Goal: Task Accomplishment & Management: Complete application form

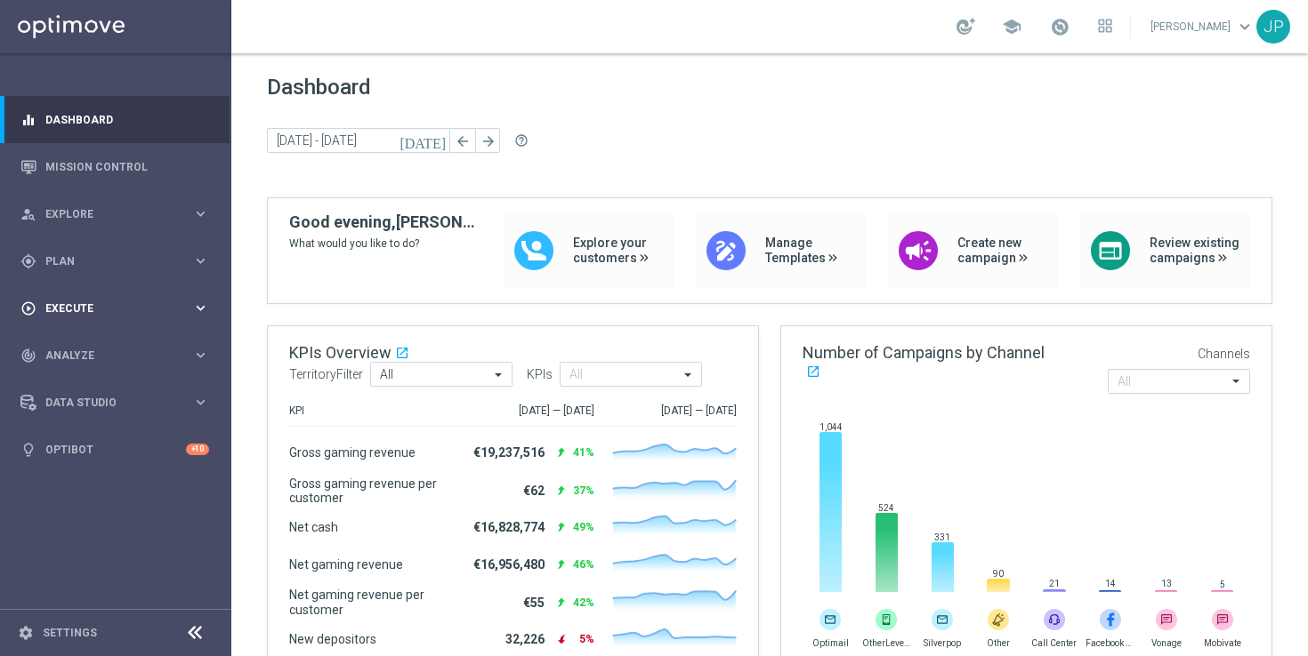
click at [141, 303] on span "Execute" at bounding box center [118, 308] width 147 height 11
click at [118, 341] on link "Campaign Builder" at bounding box center [115, 345] width 139 height 14
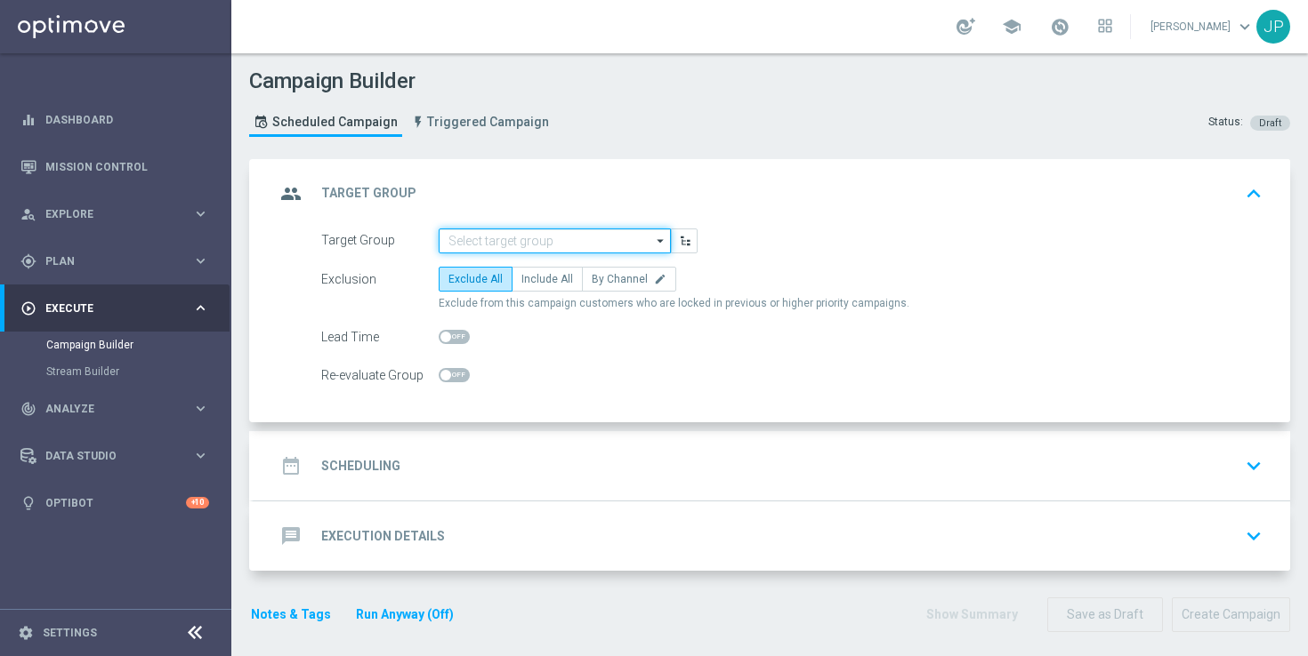
click at [554, 240] on input at bounding box center [555, 241] width 232 height 25
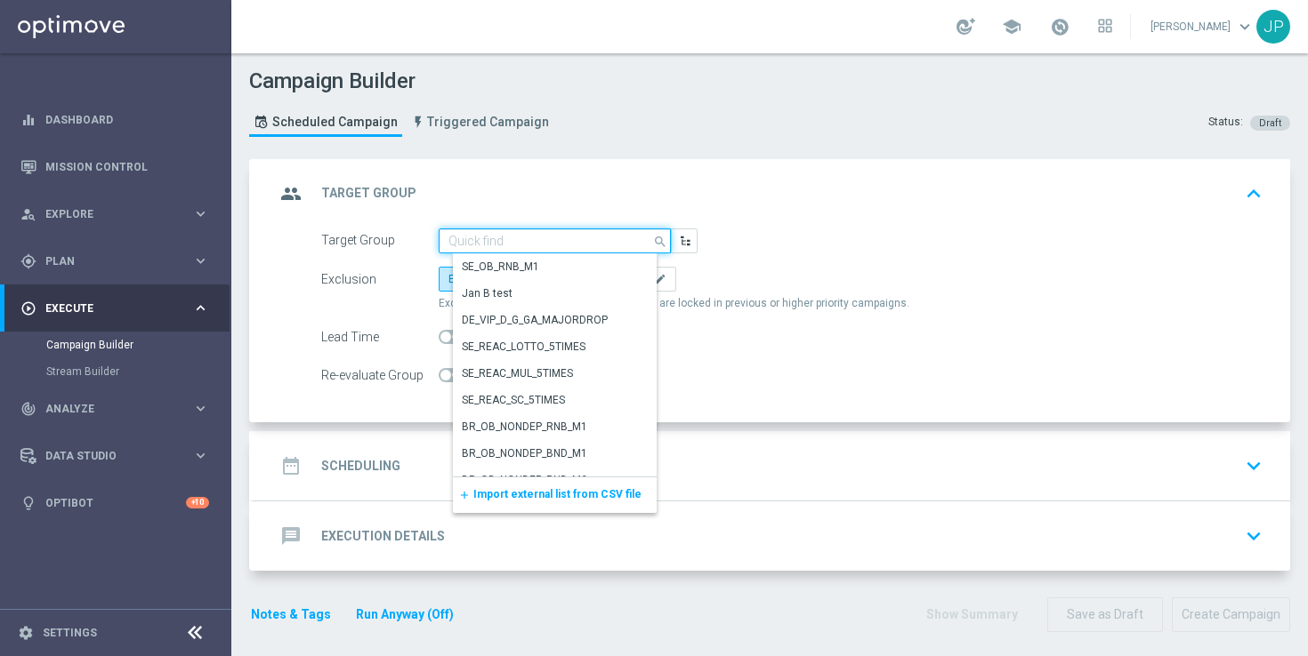
paste input "UK_CASINO_EMAIL | Games React Follow Up | Non Deps after 14 days"
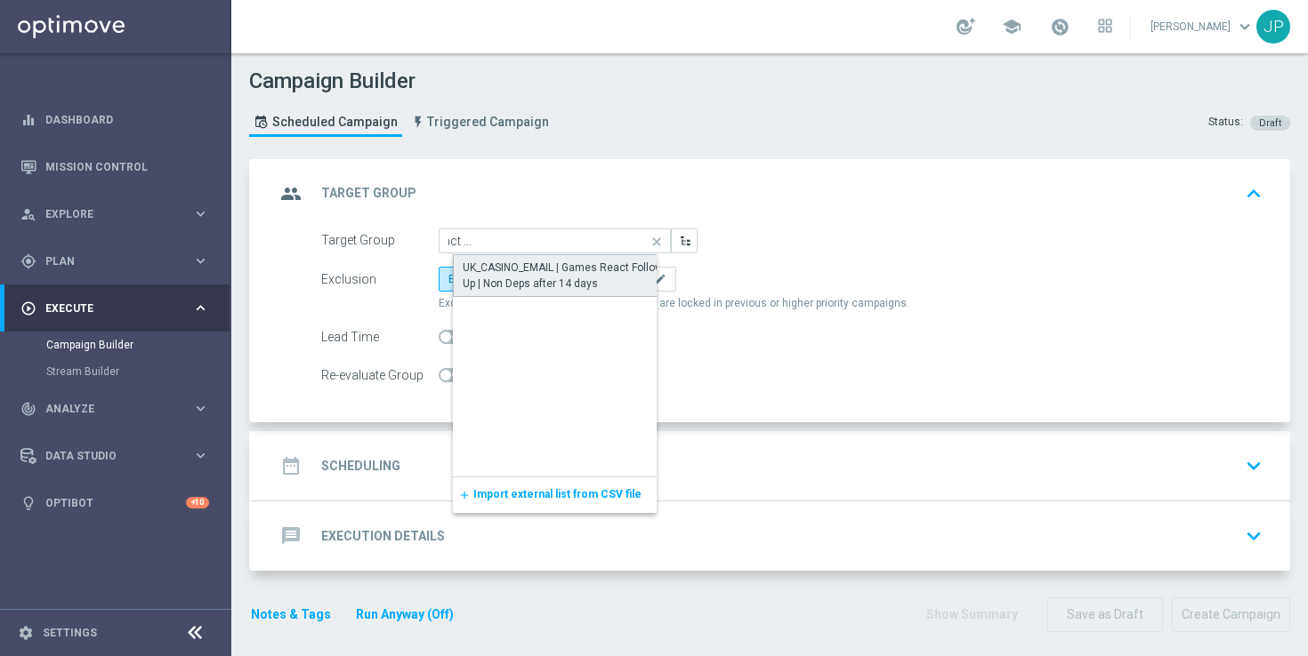
click at [558, 278] on div "UK_CASINO_EMAIL | Games React Follow Up | Non Deps after 14 days" at bounding box center [569, 276] width 213 height 32
type input "UK_CASINO_EMAIL | Games React Follow Up | Non Deps after 14 days"
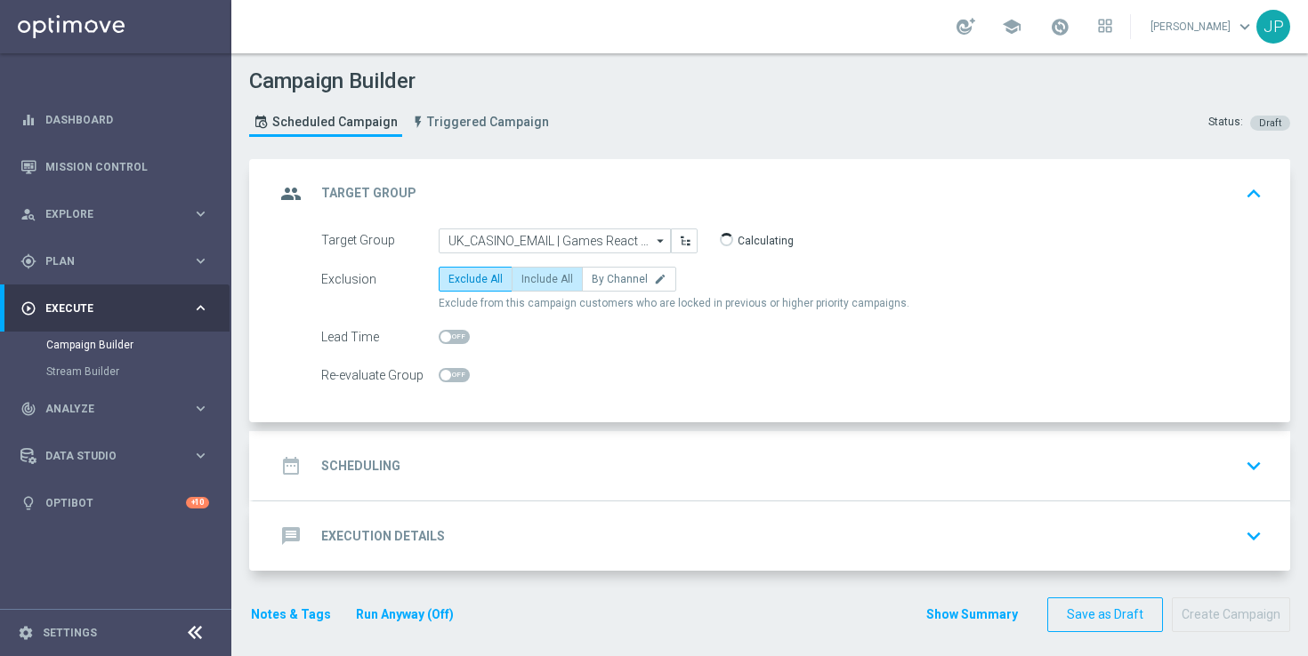
click at [556, 288] on label "Include All" at bounding box center [546, 279] width 71 height 25
click at [533, 288] on input "Include All" at bounding box center [527, 283] width 12 height 12
radio input "true"
click at [598, 467] on div "date_range Scheduling keyboard_arrow_down" at bounding box center [772, 466] width 994 height 34
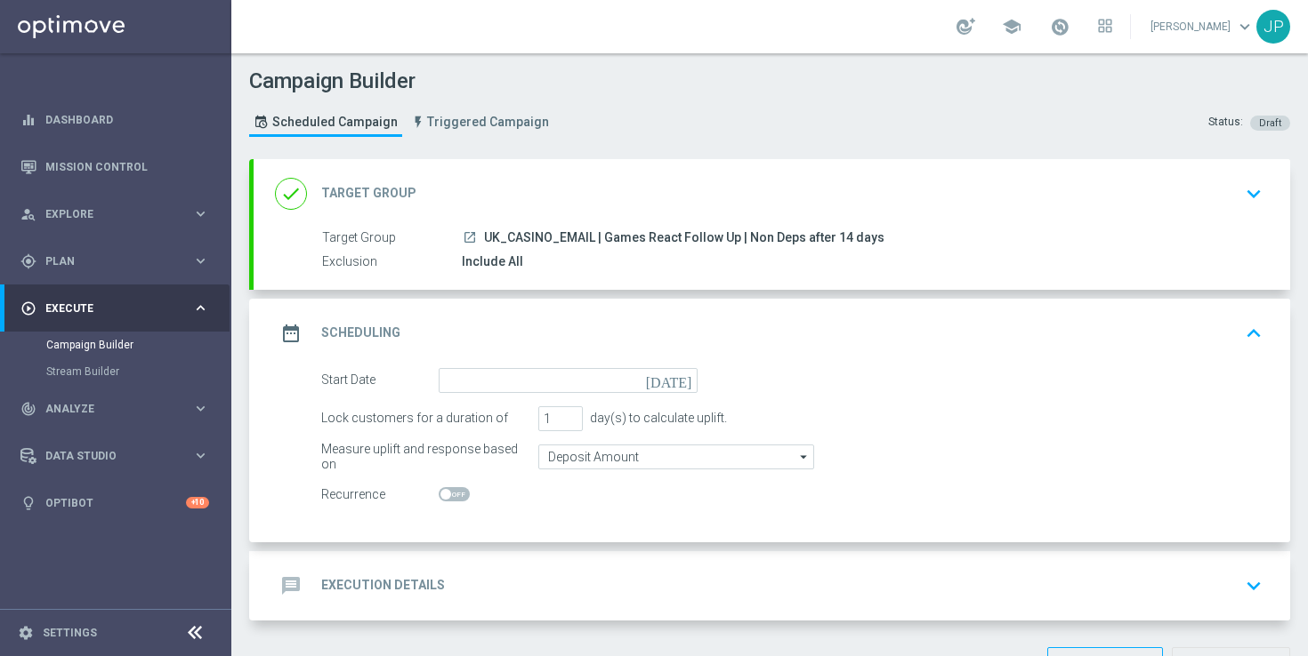
click at [685, 376] on icon "[DATE]" at bounding box center [672, 378] width 52 height 20
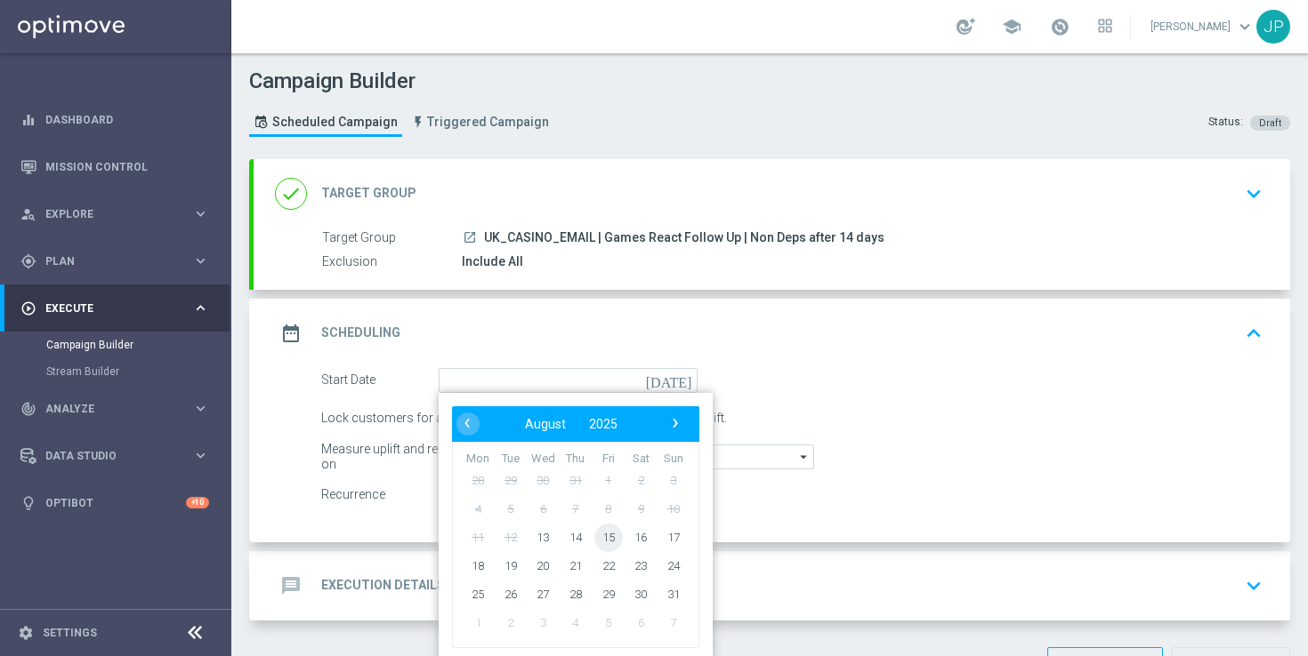
click at [615, 536] on span "15" at bounding box center [608, 537] width 28 height 28
type input "[DATE]"
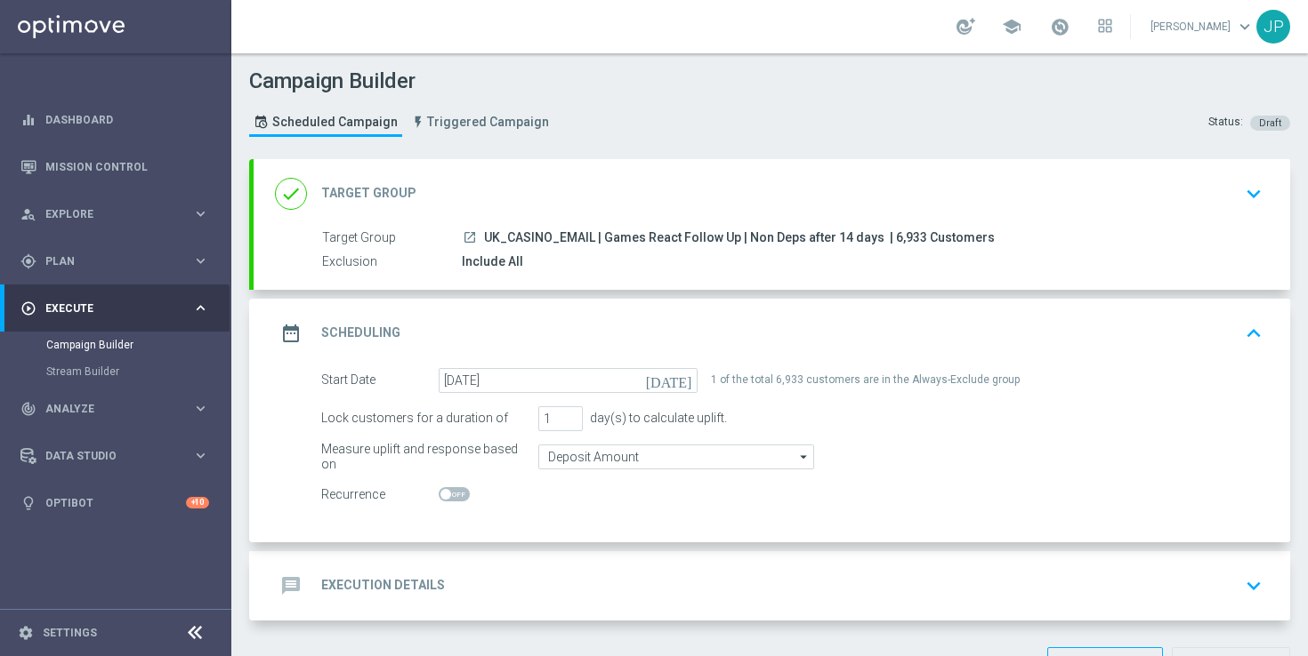
scroll to position [60, 0]
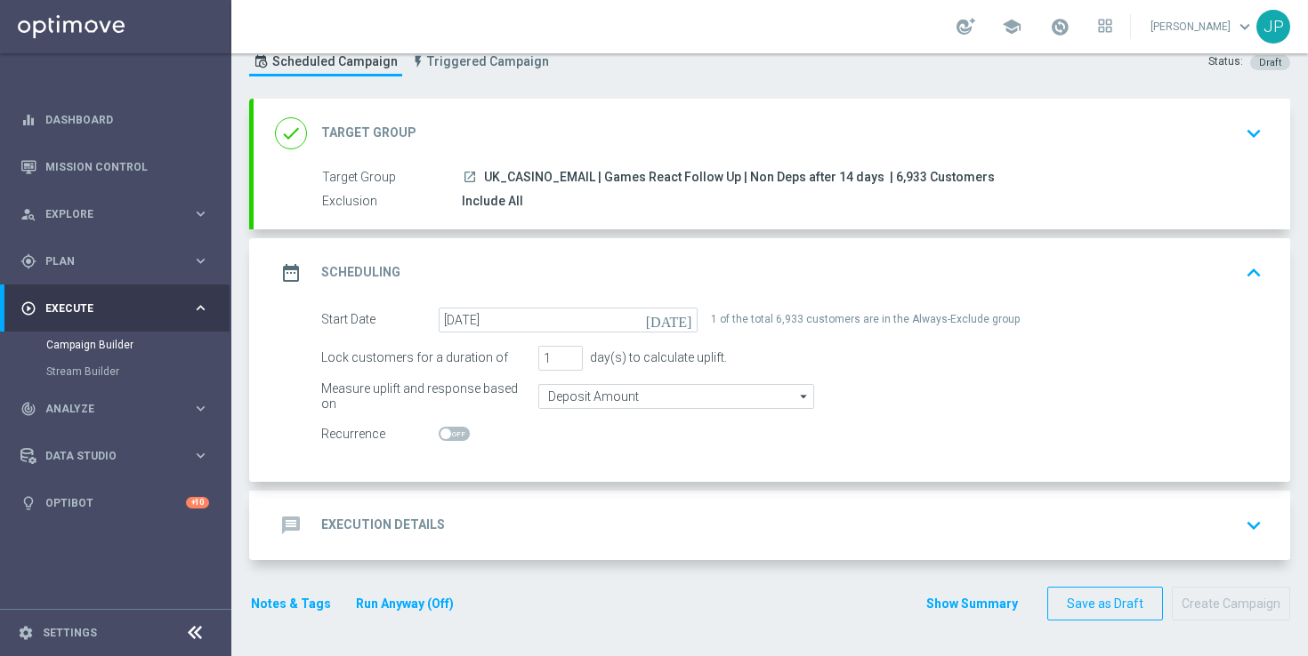
click at [859, 514] on div "message Execution Details keyboard_arrow_down" at bounding box center [772, 526] width 994 height 34
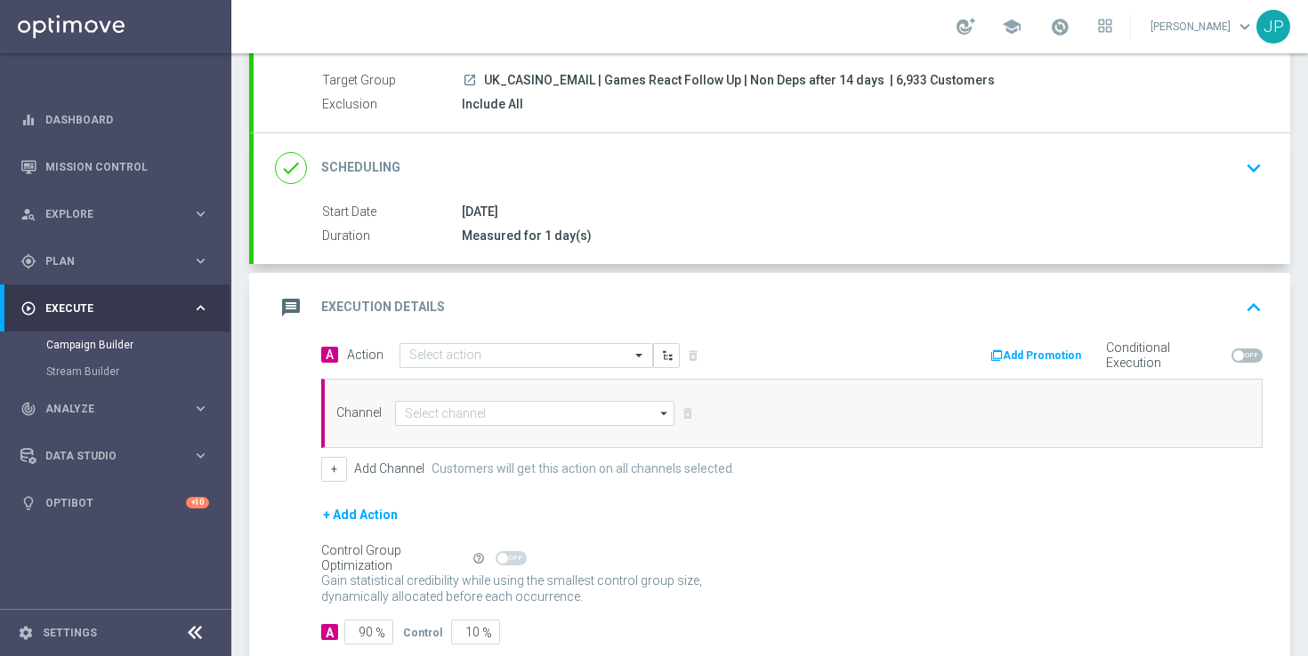
scroll to position [235, 0]
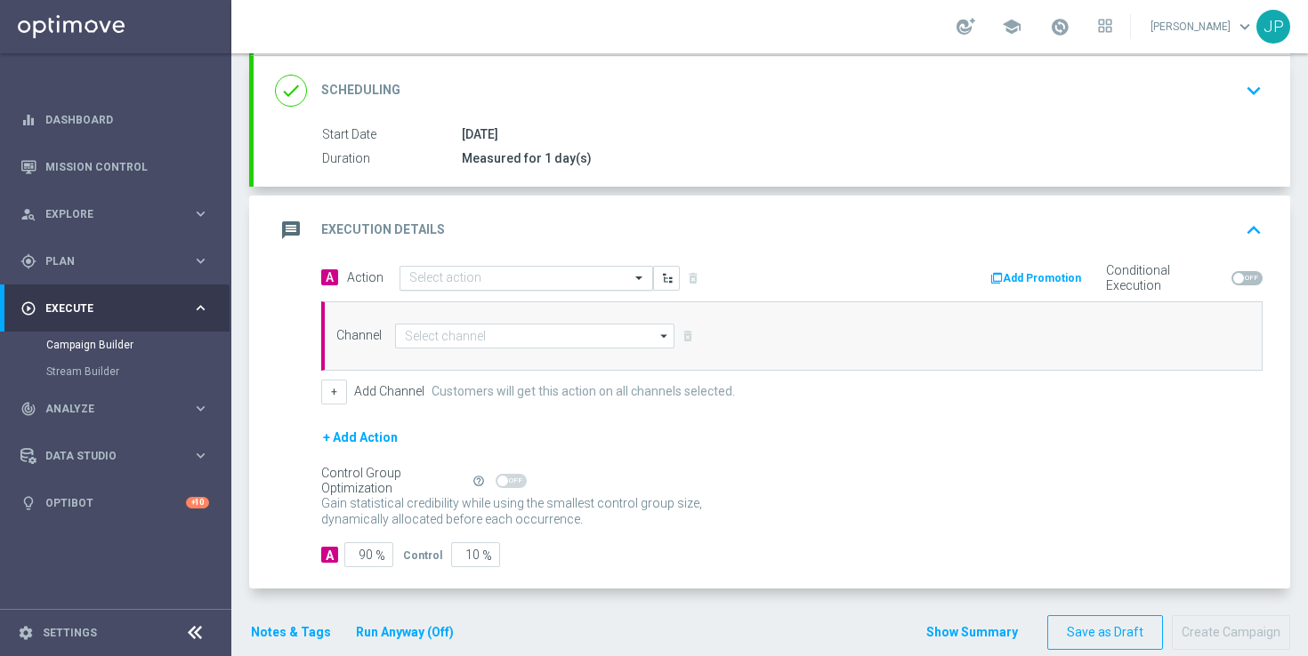
click at [450, 280] on input "text" at bounding box center [508, 278] width 198 height 15
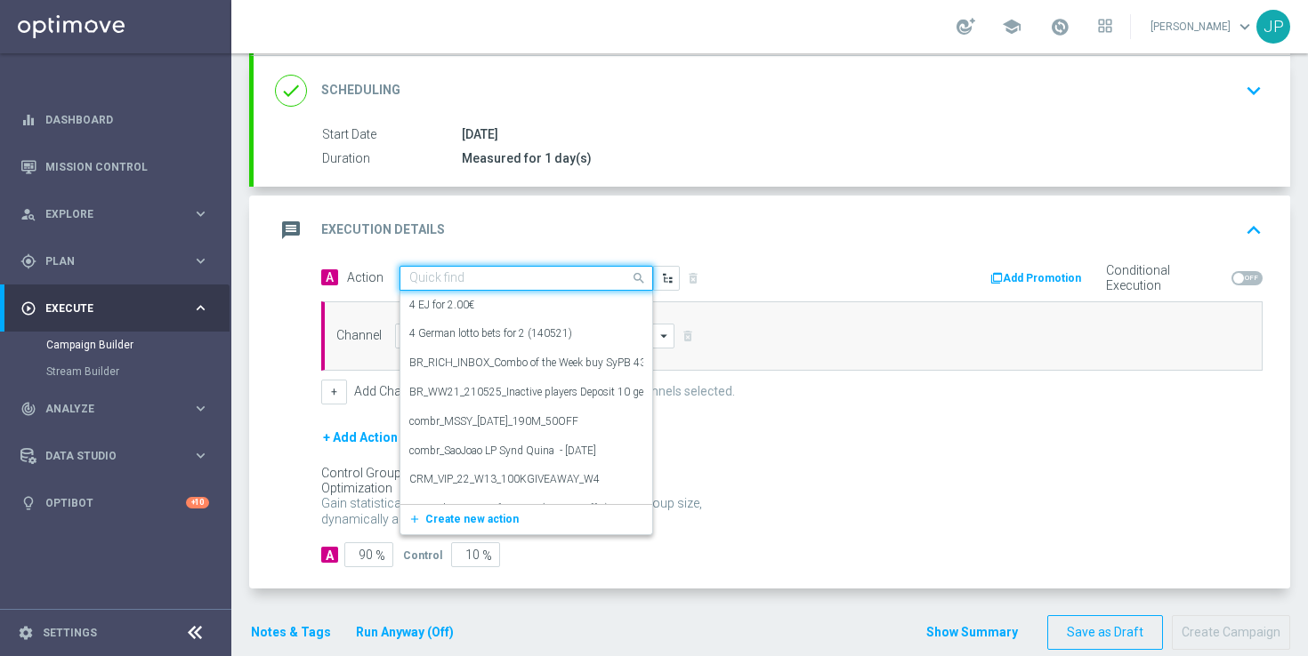
paste input "en_GB_NVIP_TAC_GM__NONDEPS_STAKE20GET50_250815"
type input "en_GB_NVIP_TAC_GM__NONDEPS_STAKE20GET50_250815"
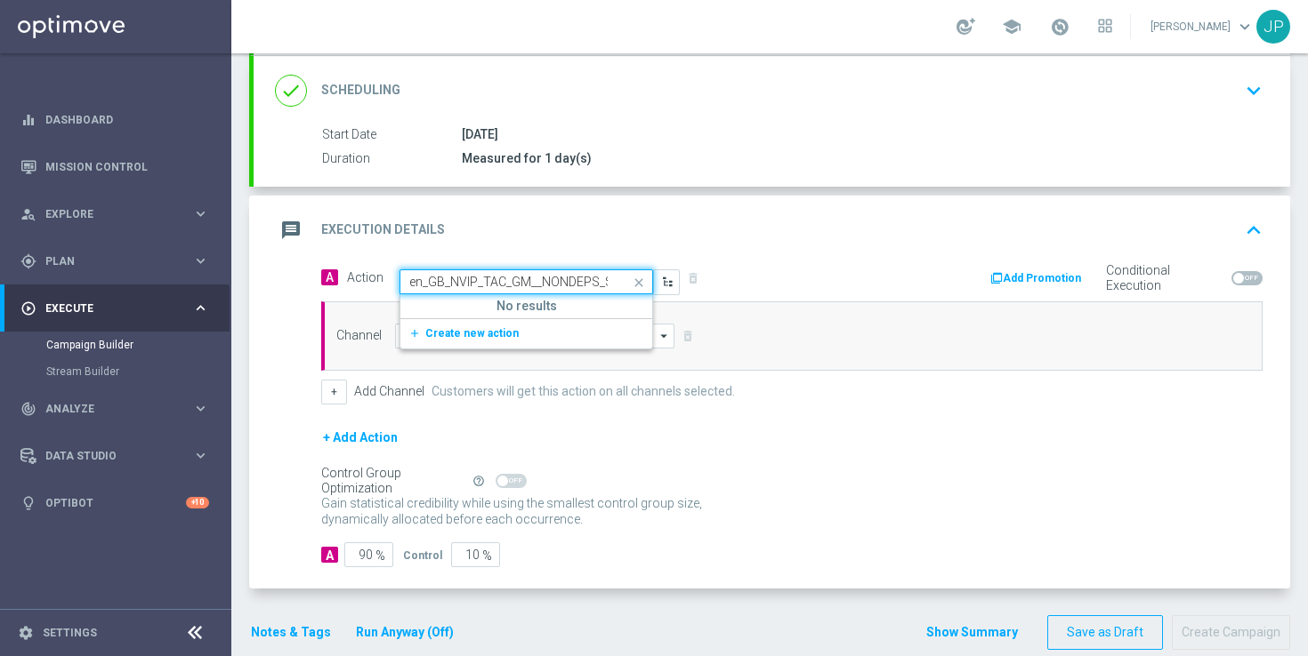
scroll to position [0, 129]
click at [492, 331] on span "Create new action" at bounding box center [471, 333] width 93 height 12
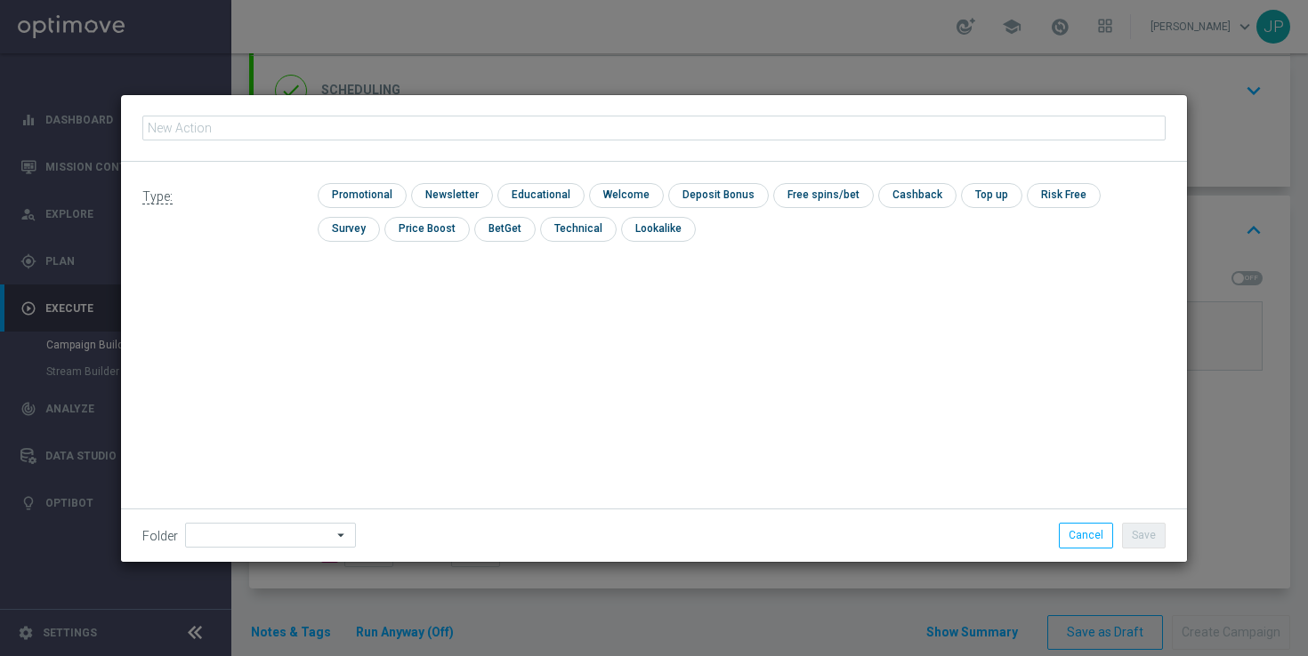
type input "en_GB_NVIP_TAC_GM__NONDEPS_STAKE20GET50_250815"
click at [389, 186] on input "checkbox" at bounding box center [360, 195] width 85 height 24
checkbox input "true"
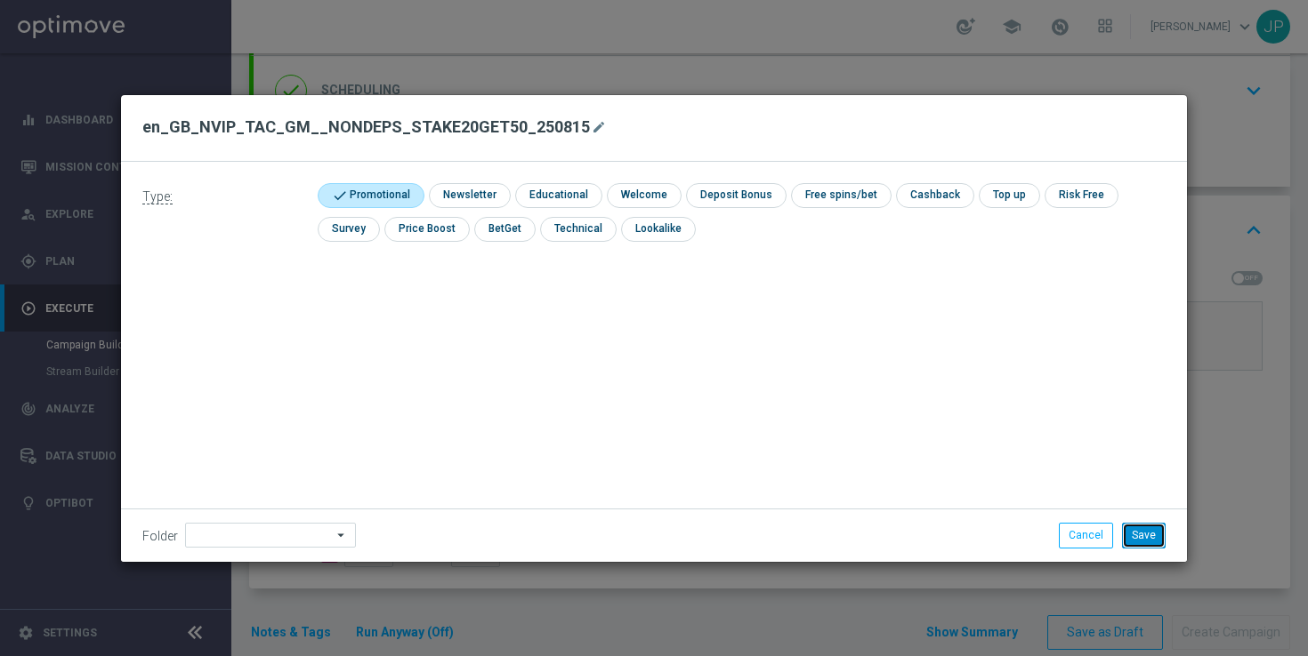
click at [1155, 532] on button "Save" at bounding box center [1144, 535] width 44 height 25
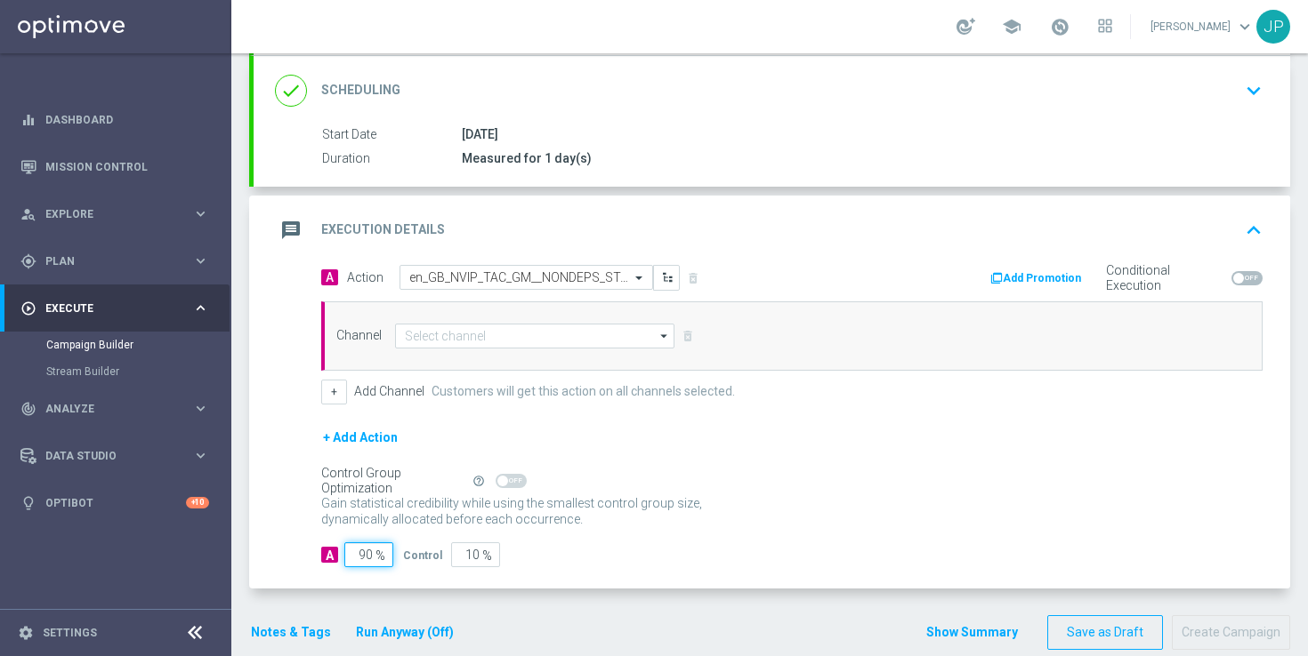
click at [367, 558] on input "90" at bounding box center [368, 555] width 49 height 25
type input "0"
type input "100"
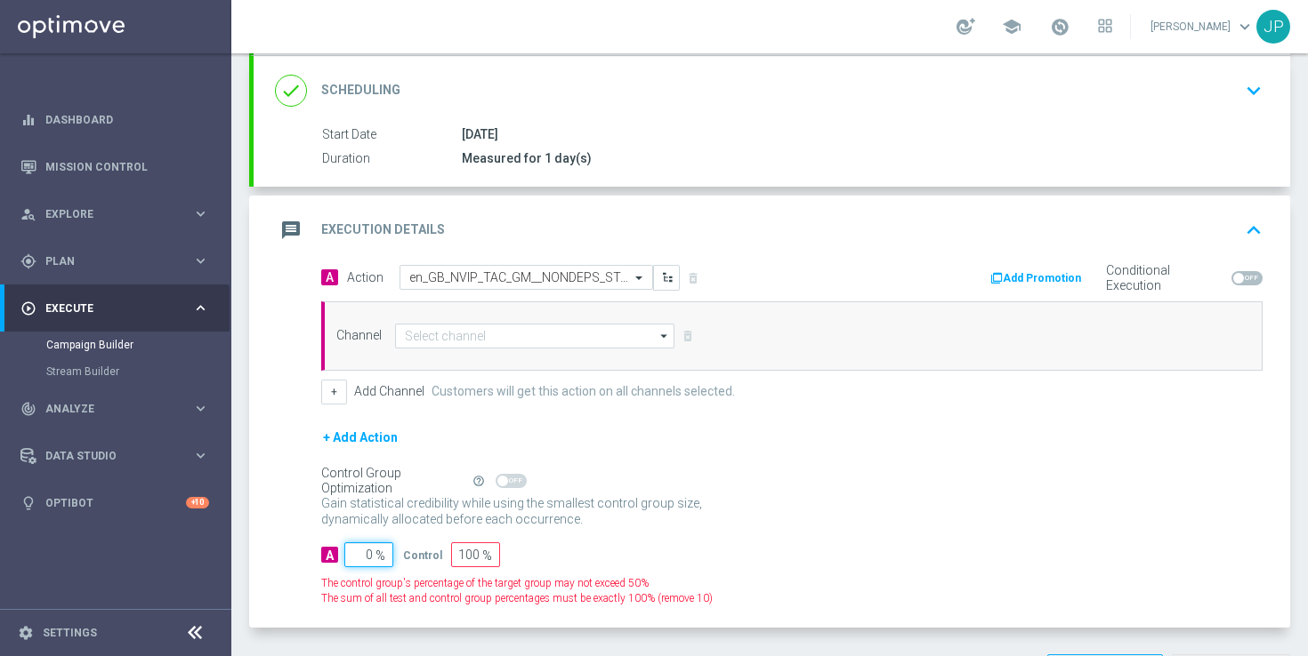
type input "10"
type input "90"
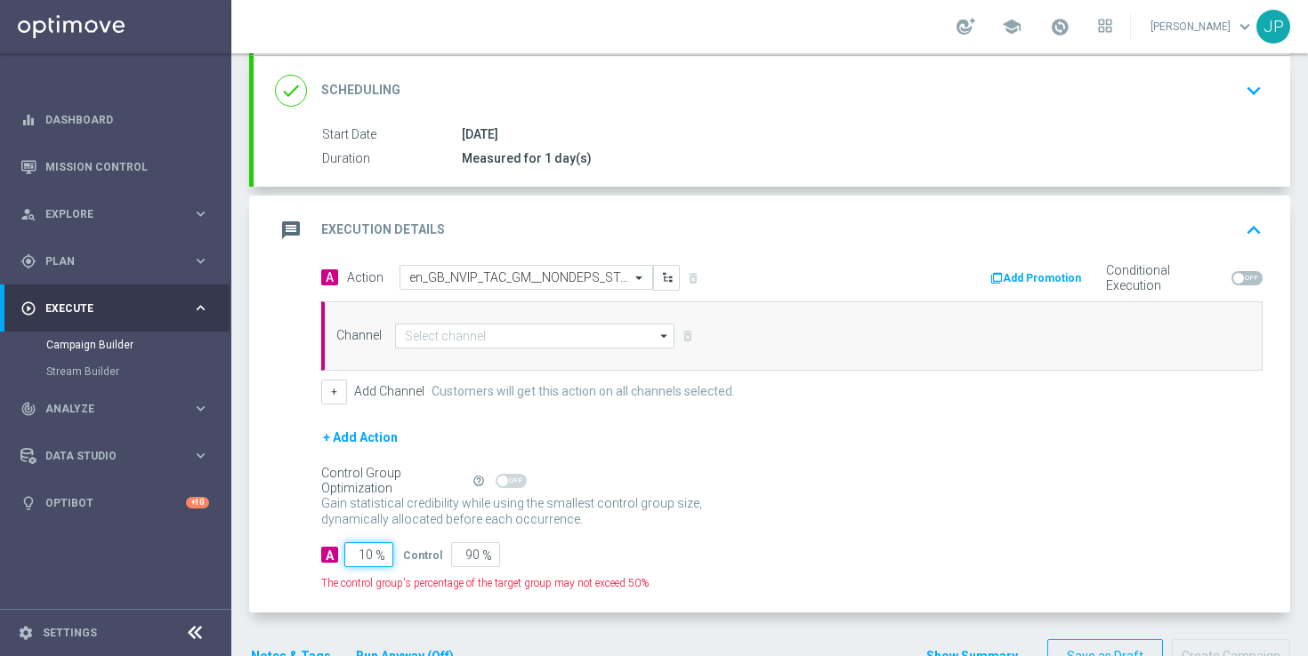
type input "100"
type input "0"
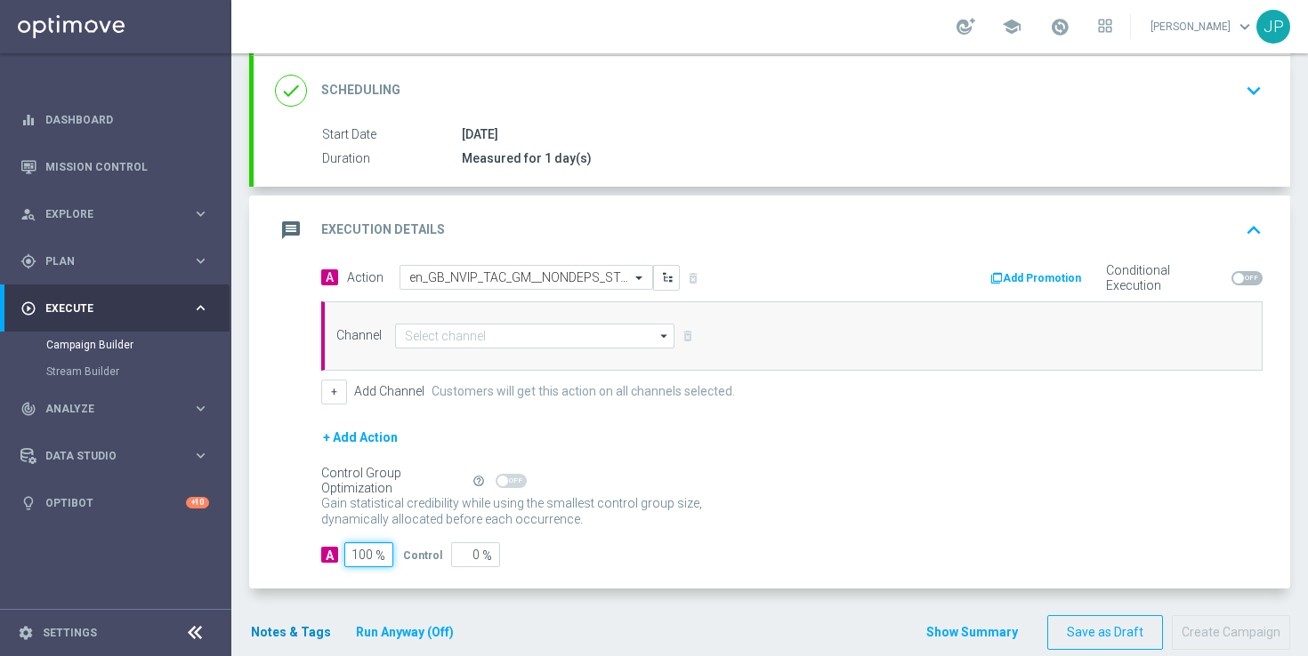
type input "100"
click at [303, 628] on button "Notes & Tags" at bounding box center [291, 633] width 84 height 22
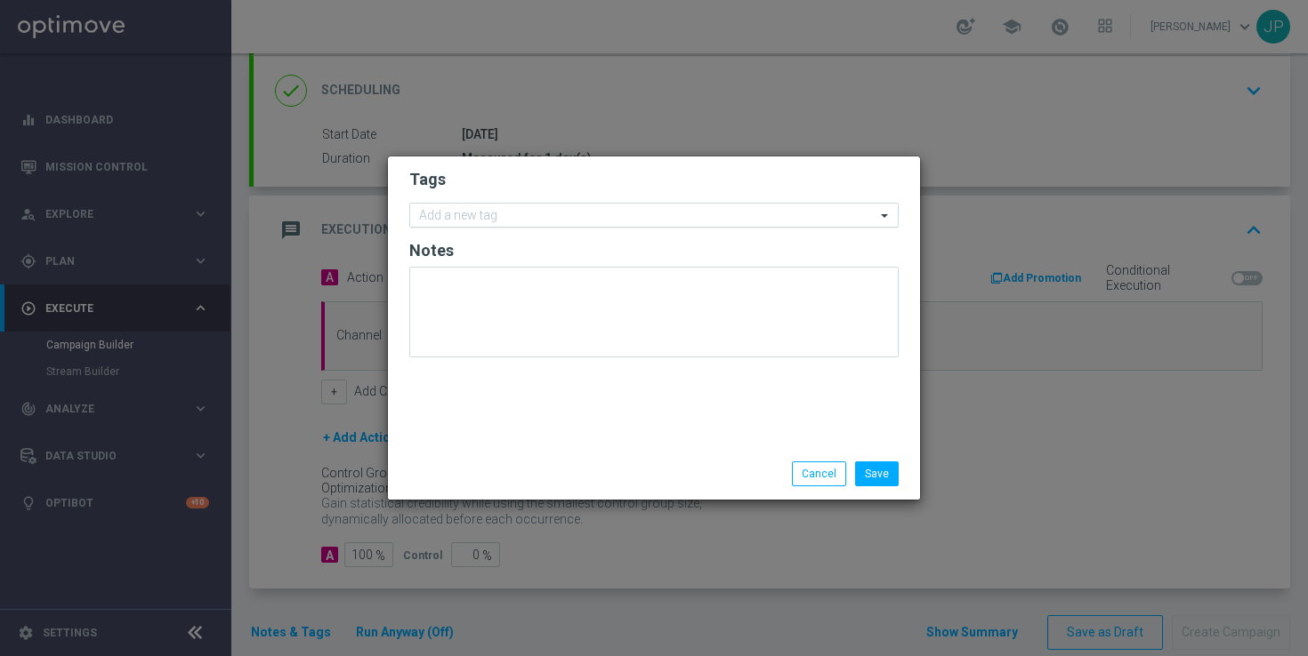
click at [459, 221] on input "text" at bounding box center [647, 216] width 456 height 15
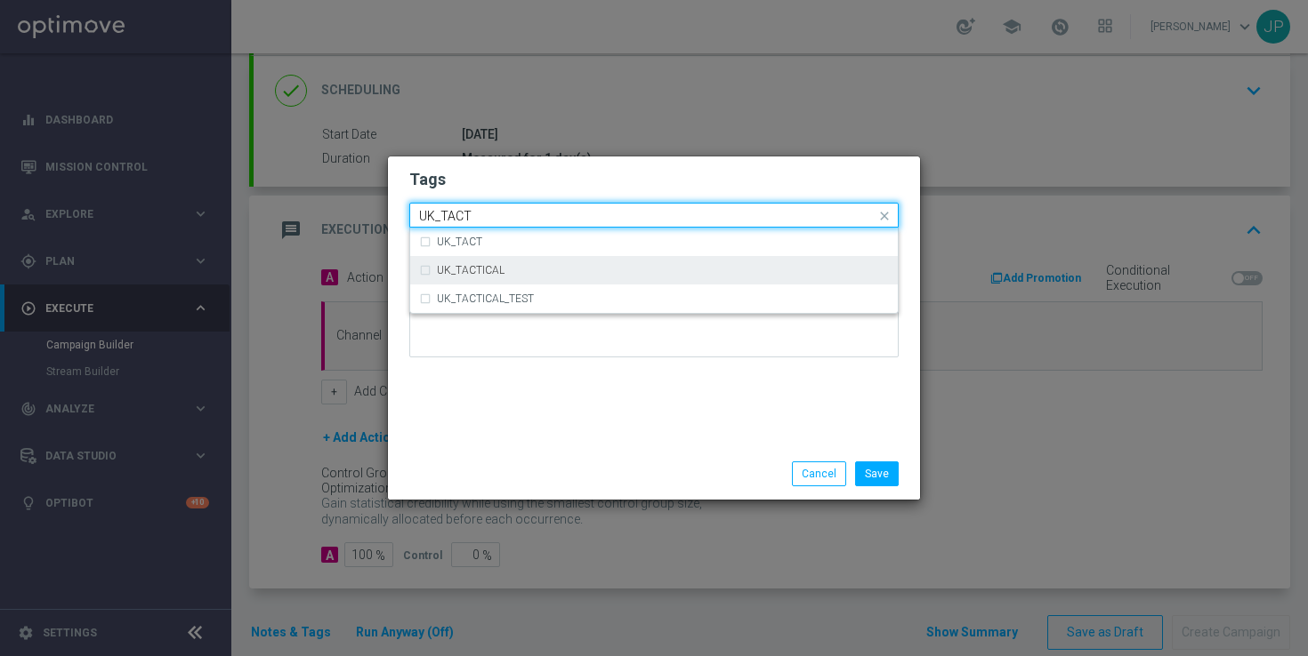
click at [503, 263] on div "UK_TACTICAL" at bounding box center [654, 270] width 470 height 28
type input "UK_TACT"
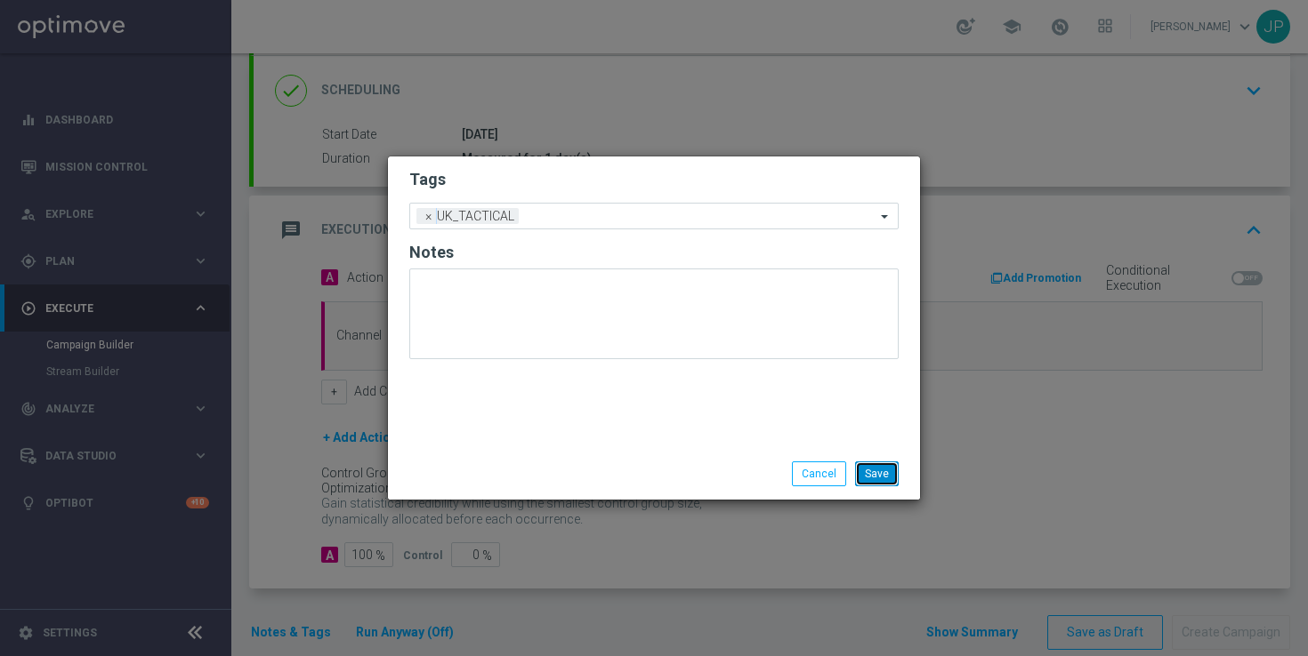
click at [873, 471] on button "Save" at bounding box center [877, 474] width 44 height 25
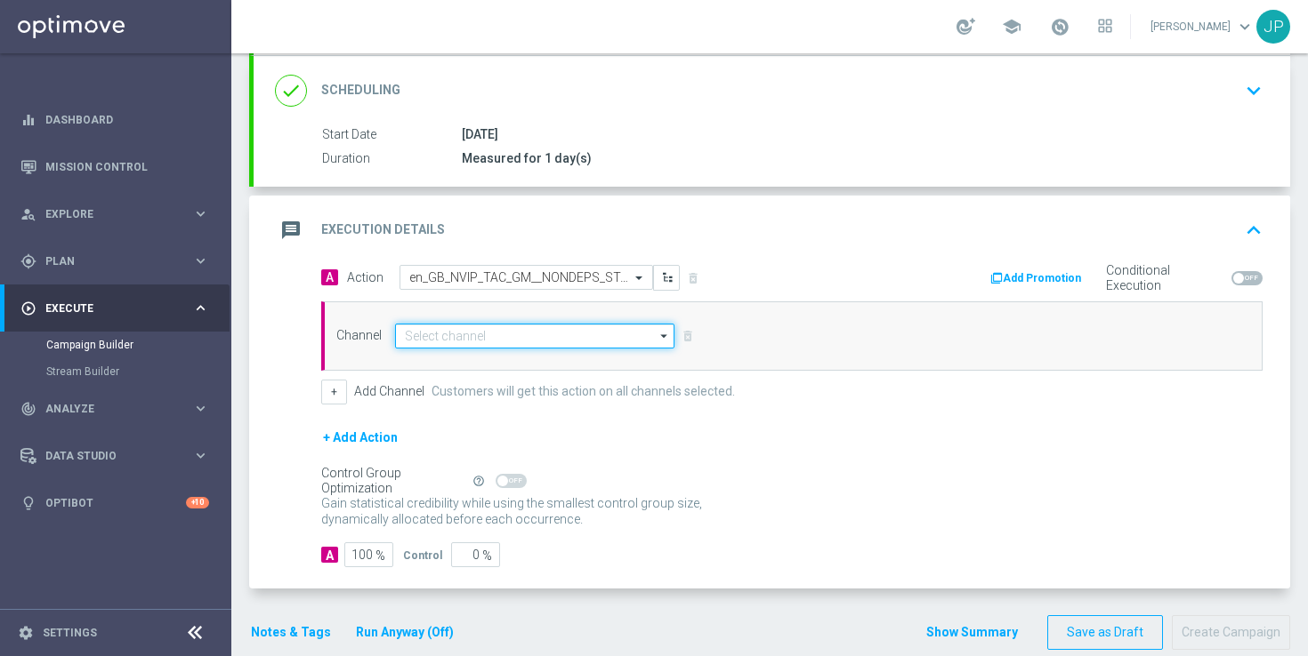
click at [551, 336] on input at bounding box center [534, 336] width 279 height 25
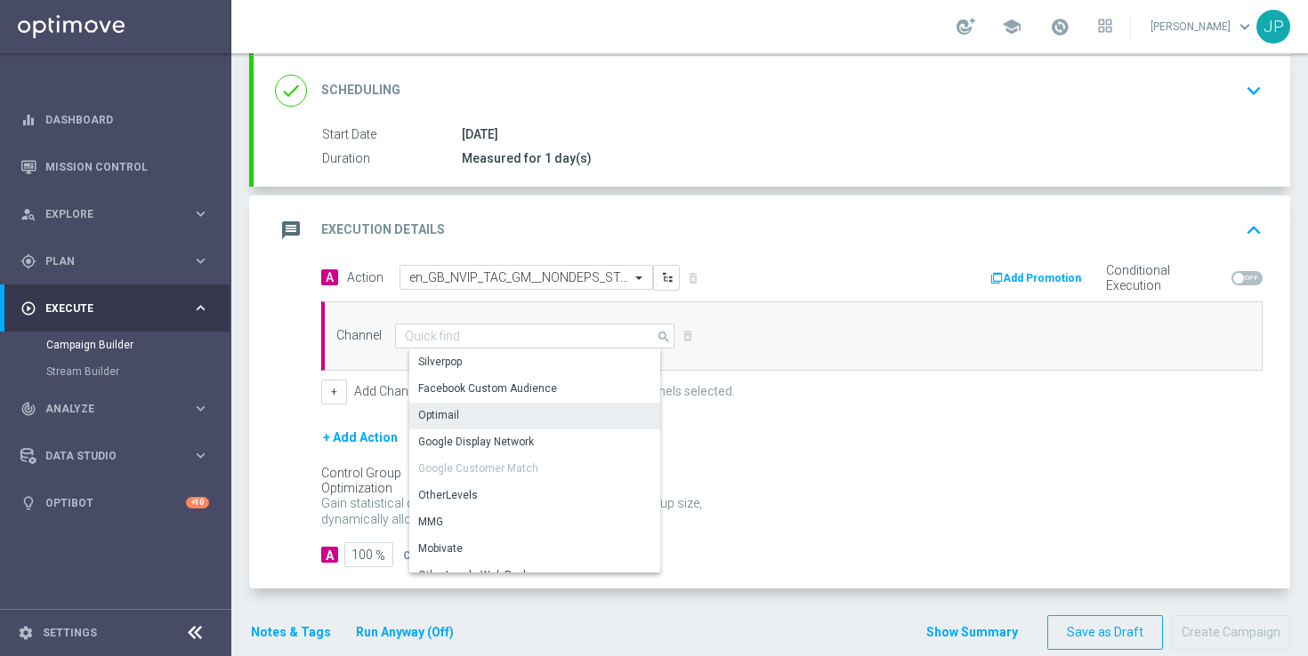
click at [510, 411] on div "Optimail" at bounding box center [541, 415] width 265 height 25
type input "Optimail"
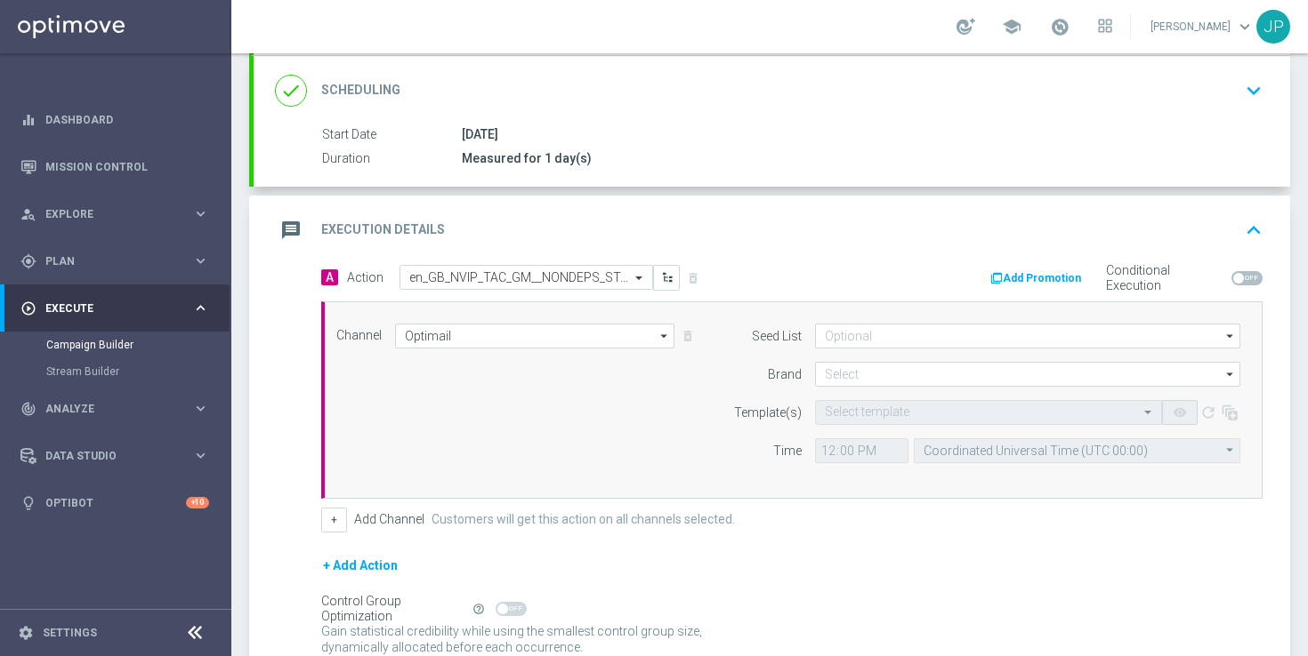
click at [1234, 278] on span at bounding box center [1238, 278] width 11 height 11
click at [1234, 278] on input "checkbox" at bounding box center [1246, 278] width 31 height 14
checkbox input "true"
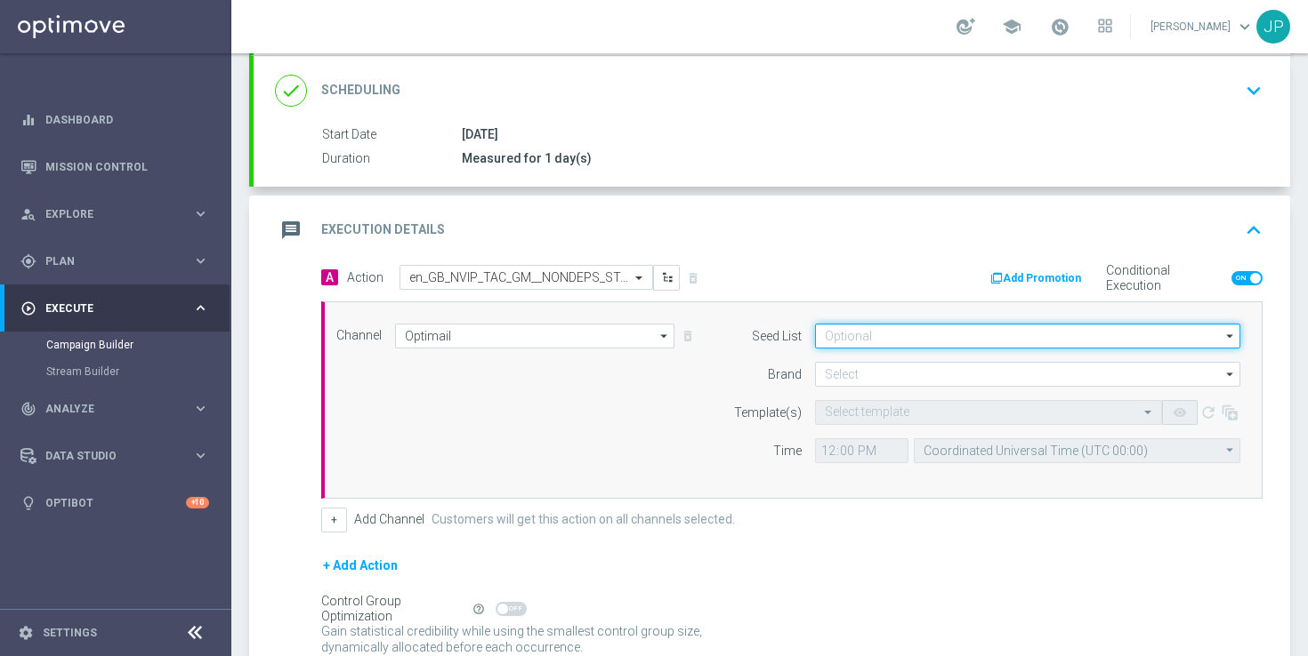
click at [831, 341] on input at bounding box center [1027, 336] width 425 height 25
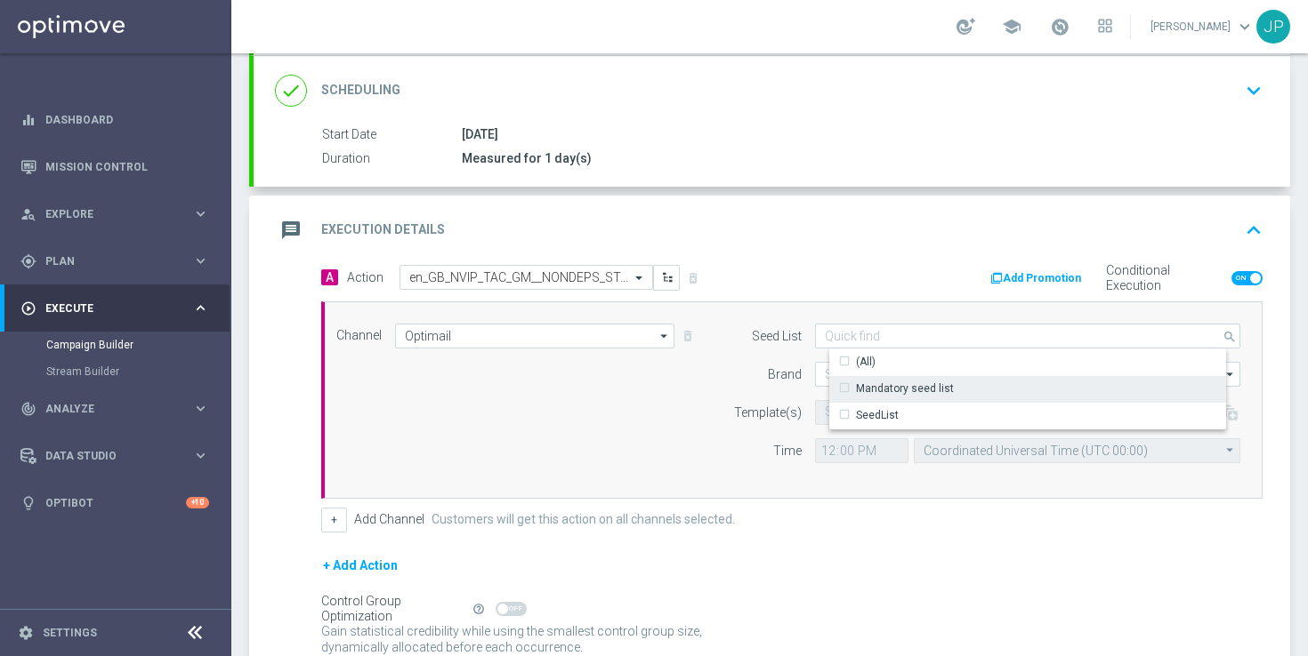
click at [879, 377] on div "Mandatory seed list" at bounding box center [1041, 388] width 425 height 25
click at [669, 413] on div "Channel Optimail Optimail arrow_drop_down Show Selected 1 of 26 Silverpop" at bounding box center [788, 400] width 930 height 153
type input "Mandatory seed list"
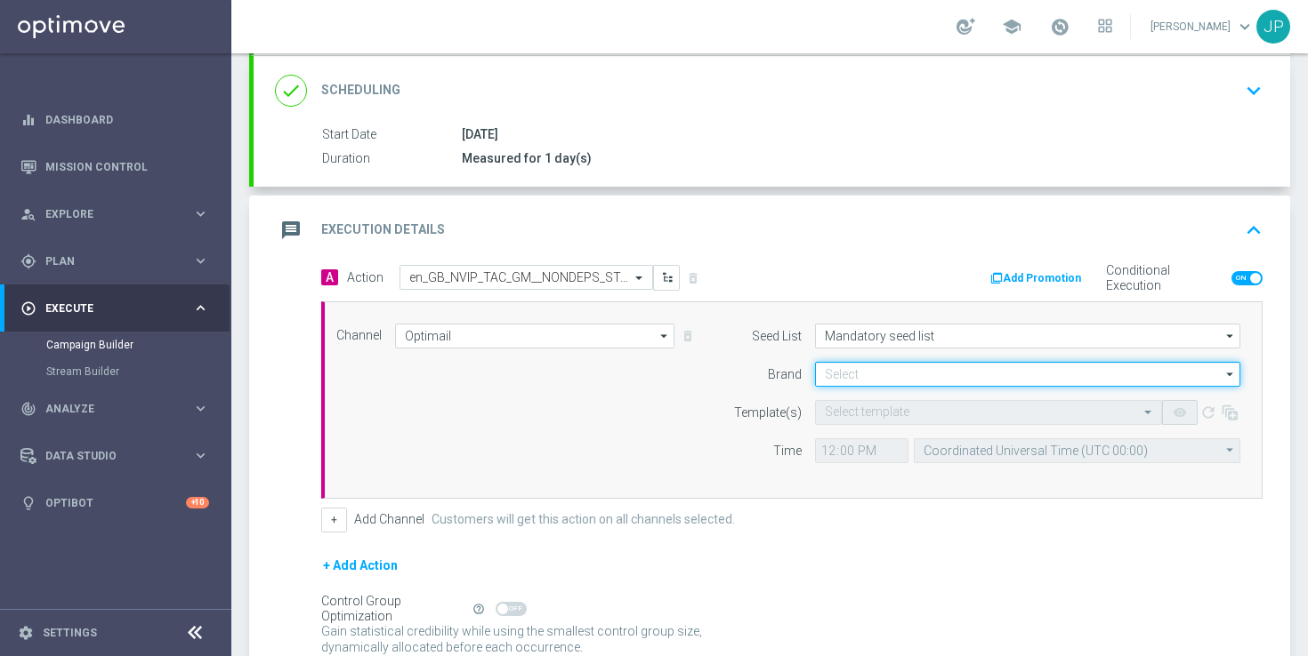
click at [882, 366] on input at bounding box center [1027, 374] width 425 height 25
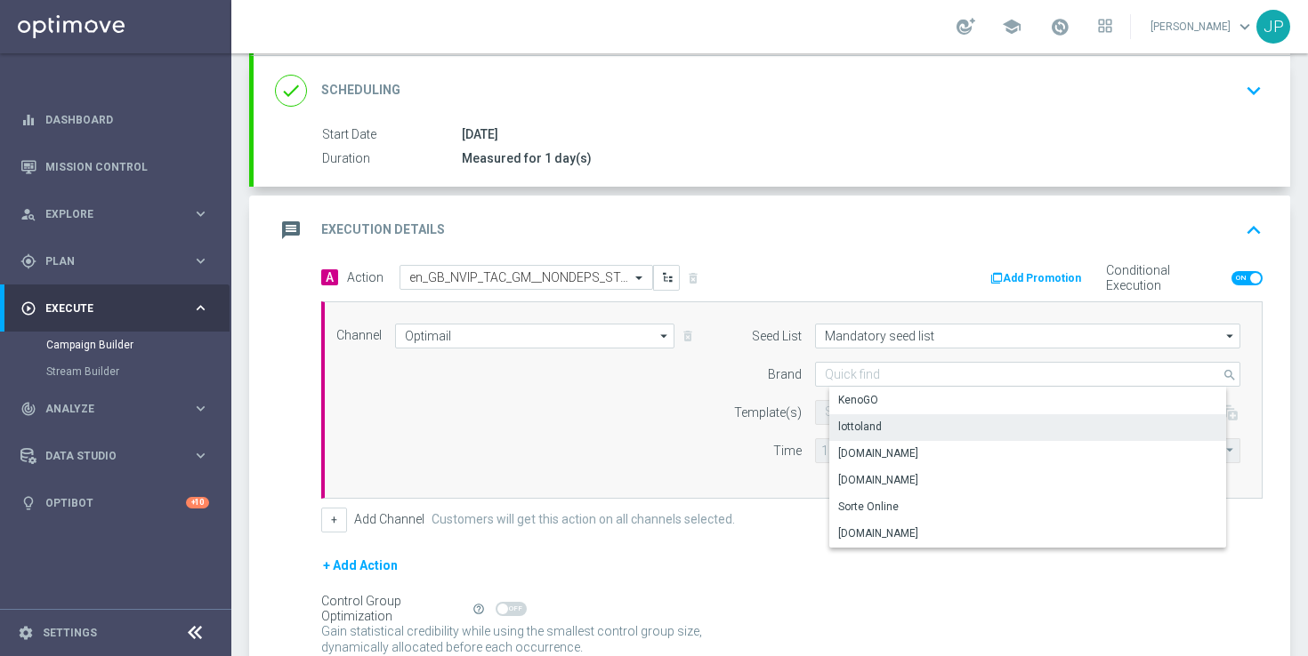
click at [879, 422] on div "lottoland" at bounding box center [1041, 427] width 425 height 25
type input "lottoland"
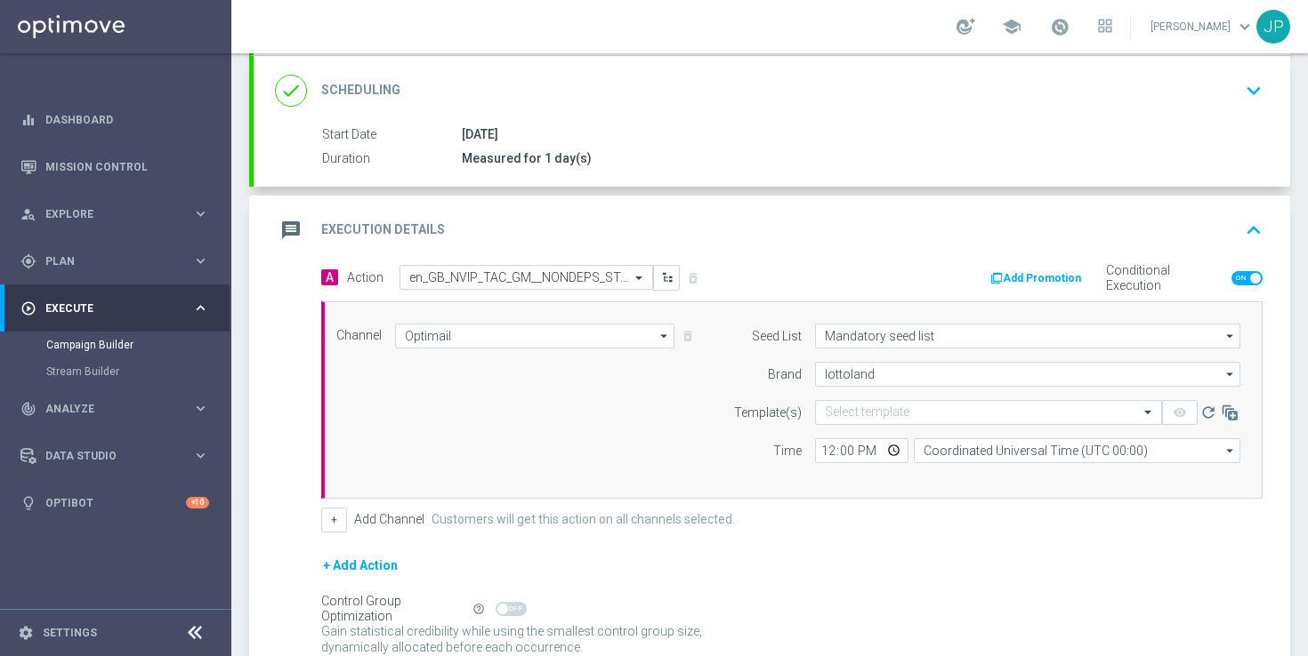
click at [646, 428] on div "Channel Optimail Optimail arrow_drop_down Show Selected 1 of 26 Silverpop" at bounding box center [788, 400] width 930 height 153
click at [825, 452] on input "12:00" at bounding box center [861, 451] width 93 height 25
type input "09:00"
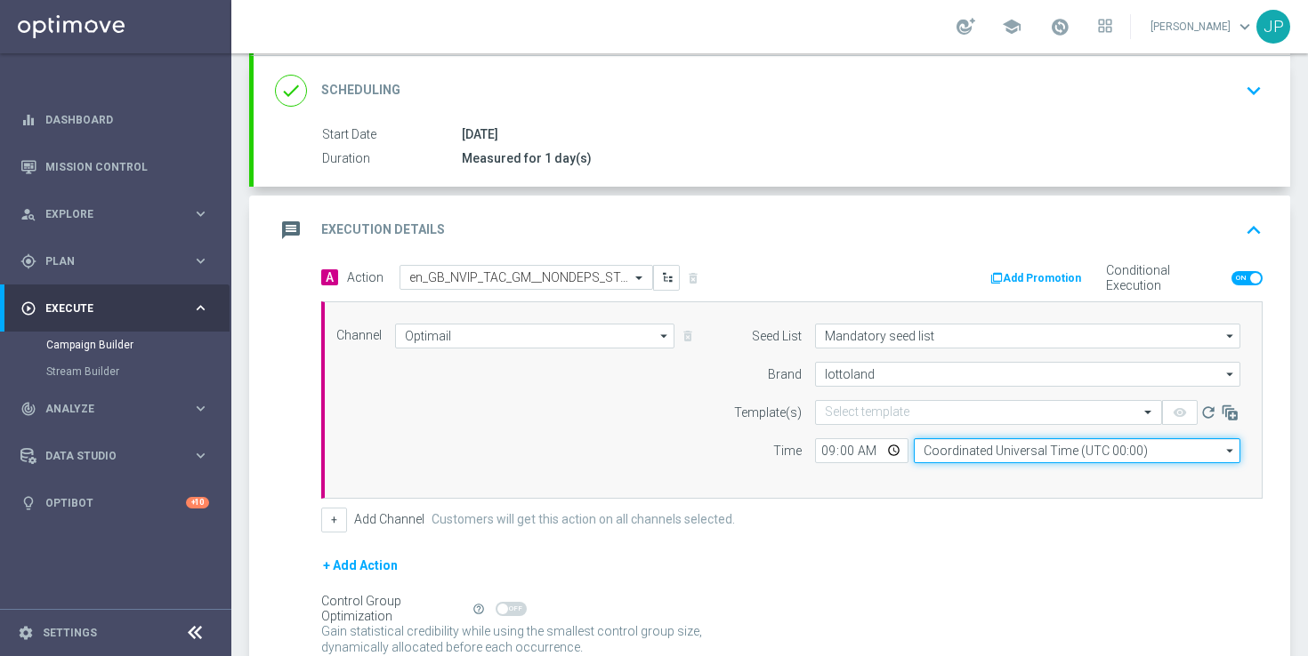
click at [963, 455] on input "Coordinated Universal Time (UTC 00:00)" at bounding box center [1077, 451] width 326 height 25
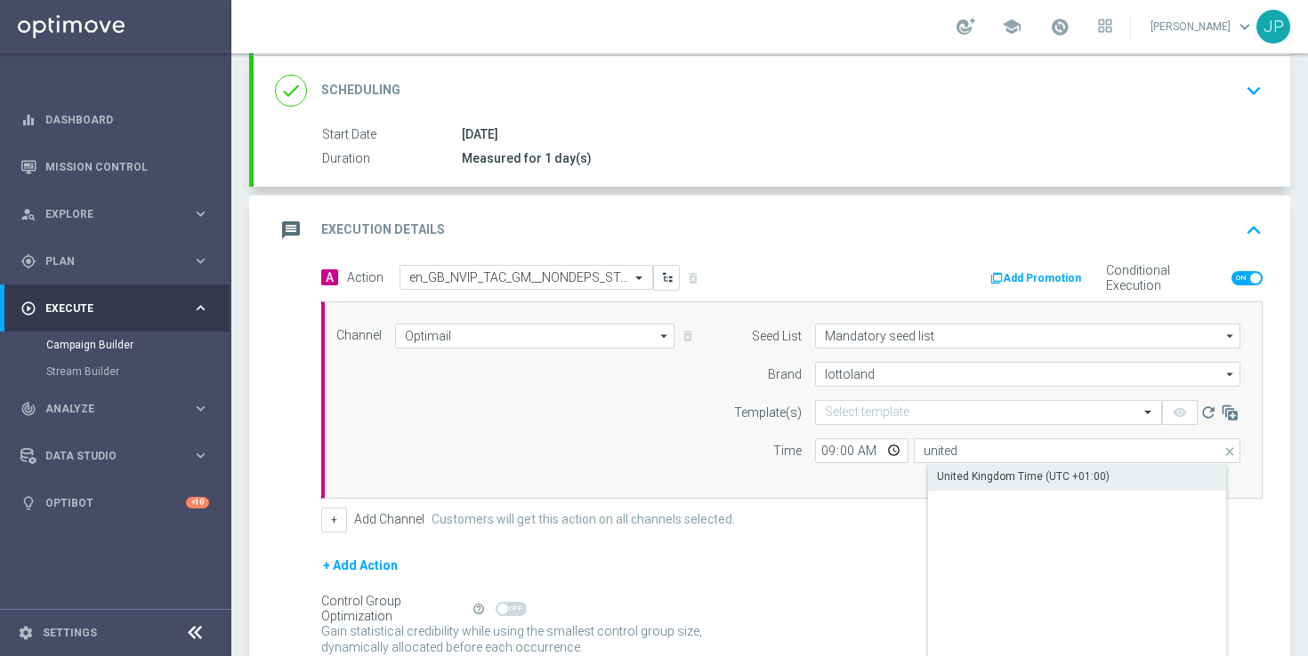
click at [1027, 476] on div "United Kingdom Time (UTC +01:00)" at bounding box center [1023, 477] width 173 height 16
type input "United Kingdom Time (UTC +01:00)"
click at [1016, 513] on div "+ Add Channel Customers will get this action on all channels selected." at bounding box center [791, 520] width 941 height 25
click at [897, 410] on input "text" at bounding box center [971, 413] width 292 height 15
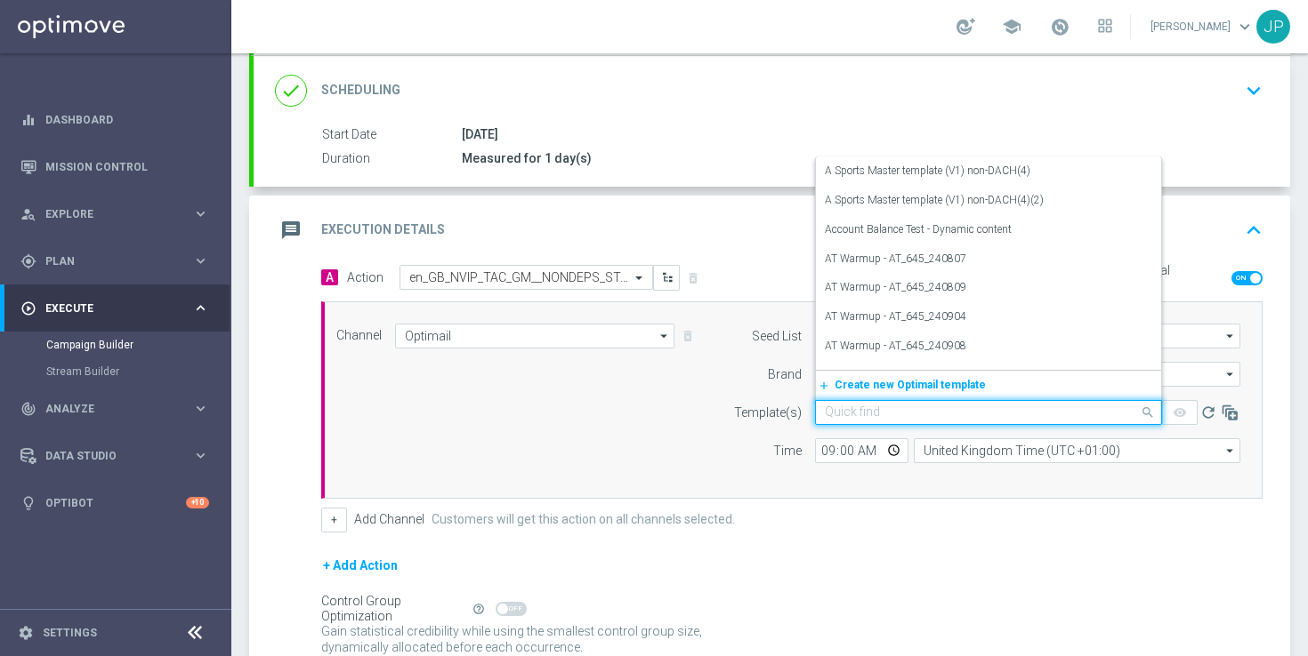
paste input "en_GB_EMT_NVIP_EM_TAC_GM__NONDEPS_STAKE20GET50_250815"
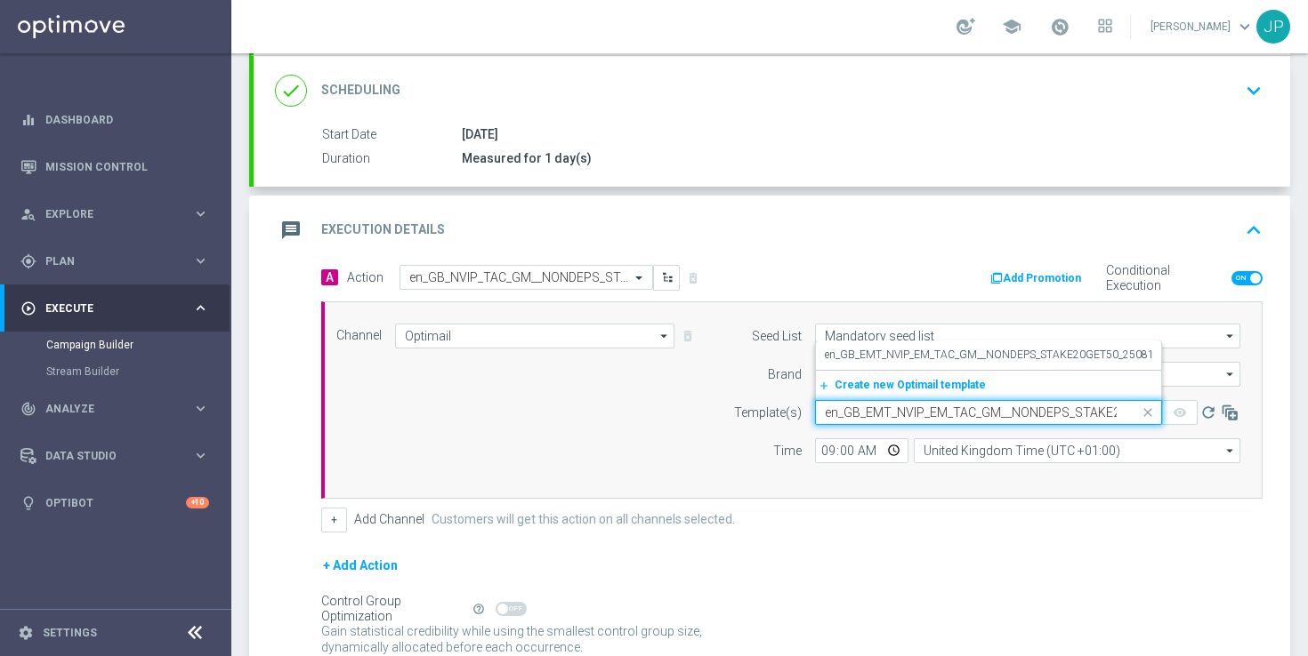
scroll to position [0, 89]
click at [1009, 357] on label "en_GB_EMT_NVIP_EM_TAC_GM__NONDEPS_STAKE20GET50_250815" at bounding box center [992, 355] width 335 height 15
type input "en_GB_EMT_NVIP_EM_TAC_GM__NONDEPS_STAKE20GET50_250815"
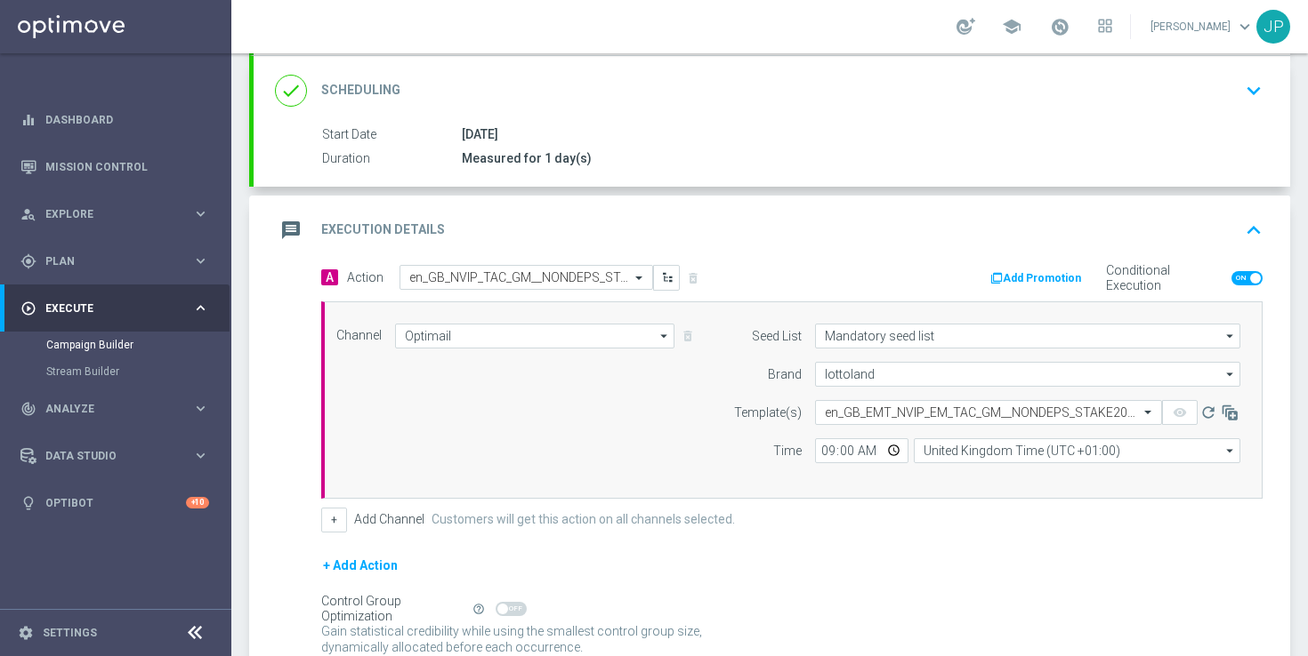
scroll to position [0, 0]
click at [1013, 536] on form "A Action Select action en_GB_NVIP_TAC_GM__NONDEPS_STAKE20GET50_250815 delete_fo…" at bounding box center [791, 480] width 941 height 431
click at [1054, 269] on button "Add Promotion" at bounding box center [1037, 279] width 99 height 20
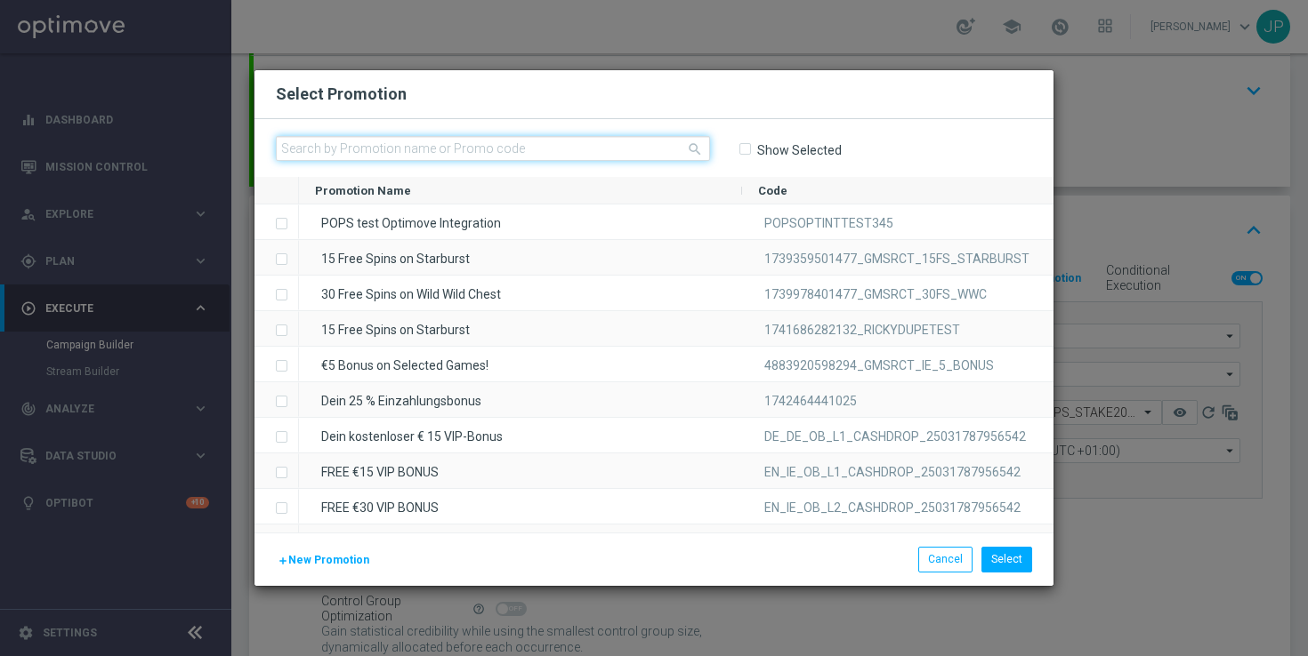
click at [533, 150] on input "text" at bounding box center [493, 148] width 434 height 25
paste input "1754563309149_25_20_50_OPTI"
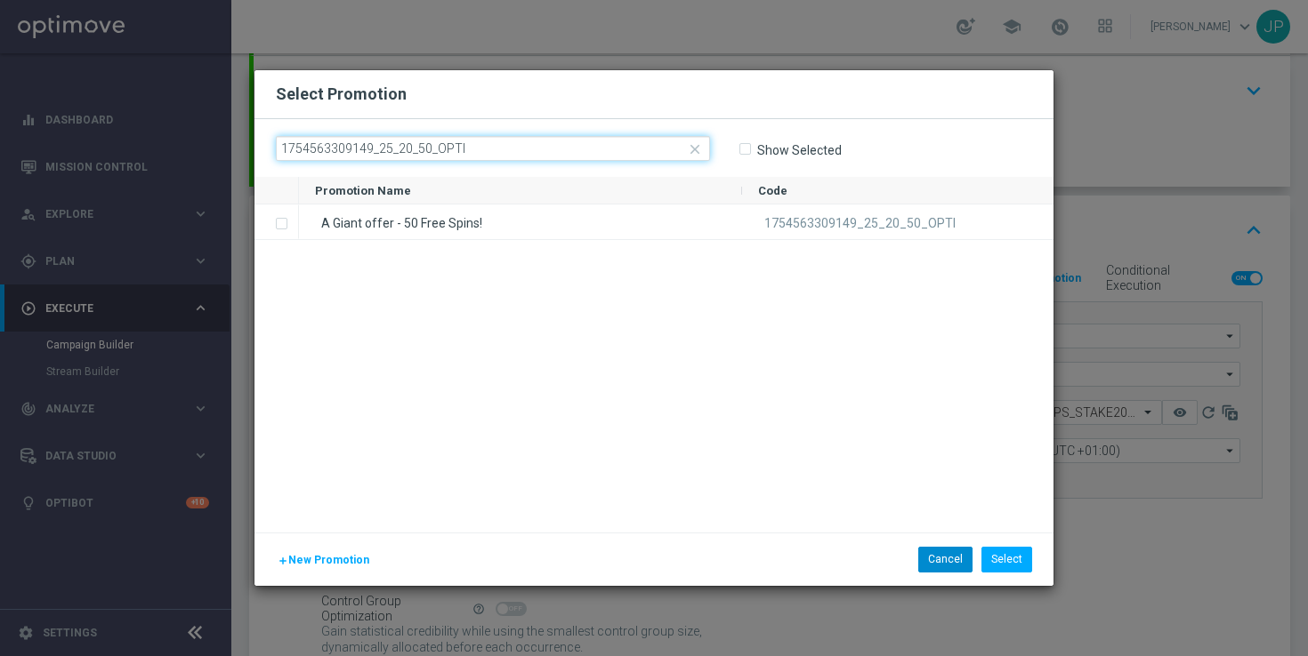
type input "1754563309149_25_20_50_OPTI"
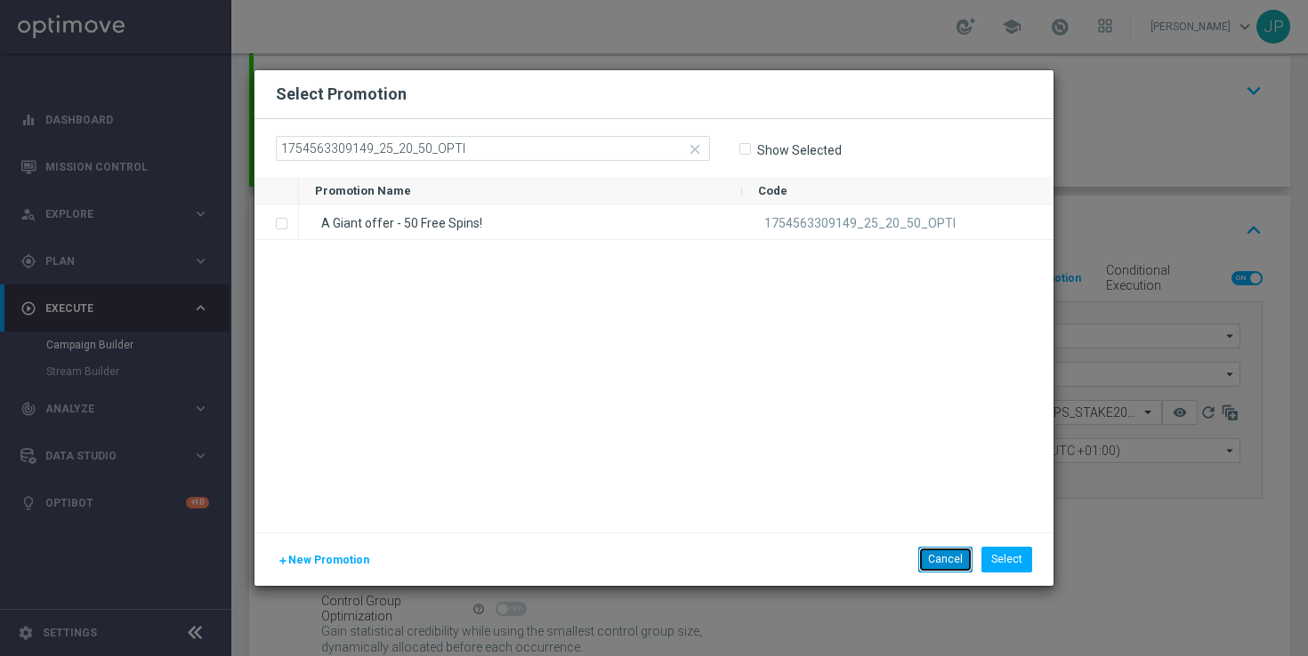
click at [947, 560] on button "Cancel" at bounding box center [945, 559] width 54 height 25
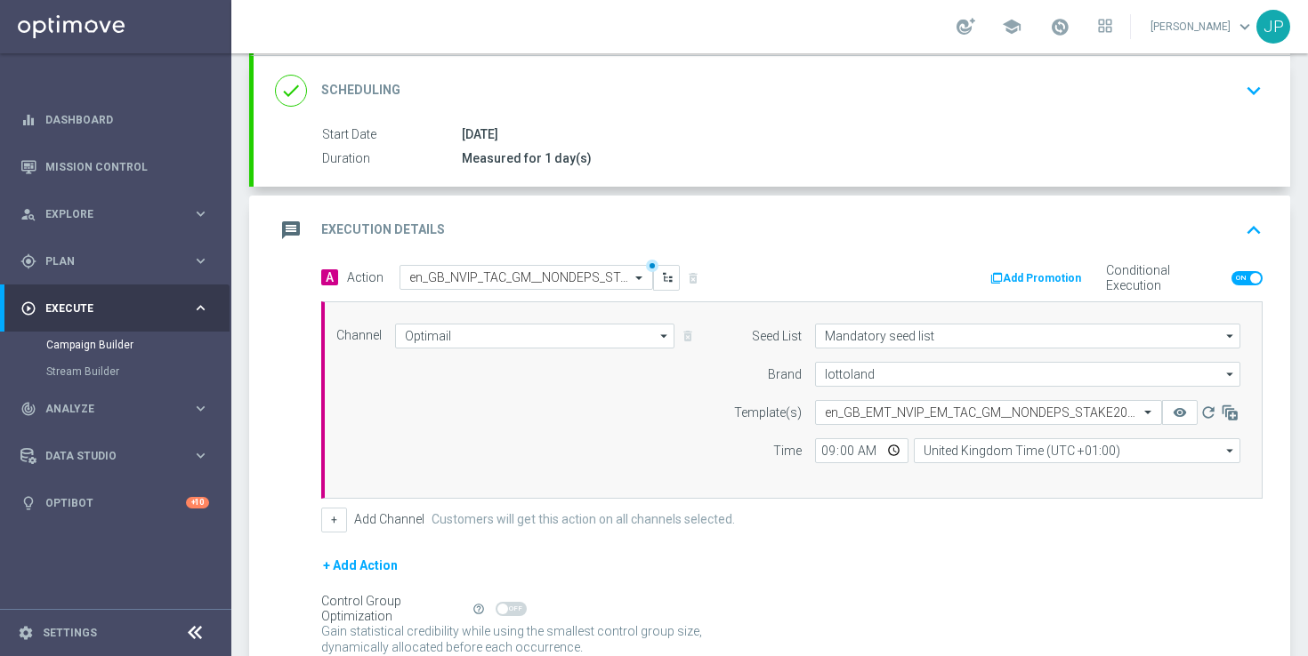
click at [1001, 273] on icon "button" at bounding box center [996, 278] width 12 height 12
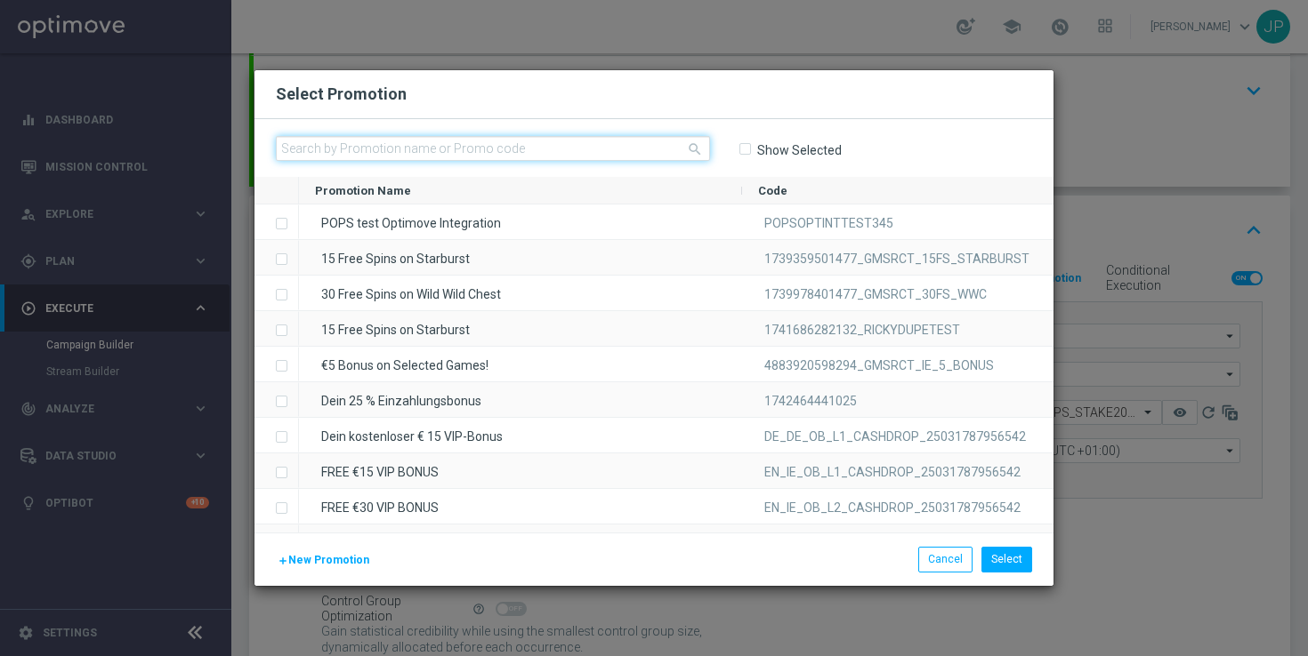
click at [566, 149] on input "text" at bounding box center [493, 148] width 434 height 25
paste input "1754563309149_25_20_50_OPTI"
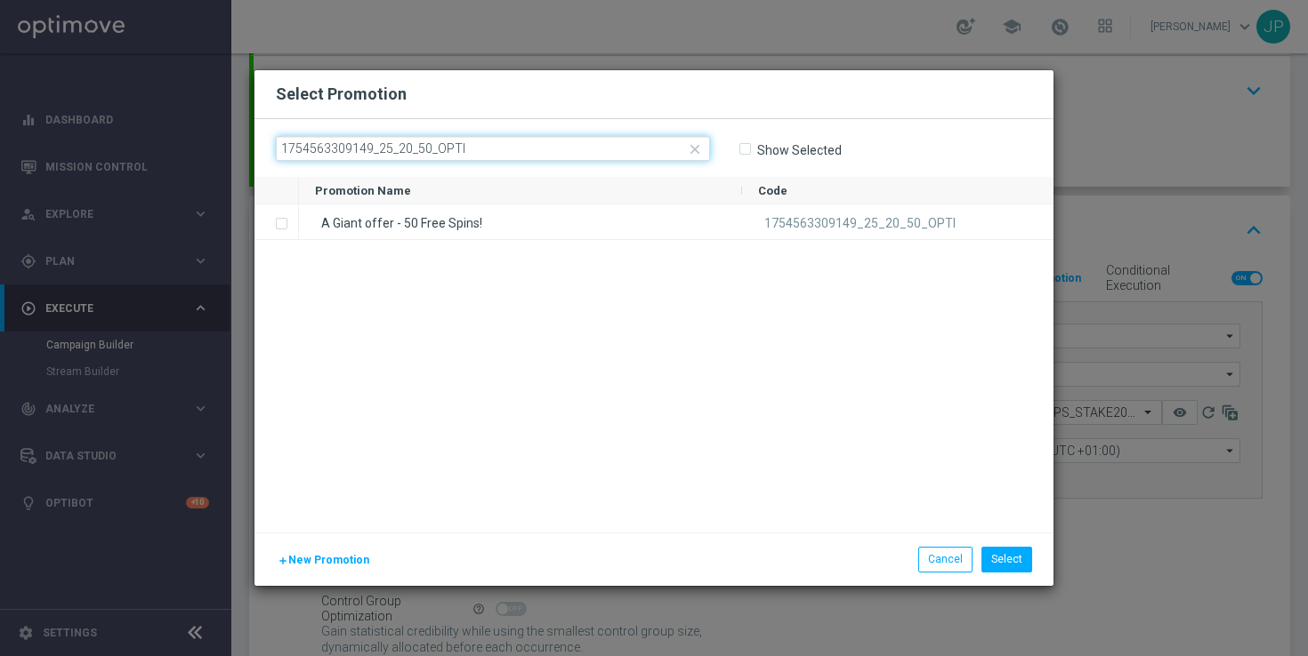
type input "1754563309149_25_20_50_OPTI"
click at [691, 149] on icon "close" at bounding box center [695, 149] width 16 height 16
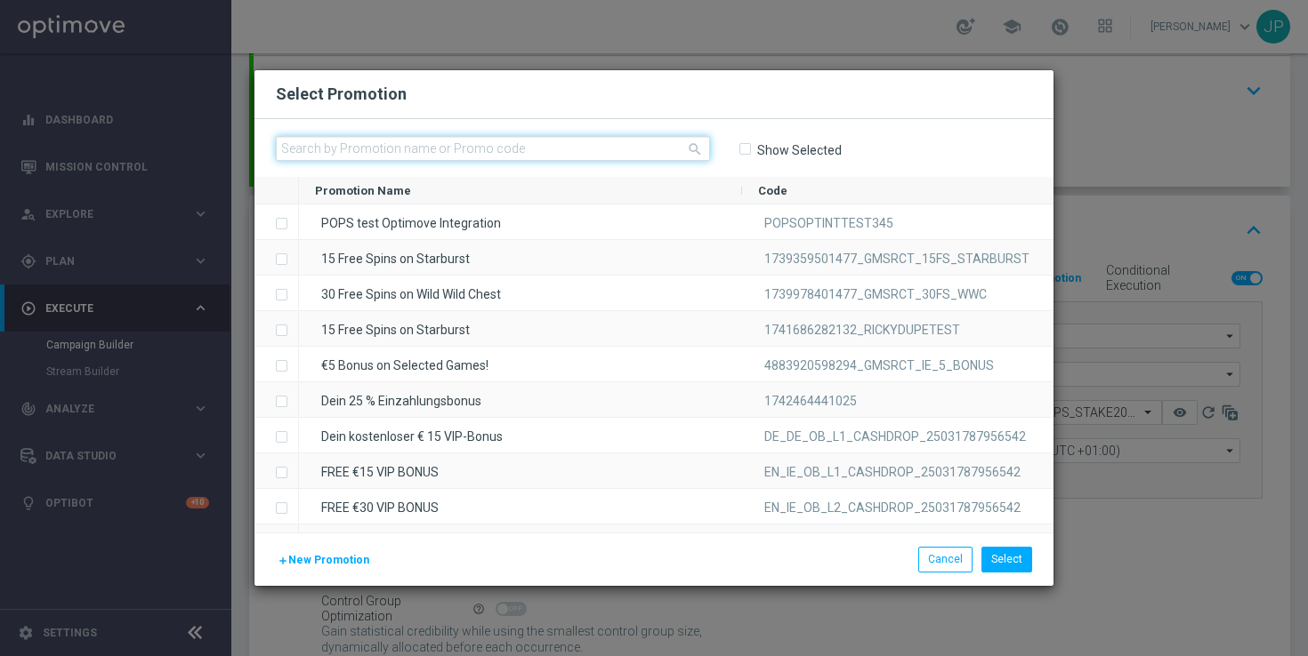
click at [543, 148] on input "text" at bounding box center [493, 148] width 434 height 25
paste input "1754563309149_25_20_50_OPTI"
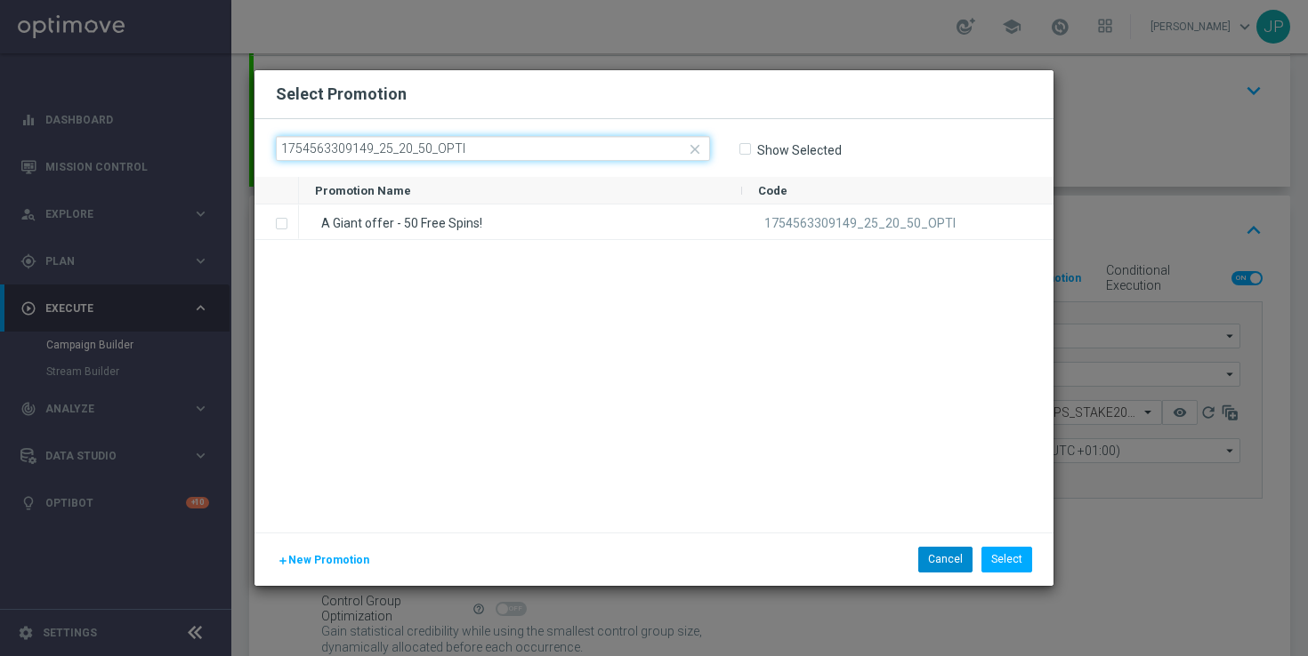
type input "1754563309149_25_20_50_OPTI"
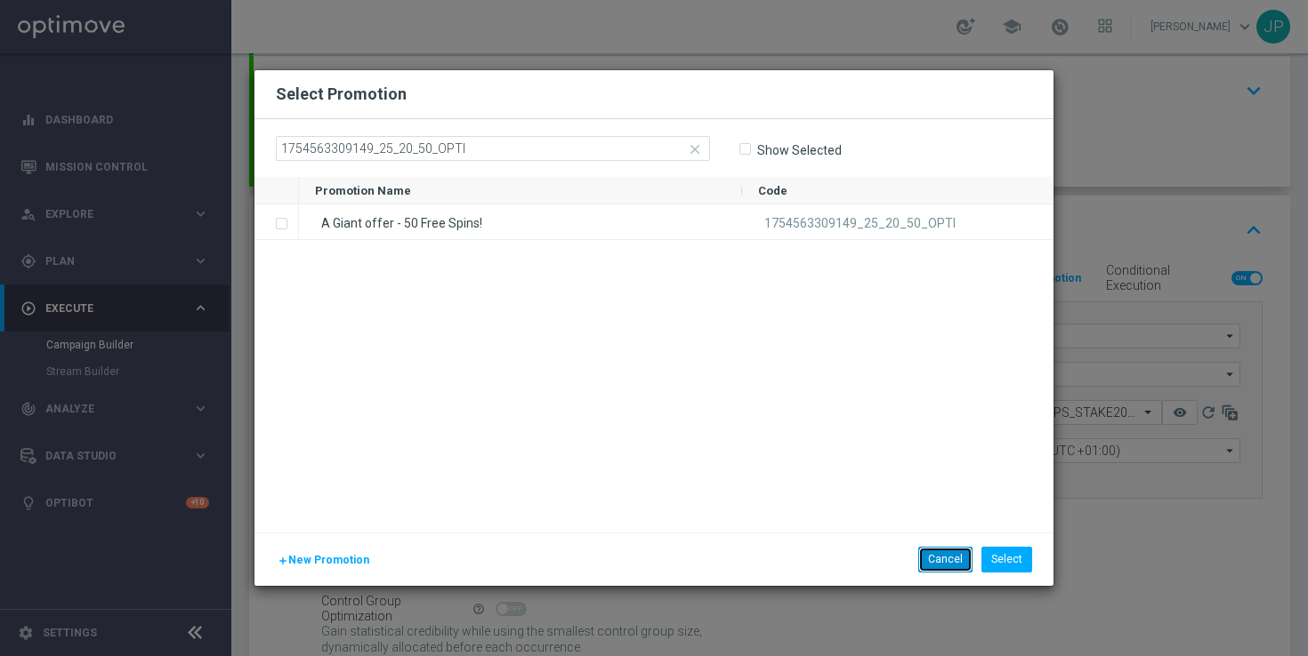
click at [946, 566] on button "Cancel" at bounding box center [945, 559] width 54 height 25
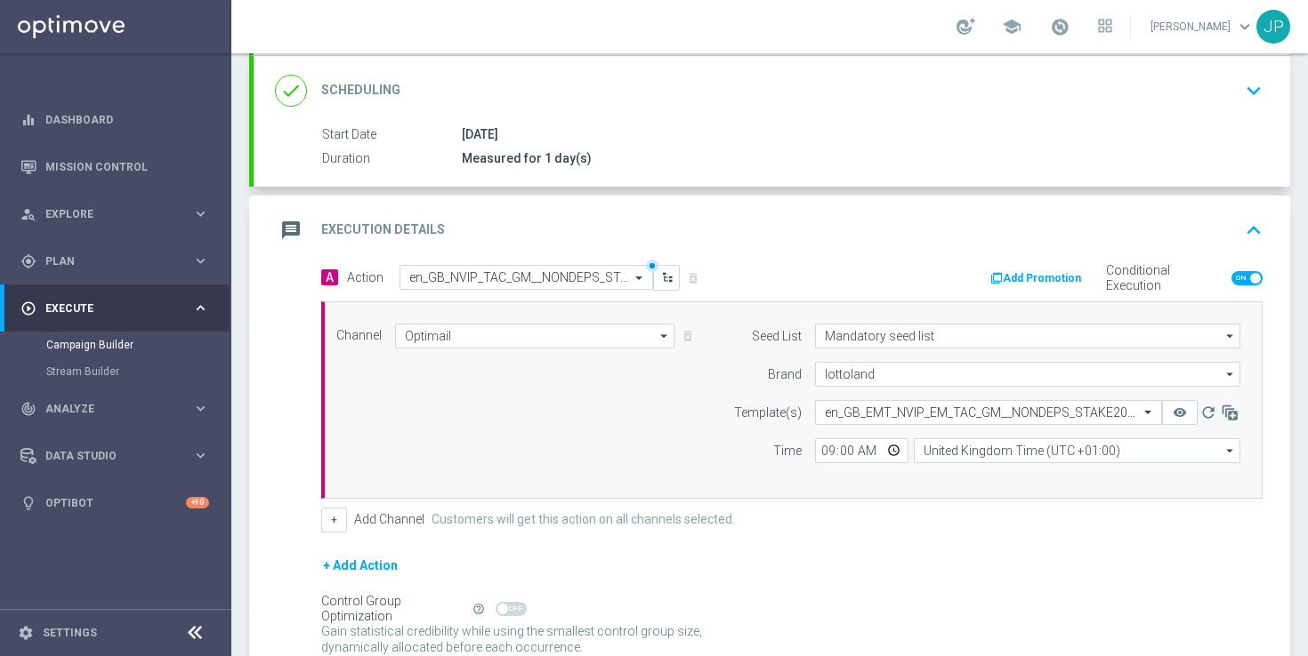
scroll to position [392, 0]
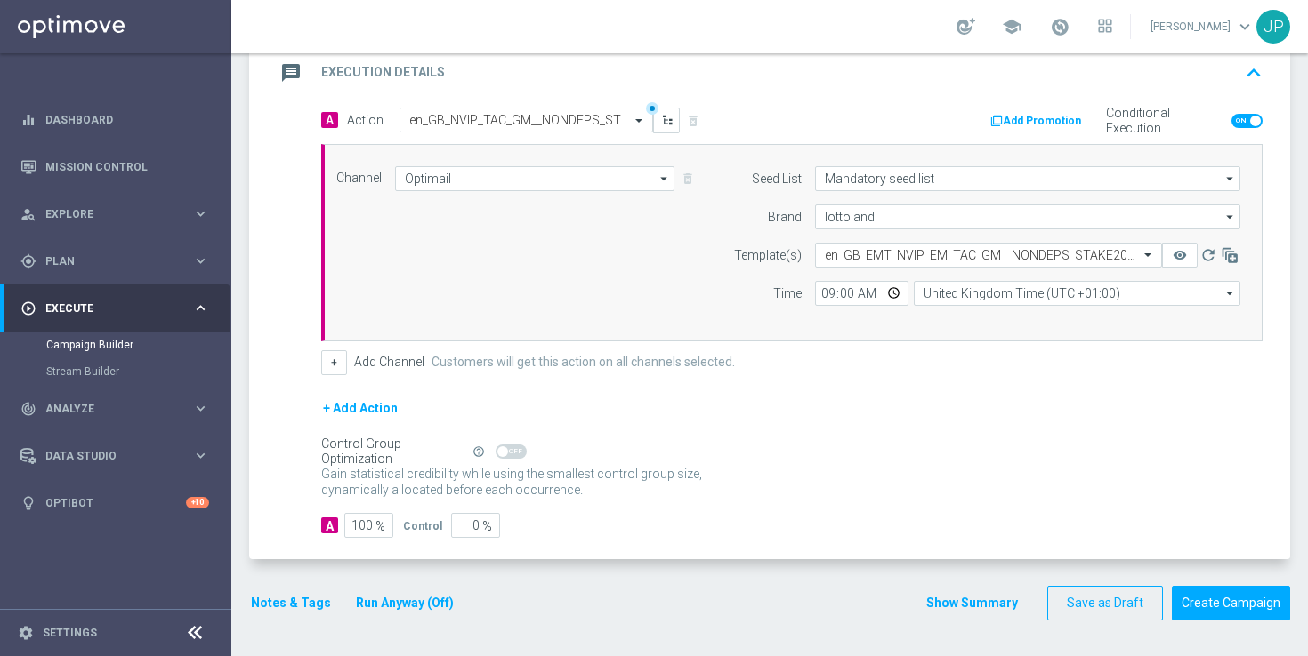
click at [1022, 112] on button "Add Promotion" at bounding box center [1037, 121] width 99 height 20
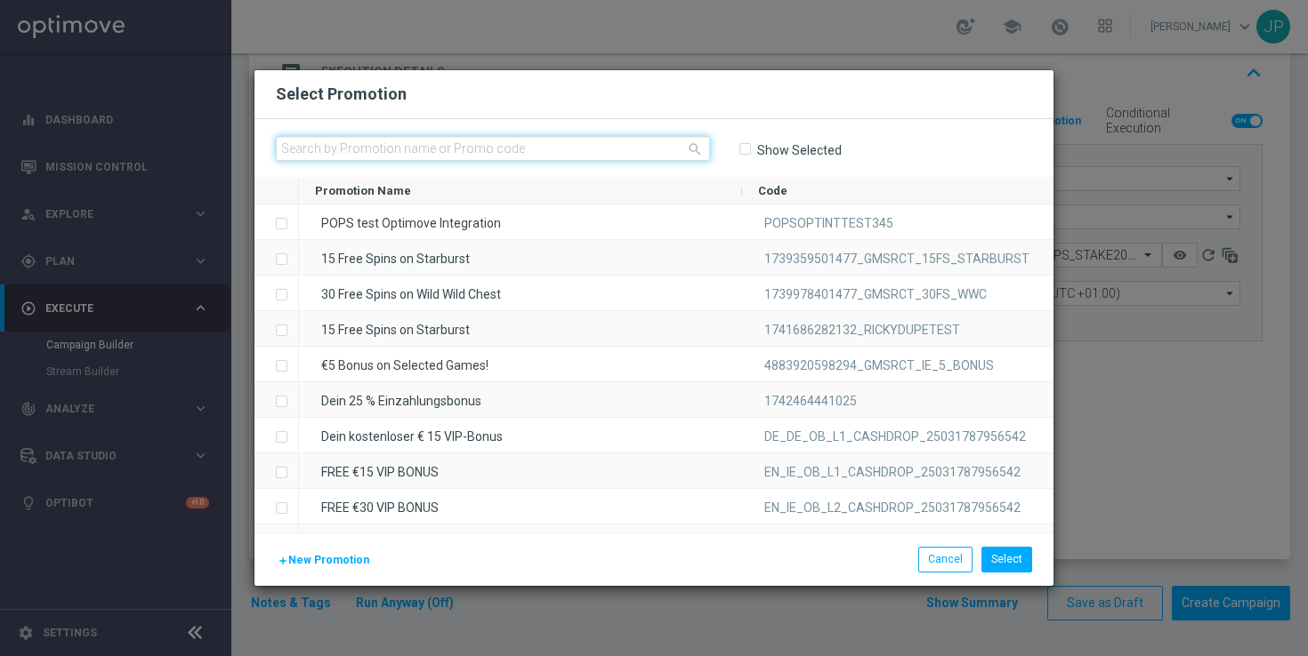
click at [553, 141] on input "text" at bounding box center [493, 148] width 434 height 25
paste input "1754563309149_25_20_50_OPTI"
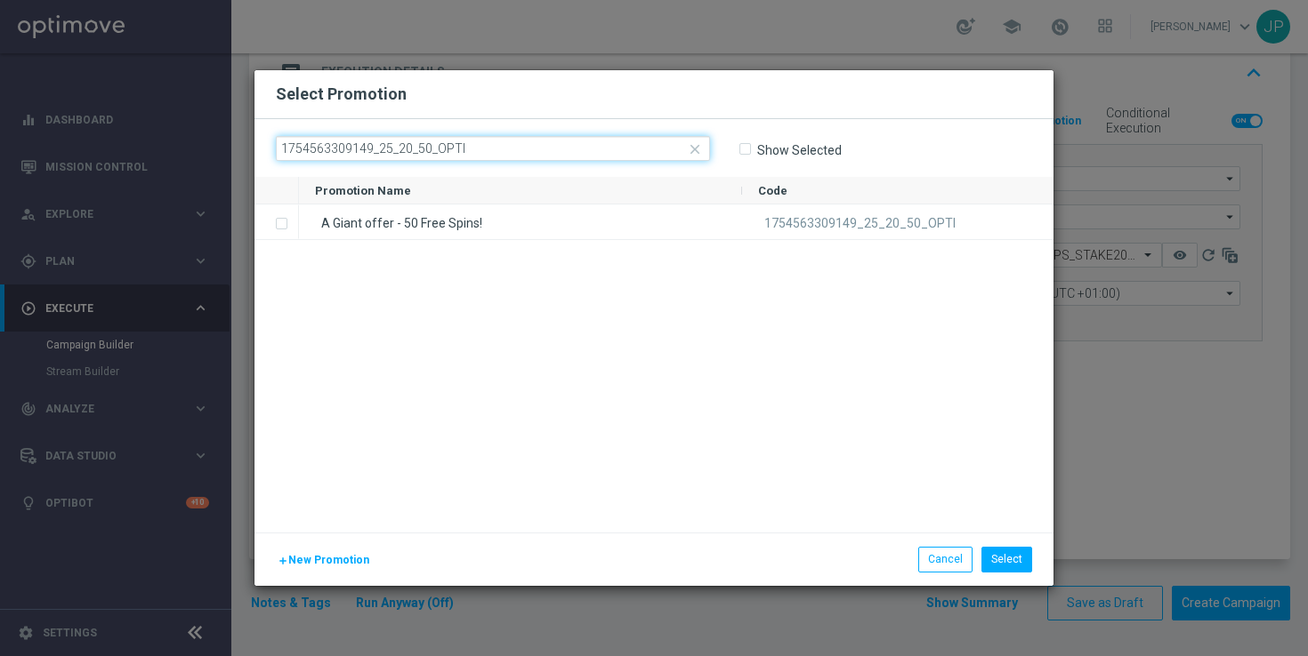
type input "1754563309149_25_20_50_OPTI"
click at [699, 151] on icon "close" at bounding box center [695, 149] width 16 height 16
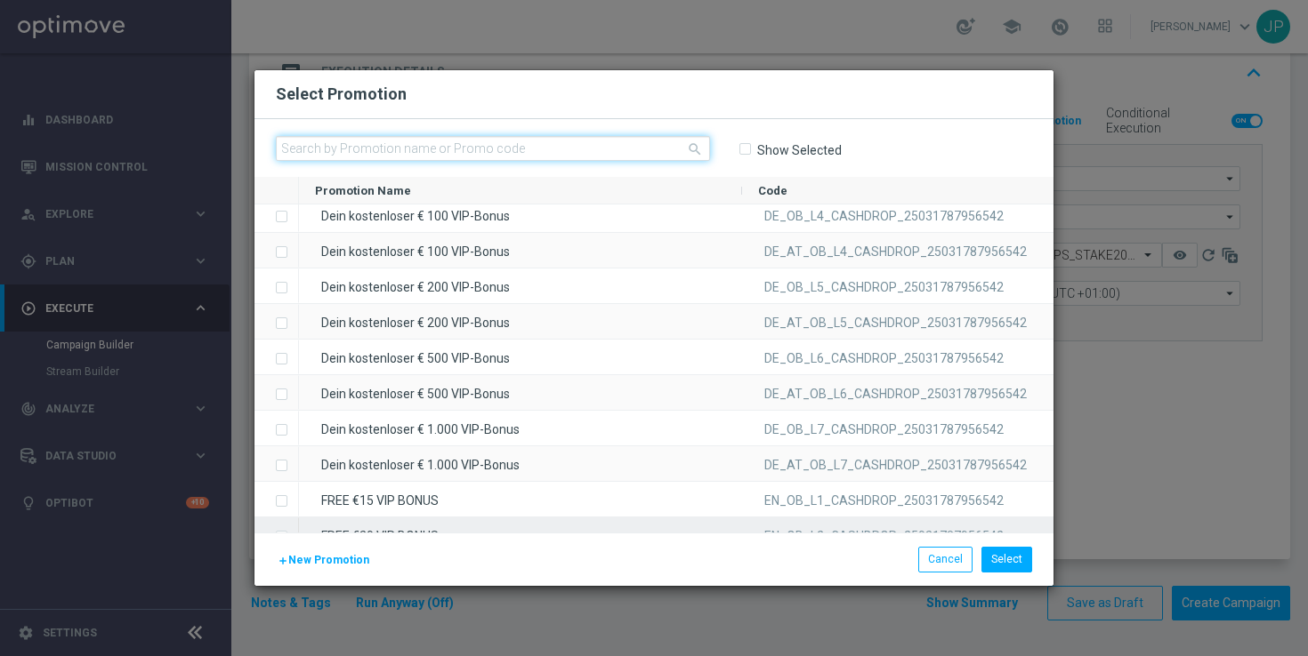
scroll to position [1158, 0]
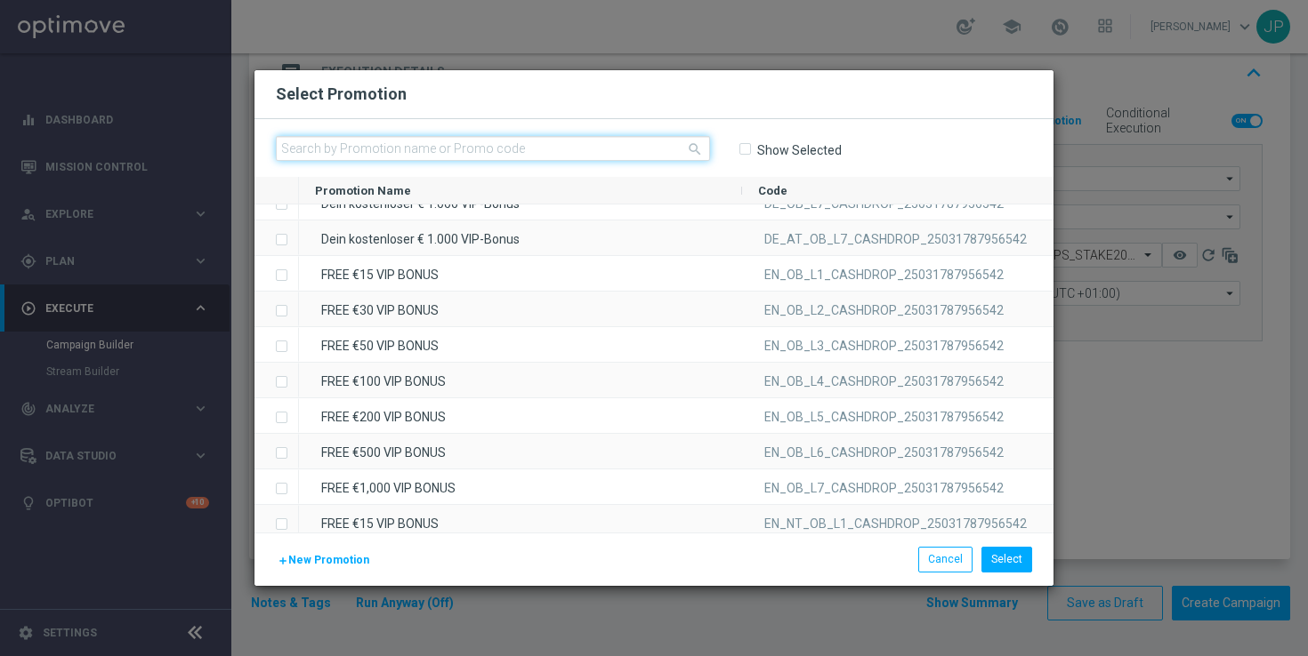
click at [502, 152] on input "text" at bounding box center [493, 148] width 434 height 25
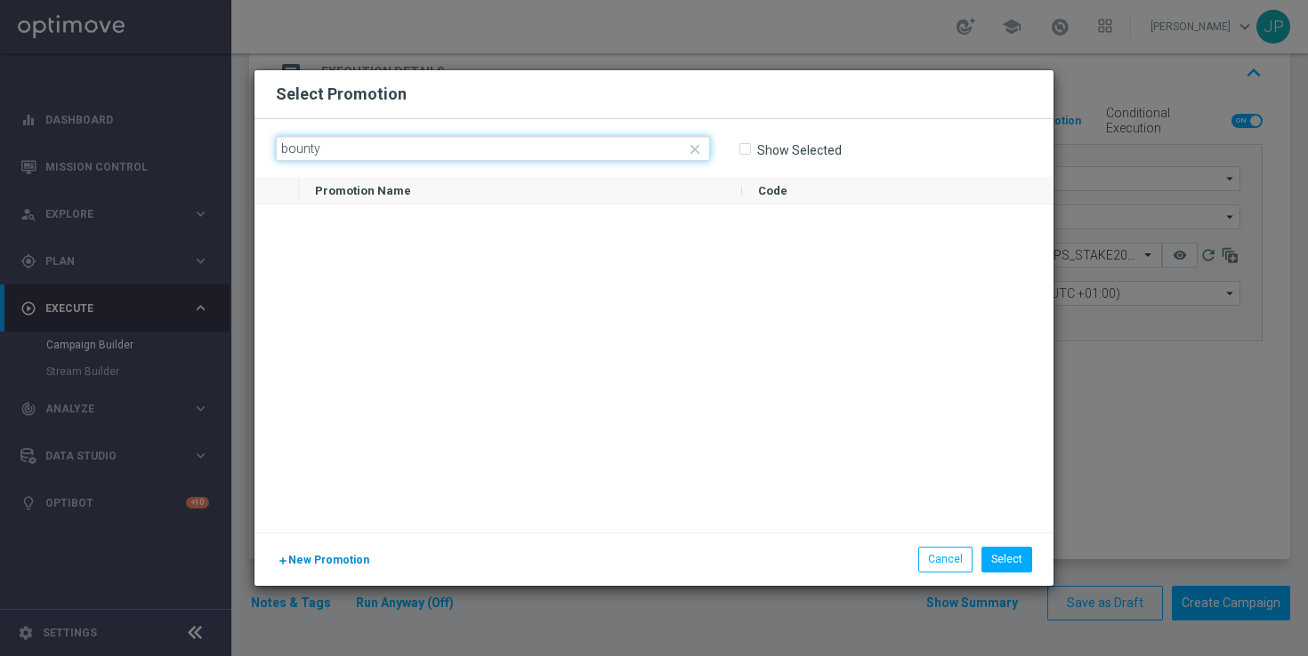
type input "bounty"
click at [326, 563] on span "New Promotion" at bounding box center [328, 560] width 81 height 12
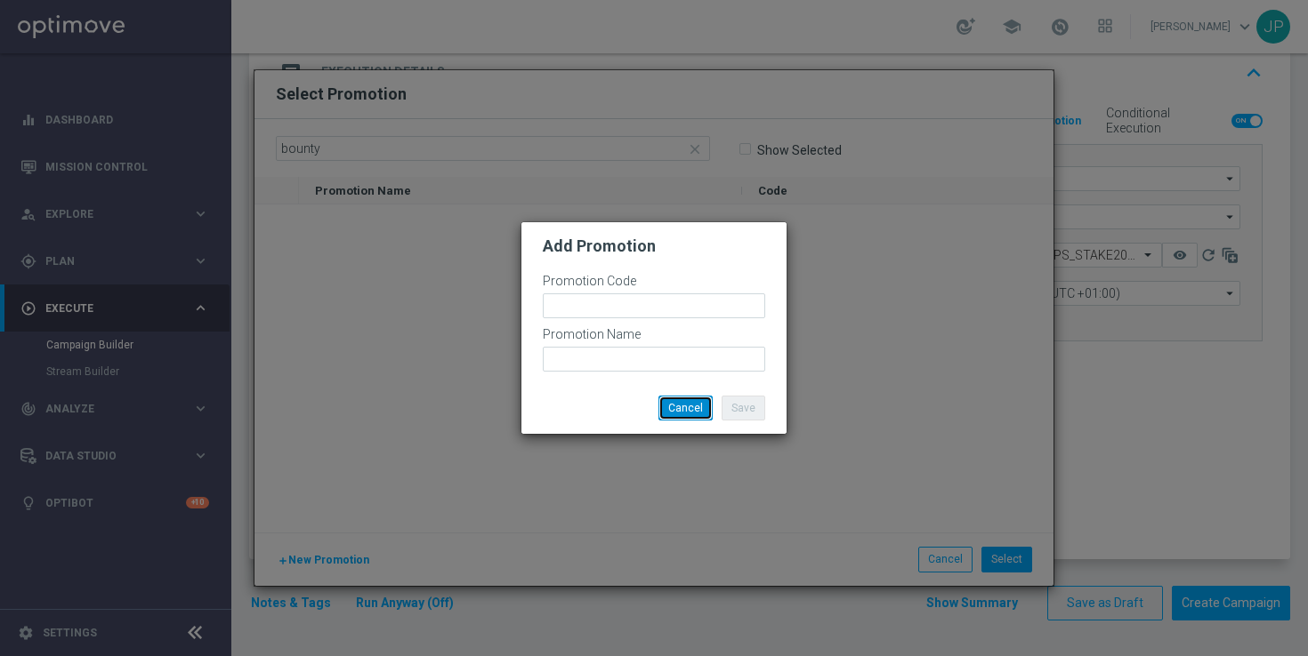
click at [696, 413] on button "Cancel" at bounding box center [685, 408] width 54 height 25
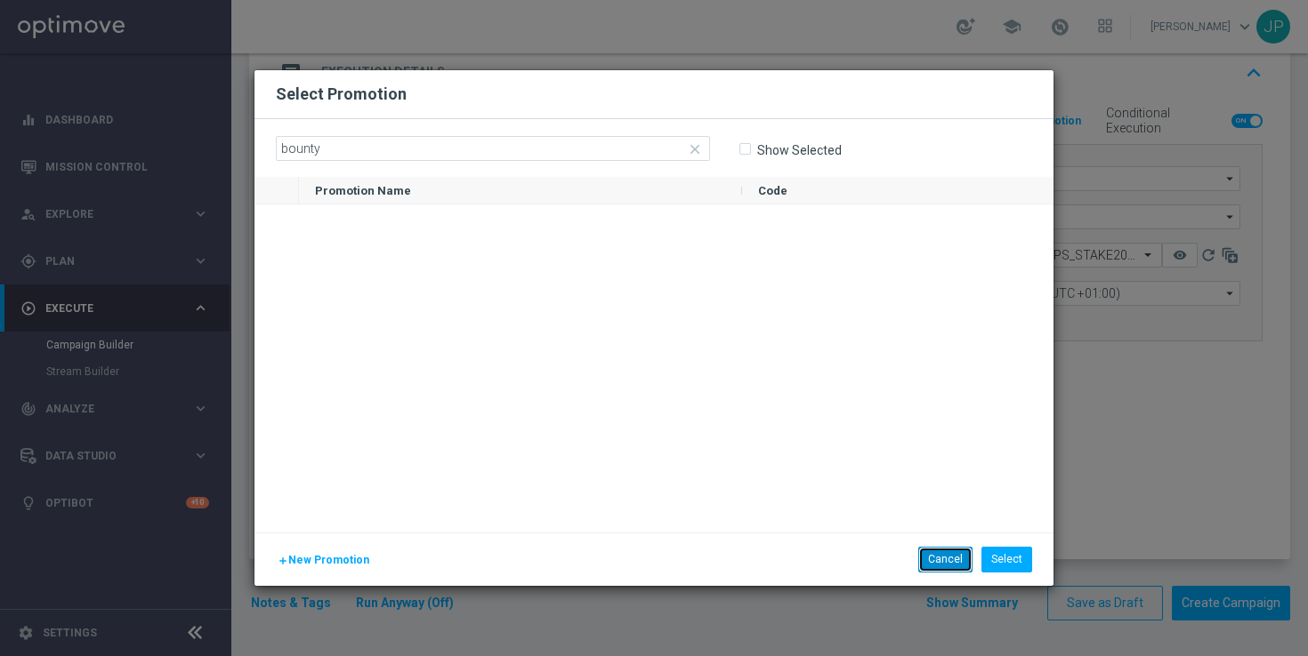
click at [938, 562] on button "Cancel" at bounding box center [945, 559] width 54 height 25
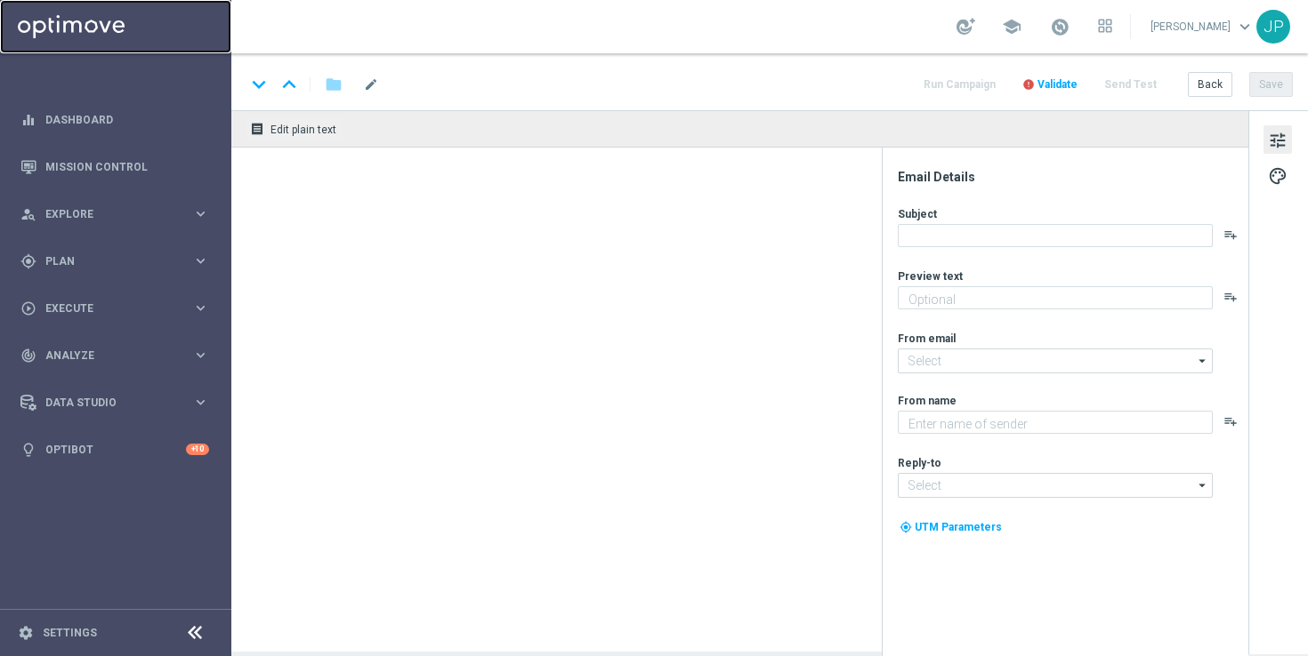
type textarea "72 hours to claim your Bounty..."
type textarea "Lottoland"
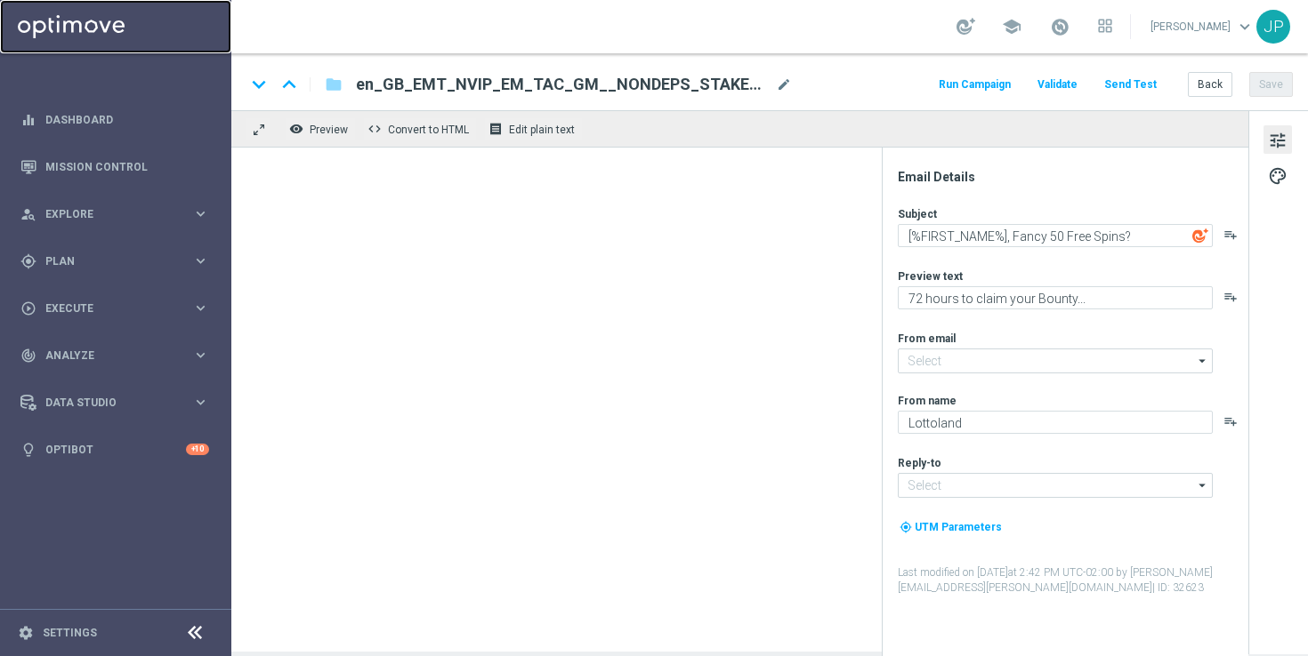
type input "mail@crm.lottoland.com"
type input "support@lottoland.co.uk"
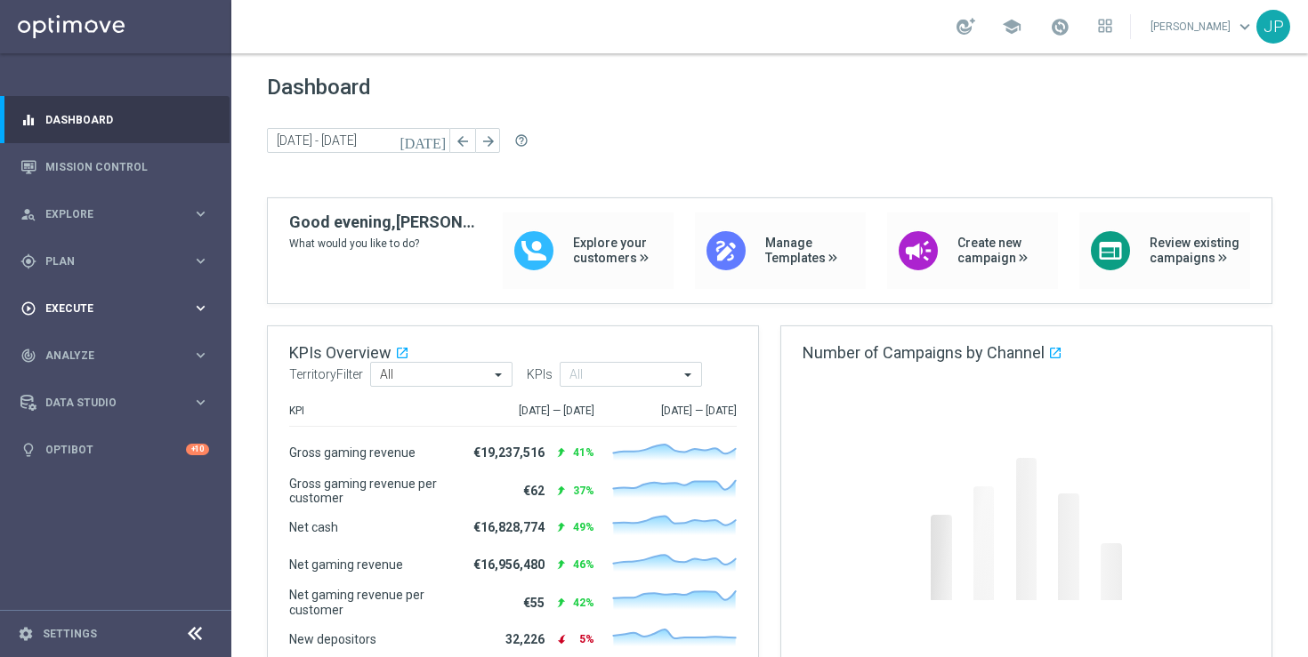
click at [143, 296] on div "play_circle_outline Execute keyboard_arrow_right" at bounding box center [114, 308] width 229 height 47
click at [121, 344] on link "Campaign Builder" at bounding box center [115, 345] width 139 height 14
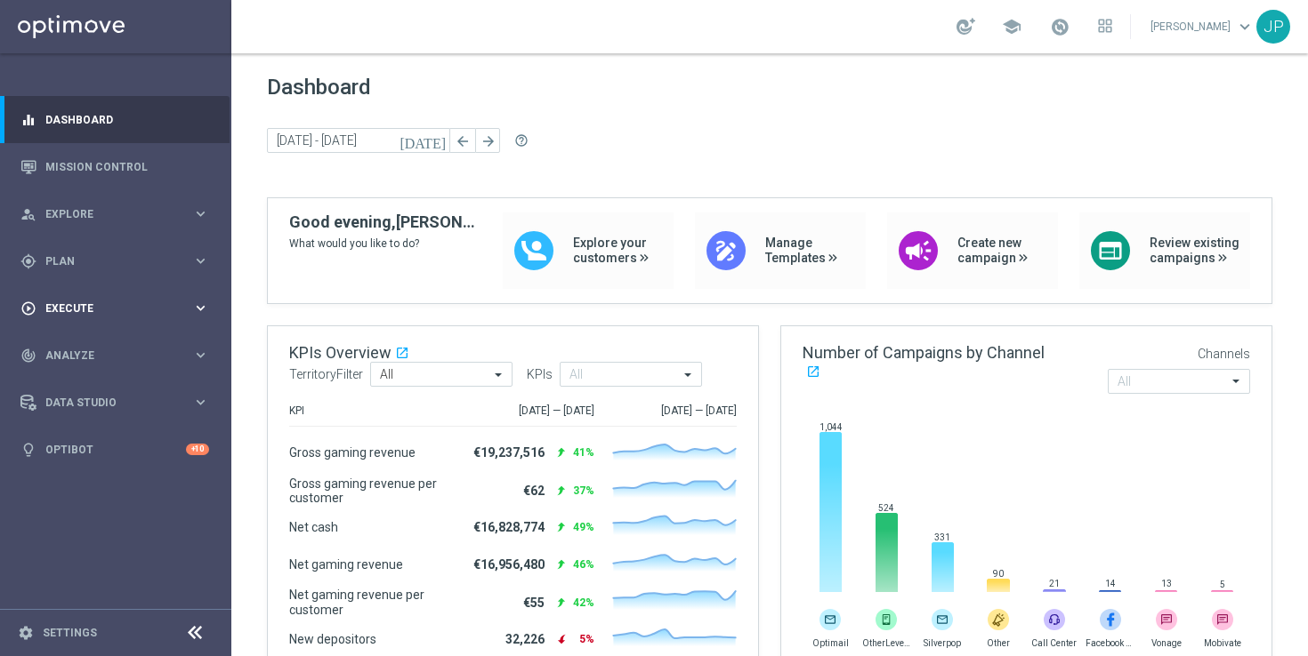
click at [155, 301] on div "play_circle_outline Execute" at bounding box center [106, 309] width 172 height 16
click at [141, 343] on link "Campaign Builder" at bounding box center [115, 345] width 139 height 14
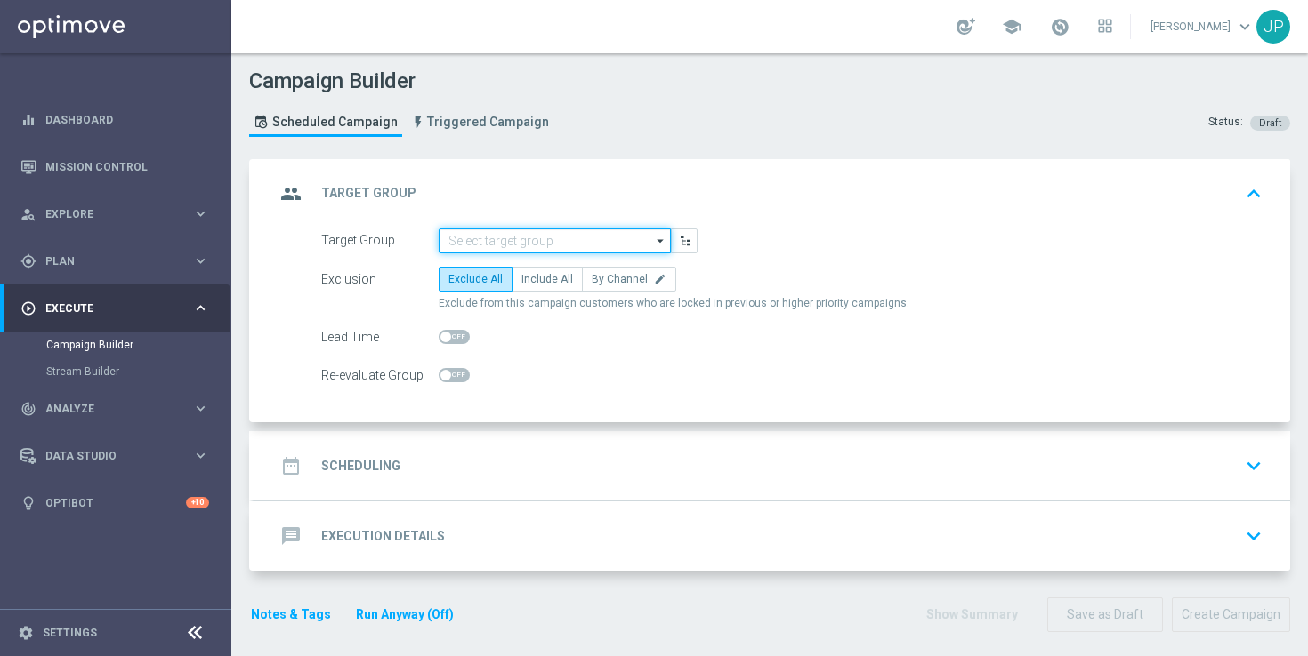
click at [544, 238] on input at bounding box center [555, 241] width 232 height 25
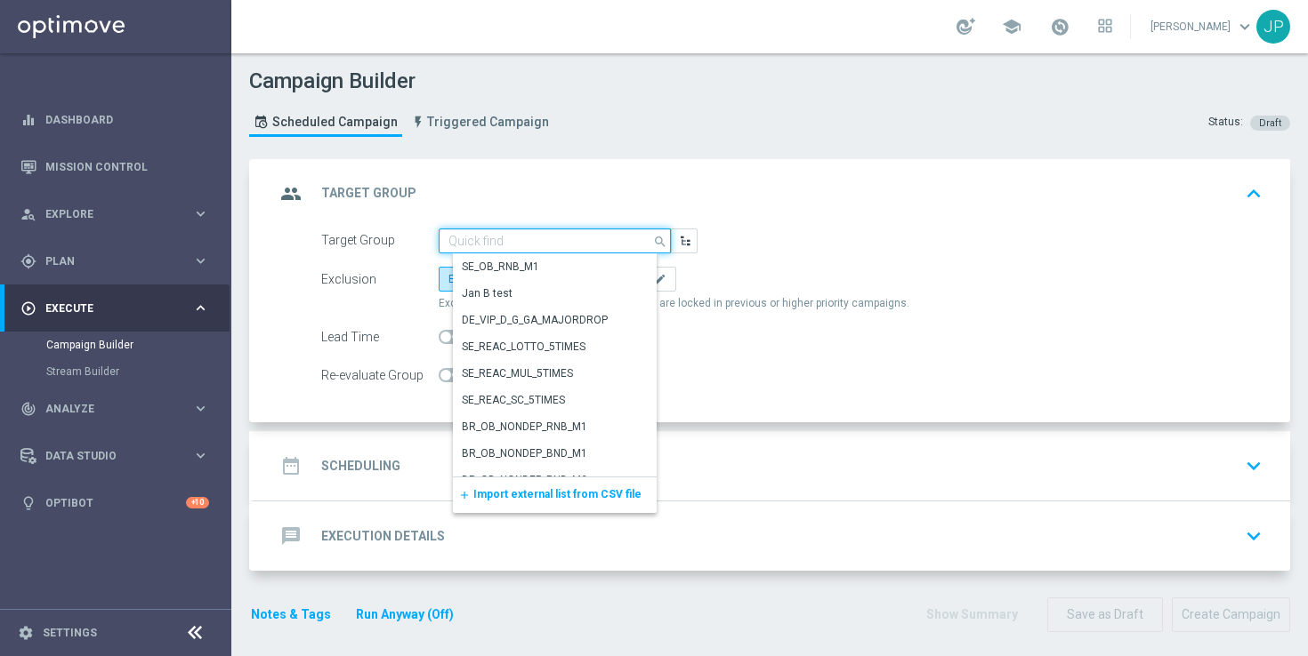
paste input "UK_CASINO_EMAIL | Games React Follow Up | Non Deps after 14 days"
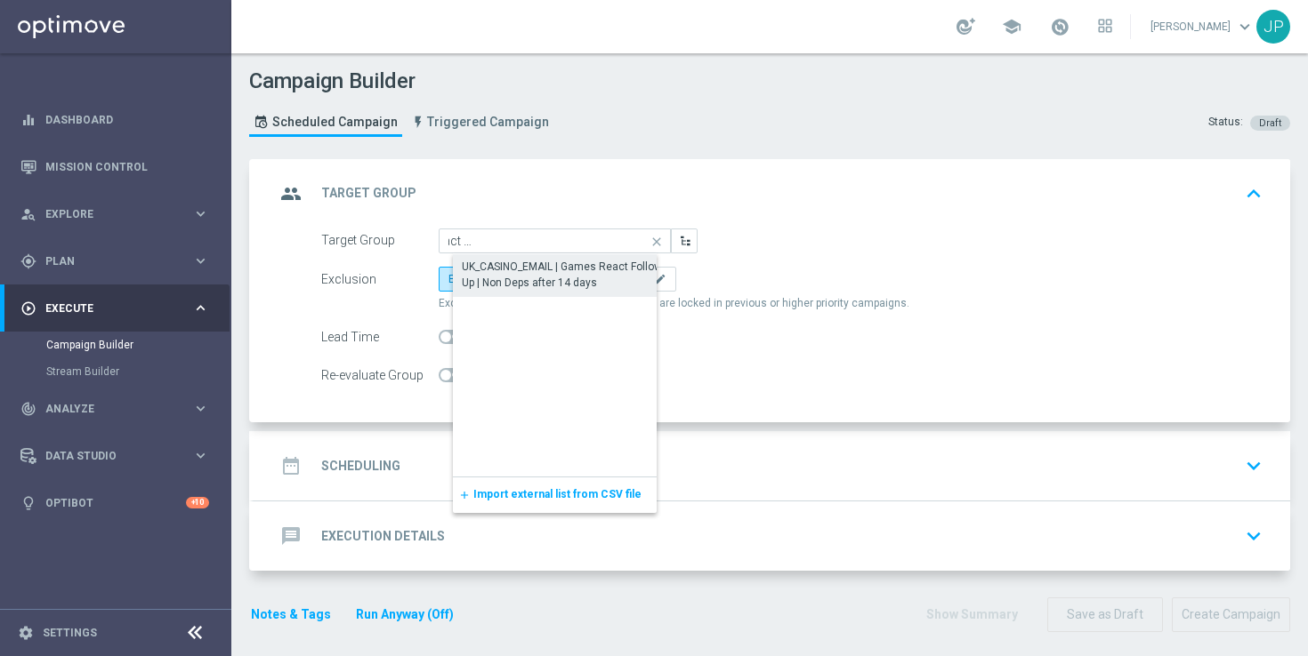
click at [543, 277] on div "UK_CASINO_EMAIL | Games React Follow Up | Non Deps after 14 days" at bounding box center [569, 275] width 214 height 32
type input "UK_CASINO_EMAIL | Games React Follow Up | Non Deps after 14 days"
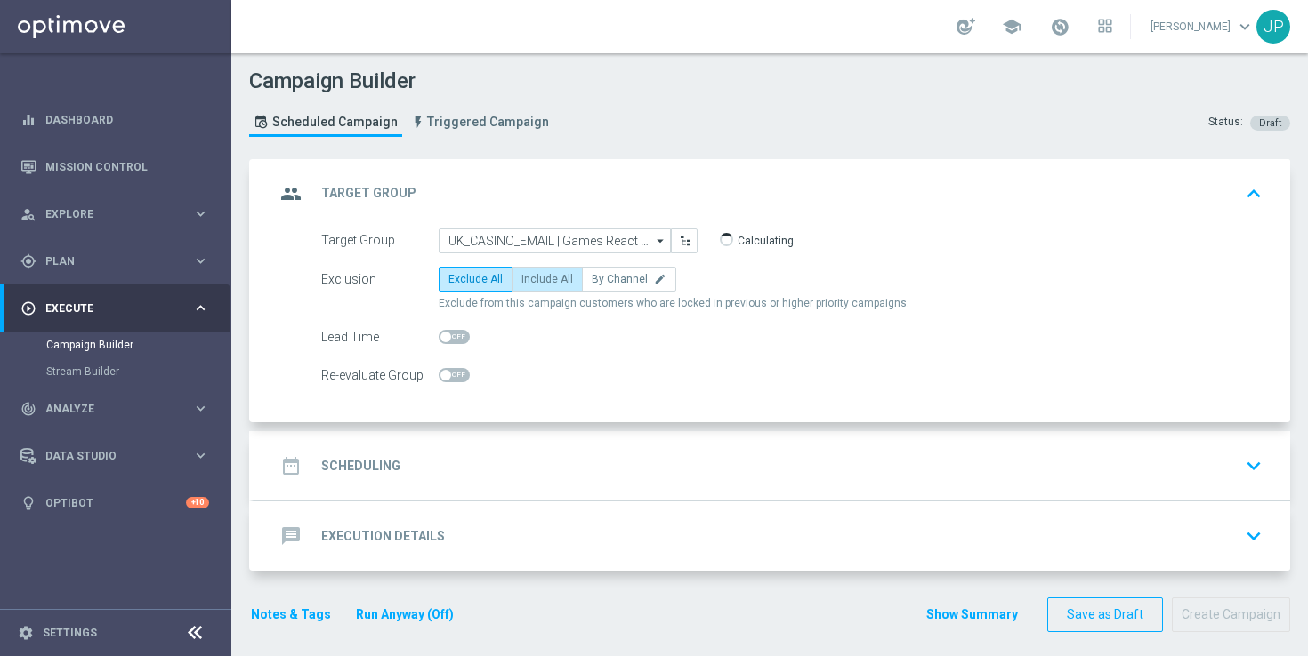
click at [552, 279] on span "Include All" at bounding box center [547, 279] width 52 height 12
click at [533, 279] on input "Include All" at bounding box center [527, 283] width 12 height 12
radio input "true"
click at [628, 465] on div "date_range Scheduling keyboard_arrow_down" at bounding box center [772, 466] width 994 height 34
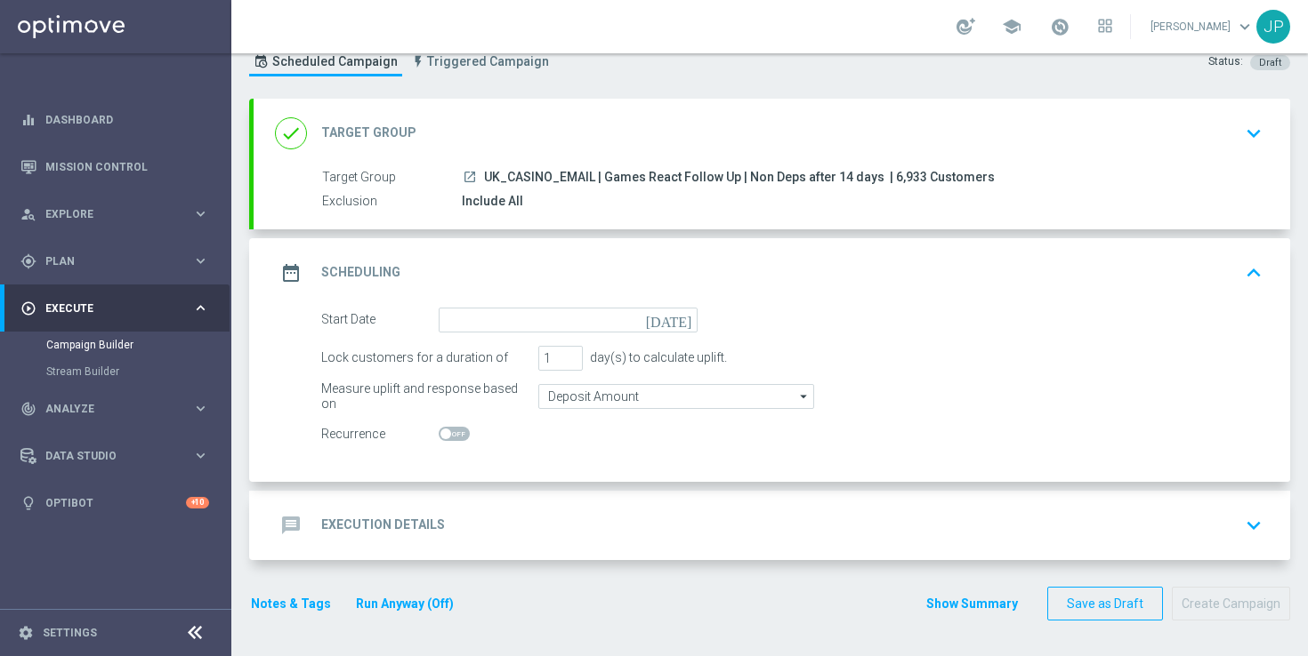
scroll to position [60, 0]
click at [684, 320] on icon "[DATE]" at bounding box center [672, 318] width 52 height 20
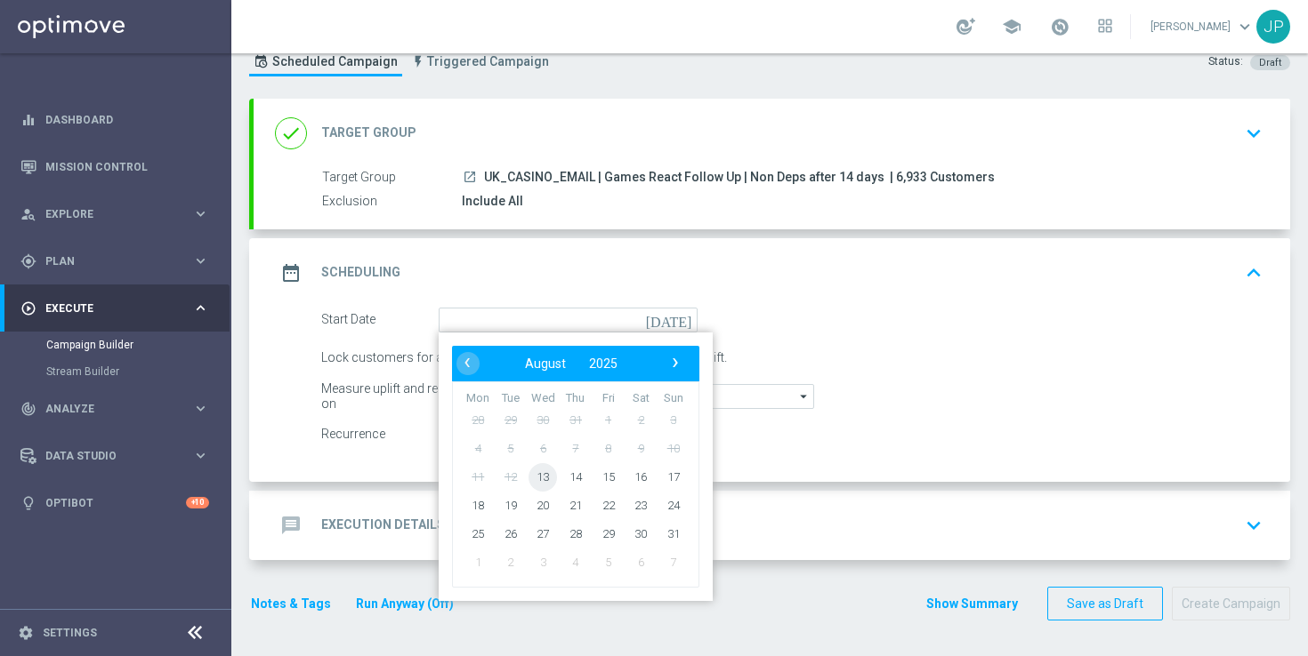
click at [544, 473] on span "13" at bounding box center [542, 477] width 28 height 28
type input "13 Aug 2025"
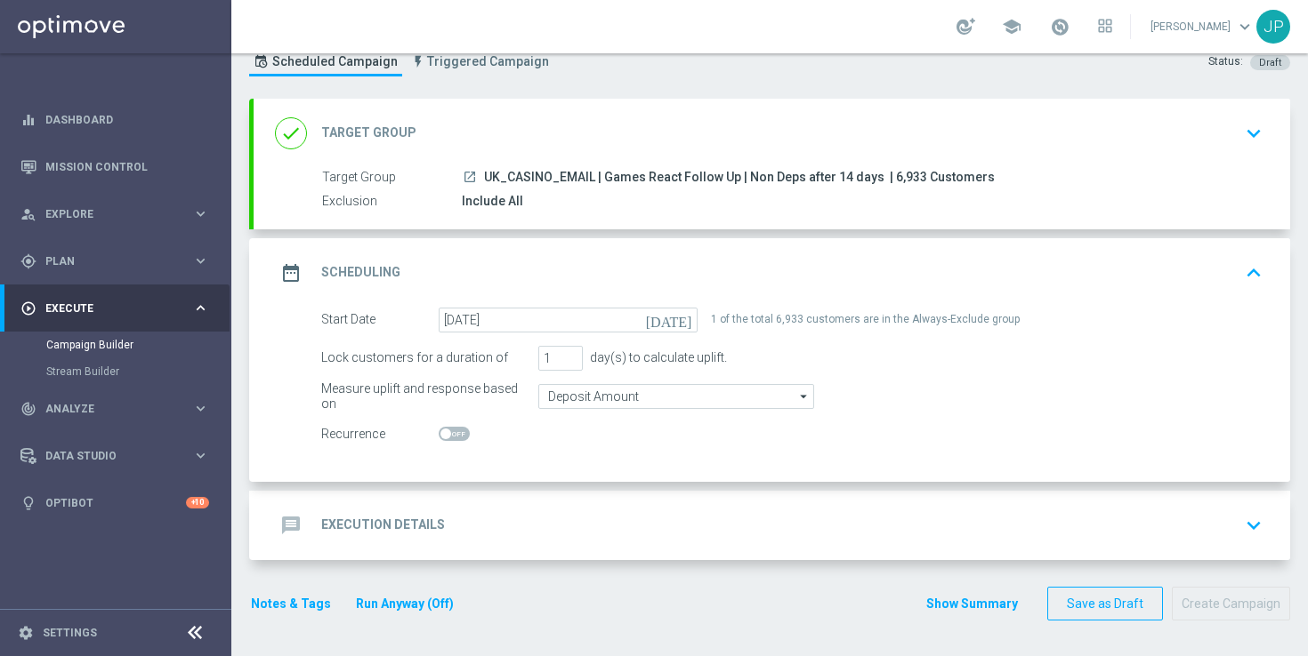
click at [671, 522] on div "message Execution Details keyboard_arrow_down" at bounding box center [772, 526] width 994 height 34
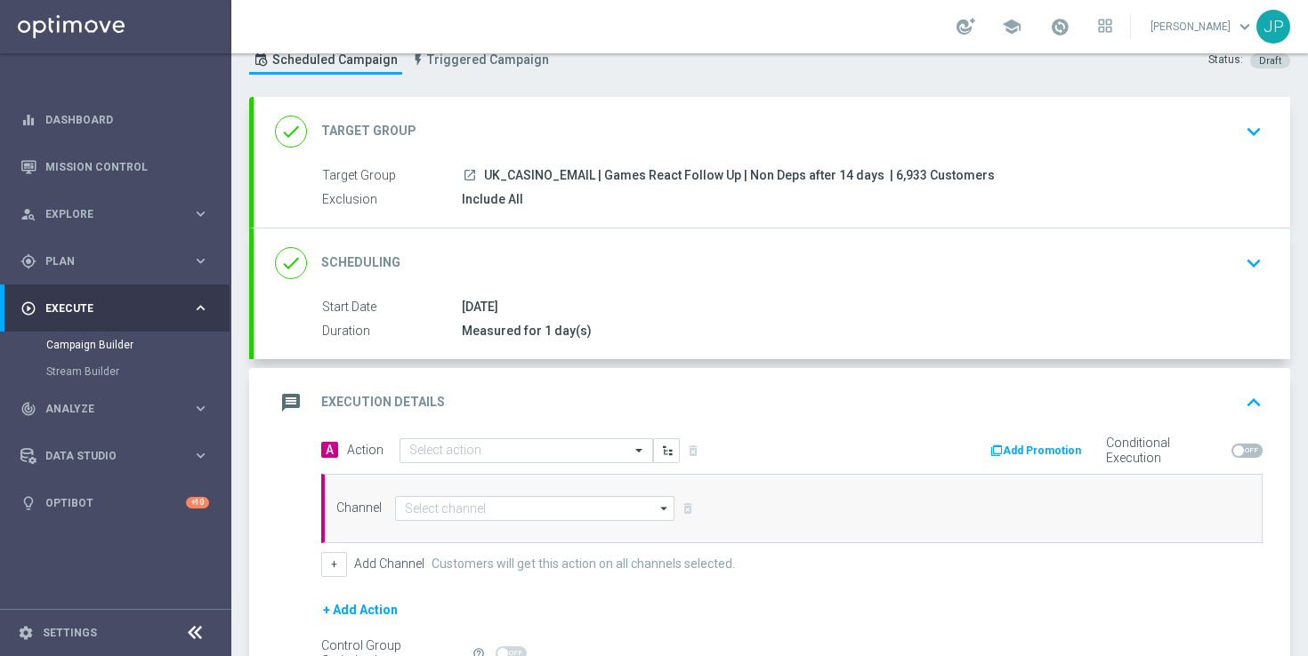
scroll to position [264, 0]
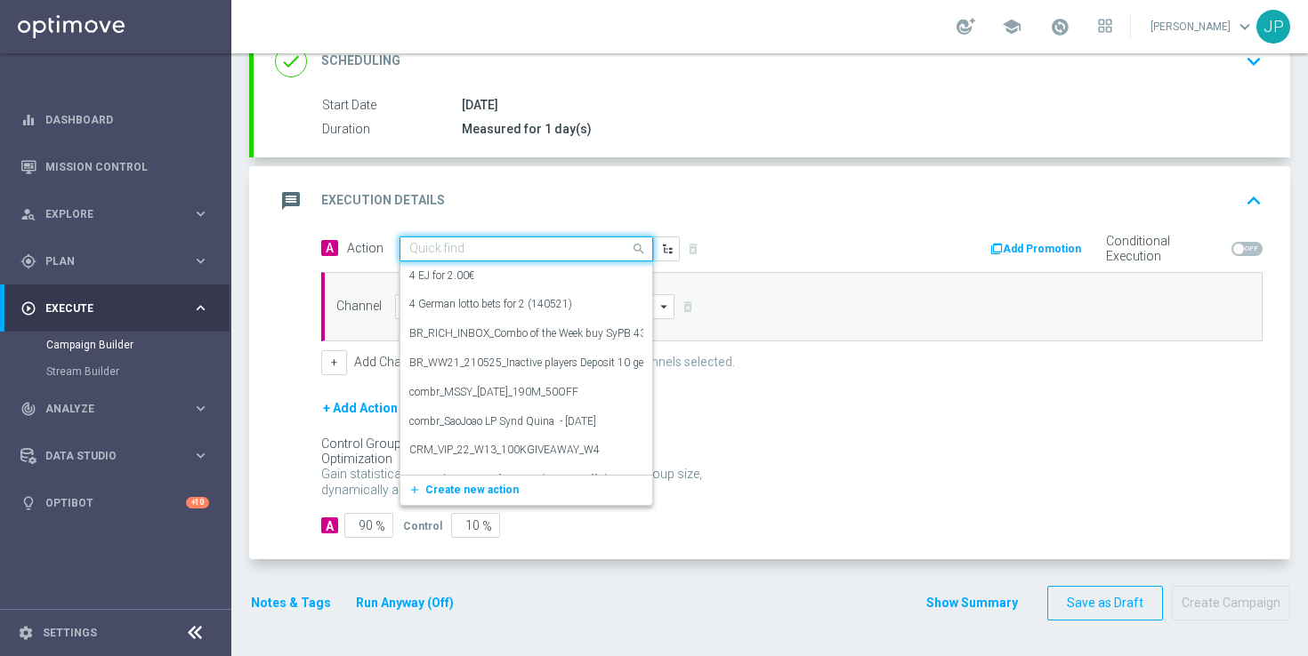
click at [512, 247] on input "text" at bounding box center [508, 249] width 198 height 15
paste input "en_GB_NVIP_TAC_GM__NONDEPS_STAKE20GET50_250815"
type input "en_GB_NVIP_TAC_GM__NONDEPS_STAKE20GET50_250815"
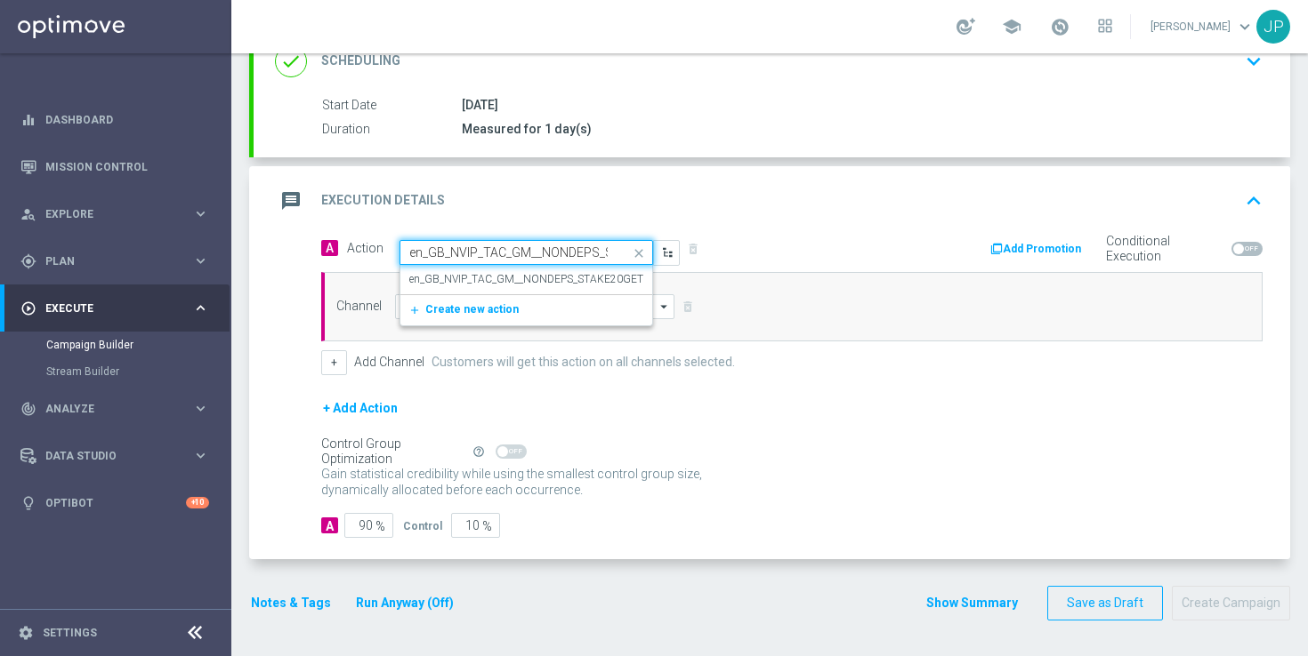
scroll to position [0, 129]
click at [511, 282] on label "en_GB_NVIP_TAC_GM__NONDEPS_STAKE20GET50_250815" at bounding box center [553, 279] width 288 height 15
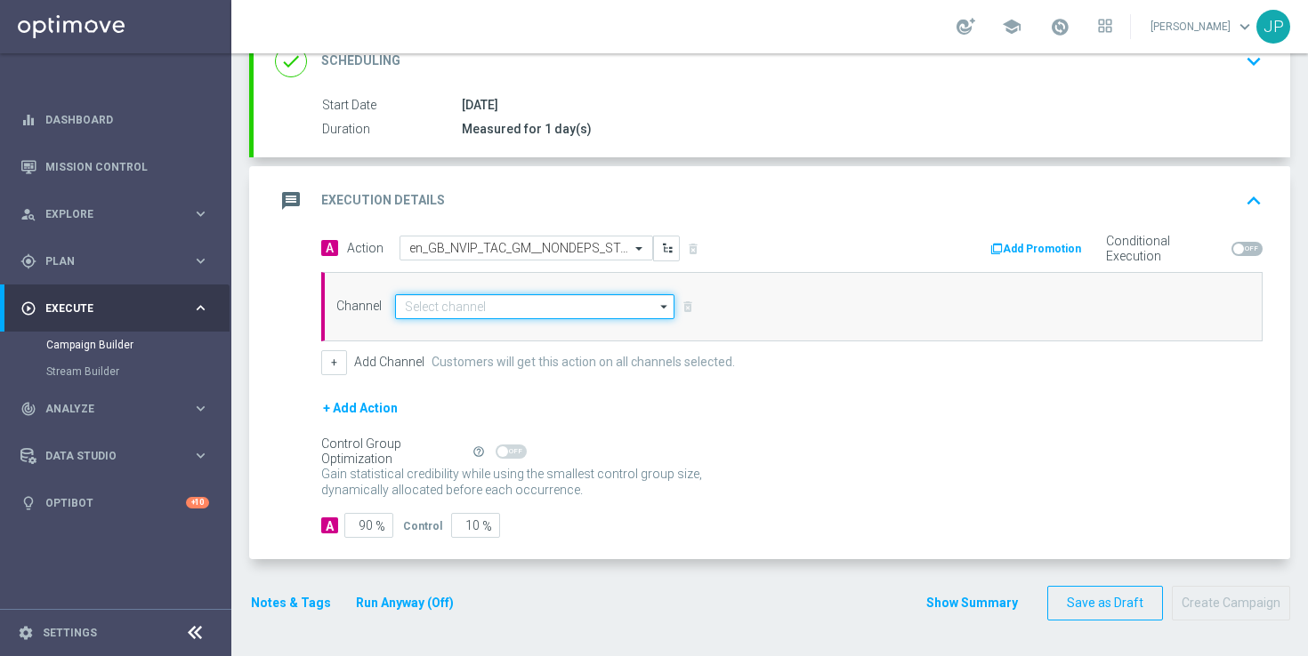
click at [502, 308] on input at bounding box center [534, 306] width 279 height 25
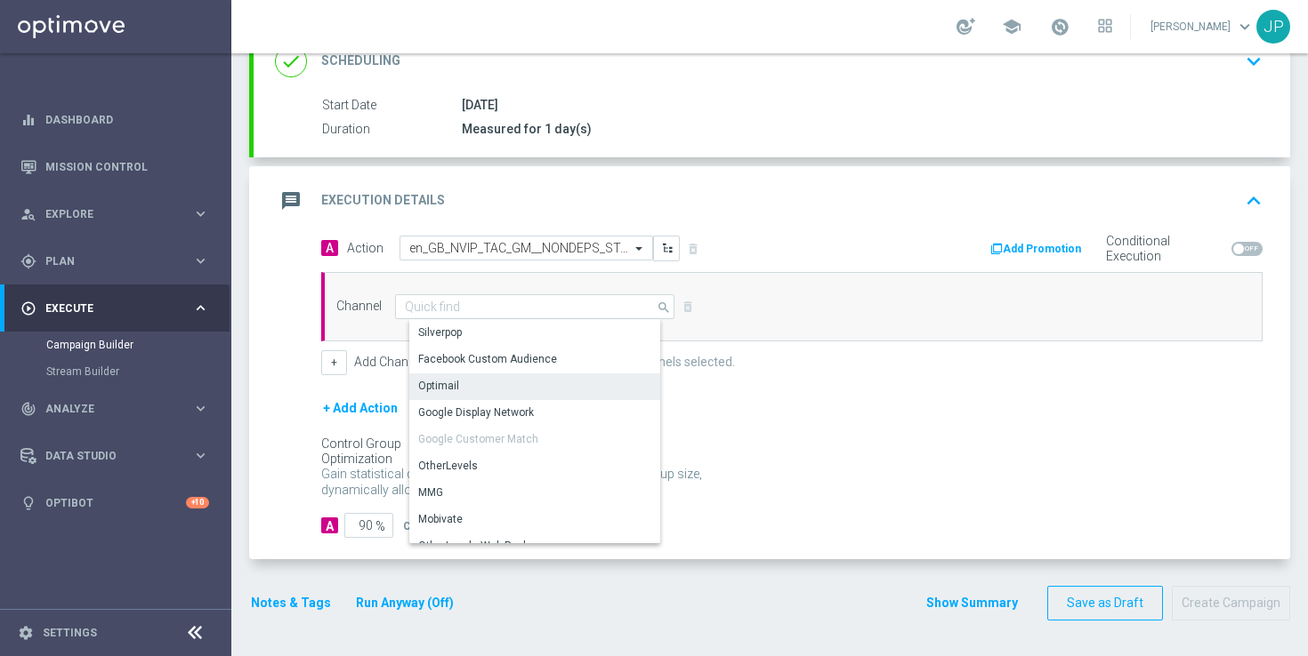
click at [475, 387] on div "Optimail" at bounding box center [541, 386] width 265 height 25
type input "Optimail"
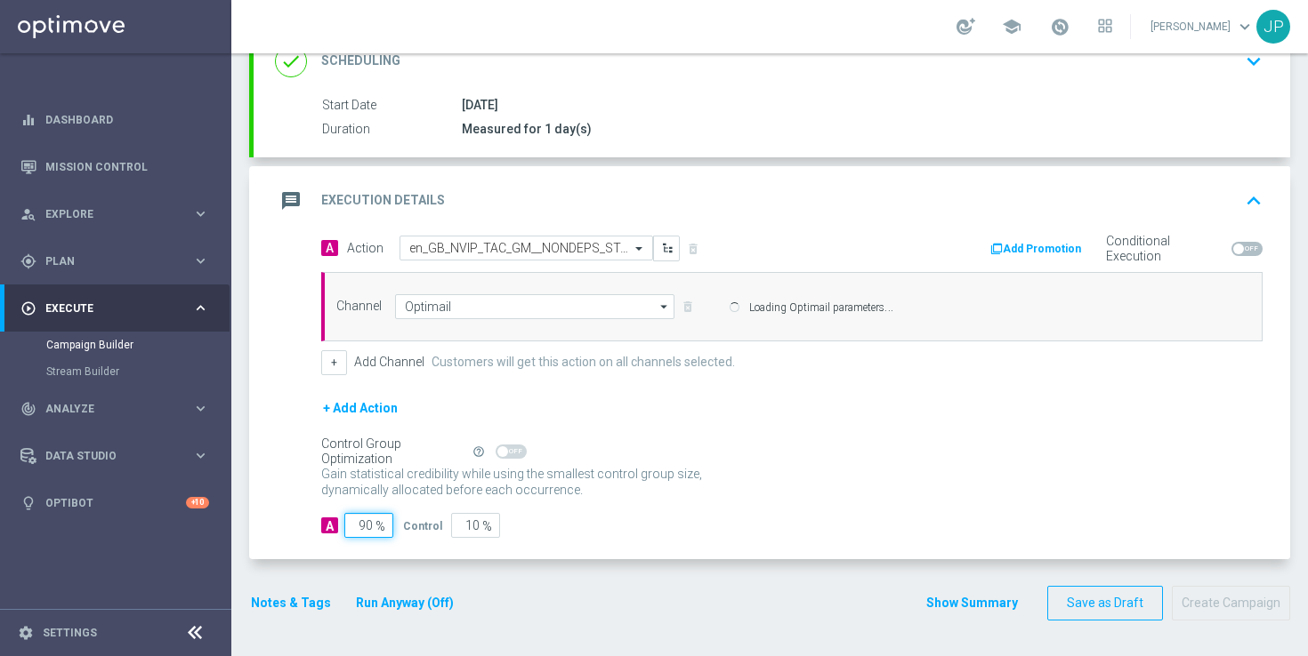
click at [366, 521] on form "A Action Select action en_GB_NVIP_TAC_GM__NONDEPS_STAKE20GET50_250815 delete_fo…" at bounding box center [791, 387] width 941 height 303
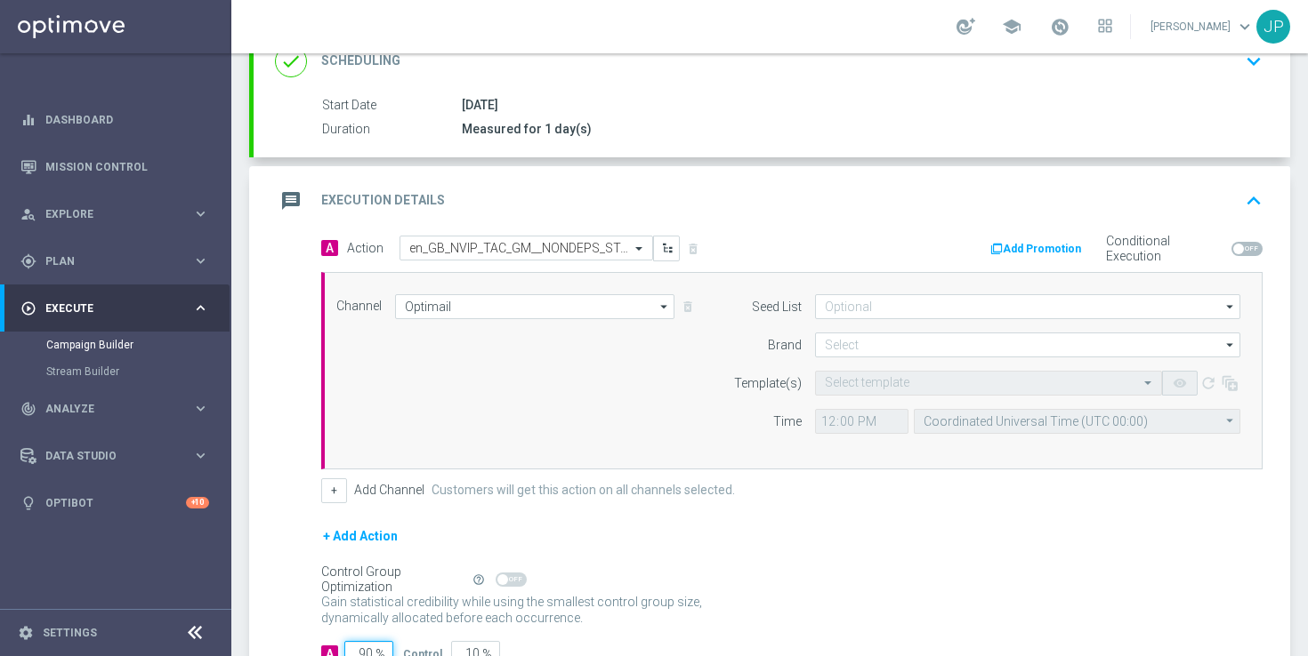
type input "0"
type input "100"
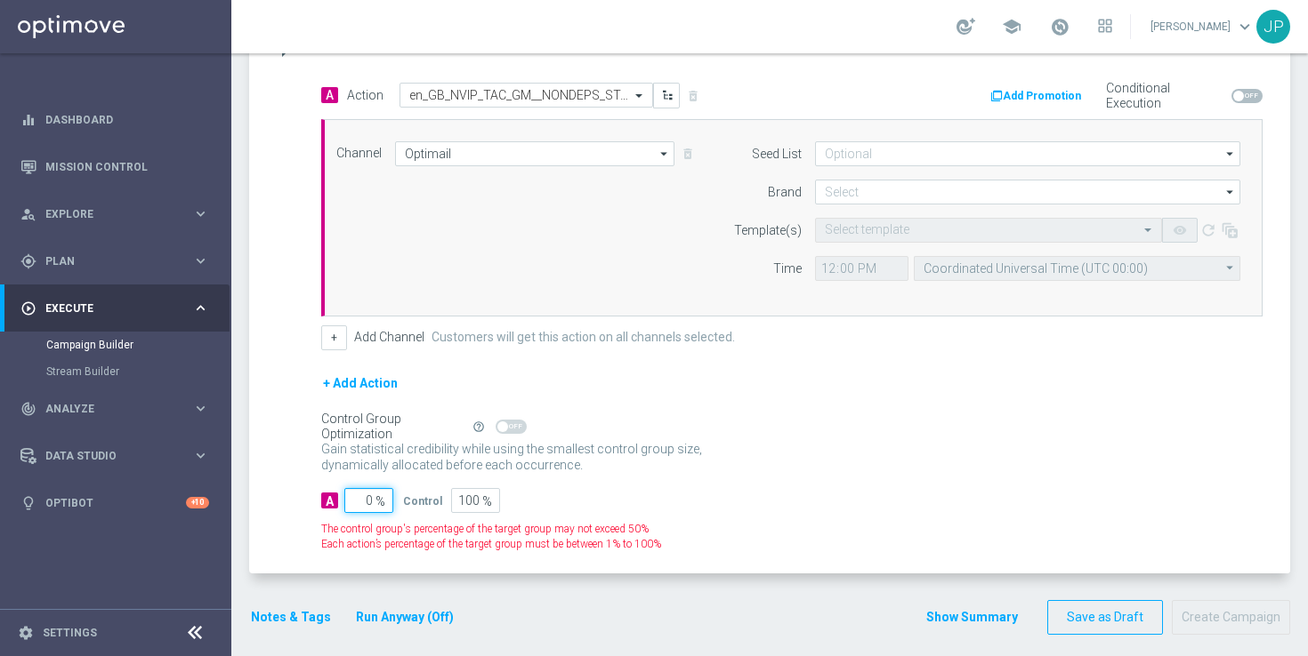
type input "10"
type input "90"
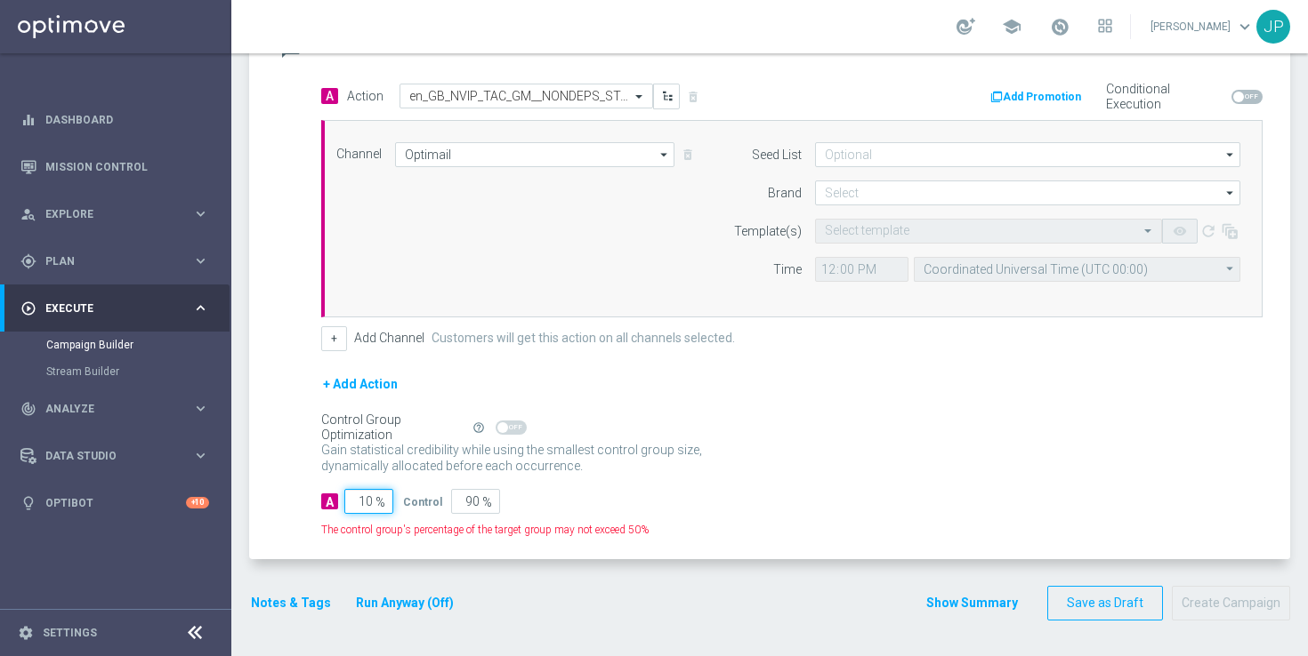
type input "100"
type input "0"
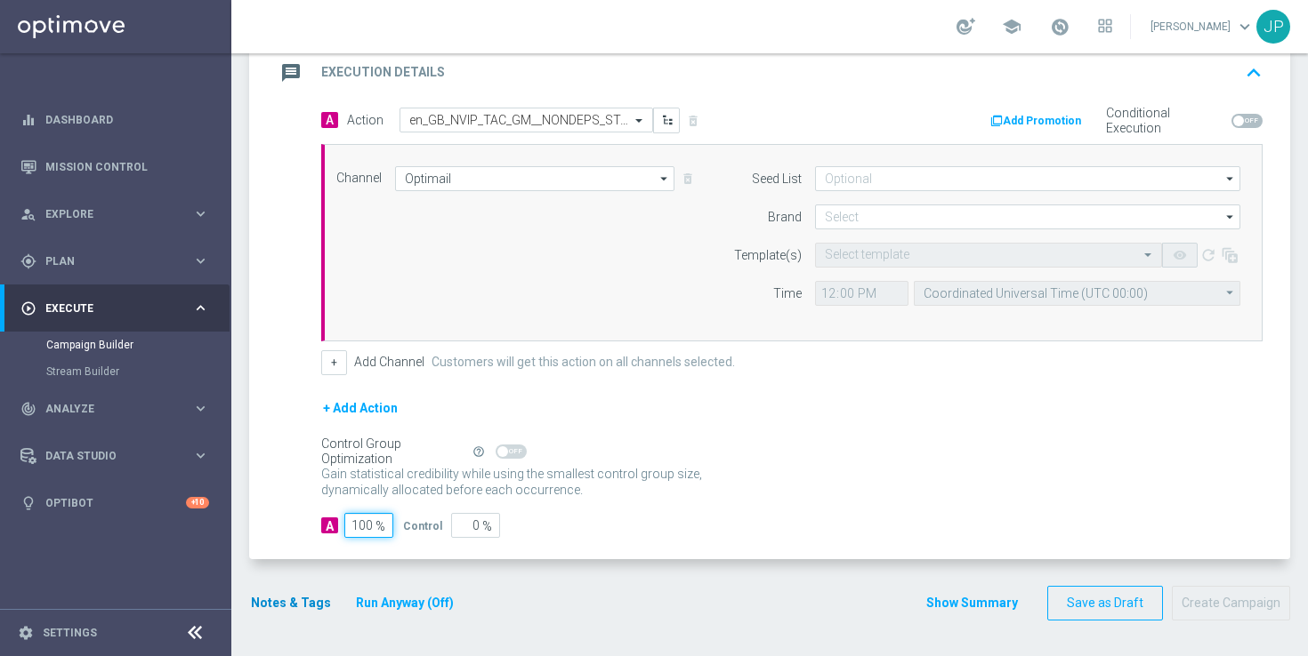
type input "100"
click at [294, 597] on button "Notes & Tags" at bounding box center [291, 603] width 84 height 22
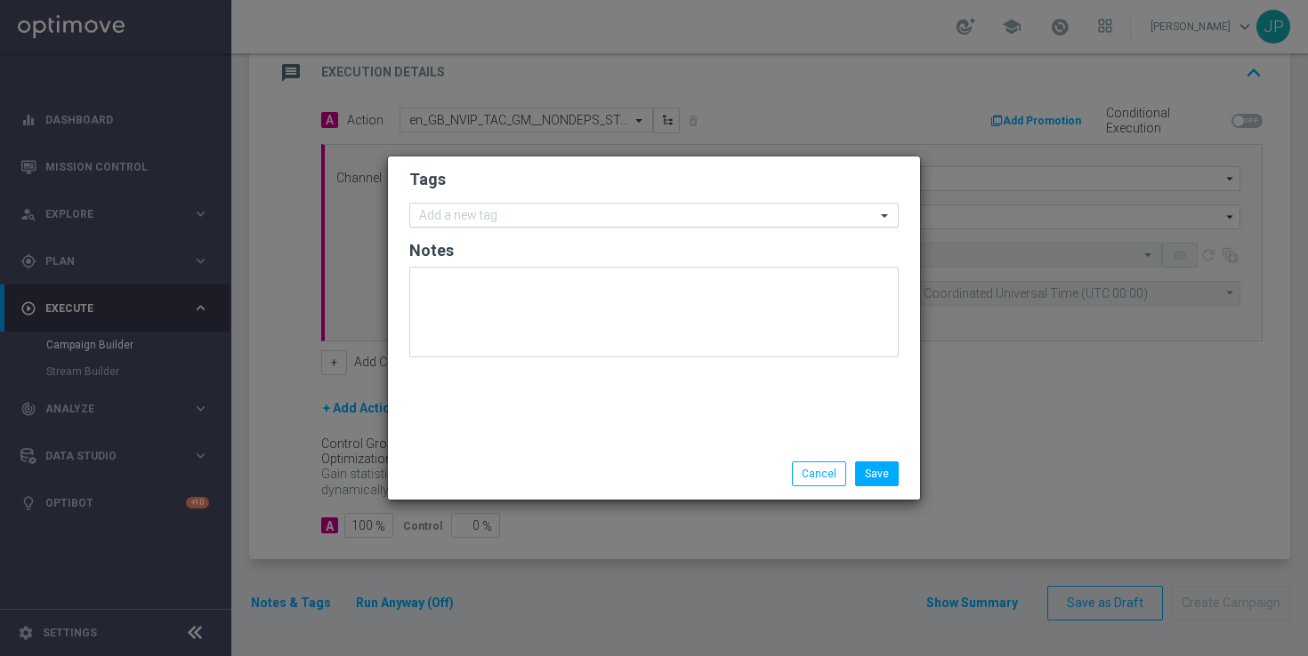
click at [546, 210] on input "text" at bounding box center [647, 216] width 456 height 15
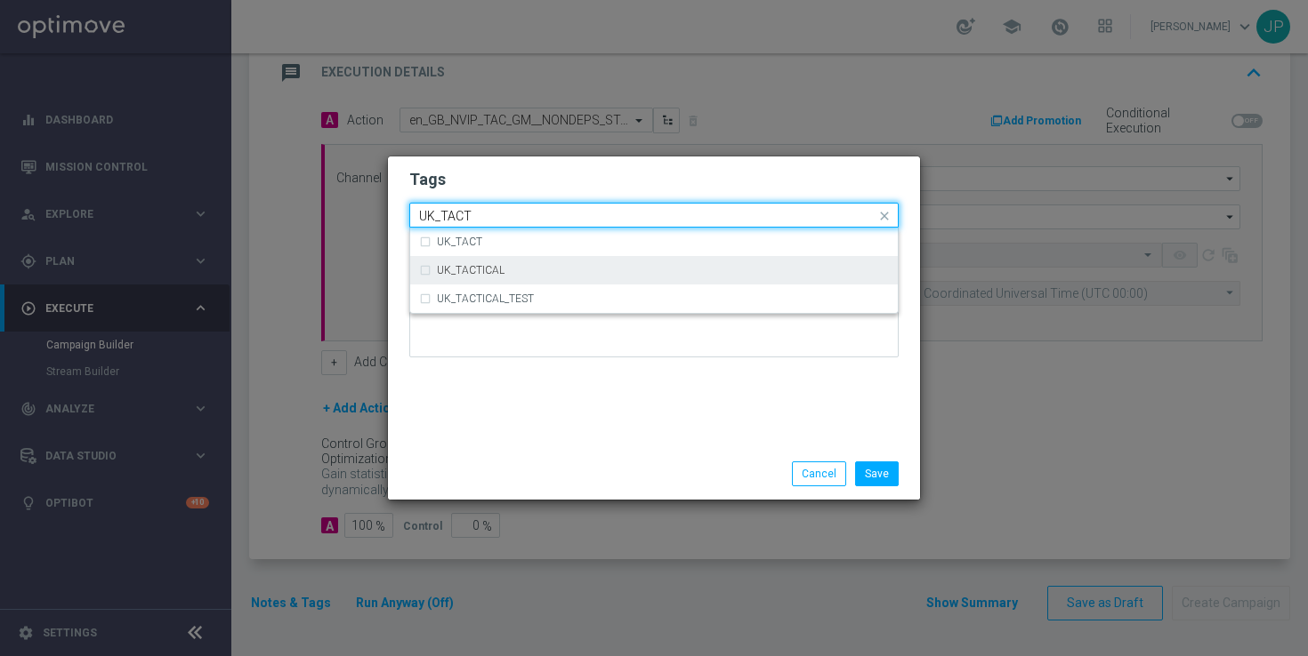
click at [546, 271] on div "UK_TACTICAL" at bounding box center [663, 270] width 452 height 11
type input "UK_TACT"
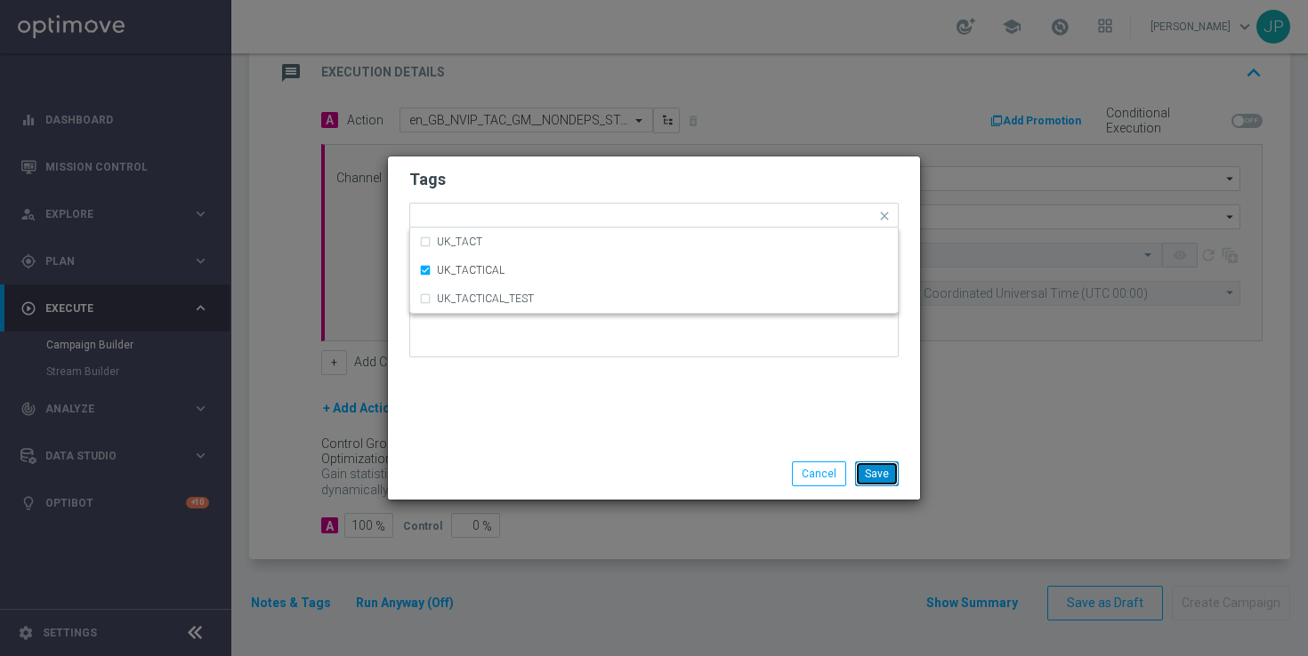
click at [877, 469] on button "Save" at bounding box center [877, 474] width 44 height 25
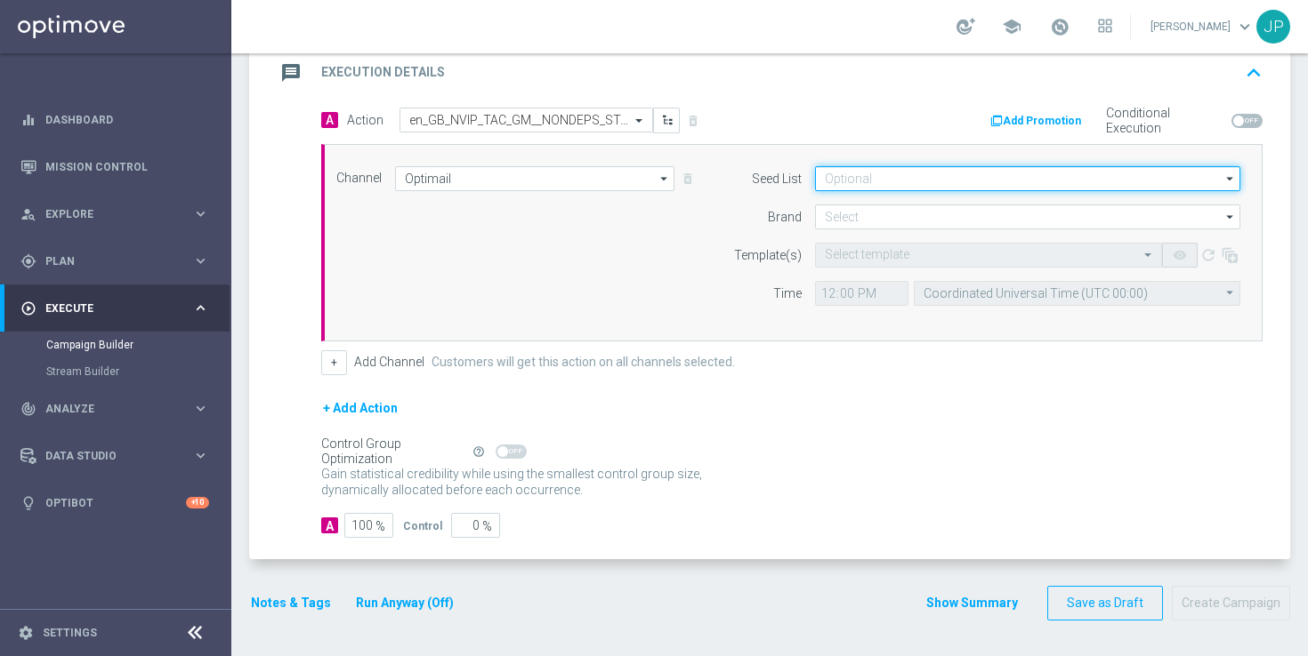
click at [892, 173] on input at bounding box center [1027, 178] width 425 height 25
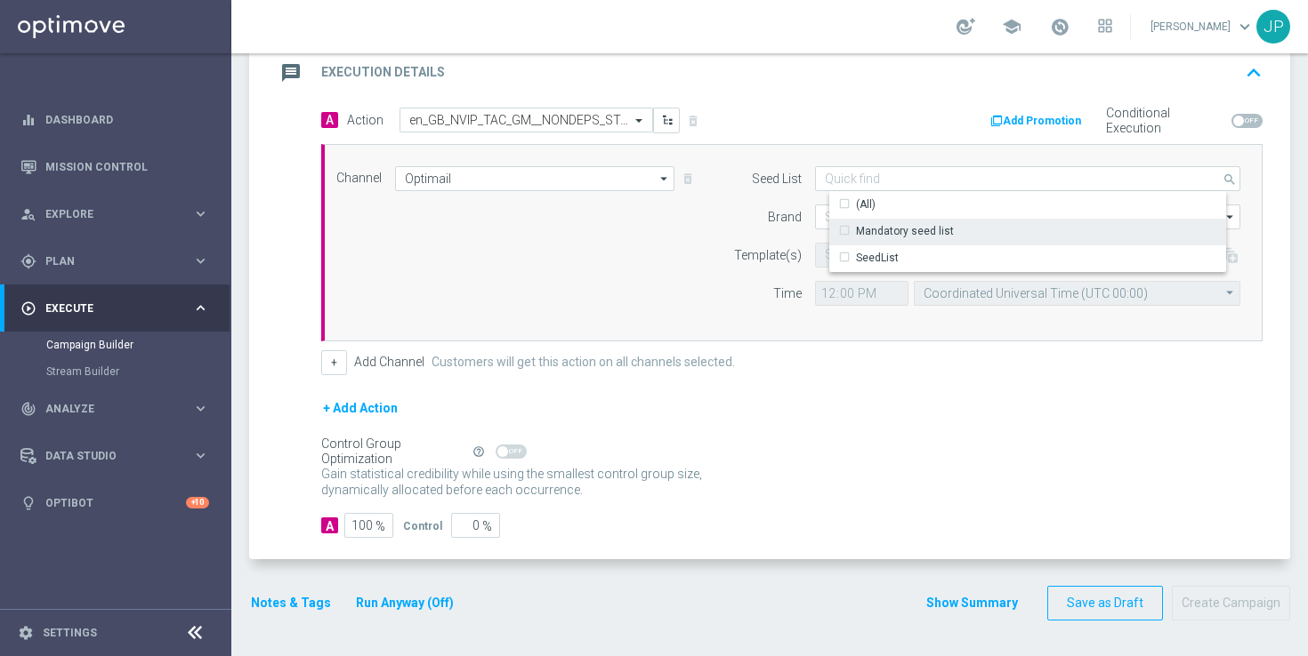
click at [885, 231] on div "Mandatory seed list" at bounding box center [905, 231] width 98 height 16
click at [815, 216] on div "Show Selected 0 of 2 (All) Mandatory seed list SeedList" at bounding box center [1027, 231] width 425 height 81
click at [819, 218] on div "Show Selected 0 of 2 (All) Mandatory seed list SeedList" at bounding box center [1027, 231] width 425 height 81
click at [763, 213] on div "Brand" at bounding box center [756, 217] width 91 height 25
type input "Mandatory seed list"
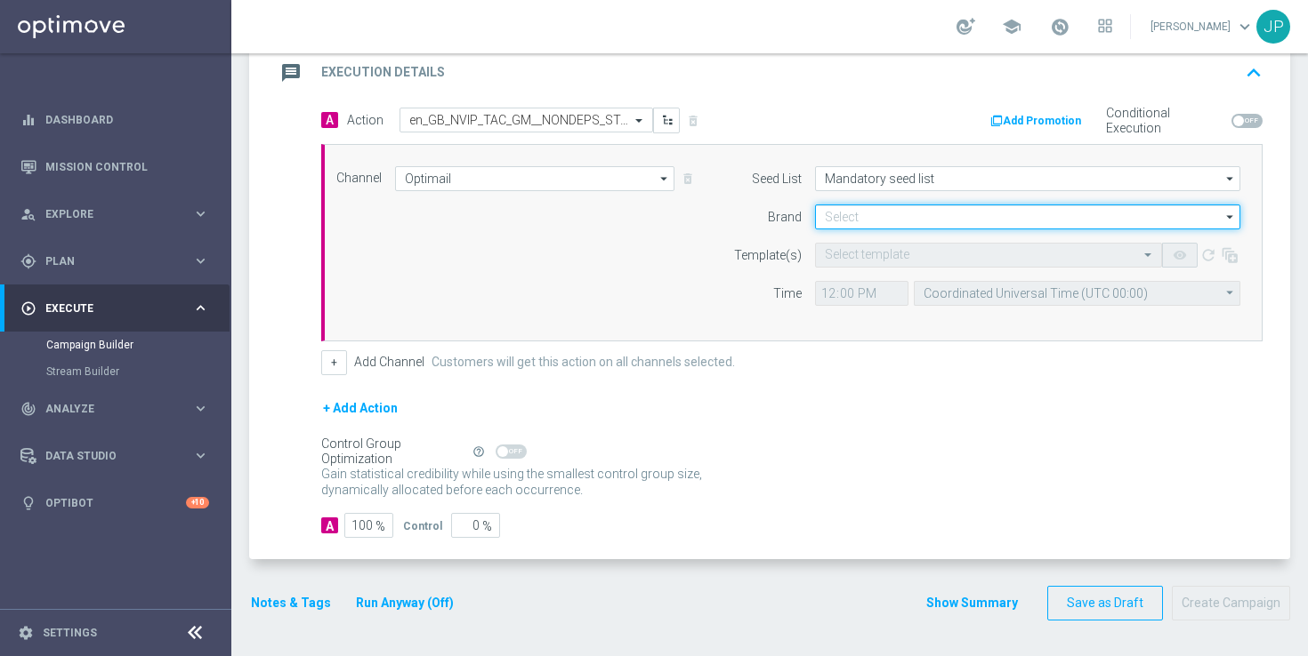
click at [854, 209] on input at bounding box center [1027, 217] width 425 height 25
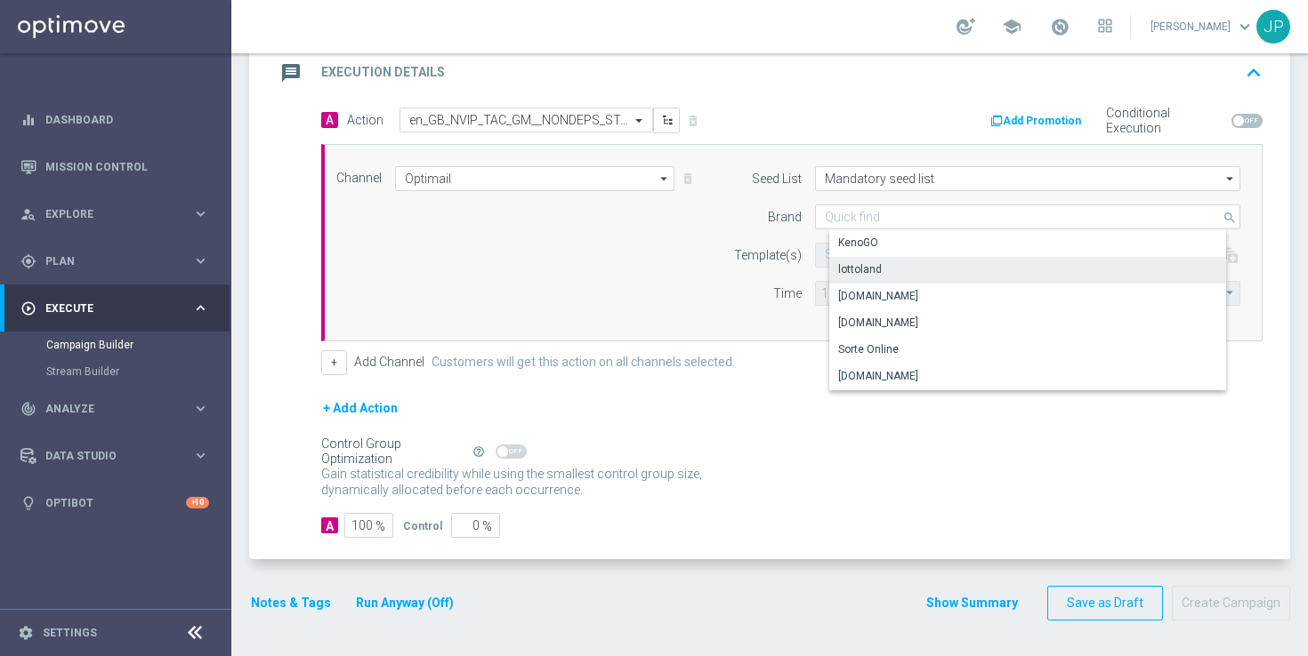
click at [898, 275] on div "lottoland" at bounding box center [1041, 269] width 425 height 25
type input "lottoland"
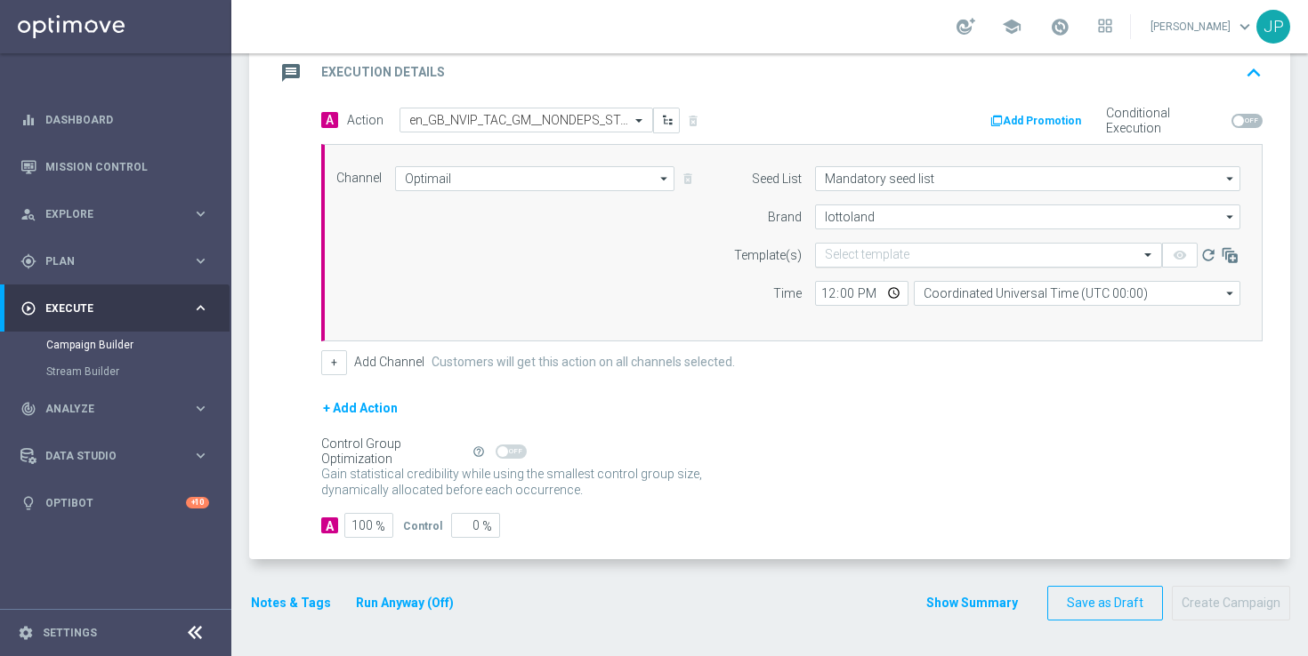
click at [849, 254] on input "text" at bounding box center [971, 255] width 292 height 15
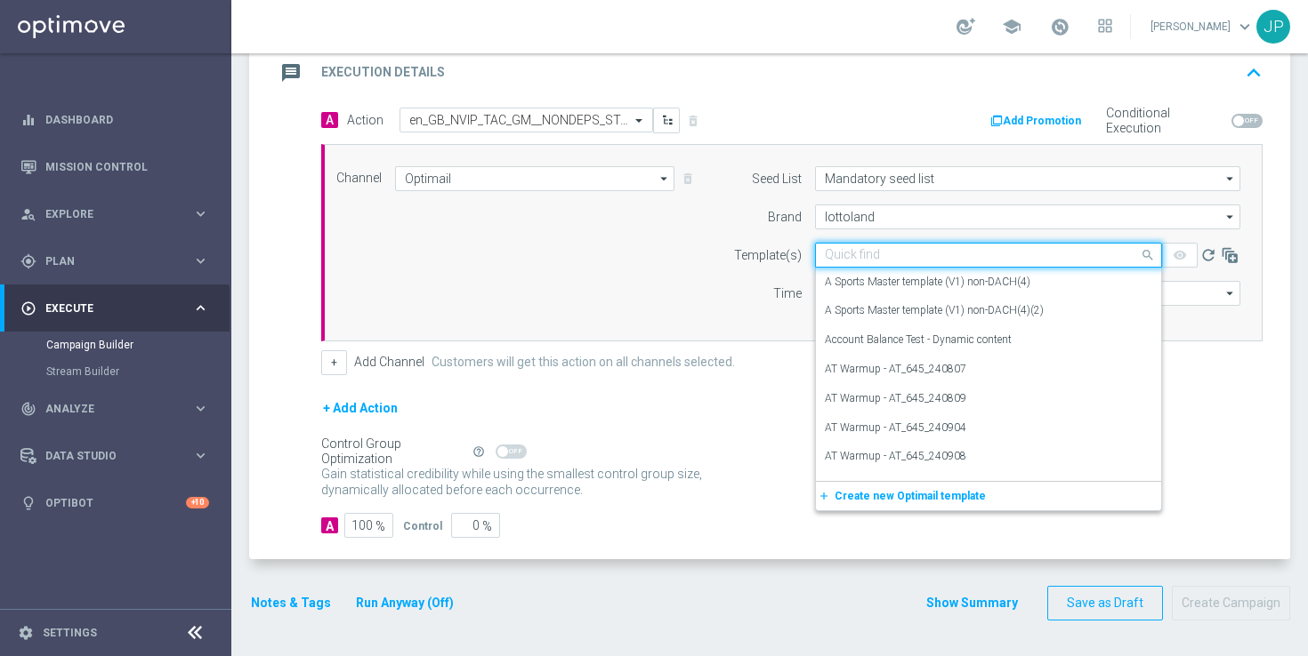
paste input "en_GB_EMT_NVIP_EM_TAC_GM__NONDEPS_STAKE20GET50_250815"
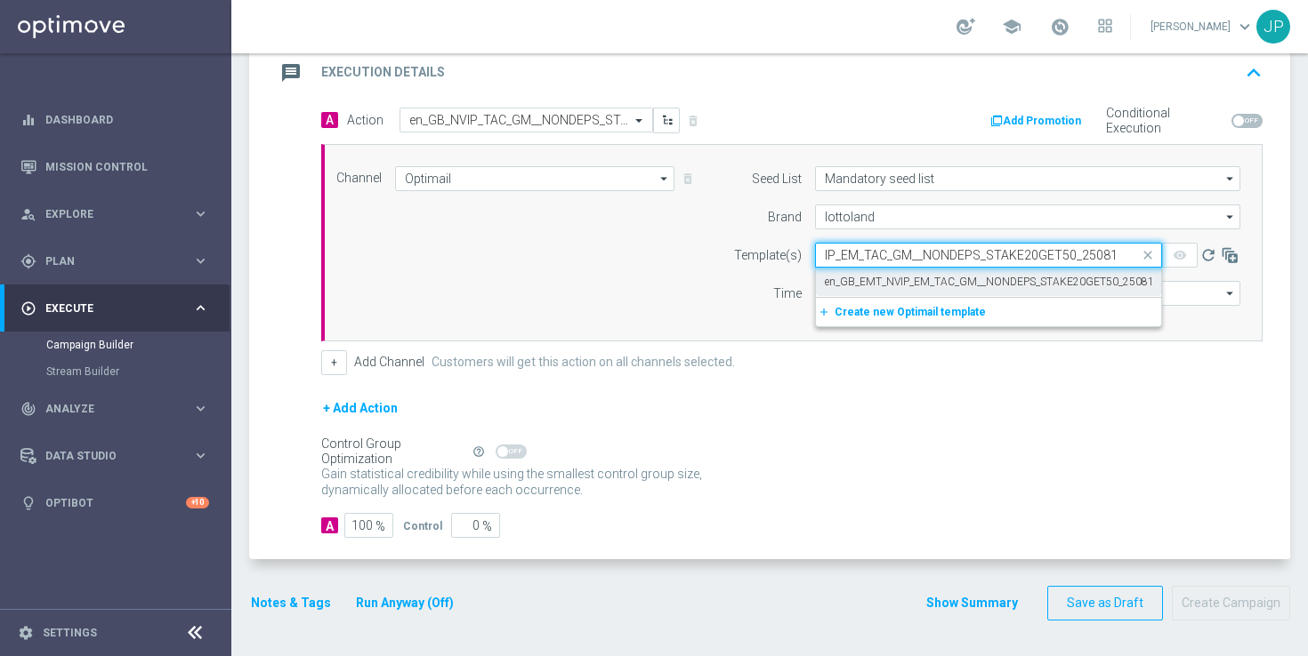
click at [880, 286] on label "en_GB_EMT_NVIP_EM_TAC_GM__NONDEPS_STAKE20GET50_250815" at bounding box center [992, 282] width 335 height 15
type input "en_GB_EMT_NVIP_EM_TAC_GM__NONDEPS_STAKE20GET50_250815"
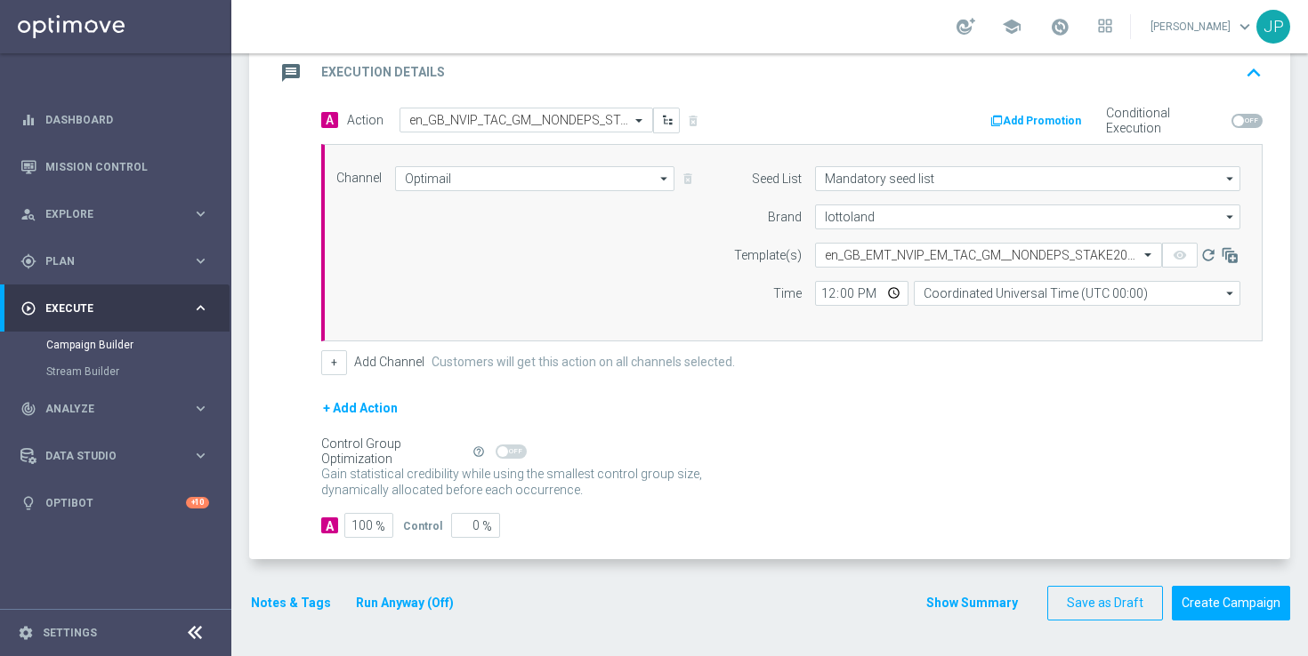
scroll to position [0, 0]
click at [825, 291] on input "12:00" at bounding box center [861, 293] width 93 height 25
type input "09:00"
click at [947, 289] on input "Coordinated Universal Time (UTC 00:00)" at bounding box center [1077, 293] width 326 height 25
click at [994, 324] on div "United Kingdom Time (UTC +01:00)" at bounding box center [1024, 320] width 173 height 16
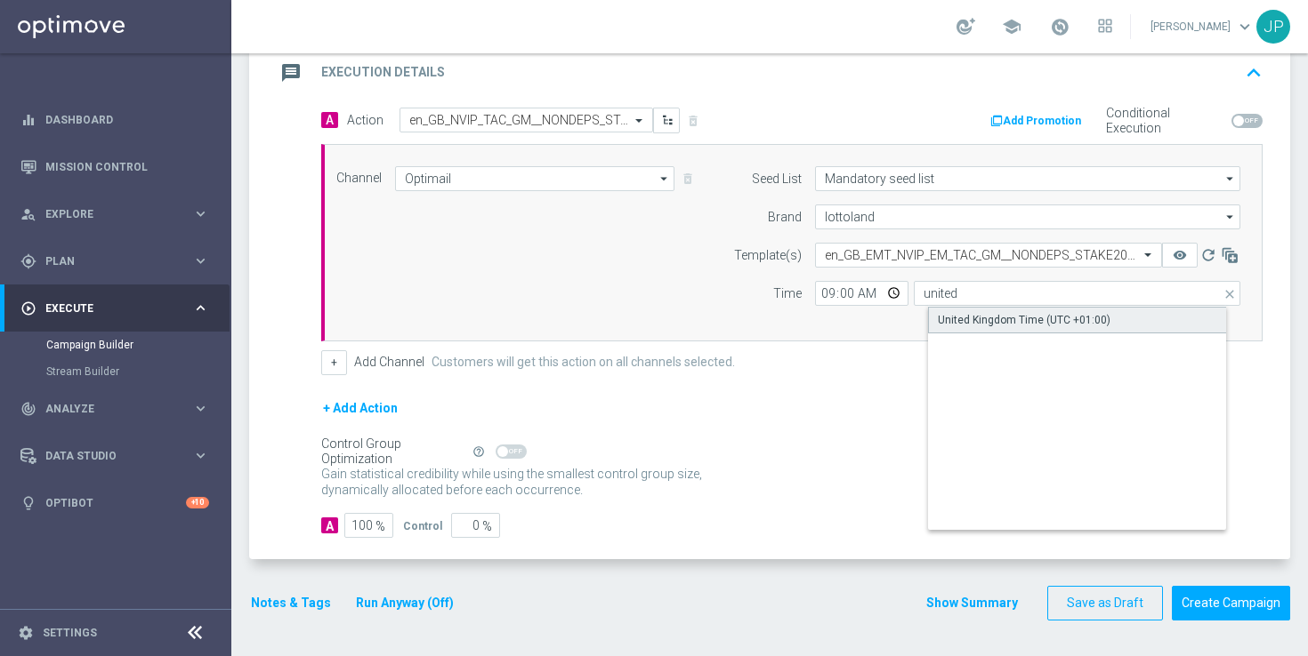
type input "United Kingdom Time (UTC +01:00)"
click at [993, 418] on div "+ Add Action" at bounding box center [791, 420] width 941 height 44
click at [1241, 122] on span at bounding box center [1238, 121] width 11 height 11
click at [1241, 122] on input "checkbox" at bounding box center [1246, 121] width 31 height 14
checkbox input "true"
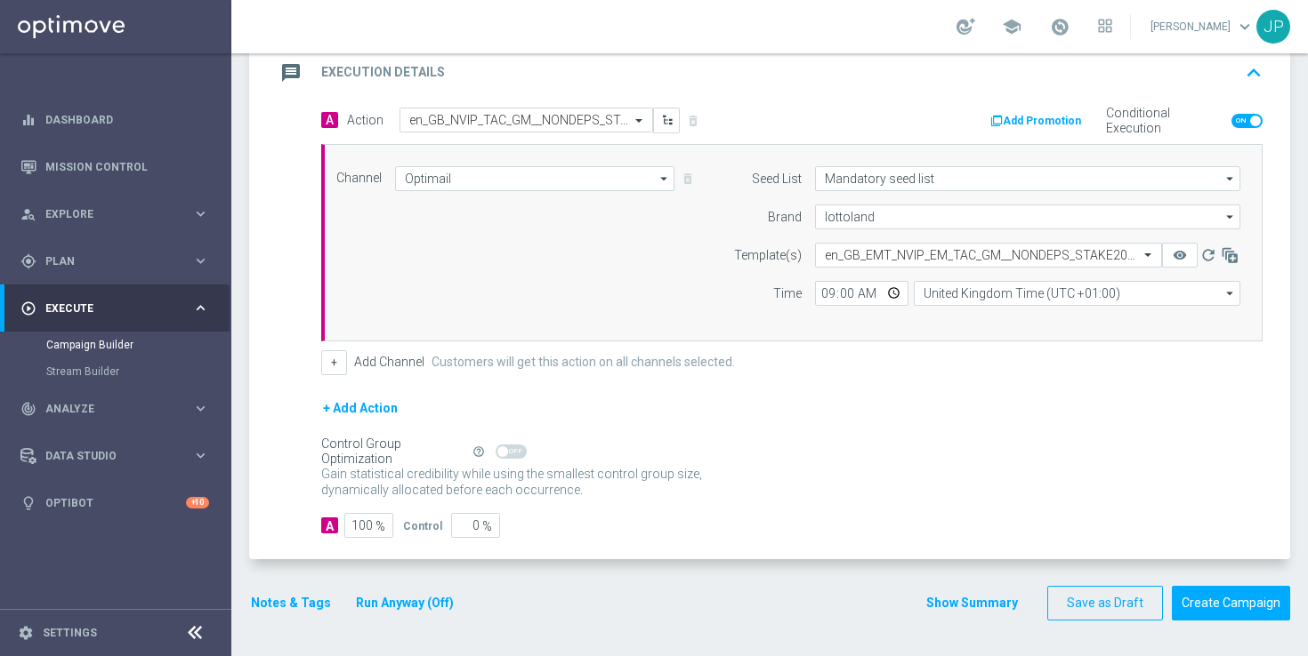
click at [1044, 113] on button "Add Promotion" at bounding box center [1037, 121] width 99 height 20
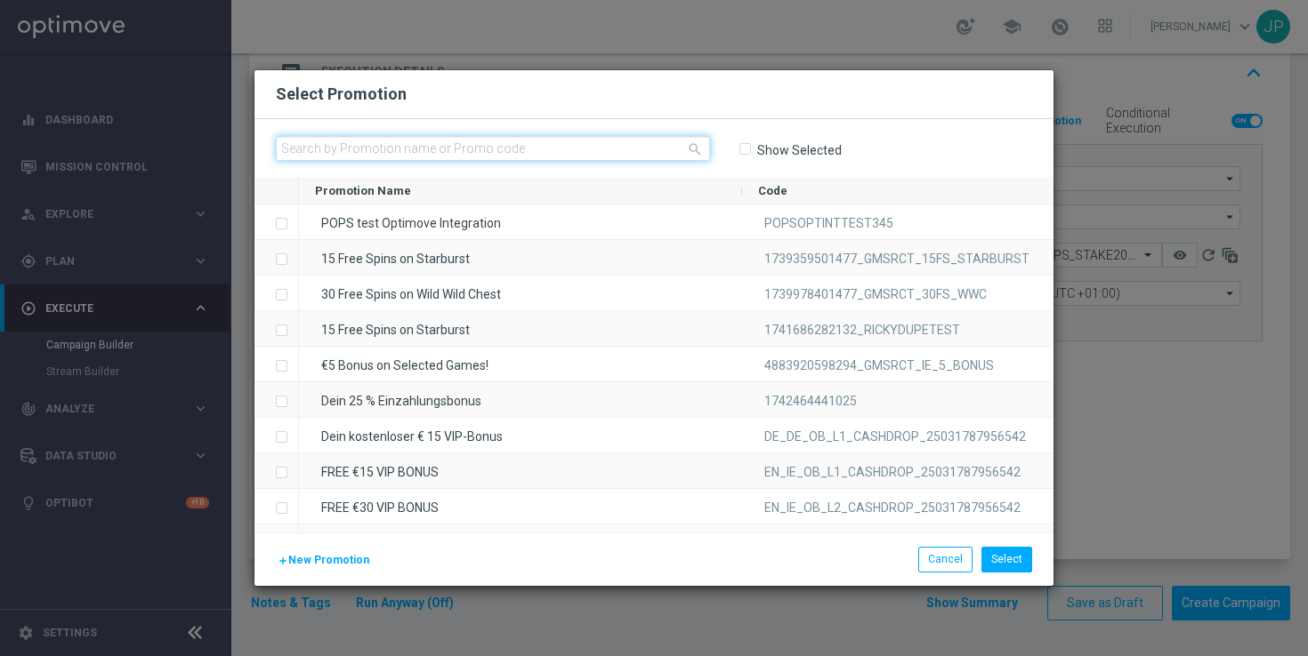
click at [594, 149] on input "text" at bounding box center [493, 148] width 434 height 25
paste input "1754563309149_25_20_50_OPTI"
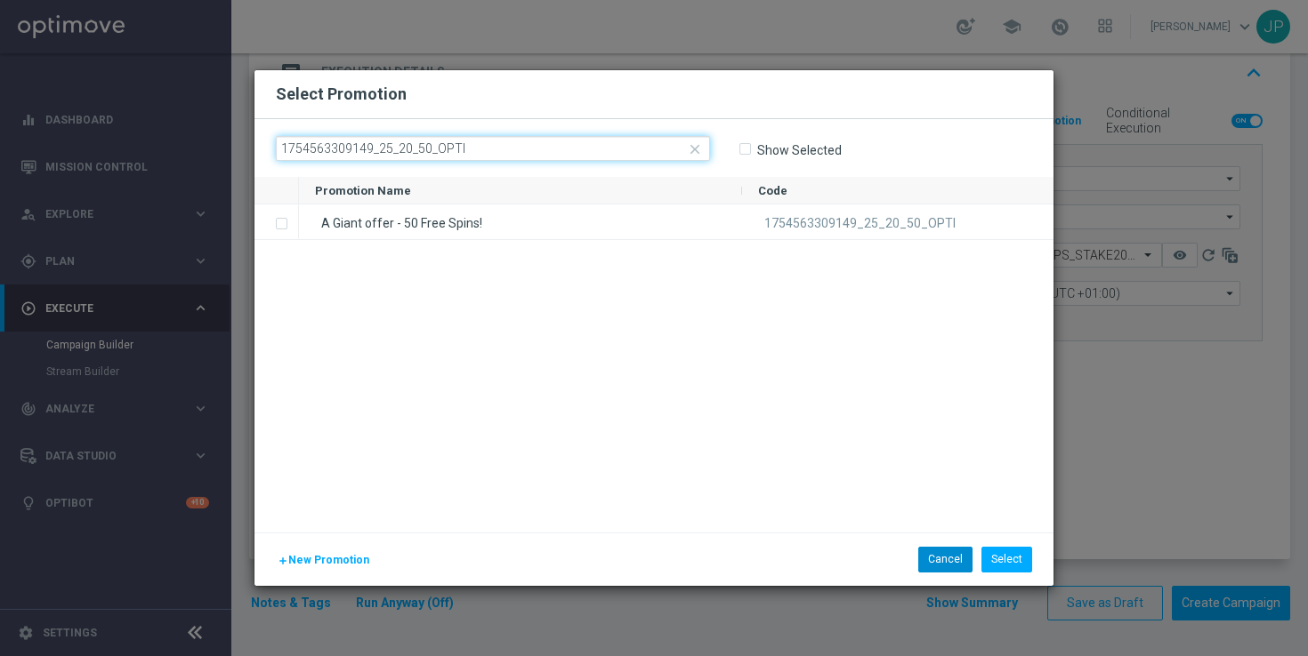
type input "1754563309149_25_20_50_OPTI"
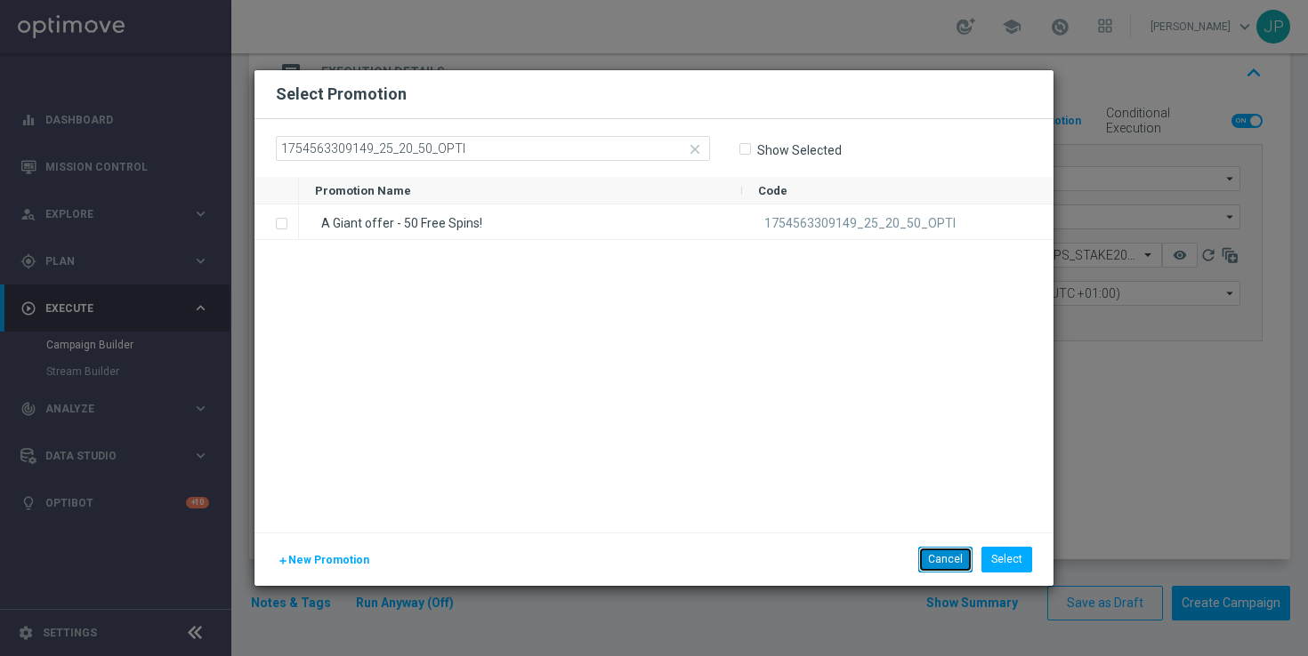
click at [928, 554] on button "Cancel" at bounding box center [945, 559] width 54 height 25
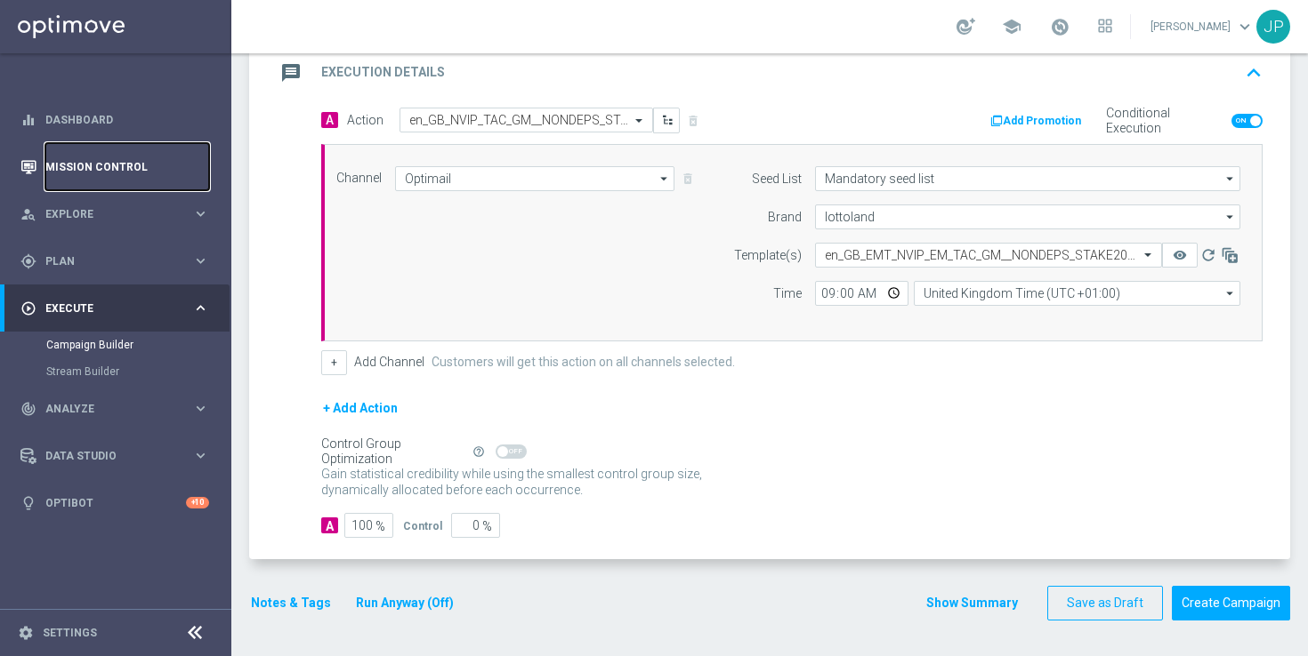
click at [128, 172] on link "Mission Control" at bounding box center [127, 166] width 164 height 47
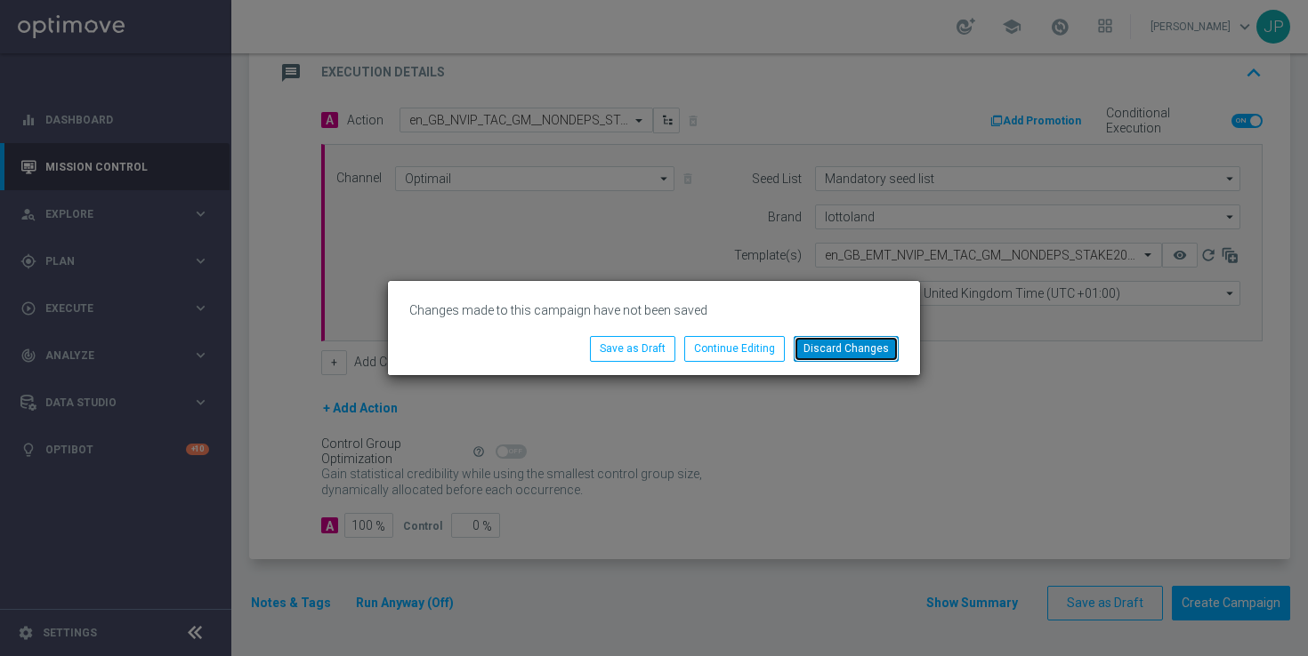
click at [866, 344] on button "Discard Changes" at bounding box center [845, 348] width 105 height 25
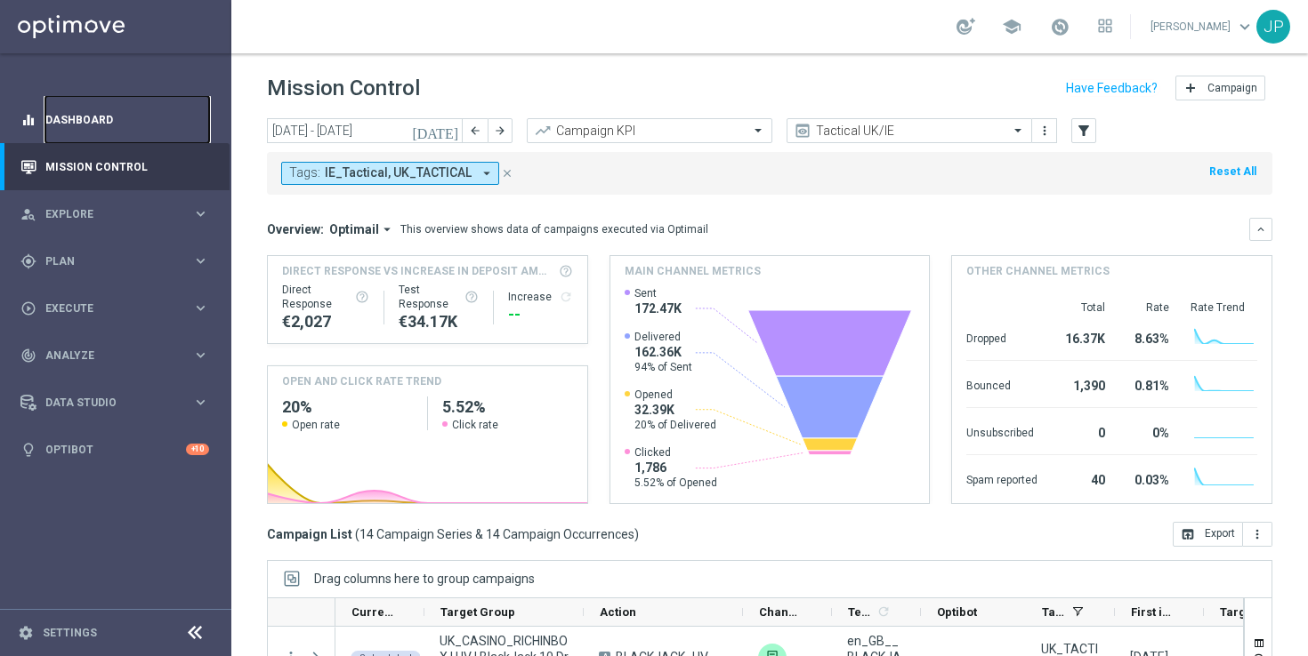
click at [108, 113] on link "Dashboard" at bounding box center [127, 119] width 164 height 47
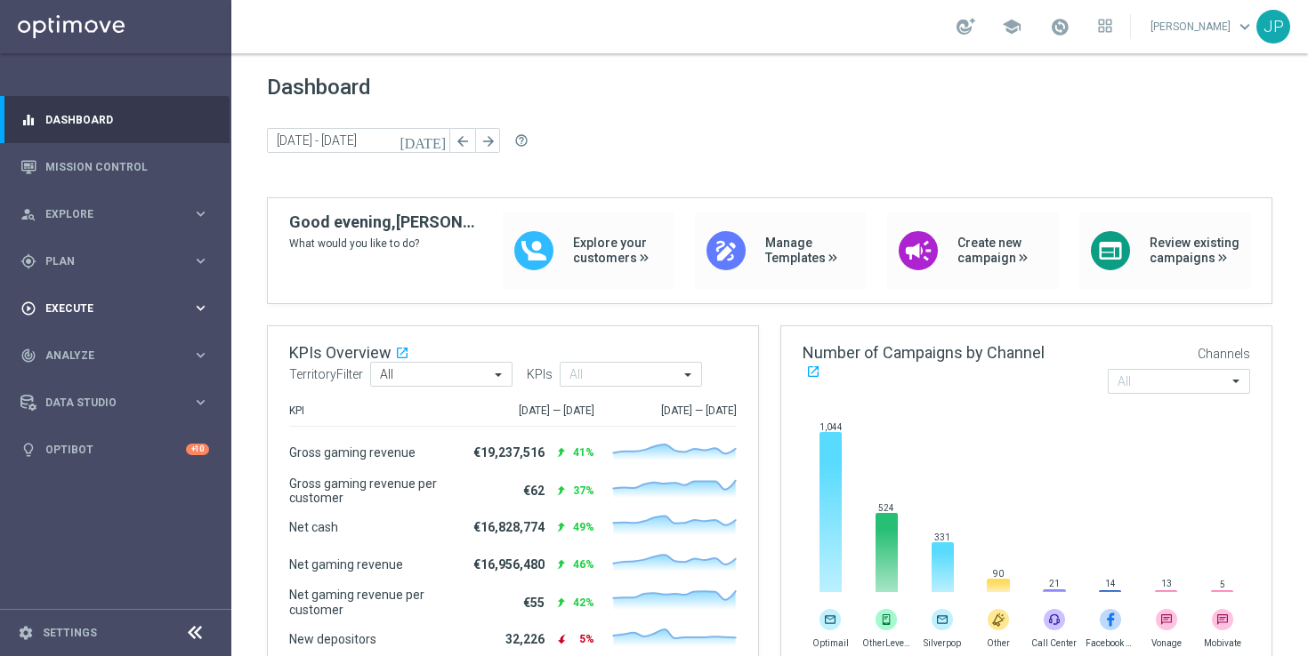
click at [67, 318] on div "play_circle_outline Execute keyboard_arrow_right" at bounding box center [114, 308] width 229 height 47
click at [124, 342] on link "Campaign Builder" at bounding box center [115, 345] width 139 height 14
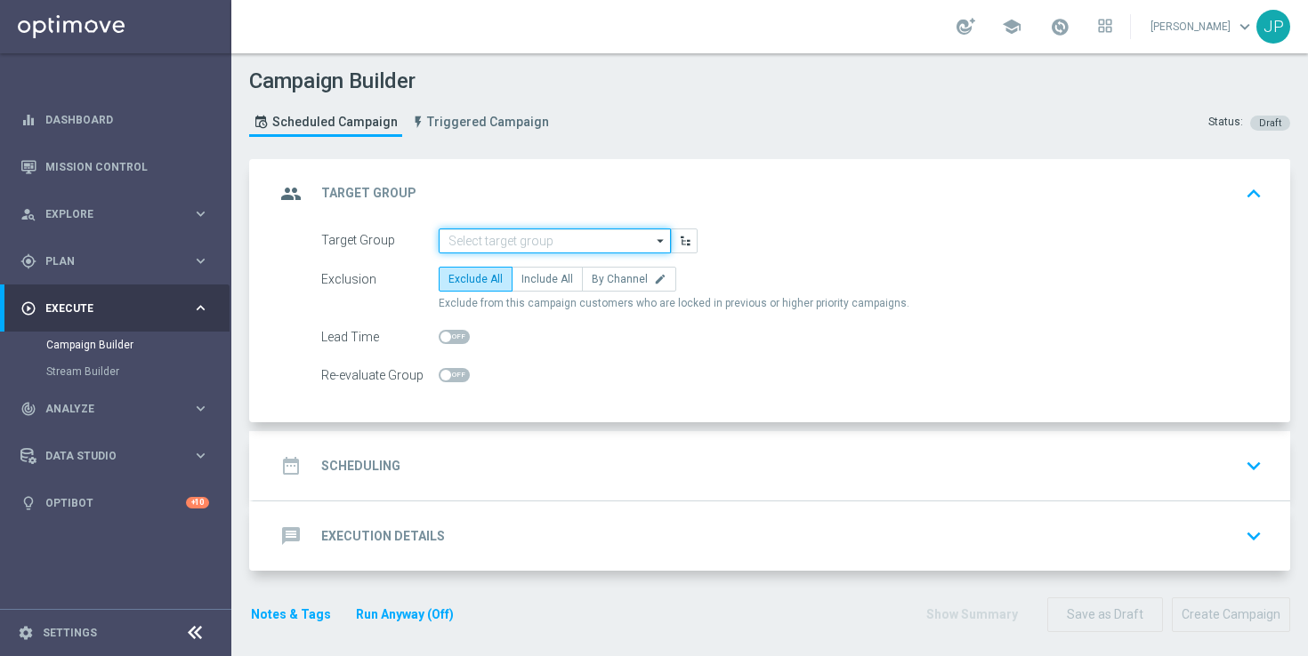
click at [551, 236] on input at bounding box center [555, 241] width 232 height 25
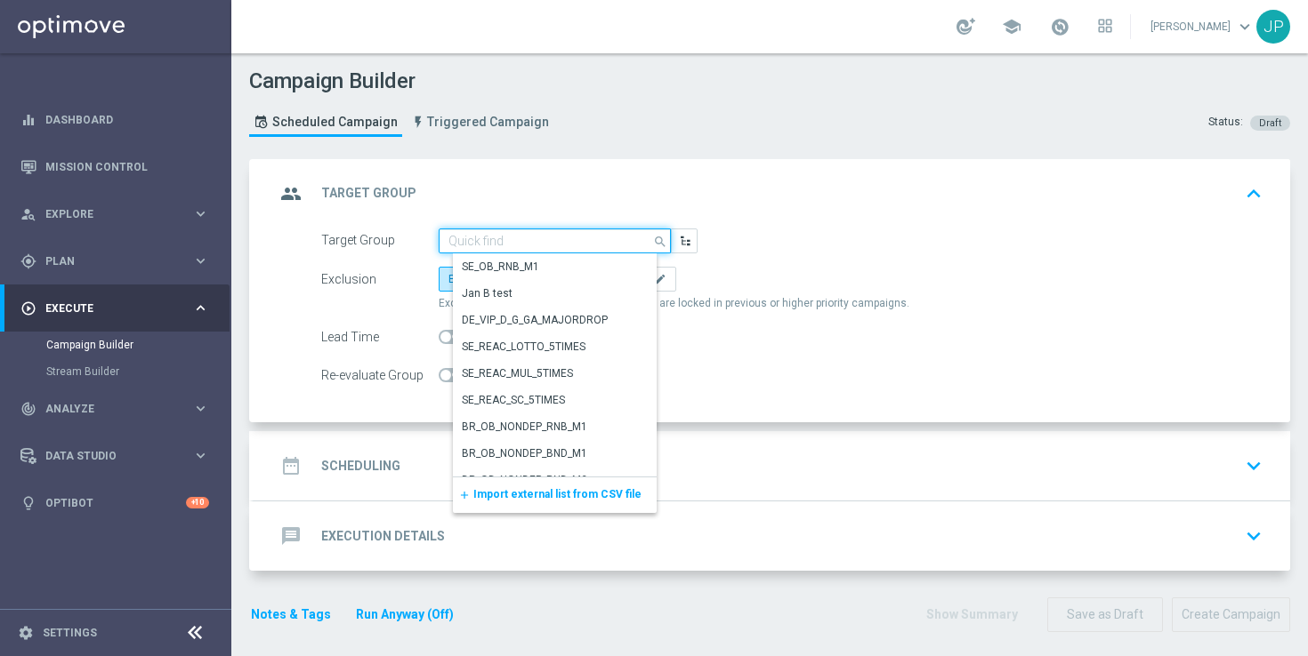
paste input "UK_CASINO_EMAIL | Games React Follow Up | Non Deps after 14 days"
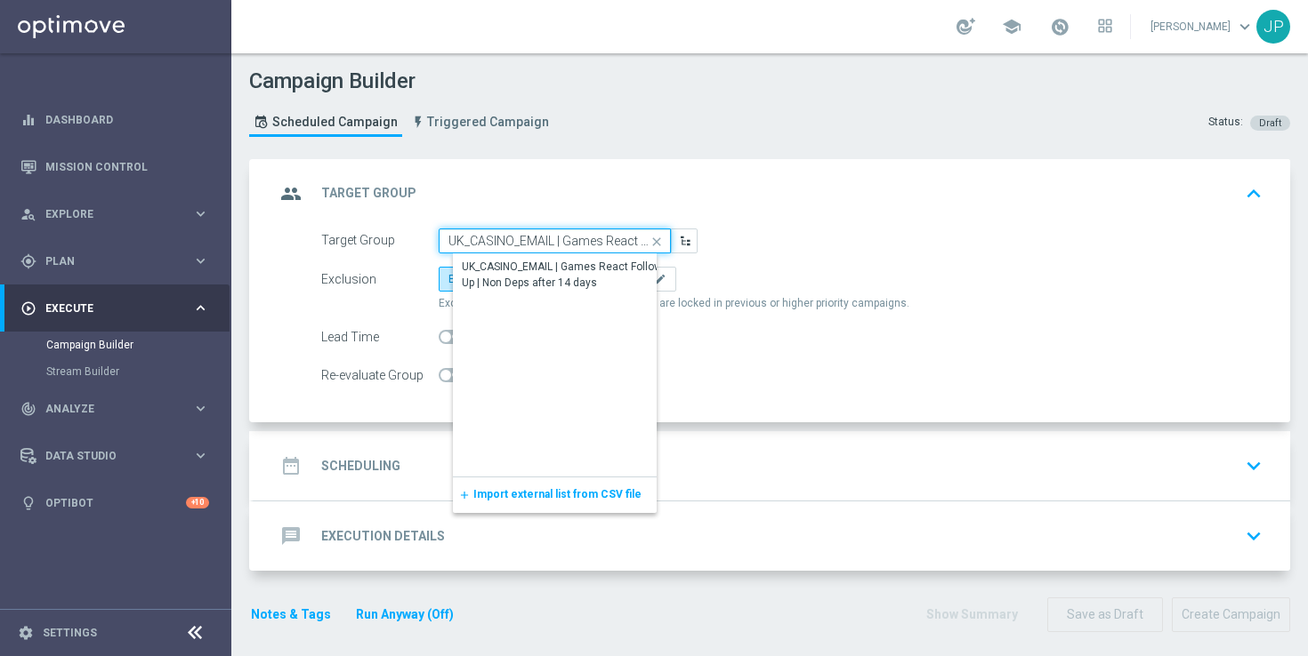
scroll to position [0, 177]
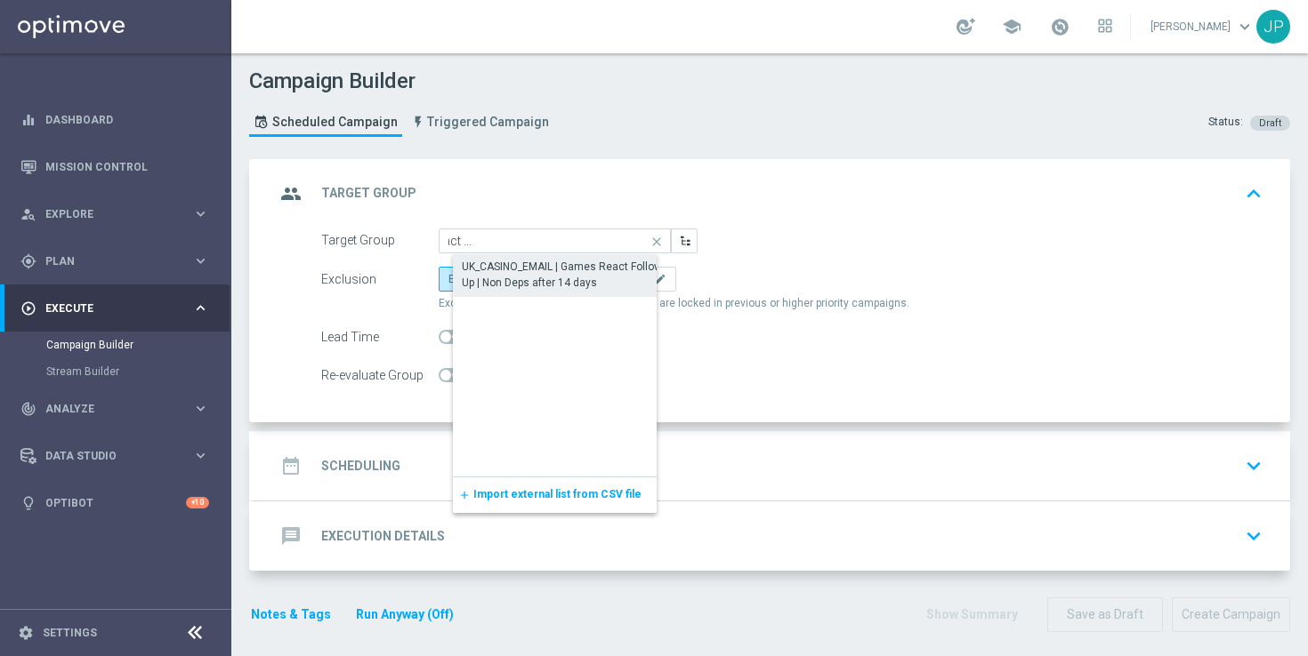
click at [551, 270] on div "UK_CASINO_EMAIL | Games React Follow Up | Non Deps after 14 days" at bounding box center [569, 275] width 214 height 32
type input "UK_CASINO_EMAIL | Games React Follow Up | Non Deps after 14 days"
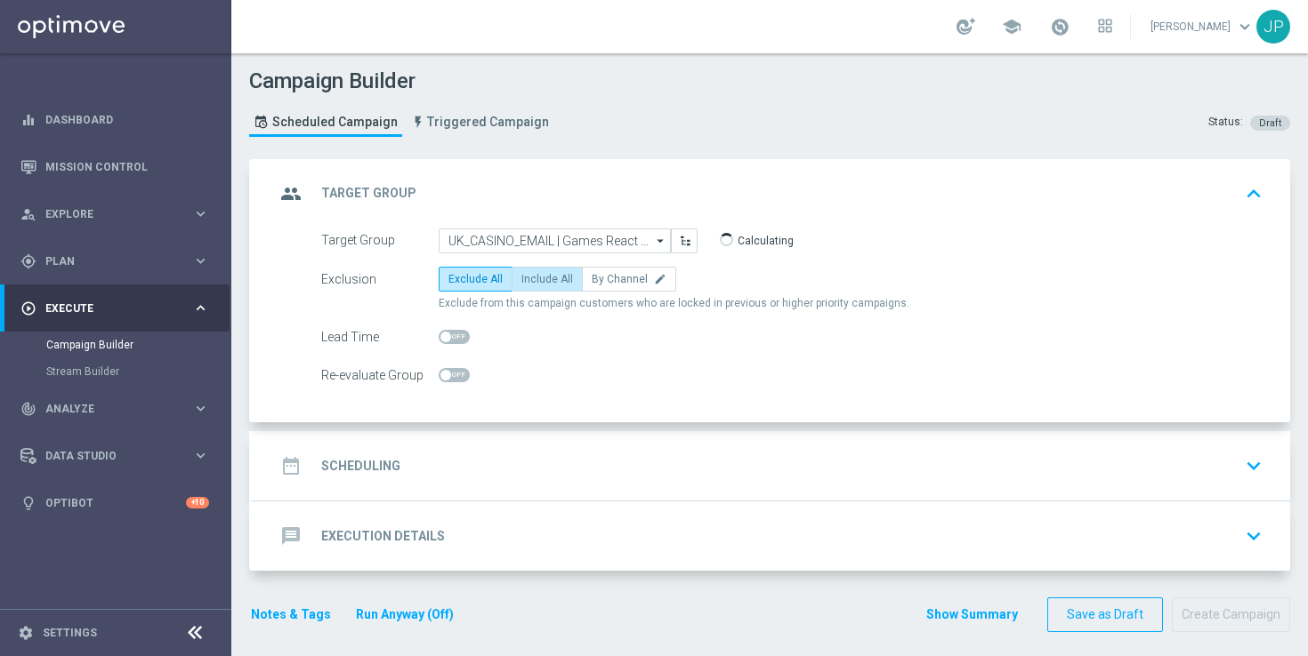
click at [553, 280] on span "Include All" at bounding box center [547, 279] width 52 height 12
click at [533, 280] on input "Include All" at bounding box center [527, 283] width 12 height 12
radio input "true"
click at [607, 459] on div "date_range Scheduling keyboard_arrow_down" at bounding box center [772, 466] width 994 height 34
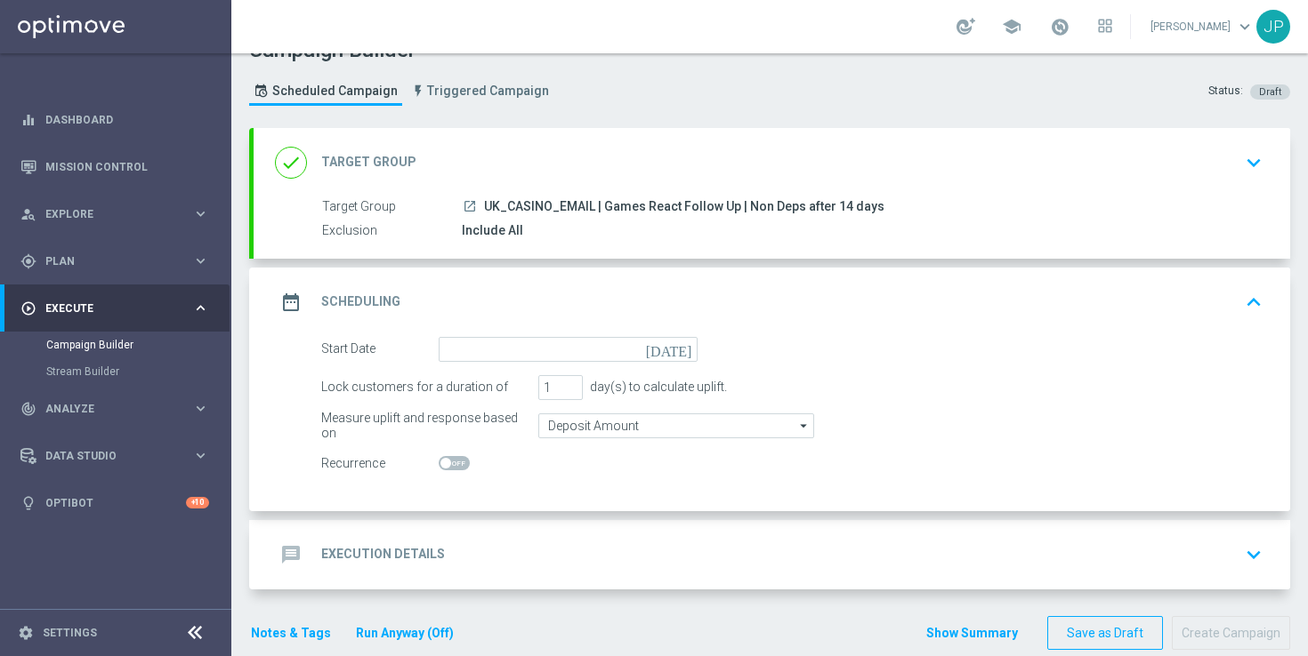
scroll to position [52, 0]
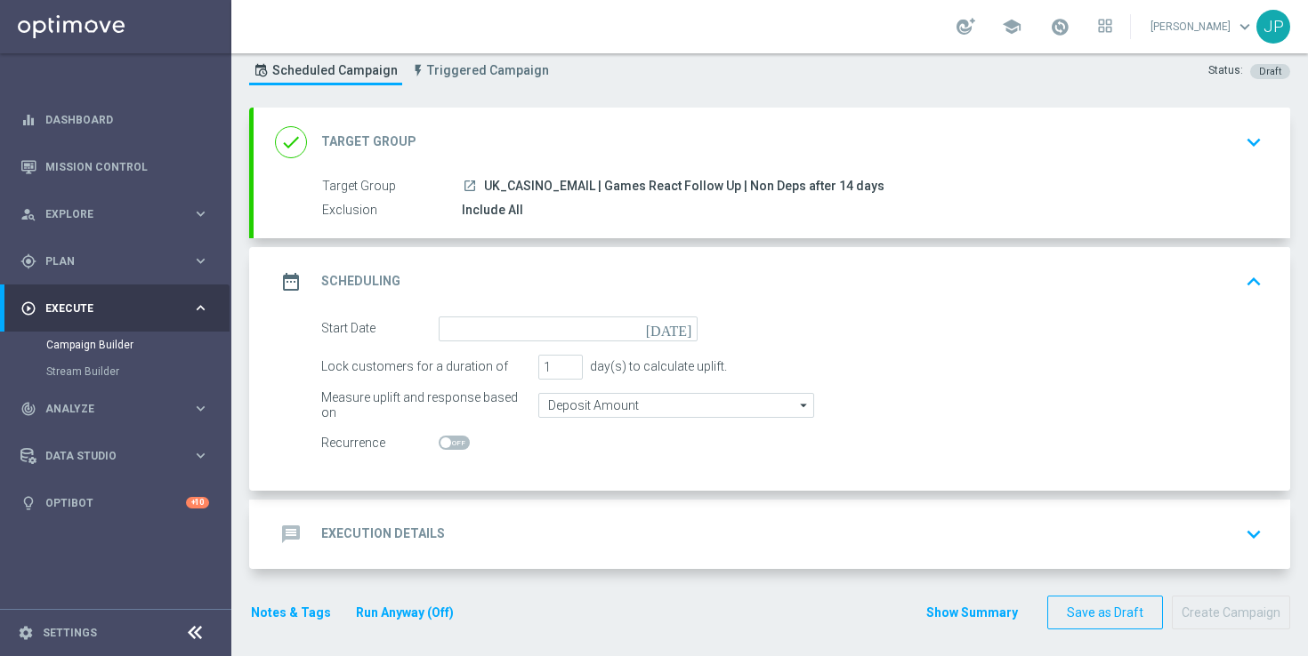
click at [684, 329] on icon "[DATE]" at bounding box center [672, 327] width 52 height 20
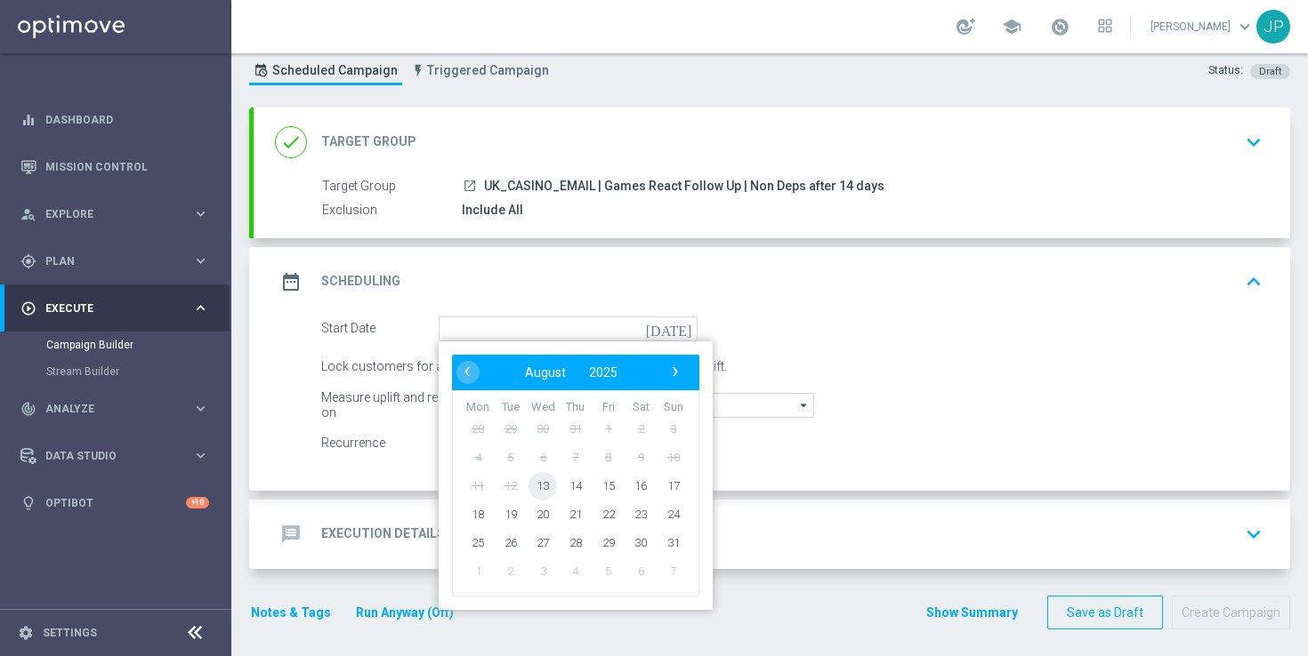
click at [540, 480] on span "13" at bounding box center [542, 485] width 28 height 28
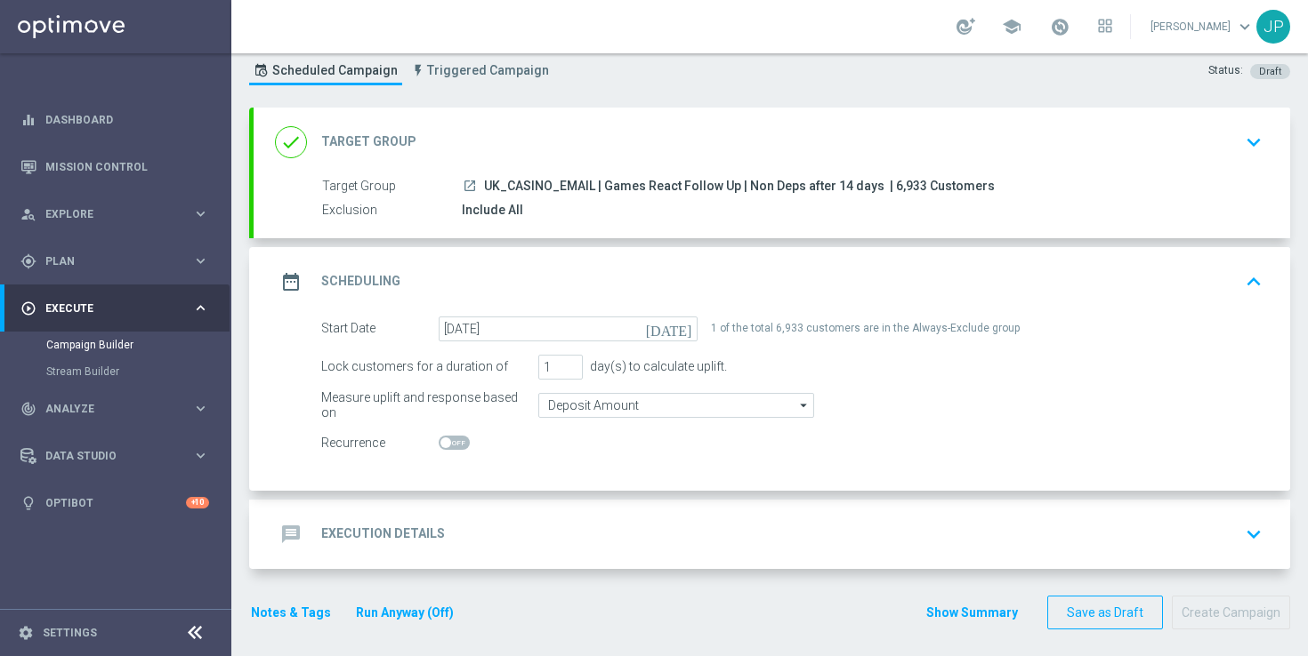
click at [517, 511] on div "message Execution Details keyboard_arrow_down" at bounding box center [772, 534] width 1036 height 69
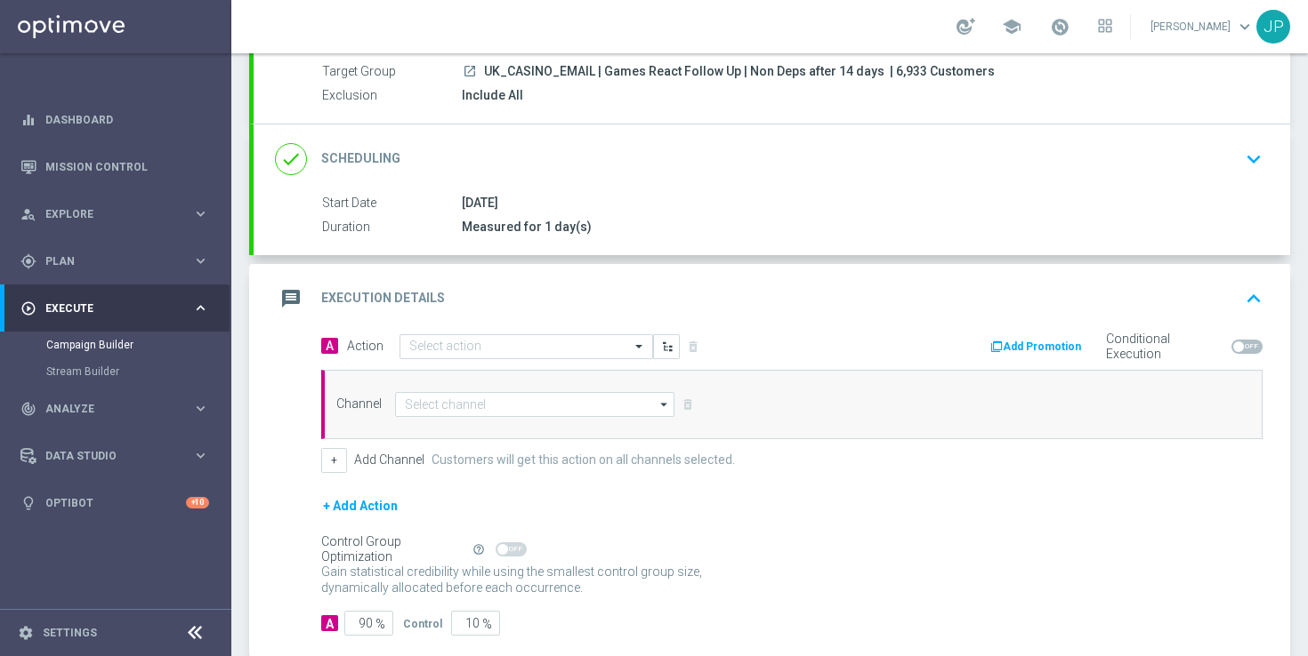
scroll to position [0, 0]
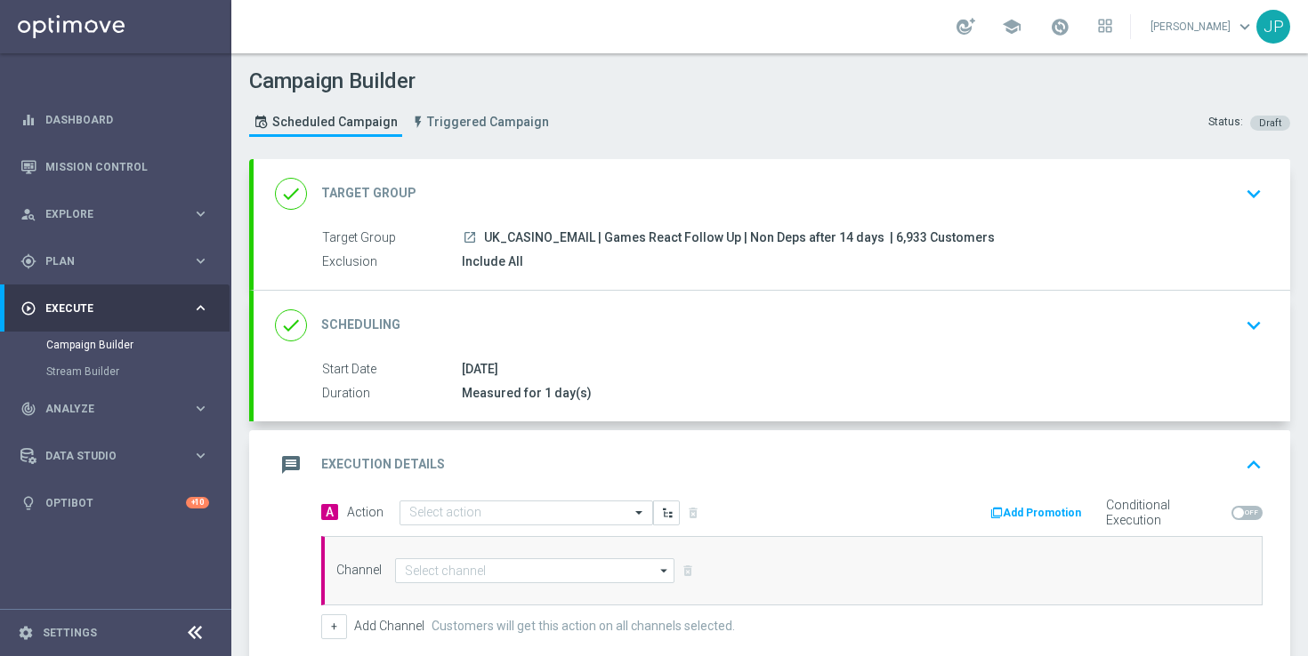
click at [518, 345] on div "done Scheduling keyboard_arrow_down" at bounding box center [772, 325] width 1036 height 69
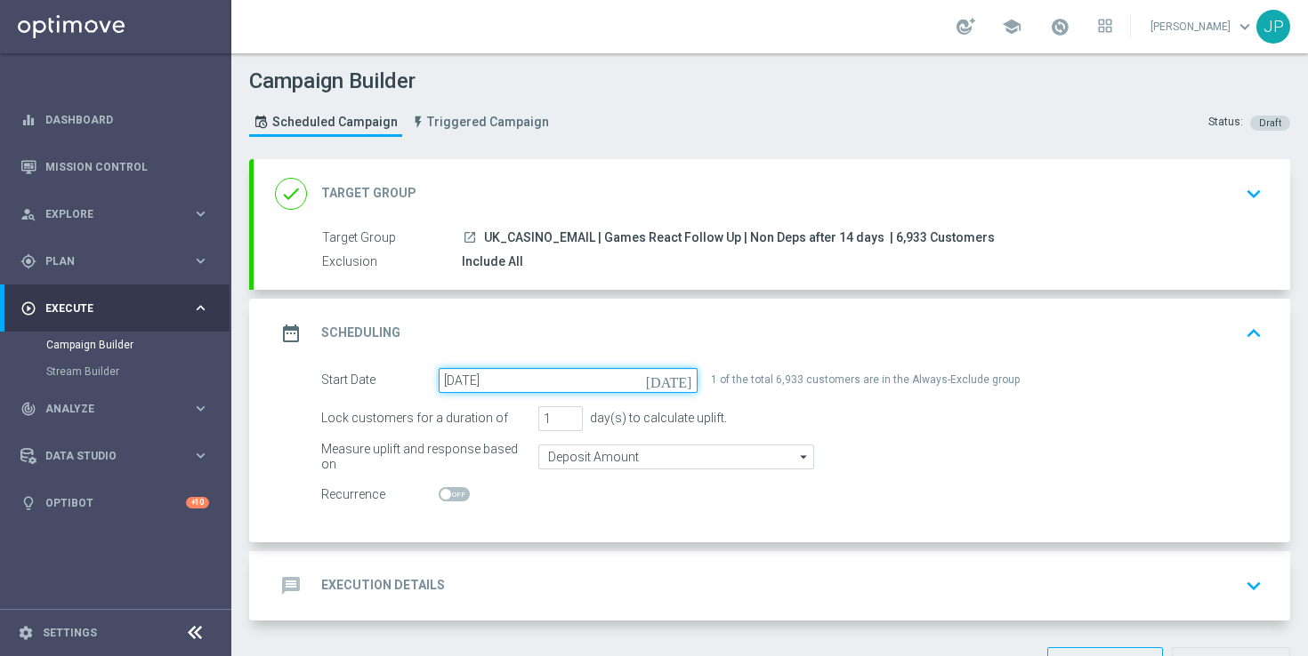
click at [563, 369] on input "13 Aug 2025" at bounding box center [568, 380] width 259 height 25
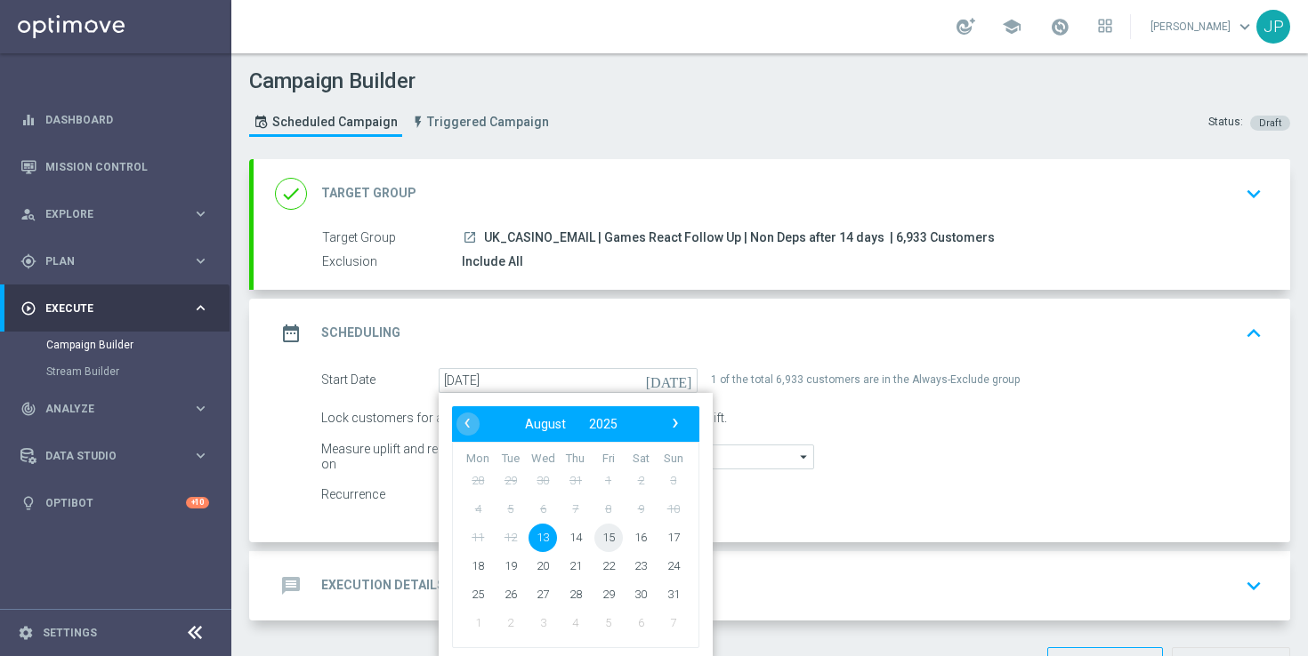
click at [610, 548] on span "15" at bounding box center [608, 537] width 28 height 28
type input "[DATE]"
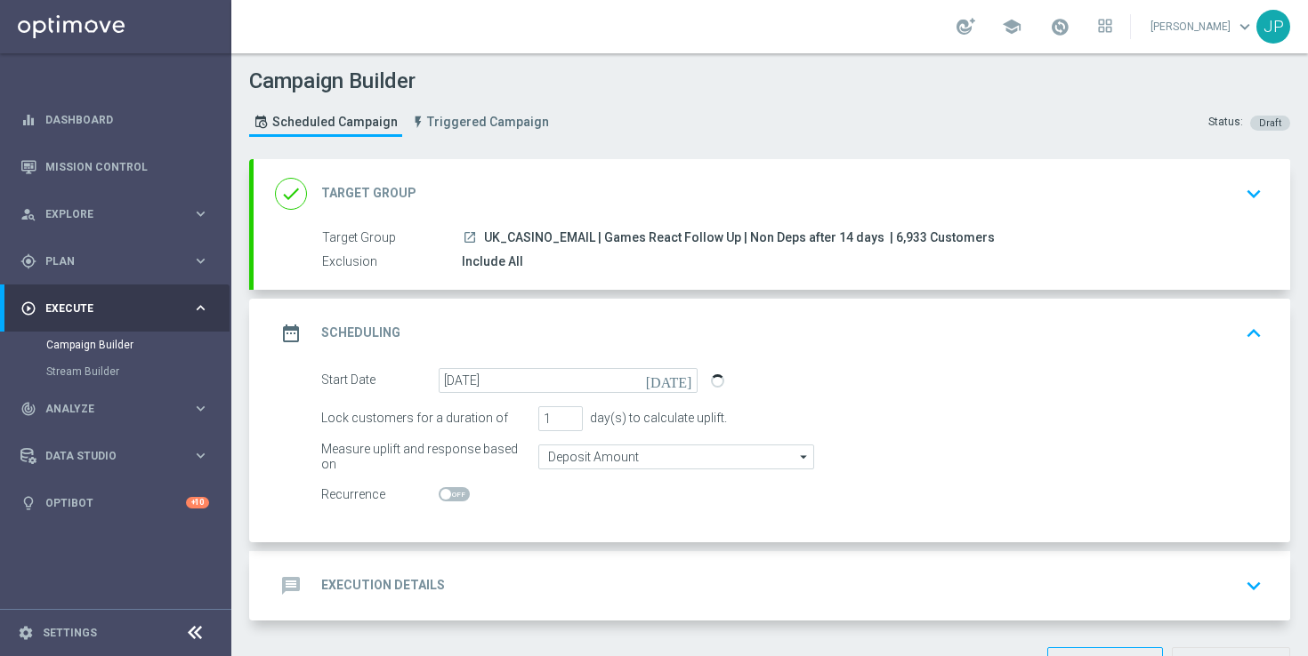
click at [924, 474] on form "Start Date 15 Aug 2025 today Lock customers for a duration of 1 day(s) to calcu…" at bounding box center [791, 438] width 941 height 140
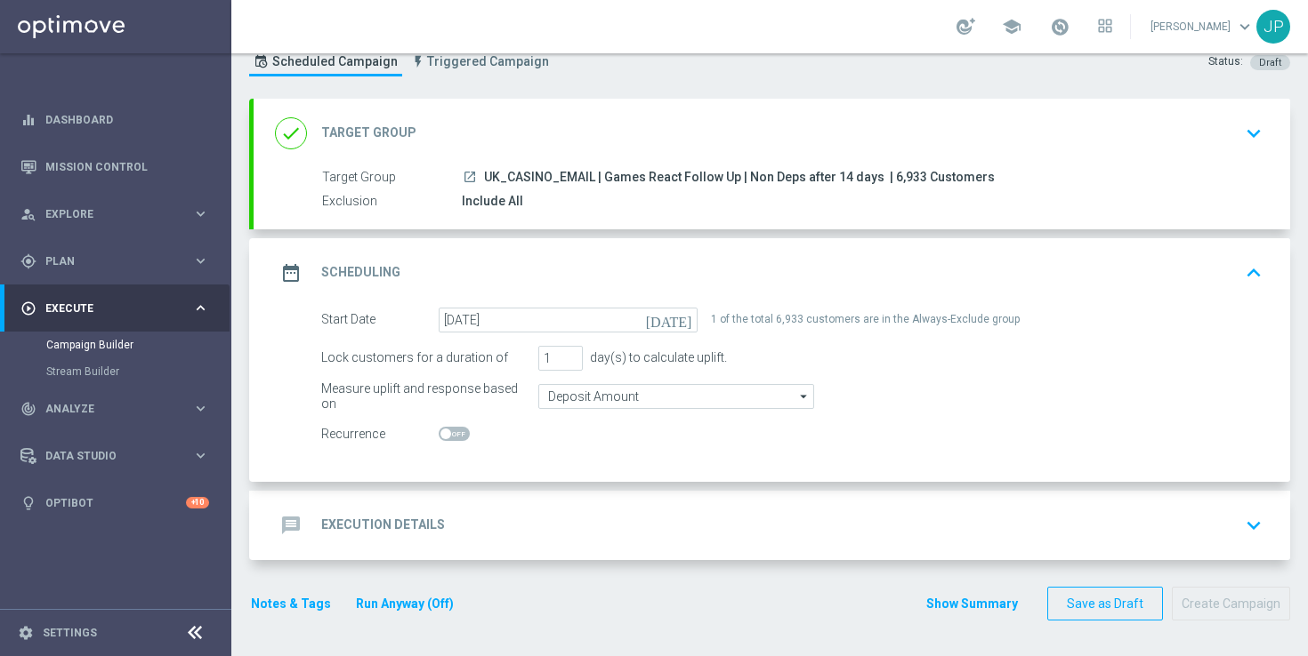
click at [839, 498] on div "message Execution Details keyboard_arrow_down" at bounding box center [772, 525] width 1036 height 69
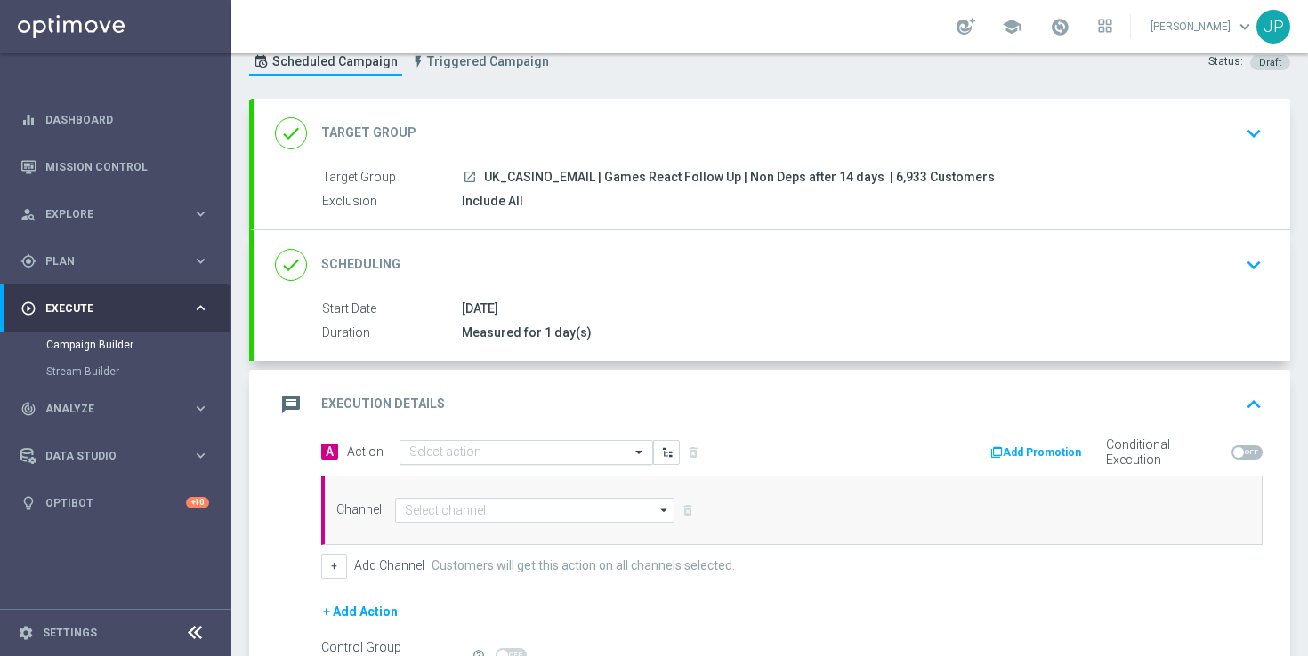
click at [529, 457] on input "text" at bounding box center [508, 453] width 198 height 15
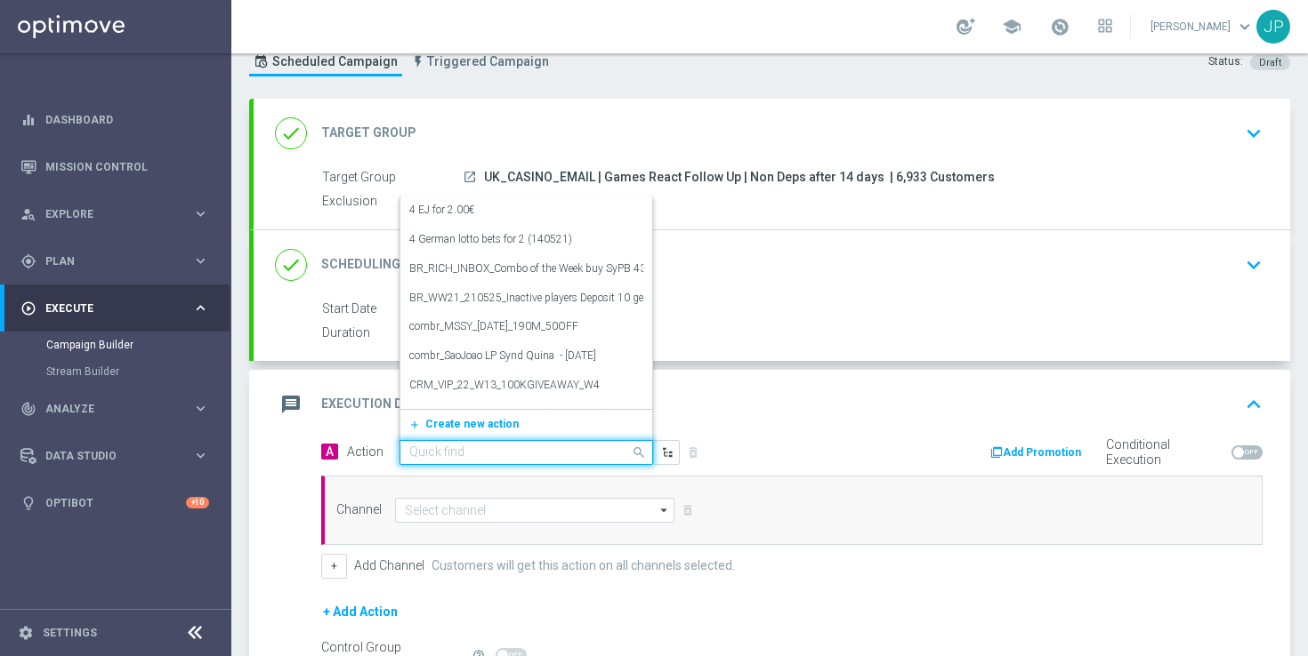
paste input "en_GB_NVIP_TAC_GM__NONDEPS_STAKE20GET50_250815"
type input "en_GB_NVIP_TAC_GM__NONDEPS_STAKE20GET50_250815"
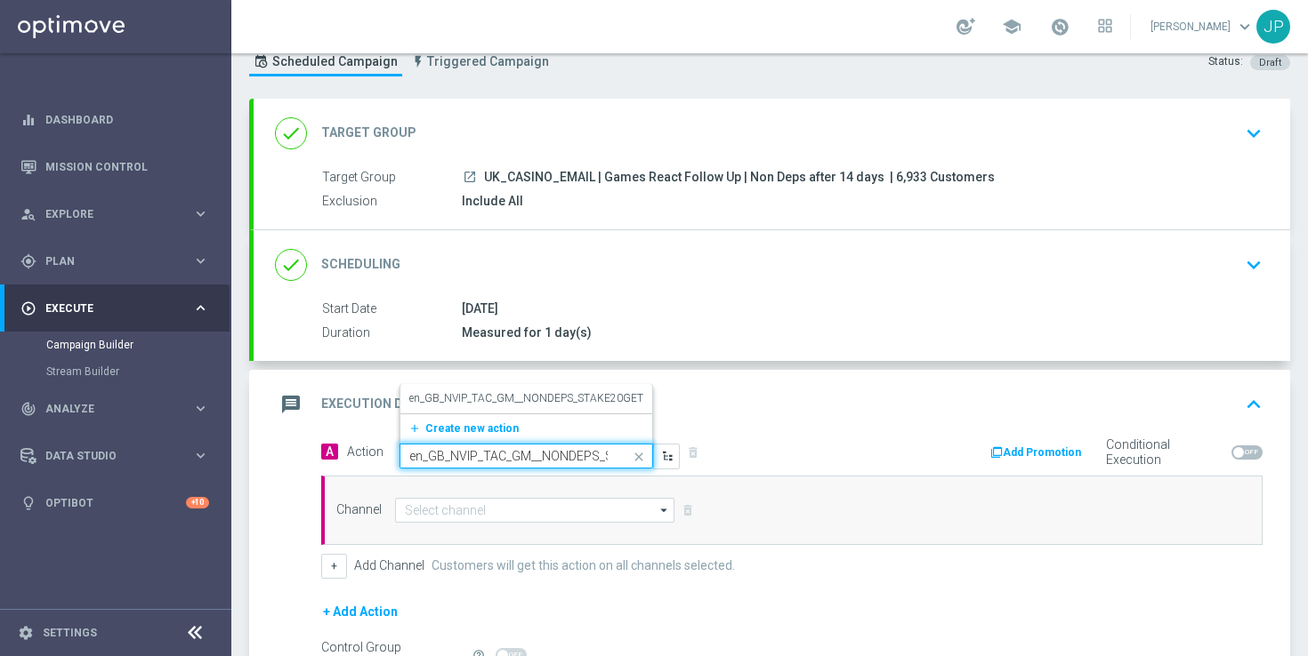
scroll to position [0, 129]
click at [519, 398] on label "en_GB_NVIP_TAC_GM__NONDEPS_STAKE20GET50_250815" at bounding box center [553, 398] width 288 height 15
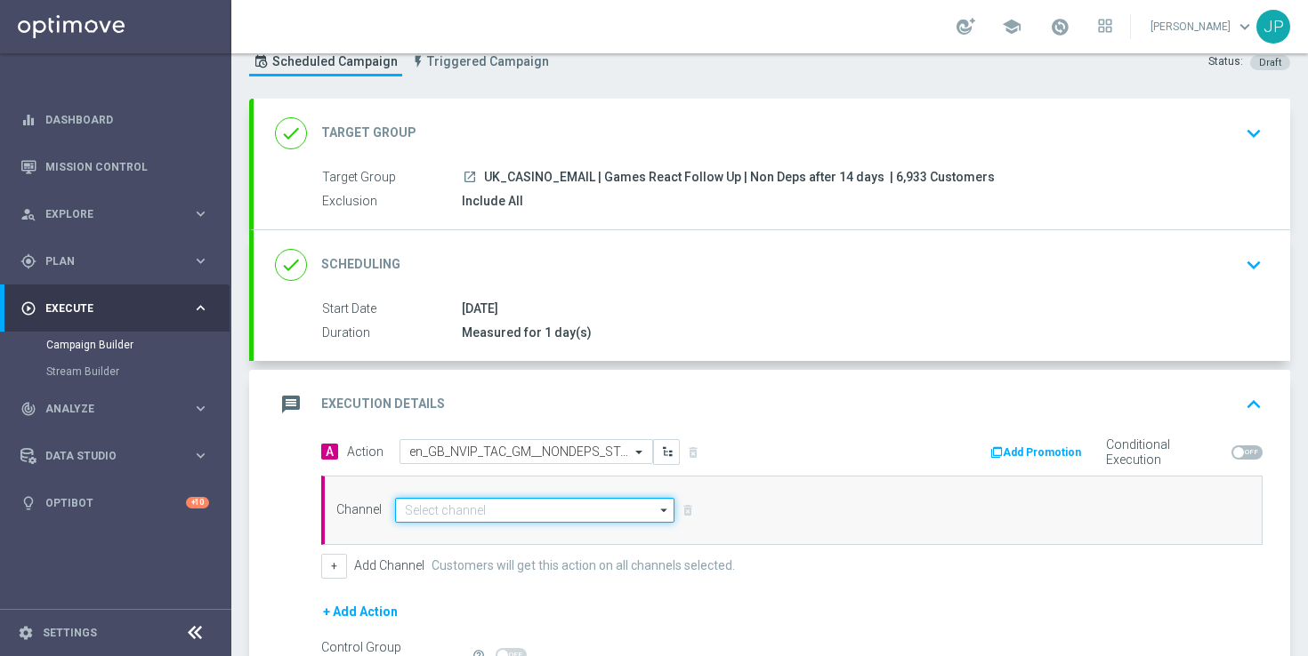
click at [493, 510] on input at bounding box center [534, 510] width 279 height 25
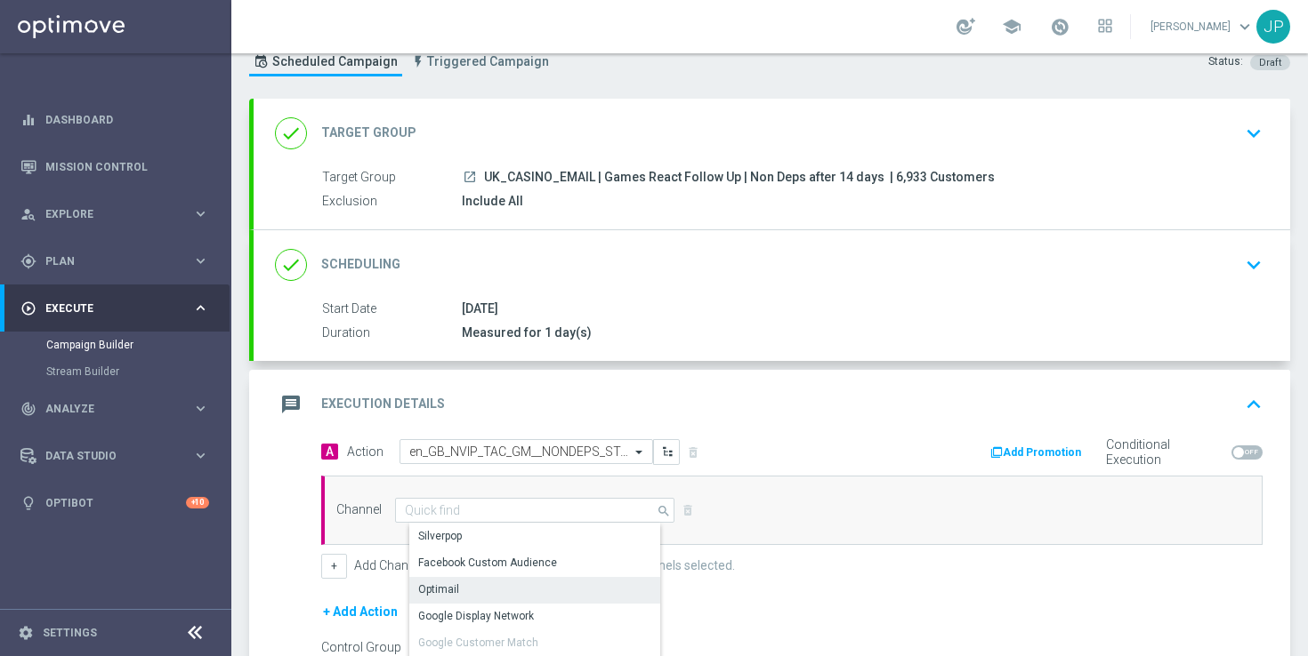
click at [476, 580] on div "Optimail" at bounding box center [541, 589] width 265 height 25
type input "Optimail"
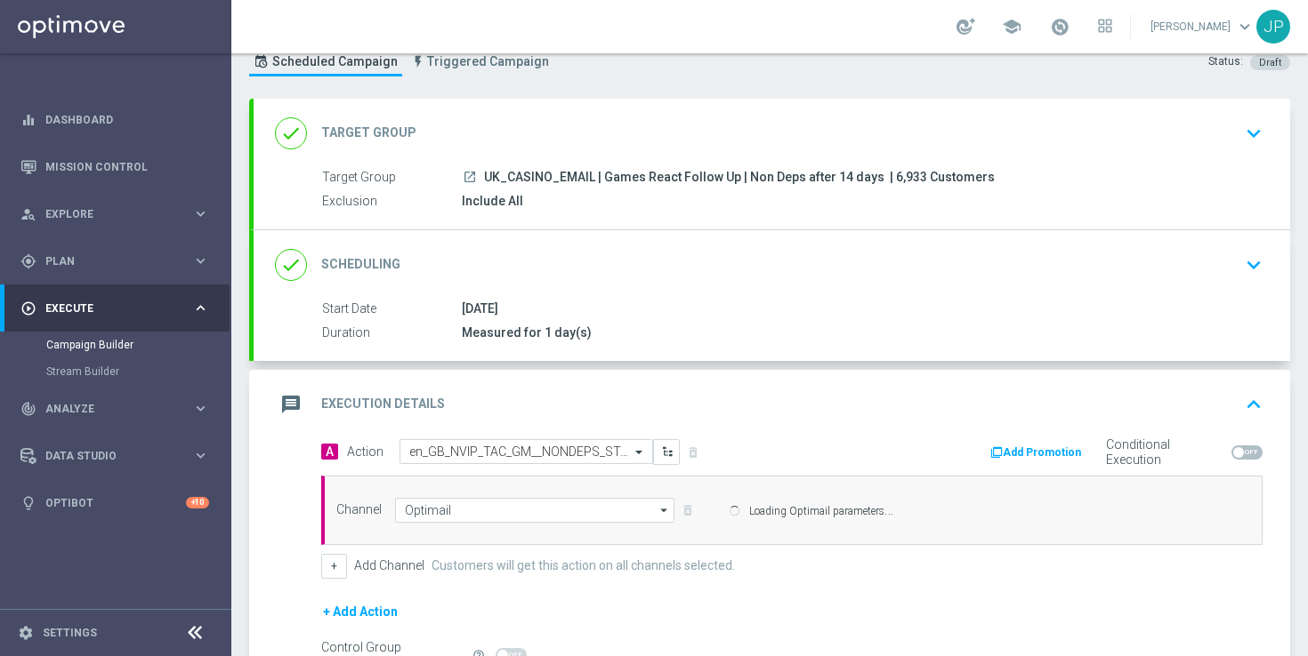
click at [758, 425] on div "message Execution Details keyboard_arrow_up" at bounding box center [772, 404] width 1036 height 69
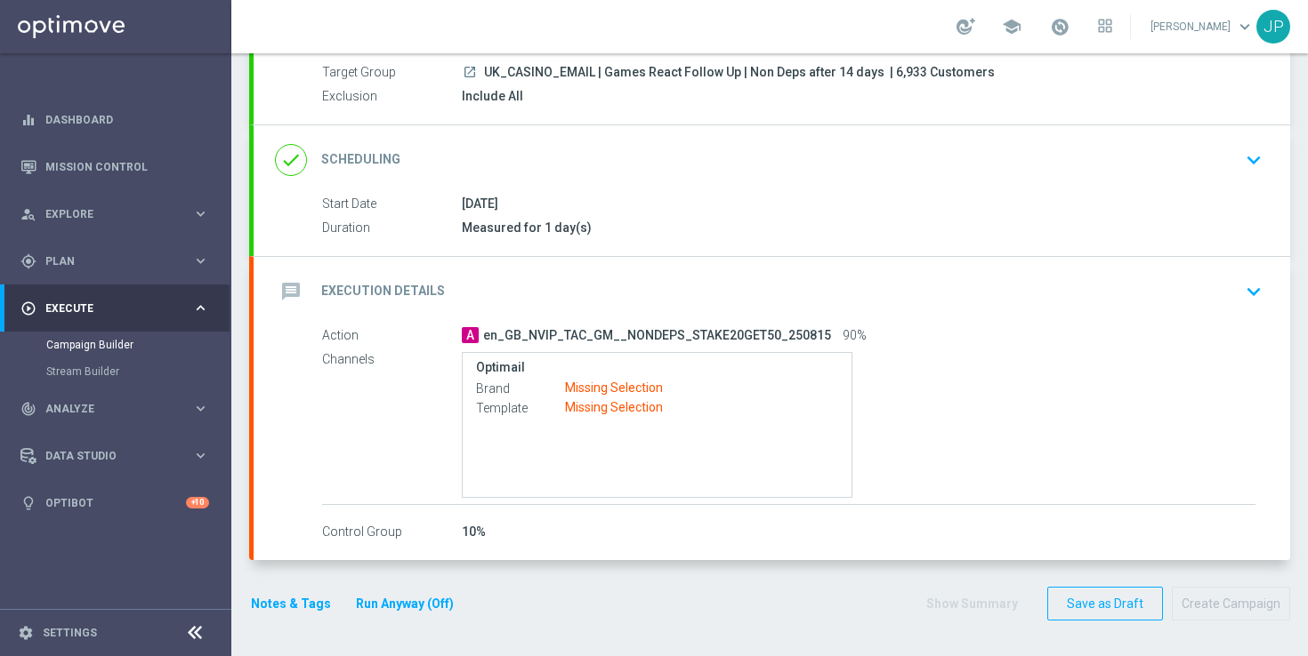
scroll to position [165, 0]
click at [1001, 340] on div "A en_GB_NVIP_TAC_GM__NONDEPS_STAKE20GET50_250815 90%" at bounding box center [858, 335] width 793 height 18
click at [1014, 294] on div "message Execution Details keyboard_arrow_down" at bounding box center [772, 292] width 994 height 34
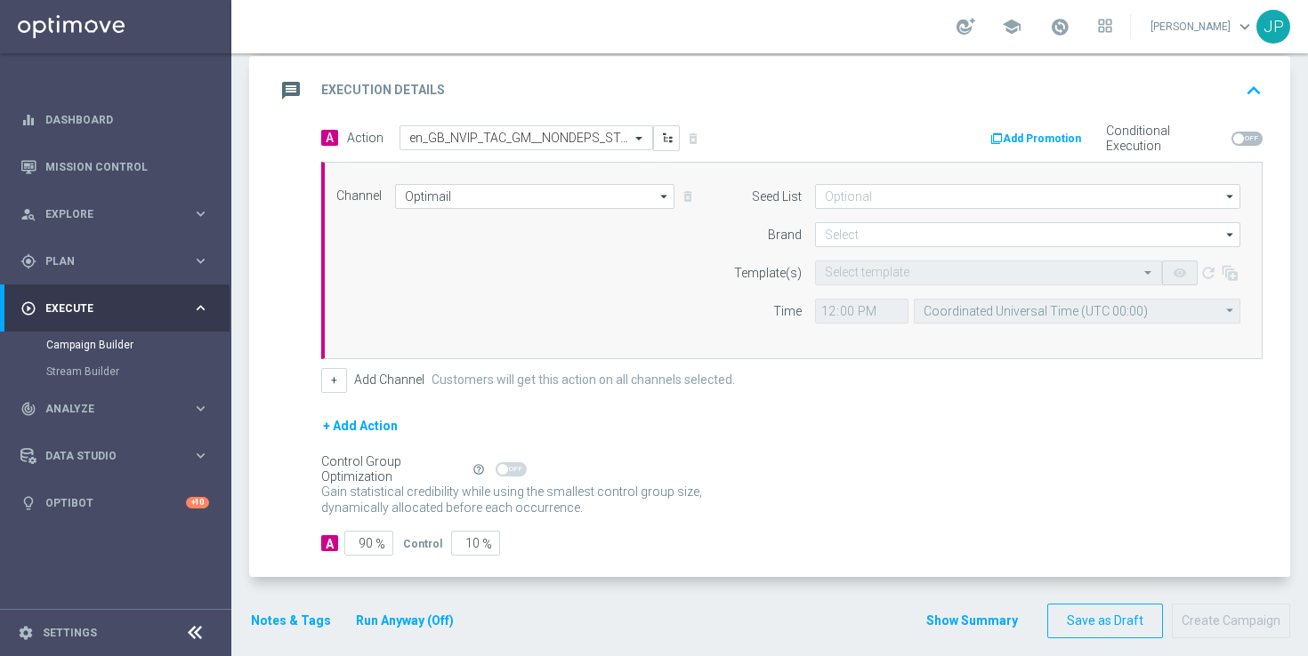
scroll to position [392, 0]
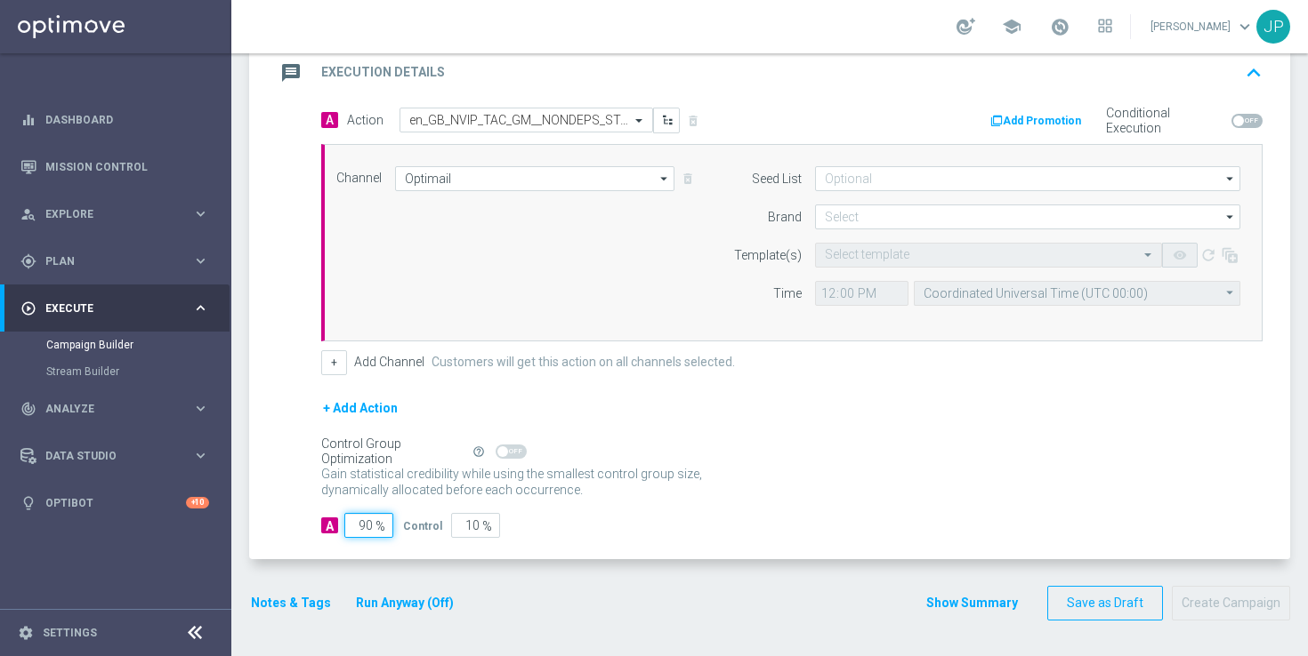
click at [363, 525] on input "90" at bounding box center [368, 525] width 49 height 25
type input "0"
type input "100"
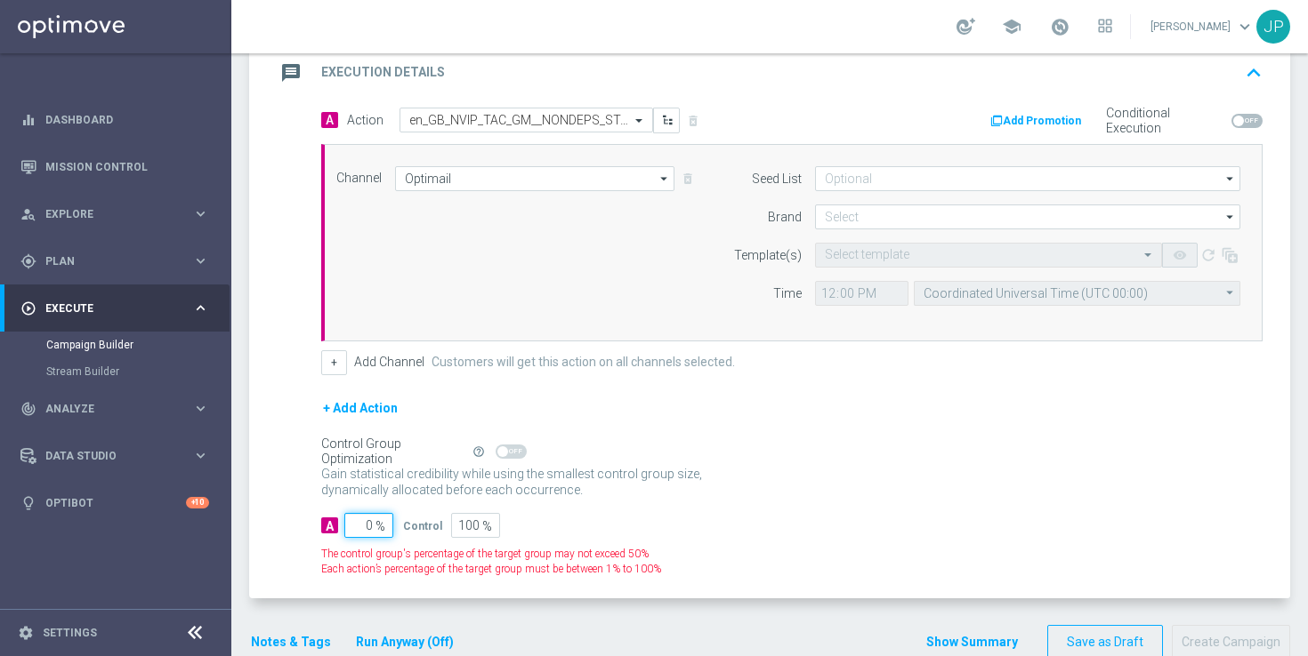
type input "10"
type input "90"
type input "100"
type input "0"
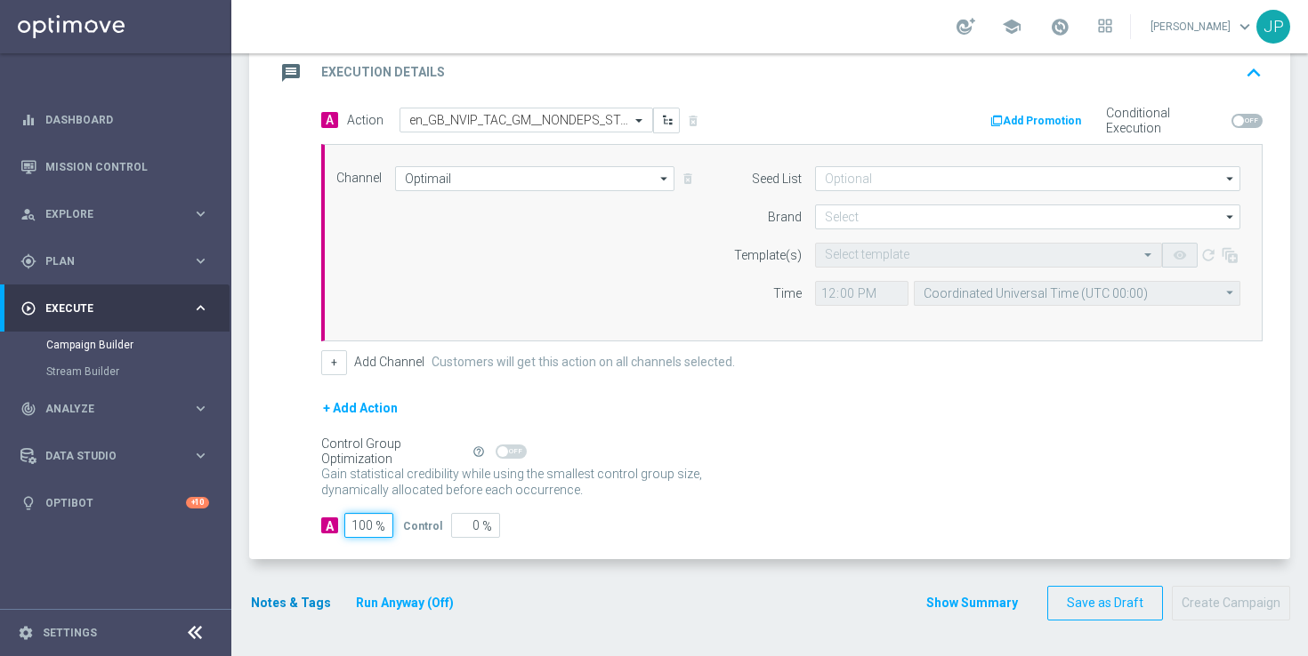
type input "100"
click at [293, 600] on button "Notes & Tags" at bounding box center [291, 603] width 84 height 22
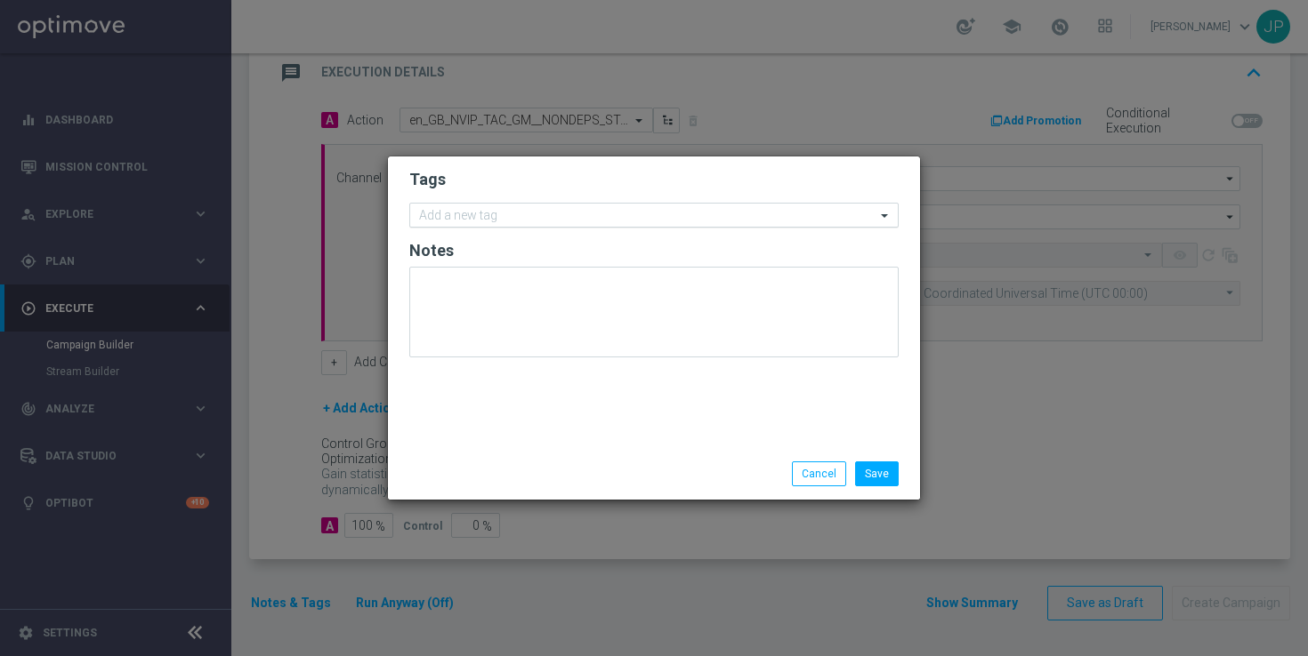
click at [552, 207] on div "Add a new tag" at bounding box center [642, 216] width 465 height 22
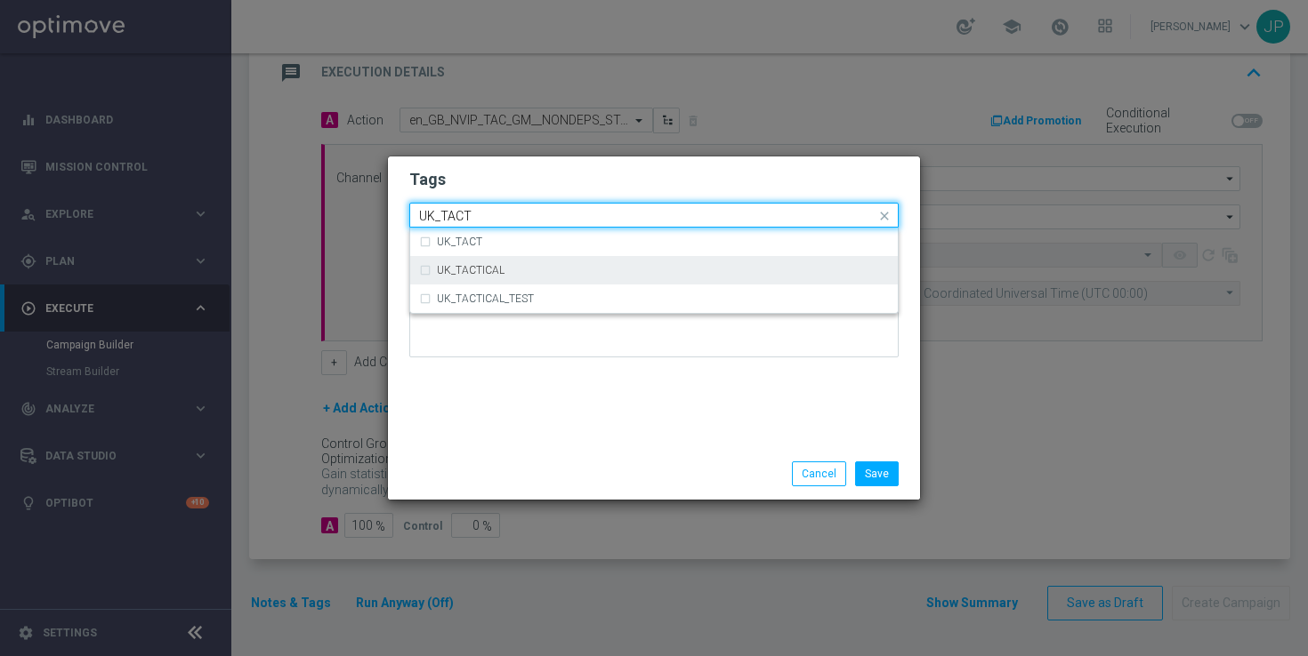
click at [635, 278] on div "UK_TACTICAL" at bounding box center [654, 270] width 470 height 28
type input "UK_TACT"
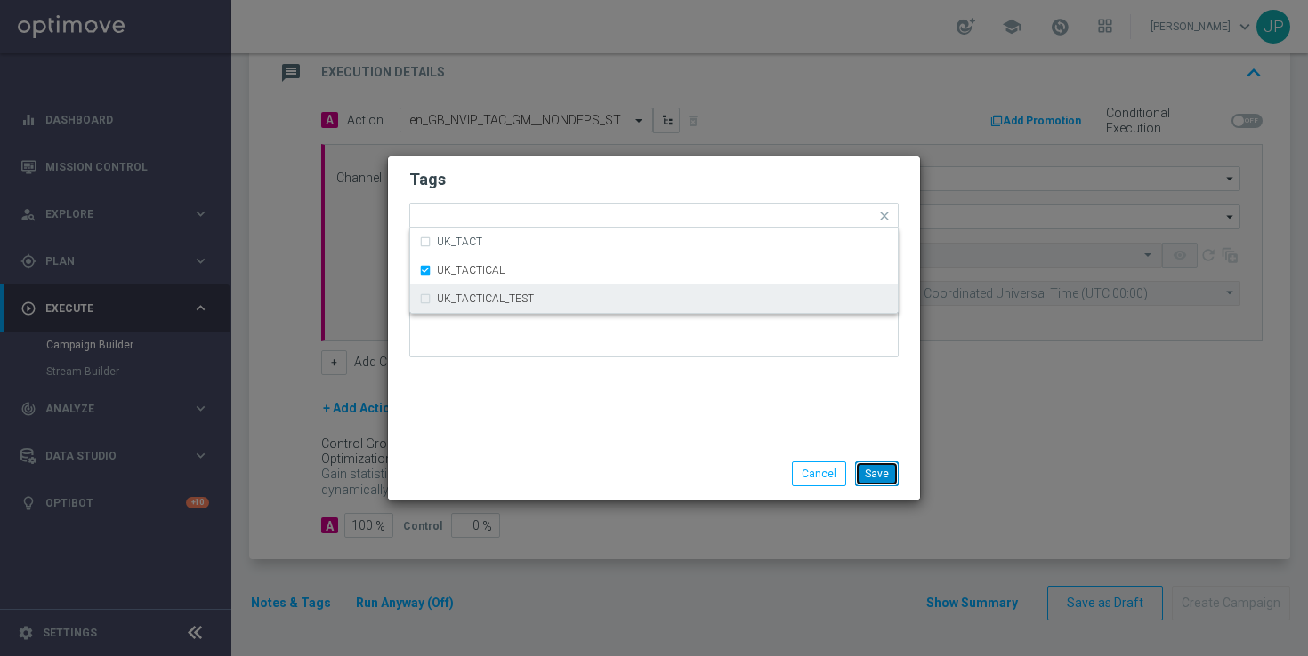
click at [885, 467] on button "Save" at bounding box center [877, 474] width 44 height 25
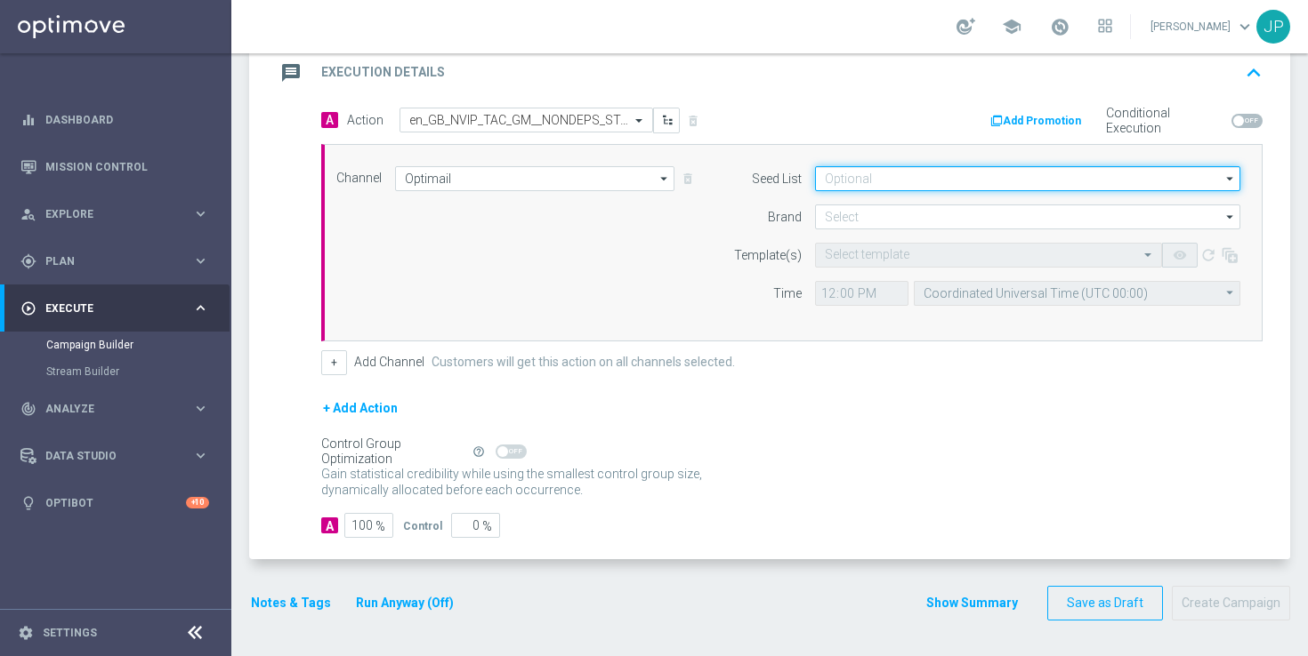
click at [875, 187] on input at bounding box center [1027, 178] width 425 height 25
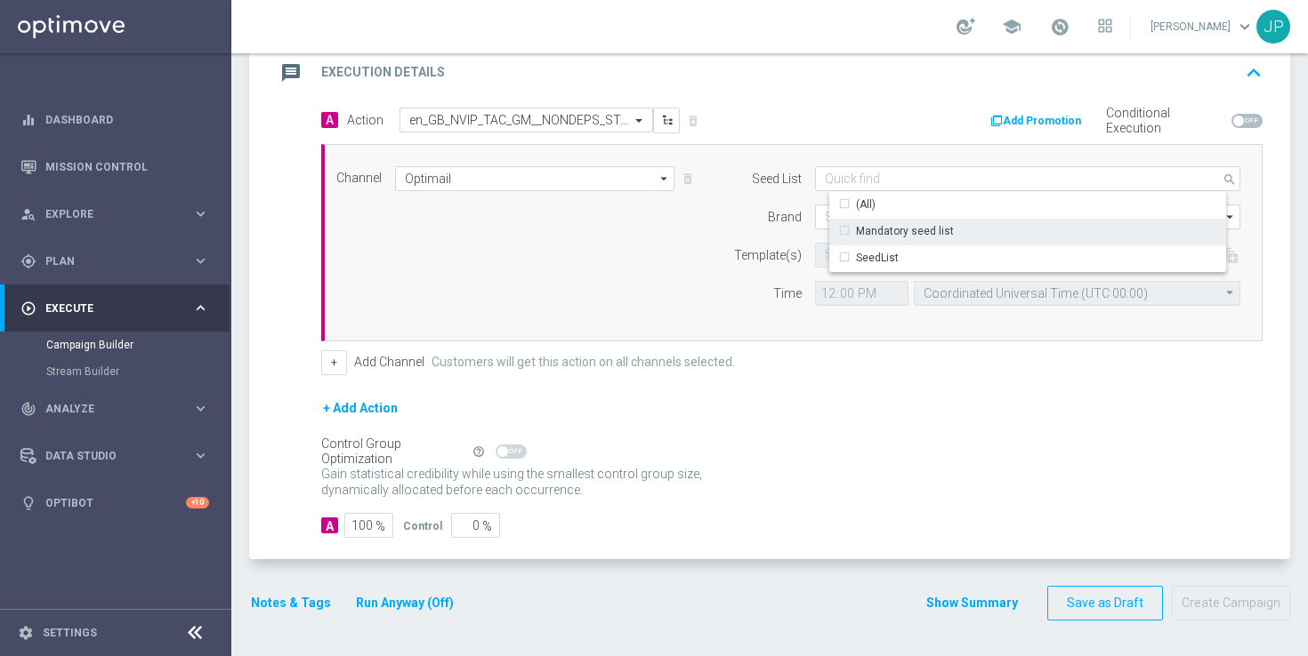
click at [882, 225] on div "Mandatory seed list" at bounding box center [905, 231] width 98 height 16
click at [766, 218] on div "Brand" at bounding box center [756, 217] width 91 height 25
type input "Mandatory seed list"
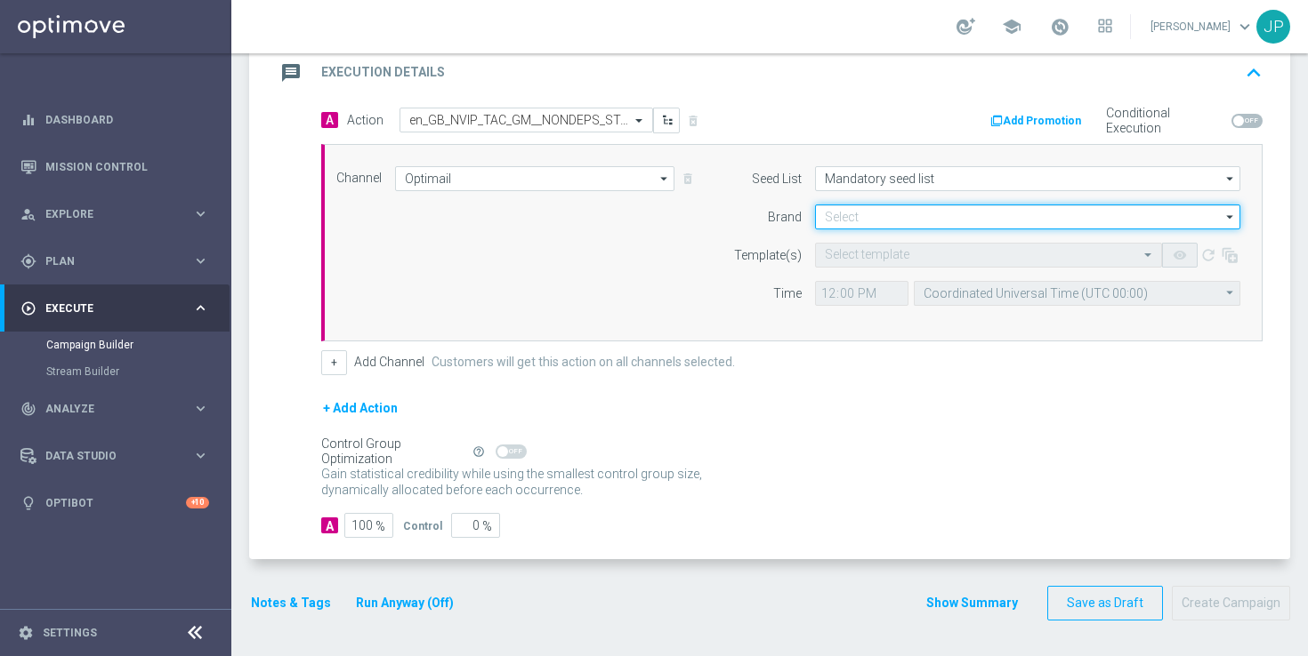
click at [836, 221] on input at bounding box center [1027, 217] width 425 height 25
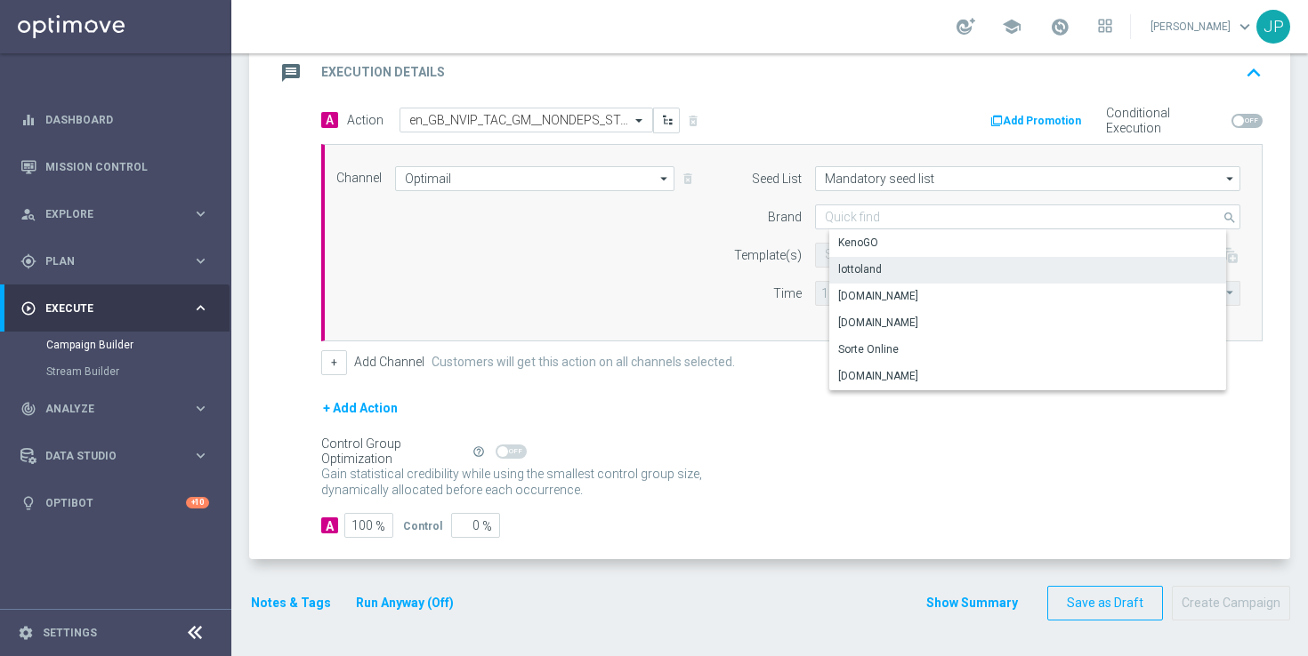
click at [848, 262] on div "lottoland" at bounding box center [860, 270] width 44 height 16
type input "lottoland"
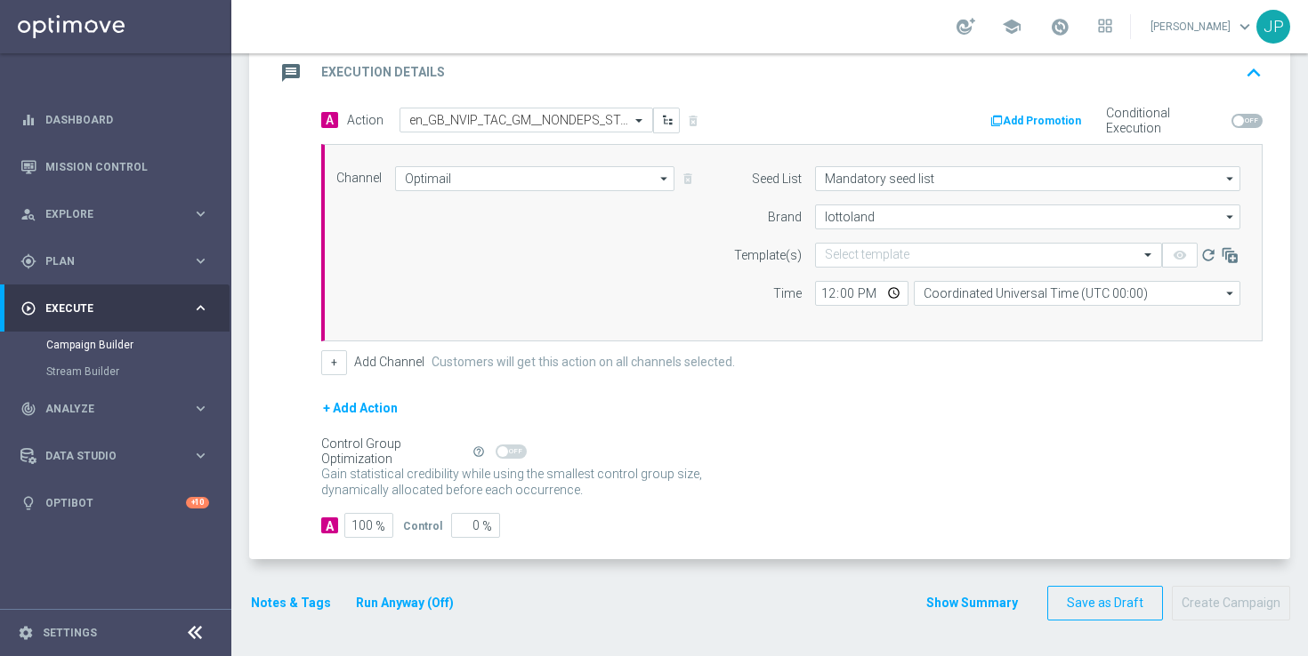
click at [703, 272] on div "Channel Optimail Optimail arrow_drop_down Drag here to set row groups Drag here…" at bounding box center [788, 242] width 930 height 153
click at [825, 293] on input "12:00" at bounding box center [861, 293] width 93 height 25
type input "09:00"
click at [947, 293] on input "Coordinated Universal Time (UTC 00:00)" at bounding box center [1077, 293] width 326 height 25
click at [1004, 326] on div "United Kingdom Time (UTC +01:00)" at bounding box center [1023, 319] width 173 height 16
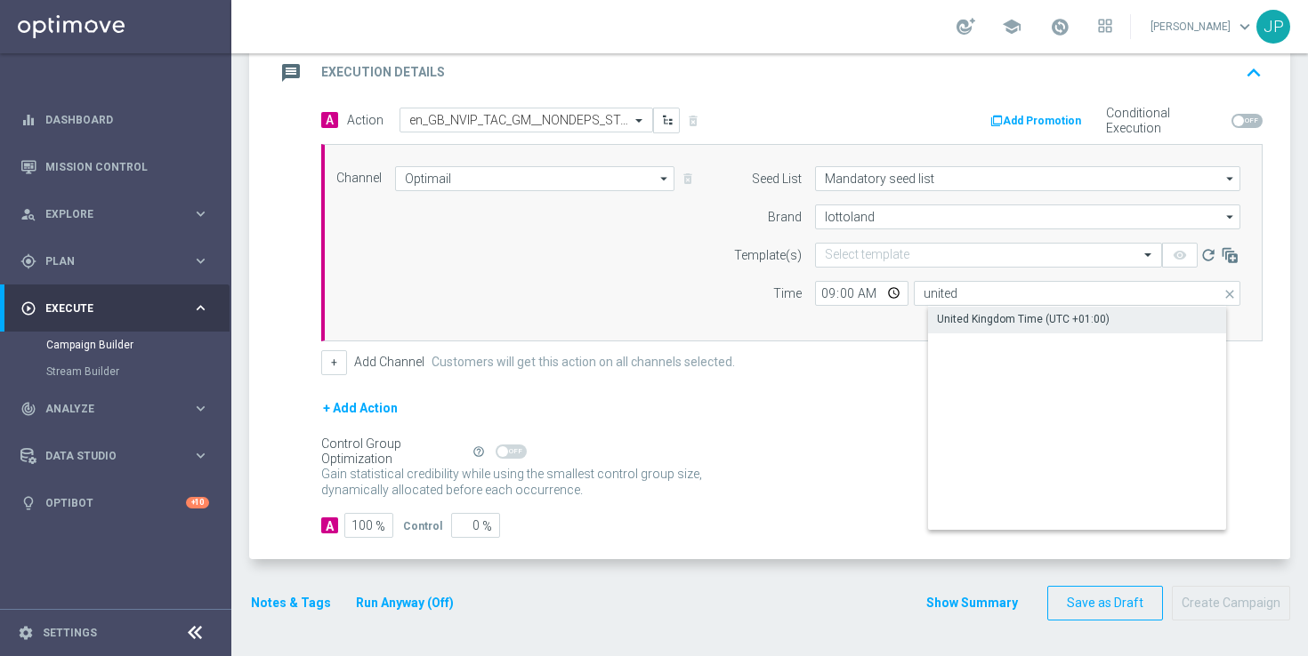
type input "United Kingdom Time (UTC +01:00)"
click at [1043, 468] on div "Gain statistical credibility while using the smallest control group size, dynam…" at bounding box center [791, 483] width 941 height 43
click at [865, 258] on input "text" at bounding box center [971, 255] width 292 height 15
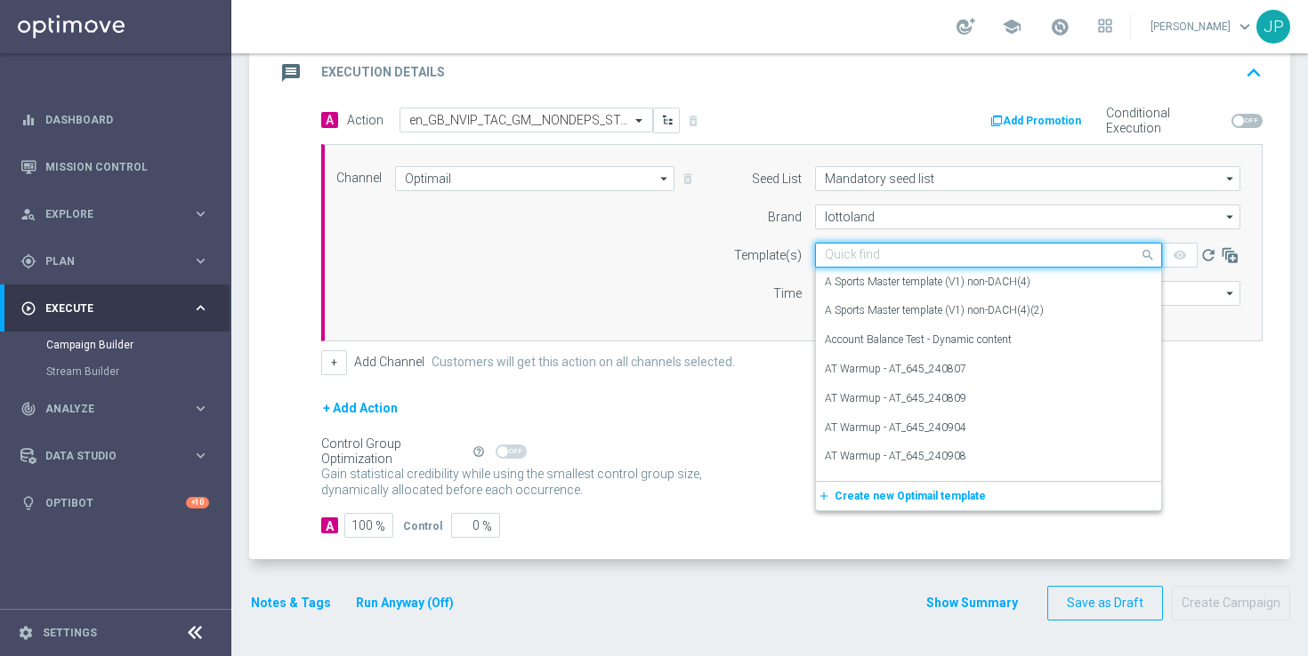
paste input "en_GB_EMT_NVIP_EM_TAC_GM__NONDEPS_STAKE20GET50_250815"
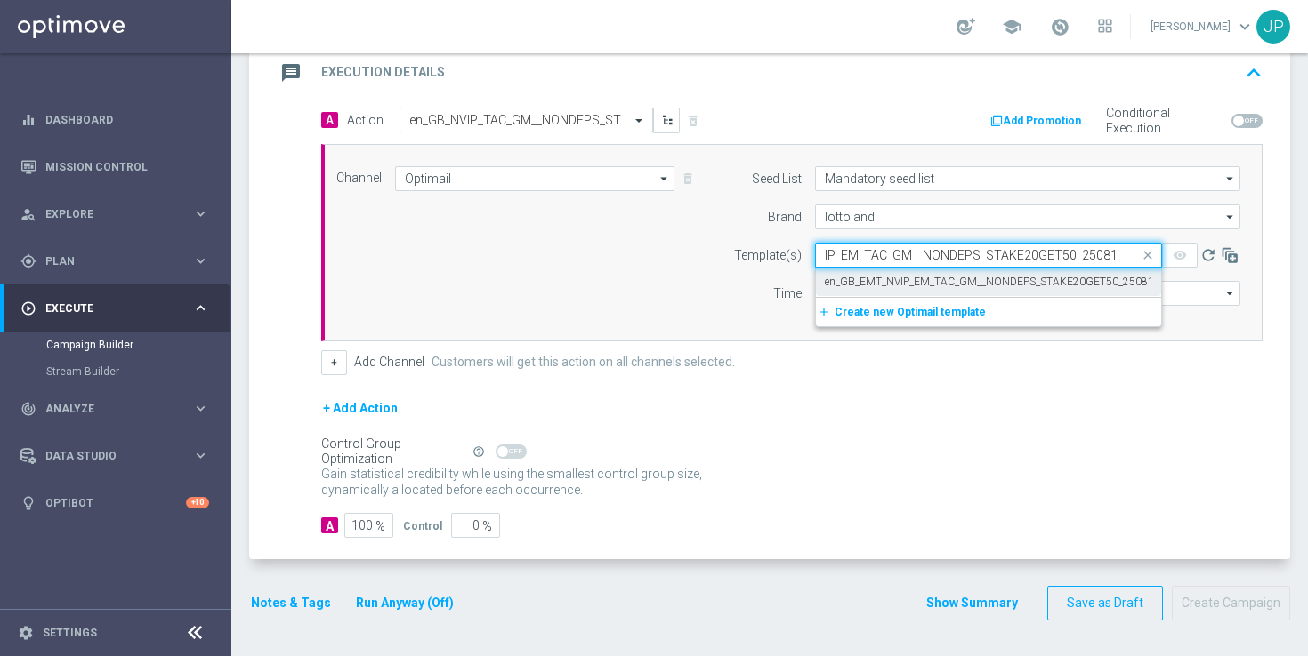
click at [880, 275] on label "en_GB_EMT_NVIP_EM_TAC_GM__NONDEPS_STAKE20GET50_250815" at bounding box center [992, 282] width 335 height 15
type input "en_GB_EMT_NVIP_EM_TAC_GM__NONDEPS_STAKE20GET50_250815"
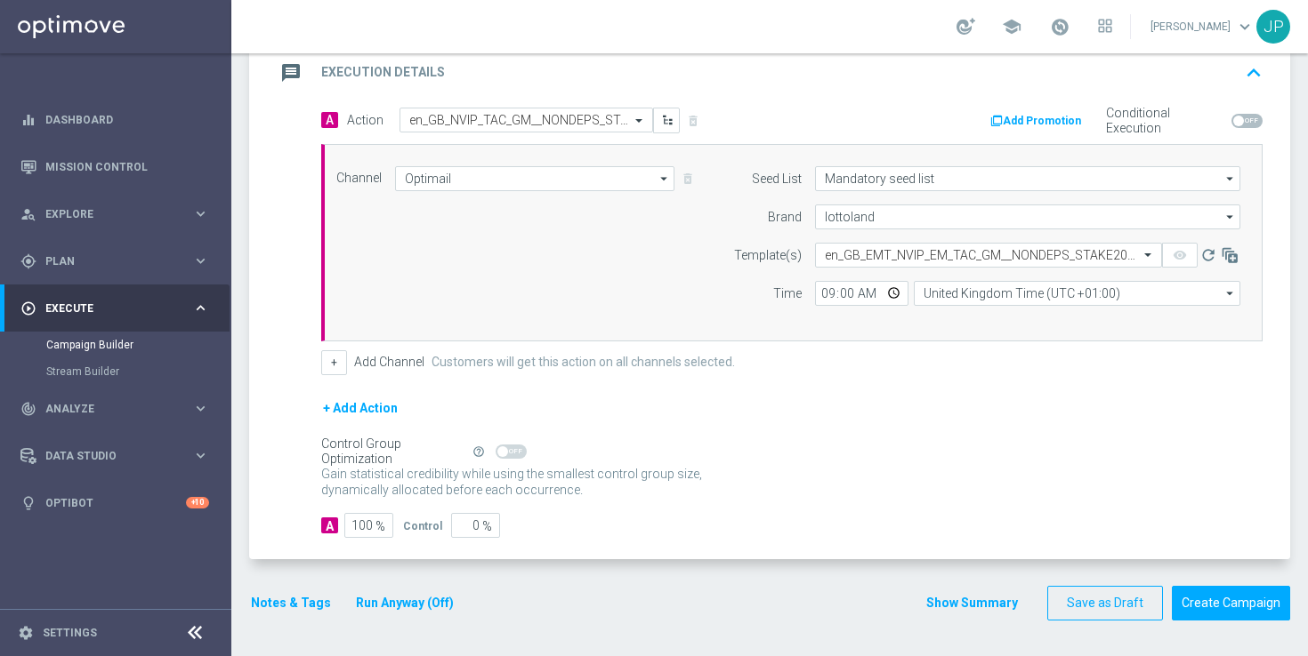
scroll to position [0, 0]
click at [941, 435] on div "+ Add Action" at bounding box center [791, 420] width 941 height 44
click at [1036, 119] on button "Add Promotion" at bounding box center [1037, 121] width 99 height 20
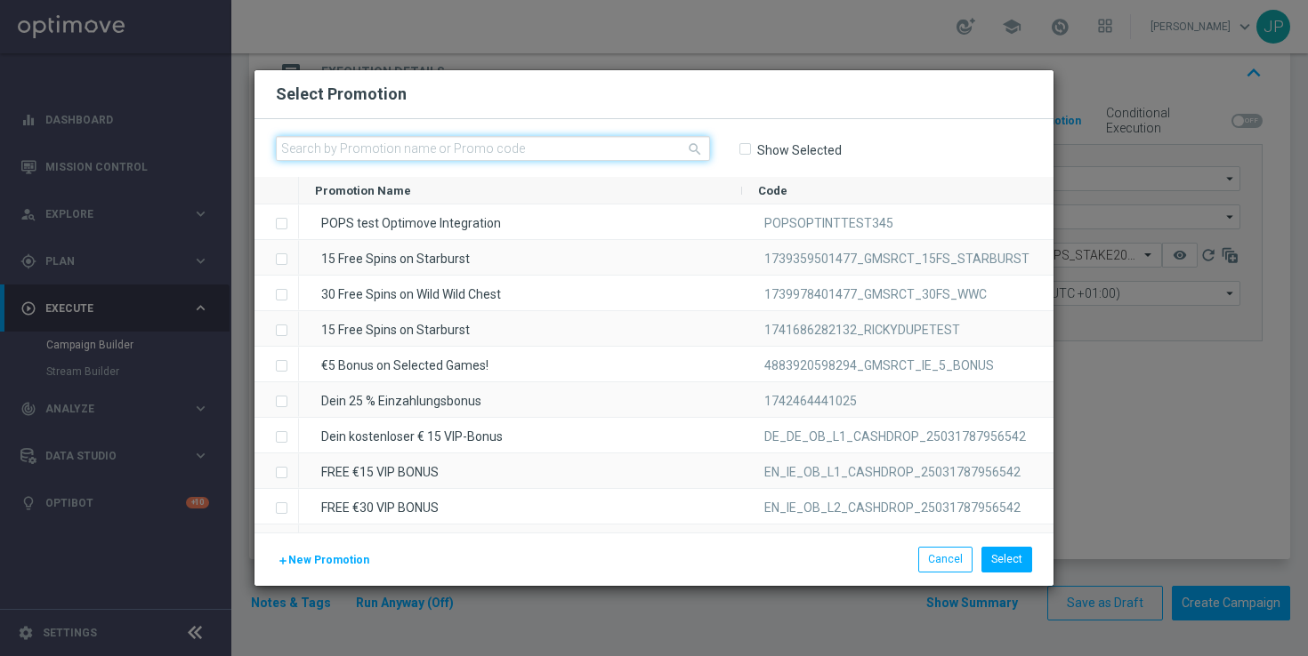
click at [518, 142] on input "text" at bounding box center [493, 148] width 434 height 25
paste input "1754563309149_25_20_50_OPTI"
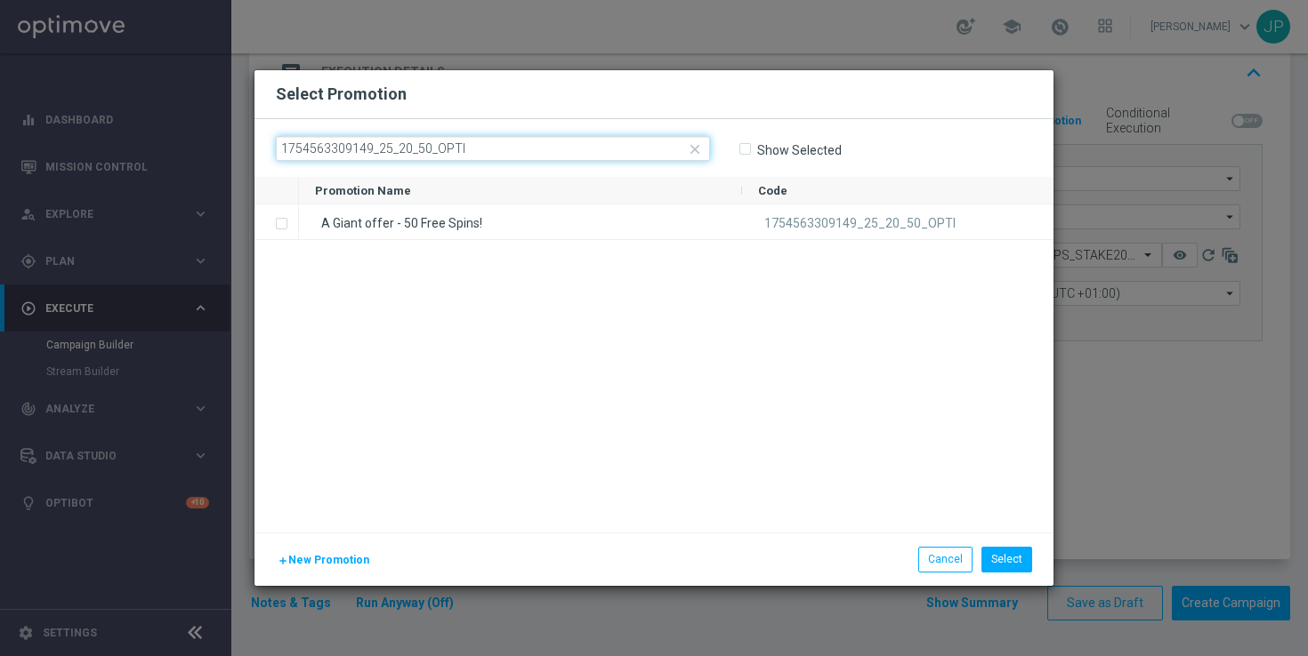
type input "1754563309149_25_20_50_OPTI"
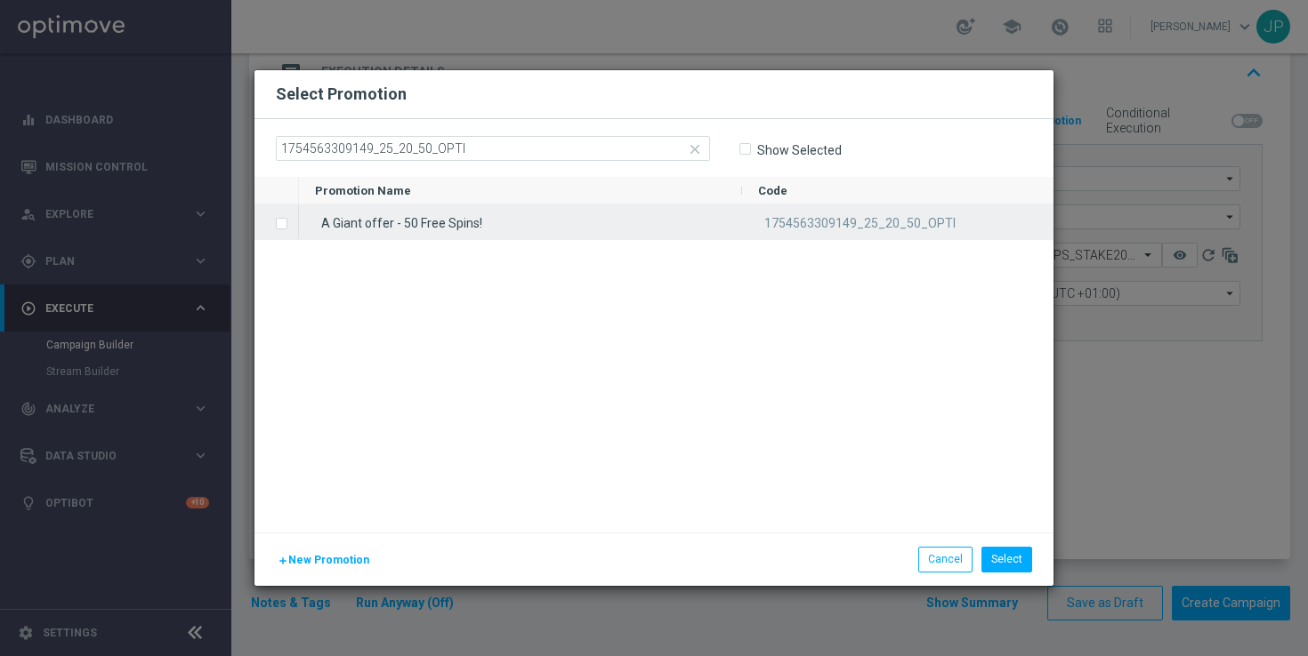
click at [293, 223] on label "Press SPACE to select this row." at bounding box center [296, 225] width 6 height 16
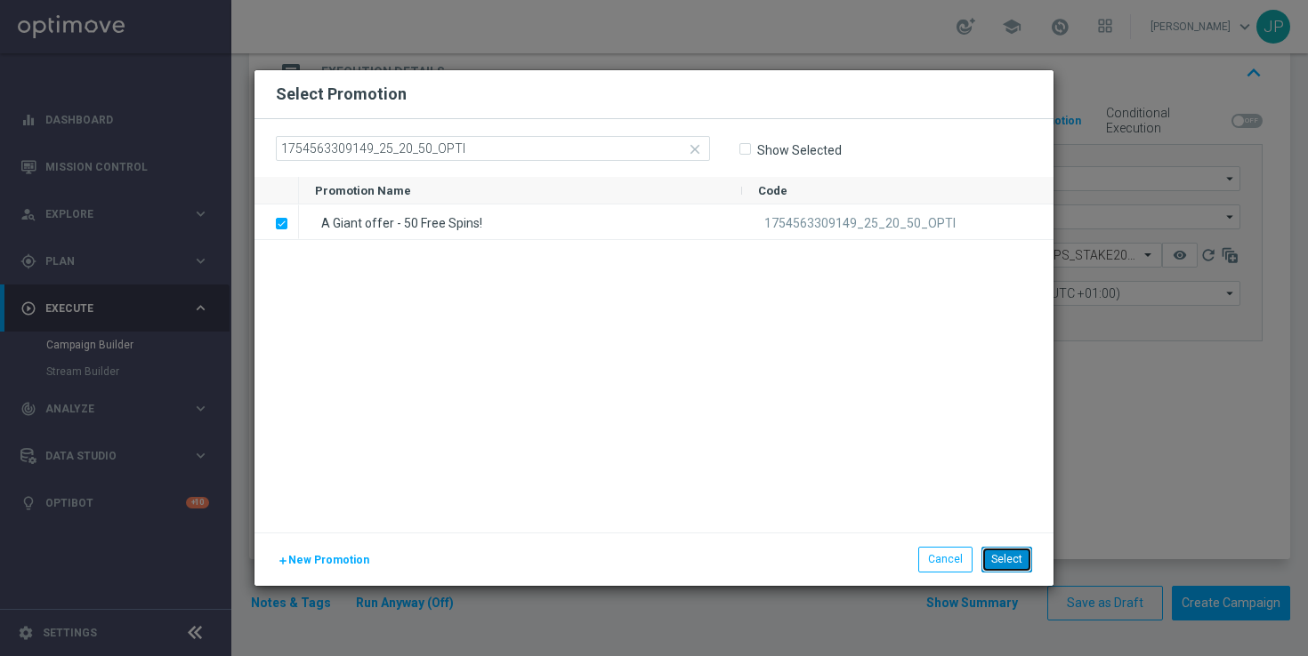
click at [1027, 560] on button "Select" at bounding box center [1006, 559] width 51 height 25
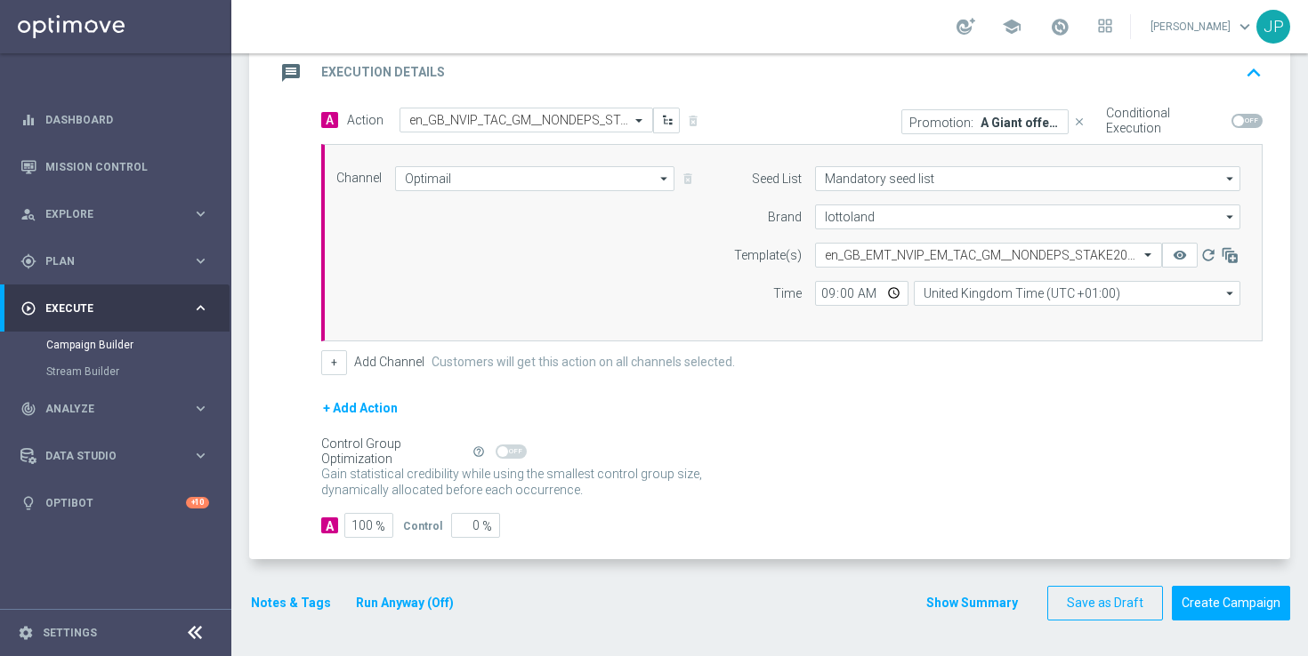
click at [1241, 119] on span at bounding box center [1238, 121] width 11 height 11
click at [1241, 119] on input "checkbox" at bounding box center [1246, 121] width 31 height 14
checkbox input "true"
click at [310, 603] on button "Notes & Tags" at bounding box center [291, 603] width 84 height 22
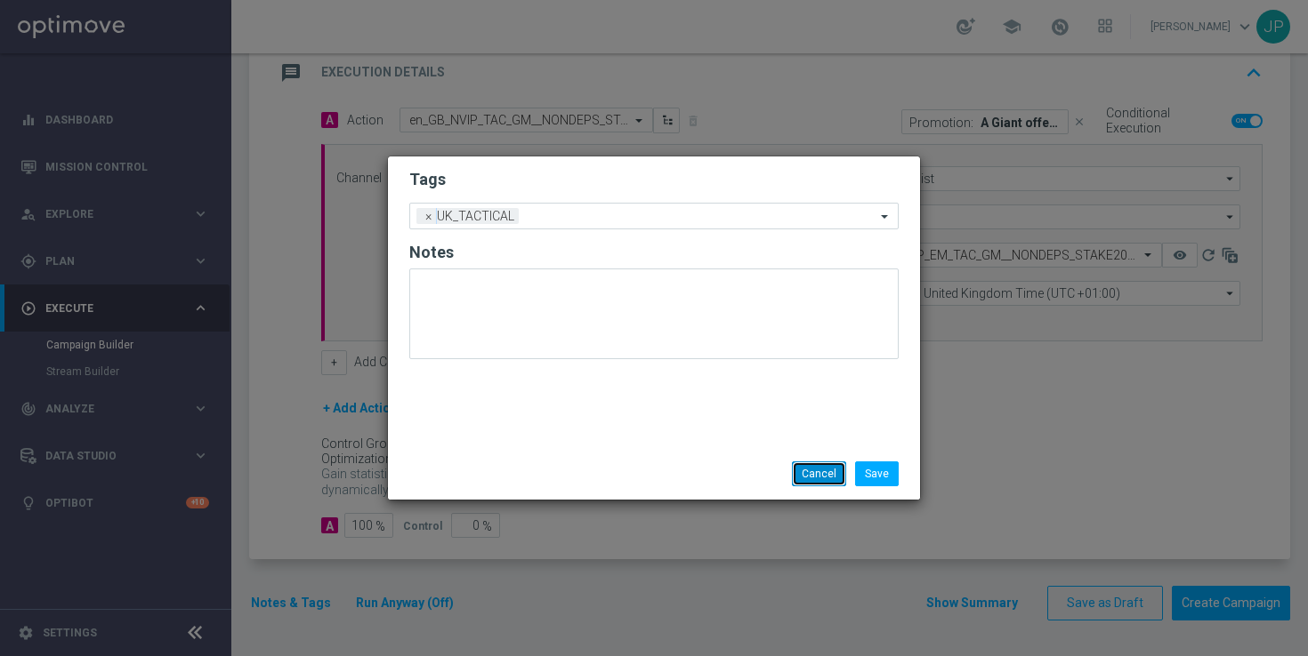
click at [829, 481] on button "Cancel" at bounding box center [819, 474] width 54 height 25
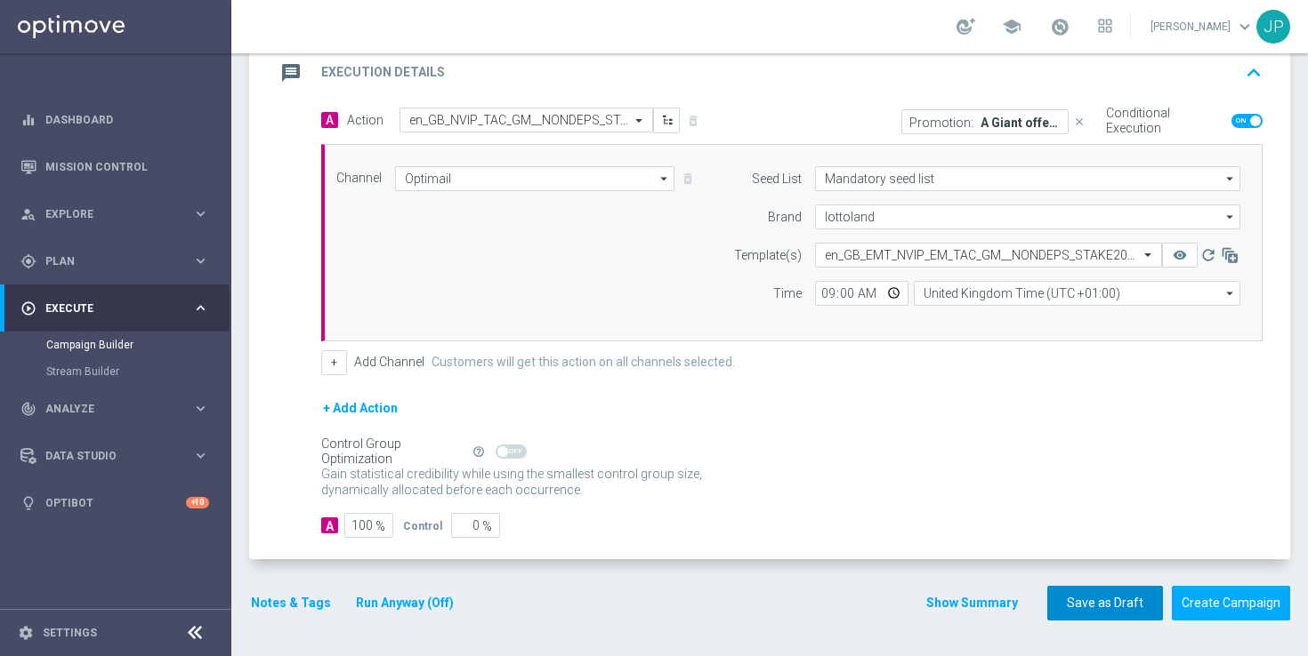
click at [1075, 606] on button "Save as Draft" at bounding box center [1105, 603] width 116 height 35
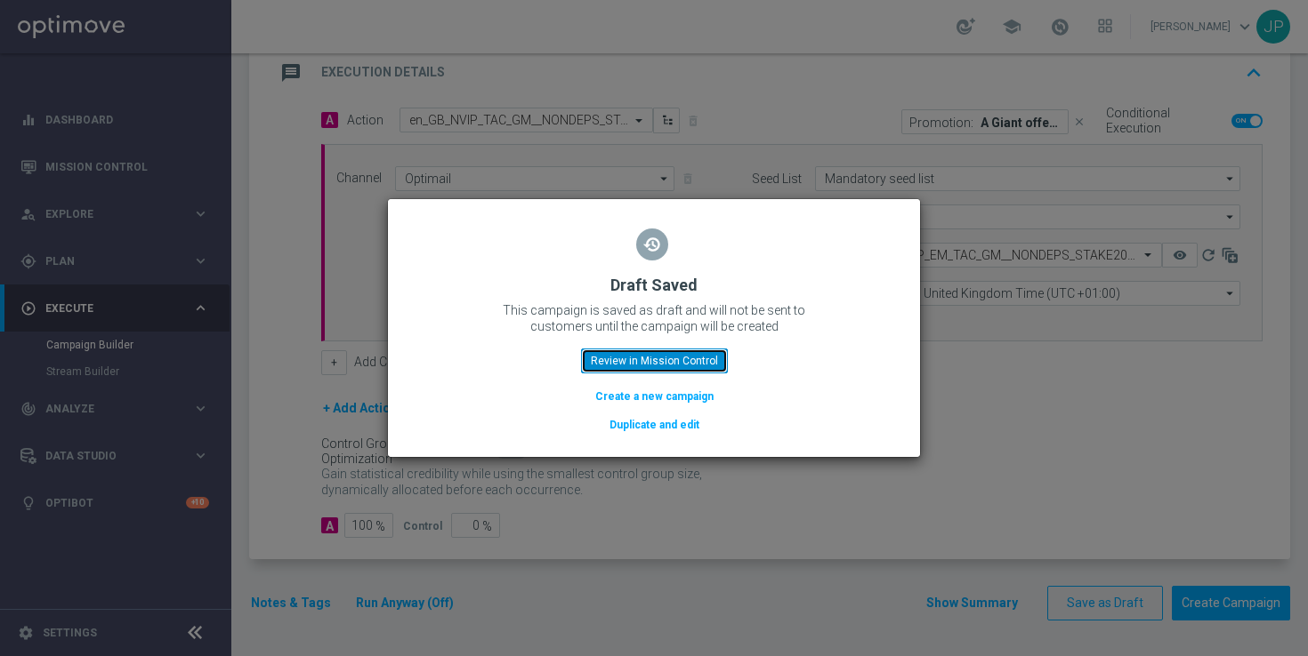
click at [687, 358] on button "Review in Mission Control" at bounding box center [654, 361] width 147 height 25
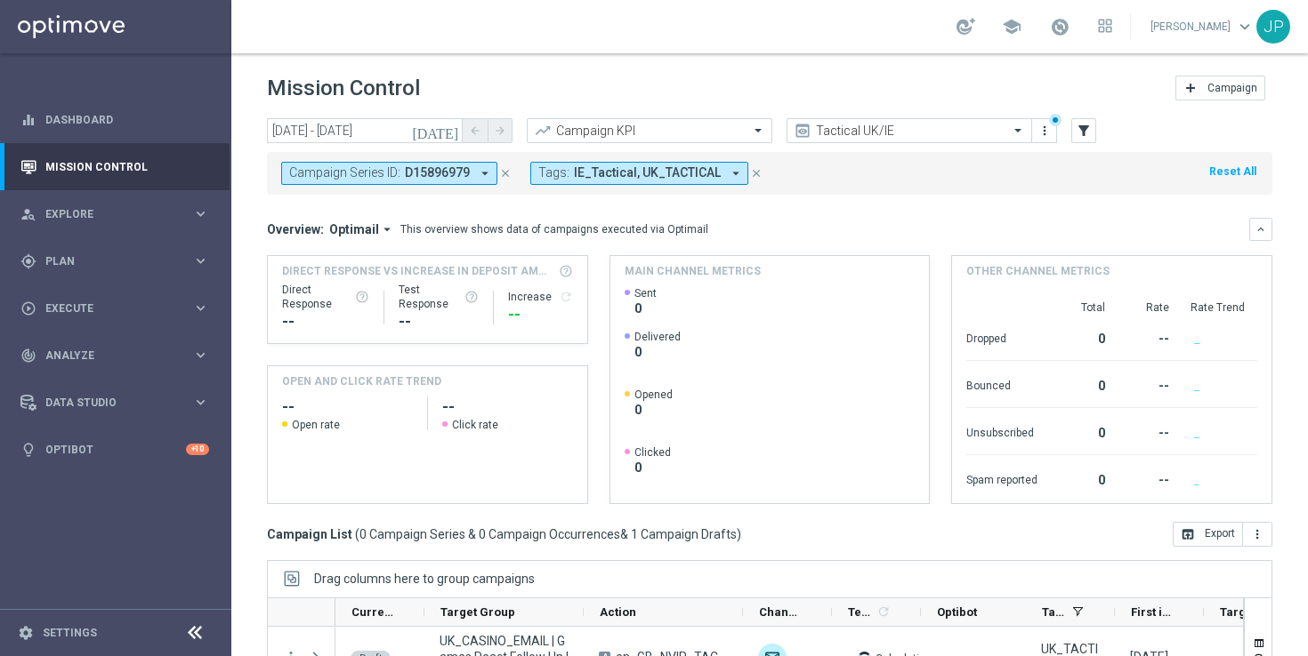
scroll to position [233, 0]
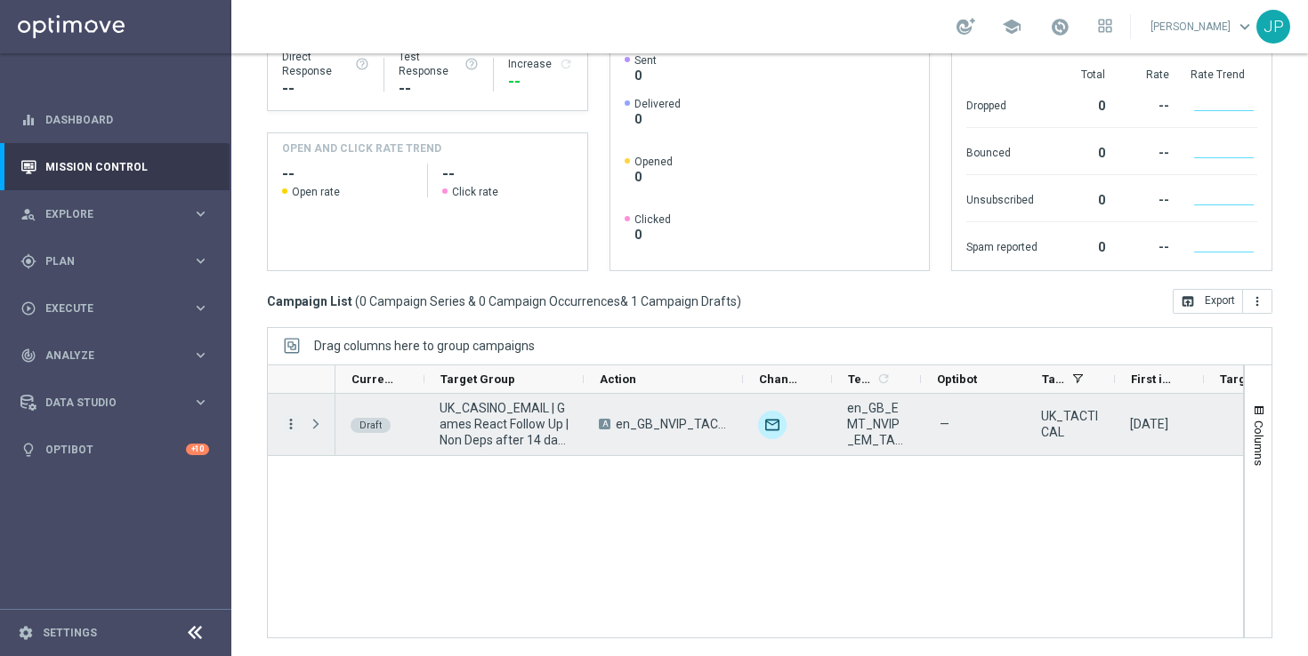
click at [286, 427] on icon "more_vert" at bounding box center [291, 424] width 16 height 16
click at [428, 435] on div "Campaign Details" at bounding box center [408, 436] width 165 height 12
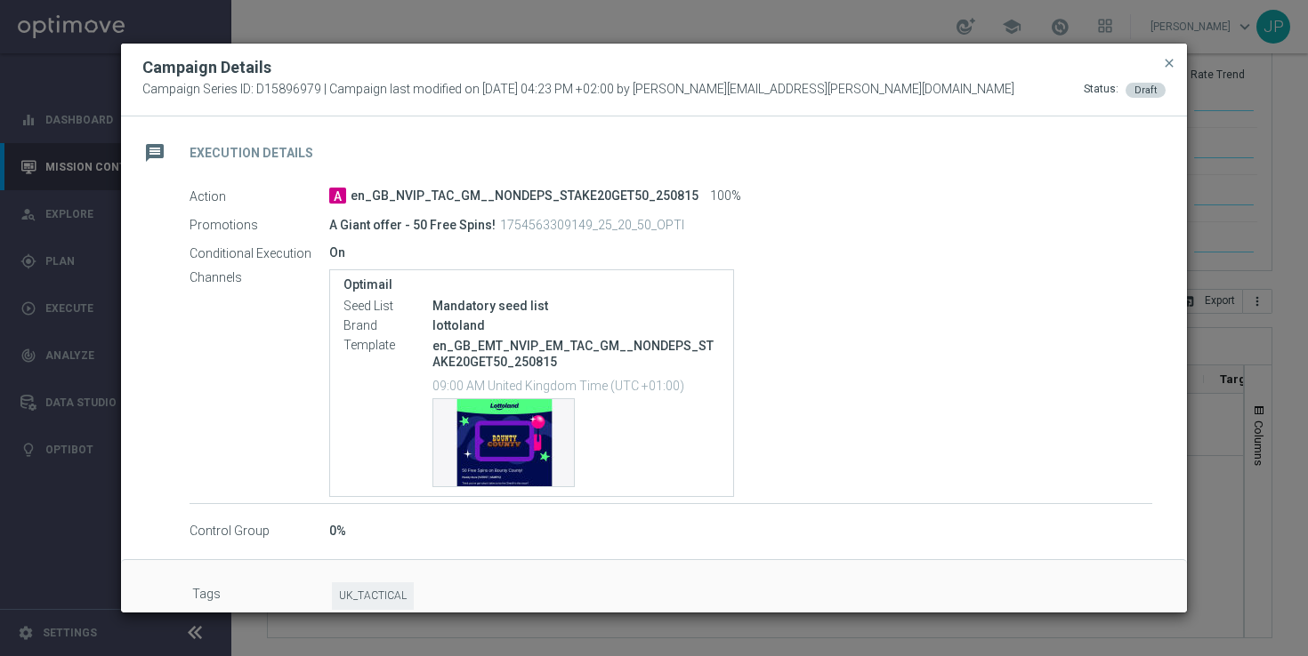
scroll to position [296, 0]
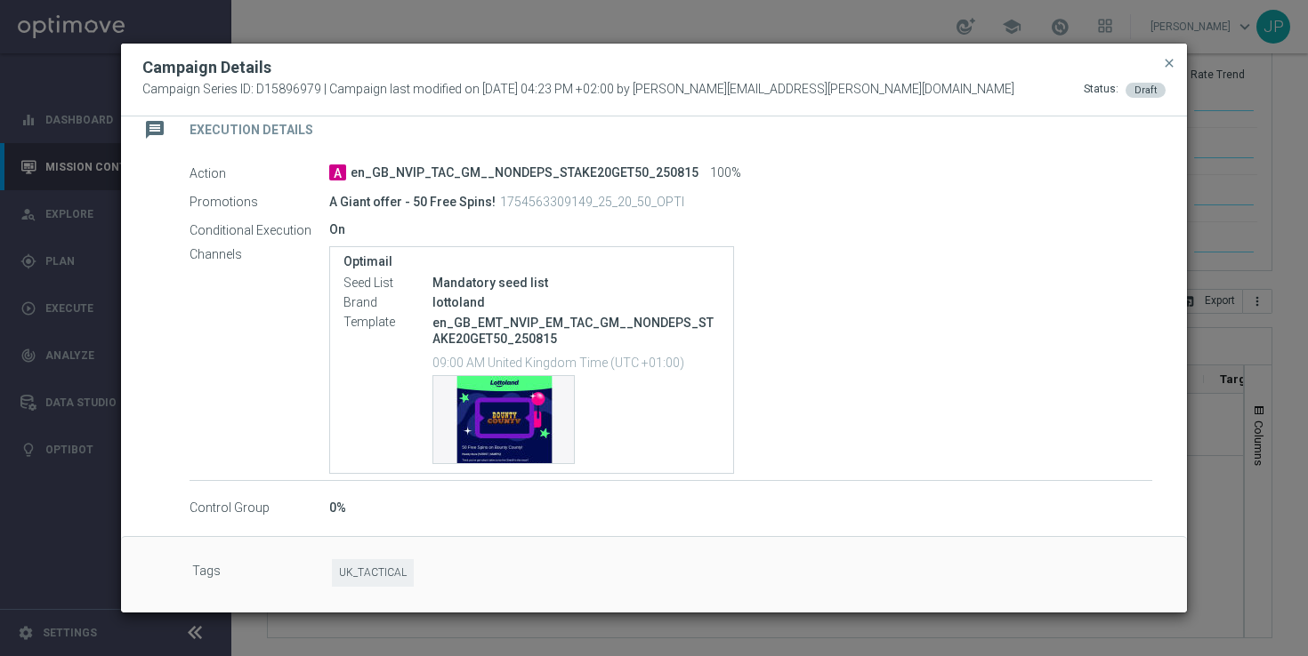
click at [378, 205] on p "A Giant offer - 50 Free Spins!" at bounding box center [412, 202] width 166 height 16
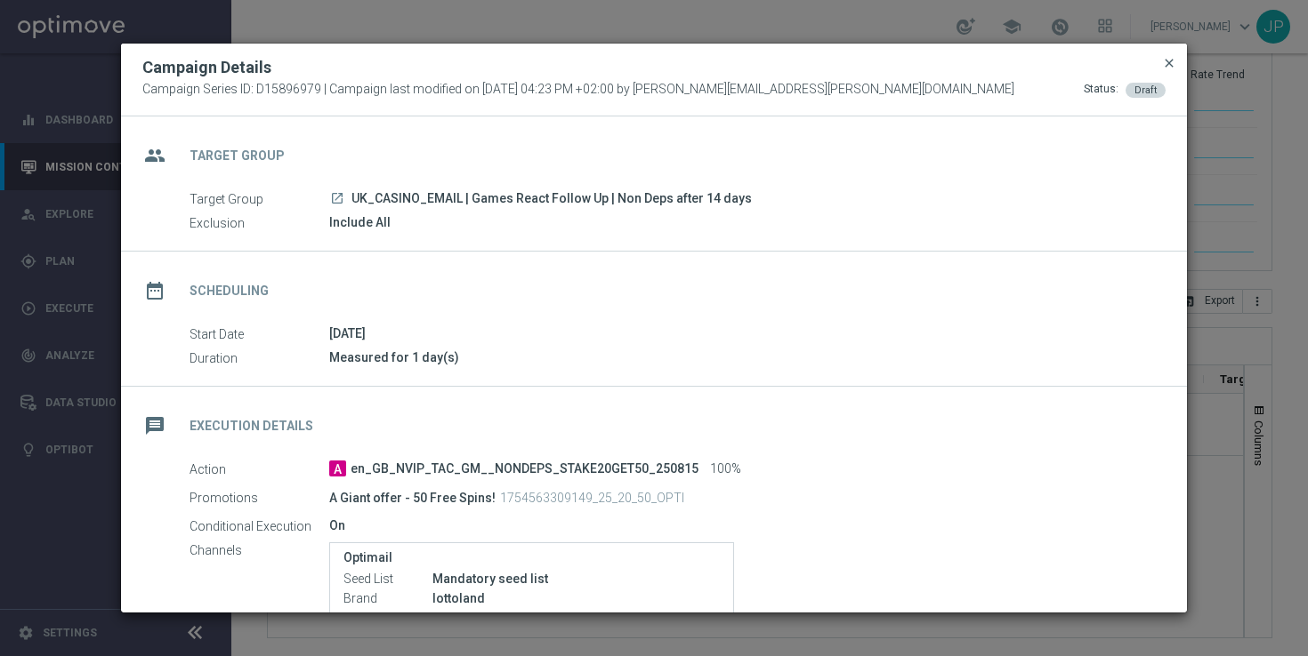
click at [1169, 60] on span "close" at bounding box center [1169, 63] width 14 height 14
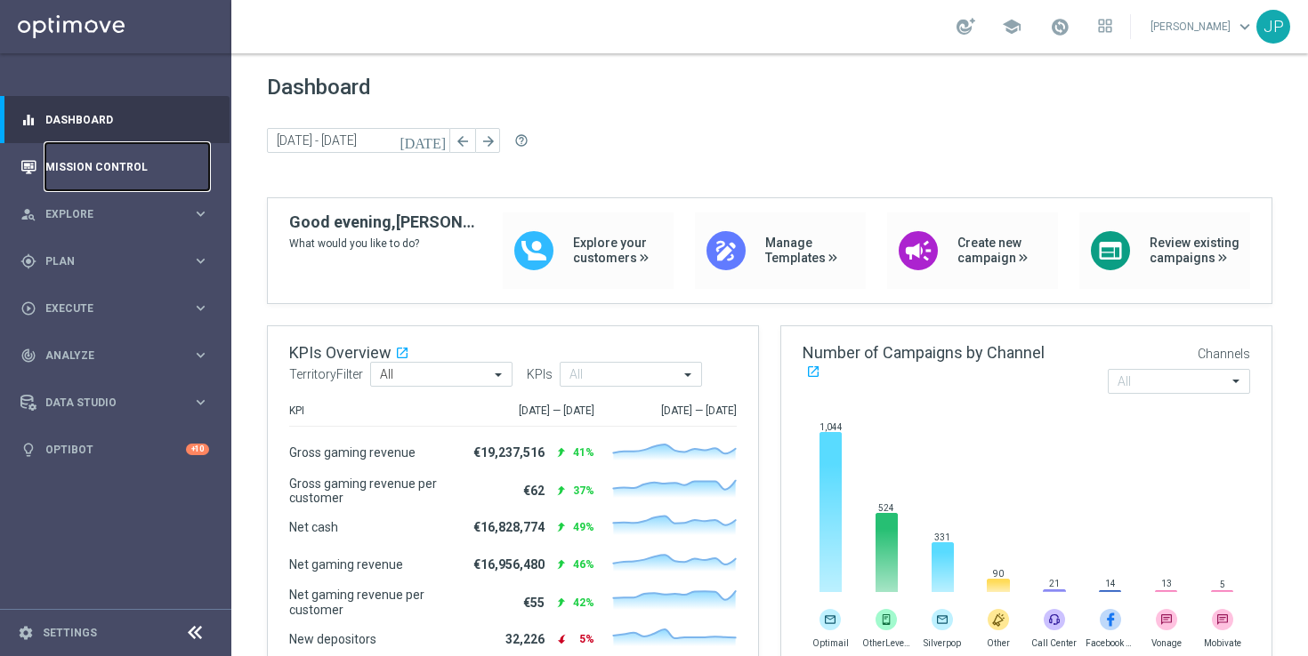
click at [146, 171] on link "Mission Control" at bounding box center [127, 166] width 164 height 47
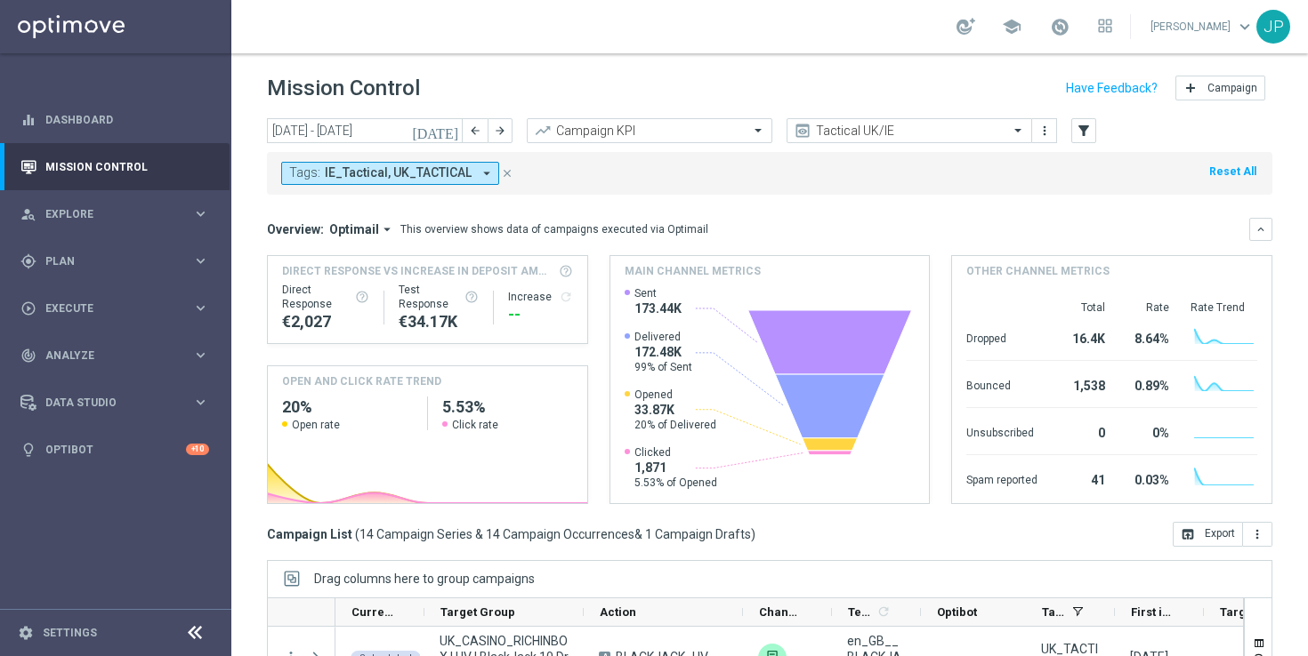
click at [455, 125] on icon "[DATE]" at bounding box center [436, 131] width 48 height 16
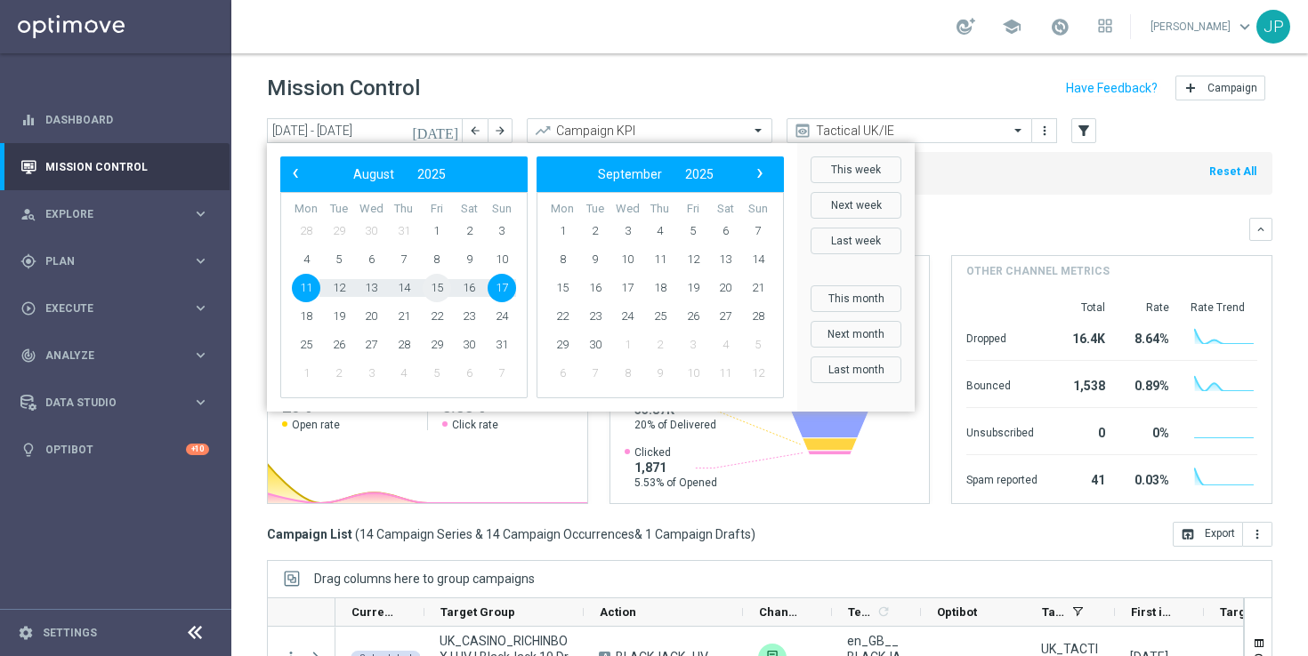
click at [441, 291] on span "15" at bounding box center [437, 288] width 28 height 28
type input "[DATE] - [DATE]"
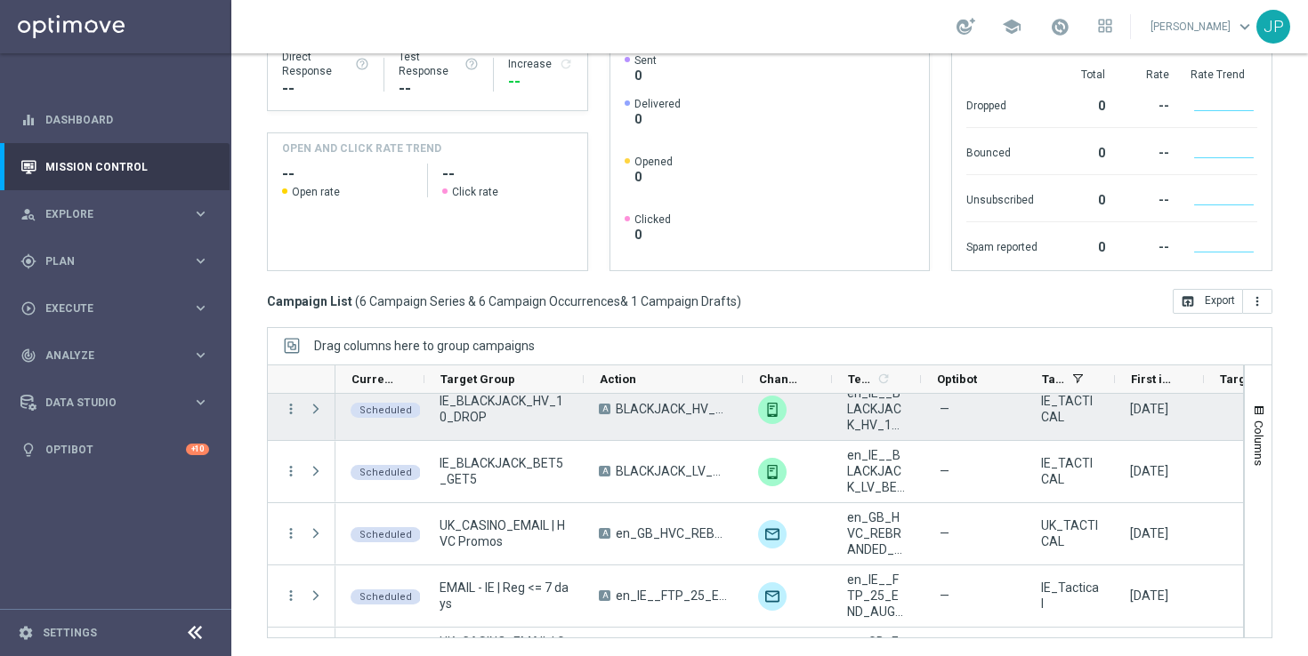
scroll to position [192, 0]
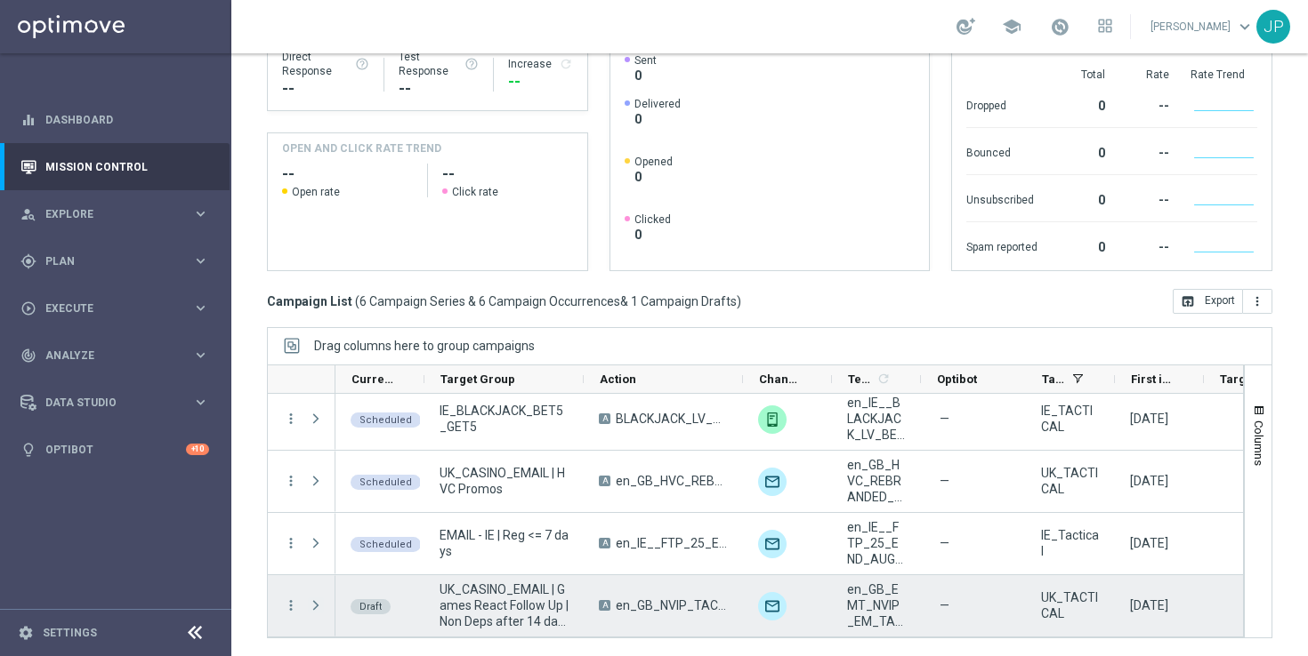
click at [310, 606] on span "Press SPACE to select this row." at bounding box center [316, 606] width 16 height 14
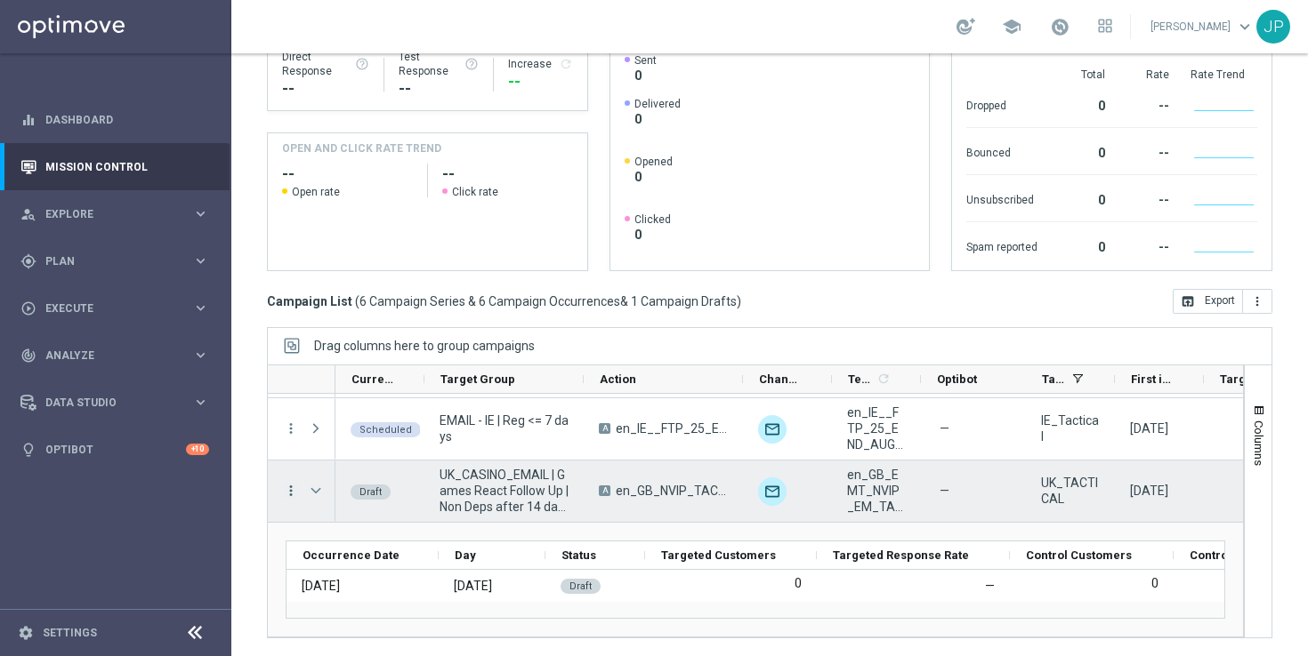
click at [292, 494] on icon "more_vert" at bounding box center [291, 491] width 16 height 16
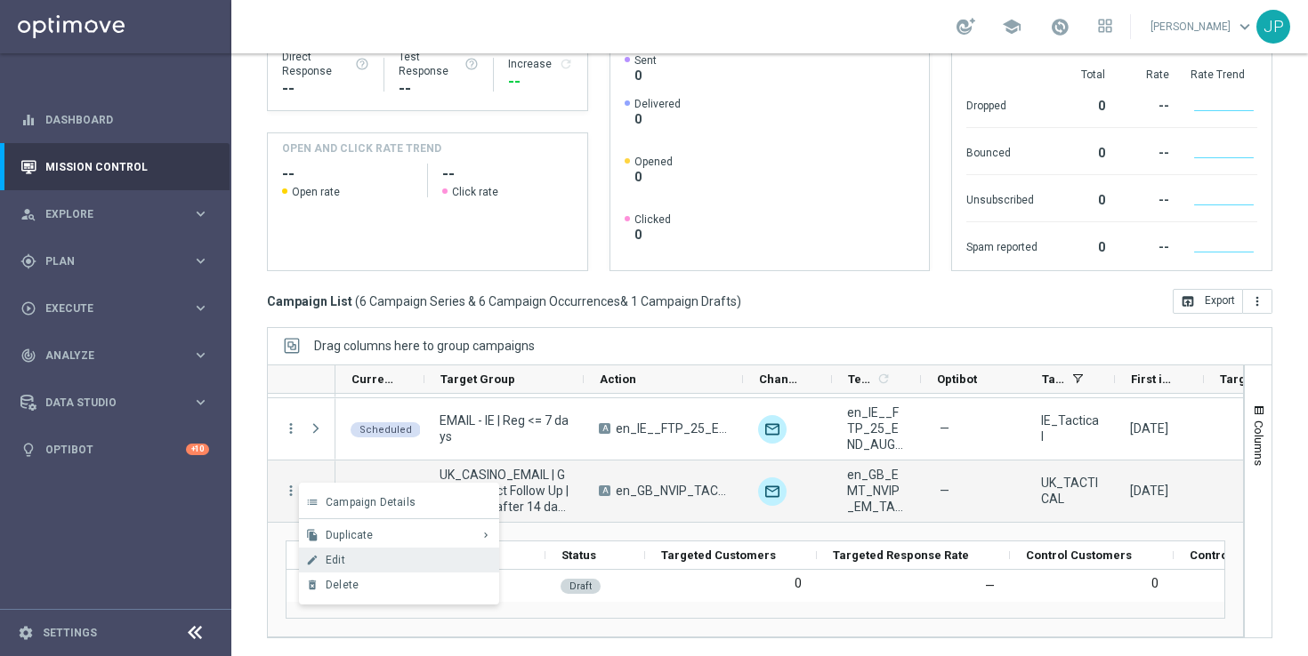
click at [375, 559] on div "Edit" at bounding box center [408, 560] width 165 height 12
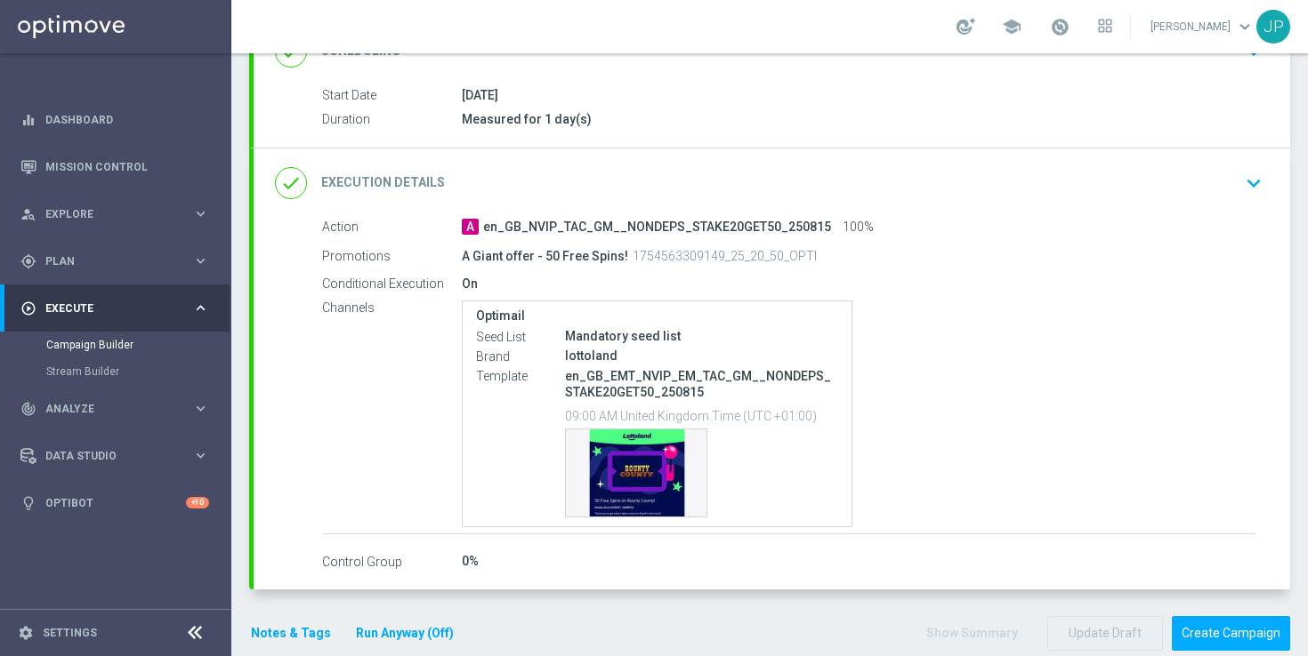
scroll to position [324, 0]
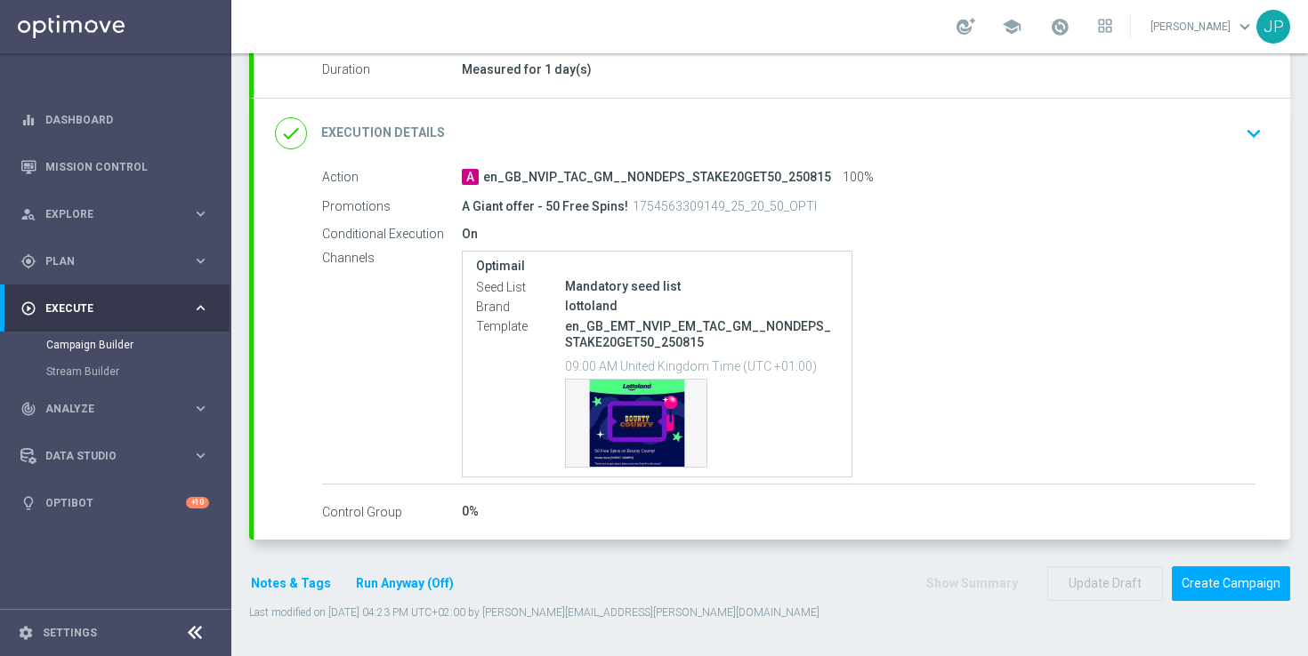
click at [1219, 138] on div "done Execution Details keyboard_arrow_down" at bounding box center [772, 134] width 994 height 34
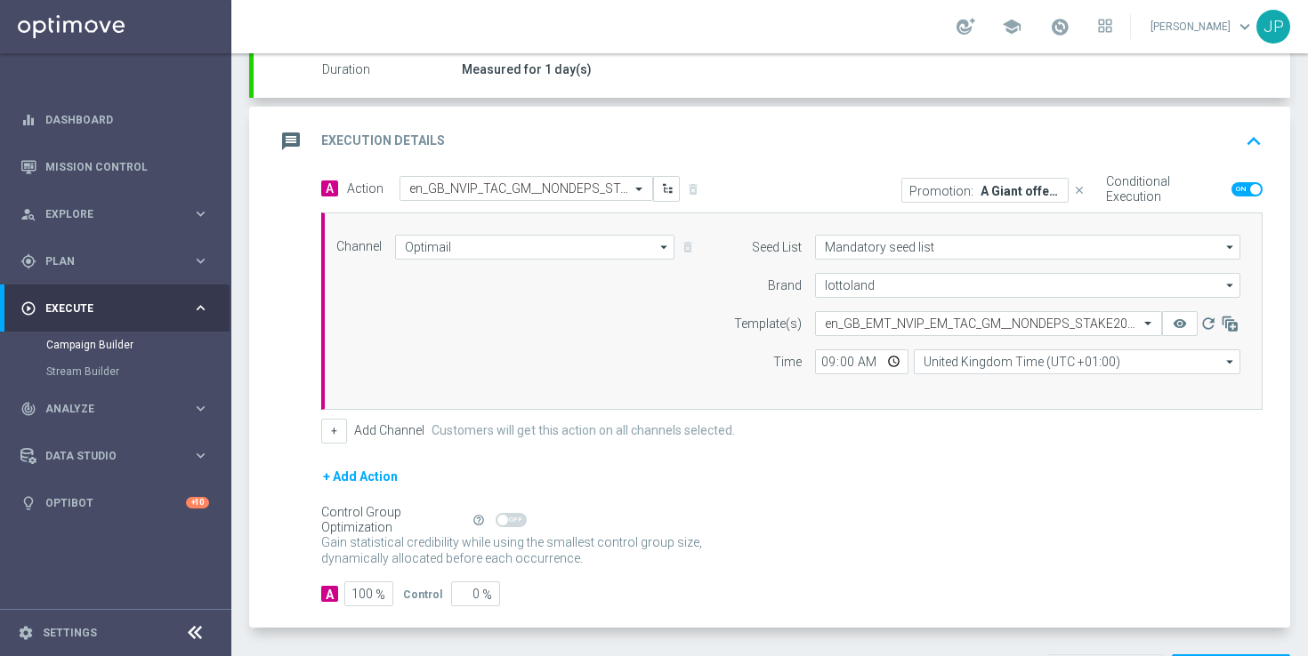
click at [1040, 191] on p "A Giant offer - 50 Free Spins!" at bounding box center [1020, 190] width 80 height 14
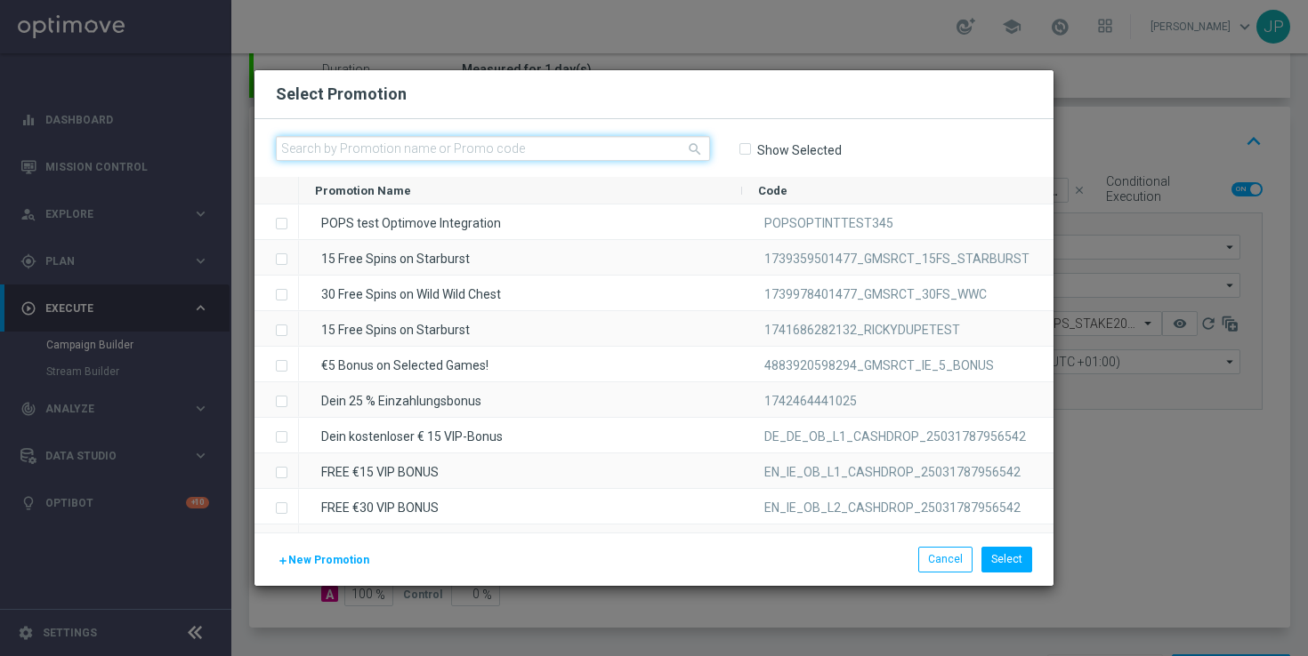
click at [604, 147] on input "text" at bounding box center [493, 148] width 434 height 25
paste input "1754563309149_25_20_50_OPTI"
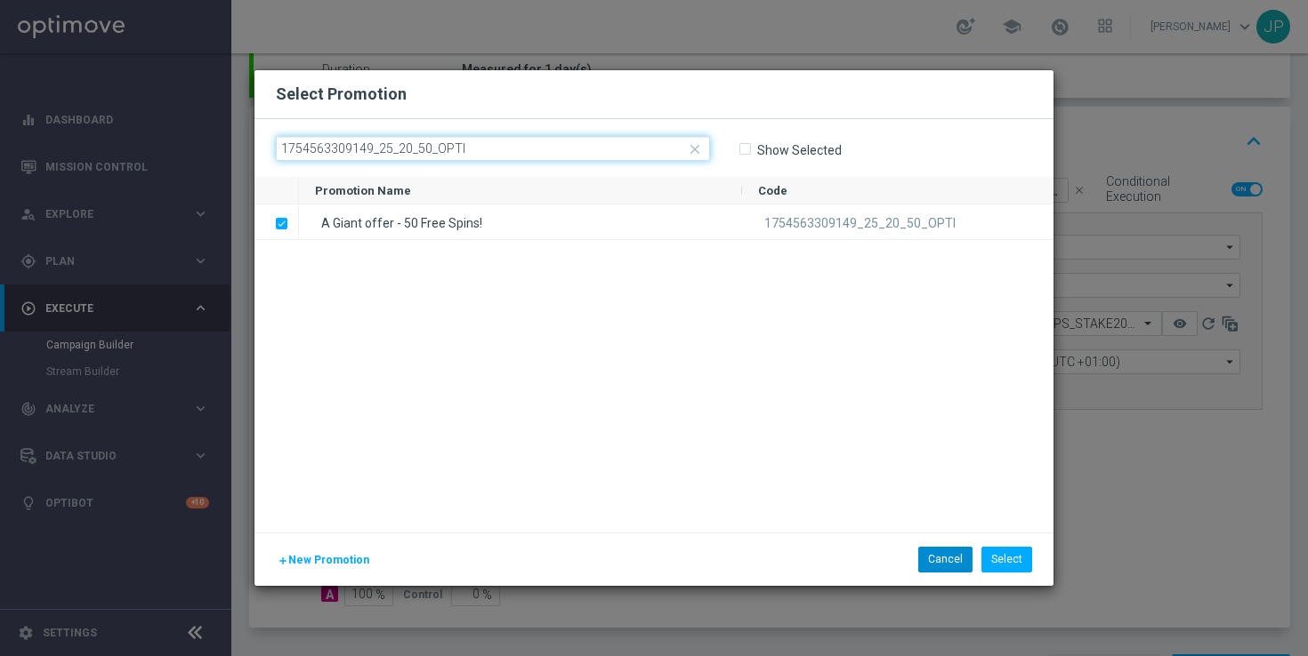
type input "1754563309149_25_20_50_OPTI"
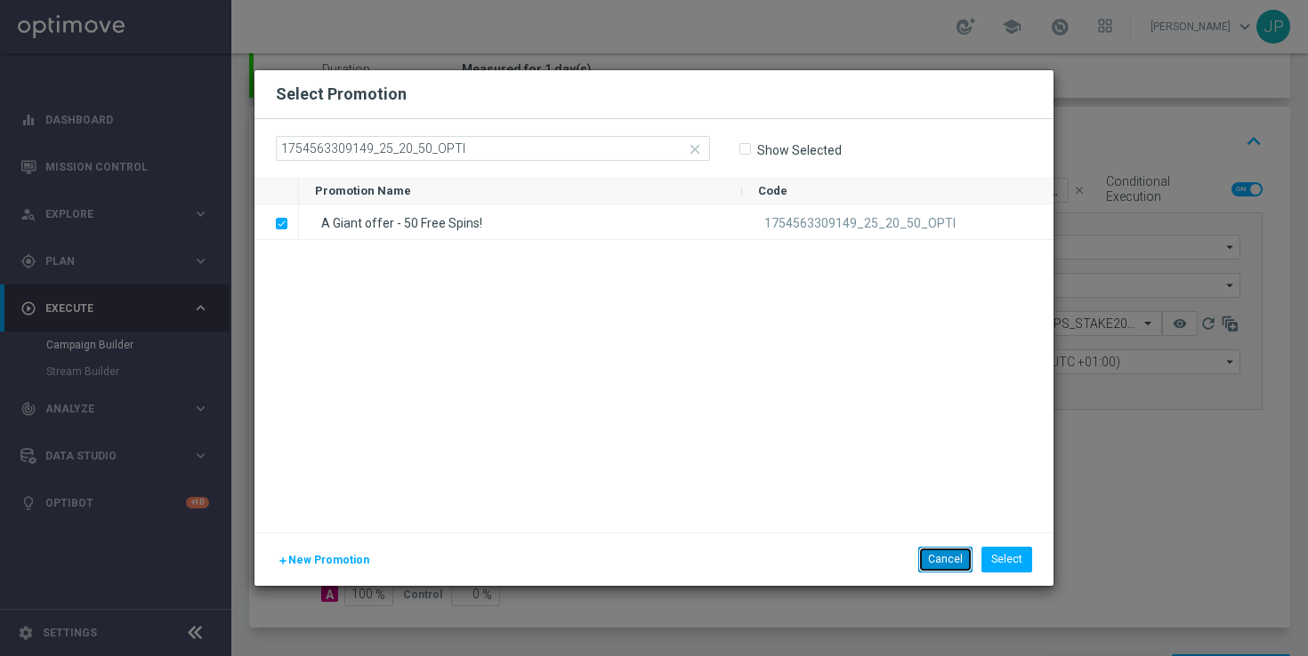
click at [934, 562] on button "Cancel" at bounding box center [945, 559] width 54 height 25
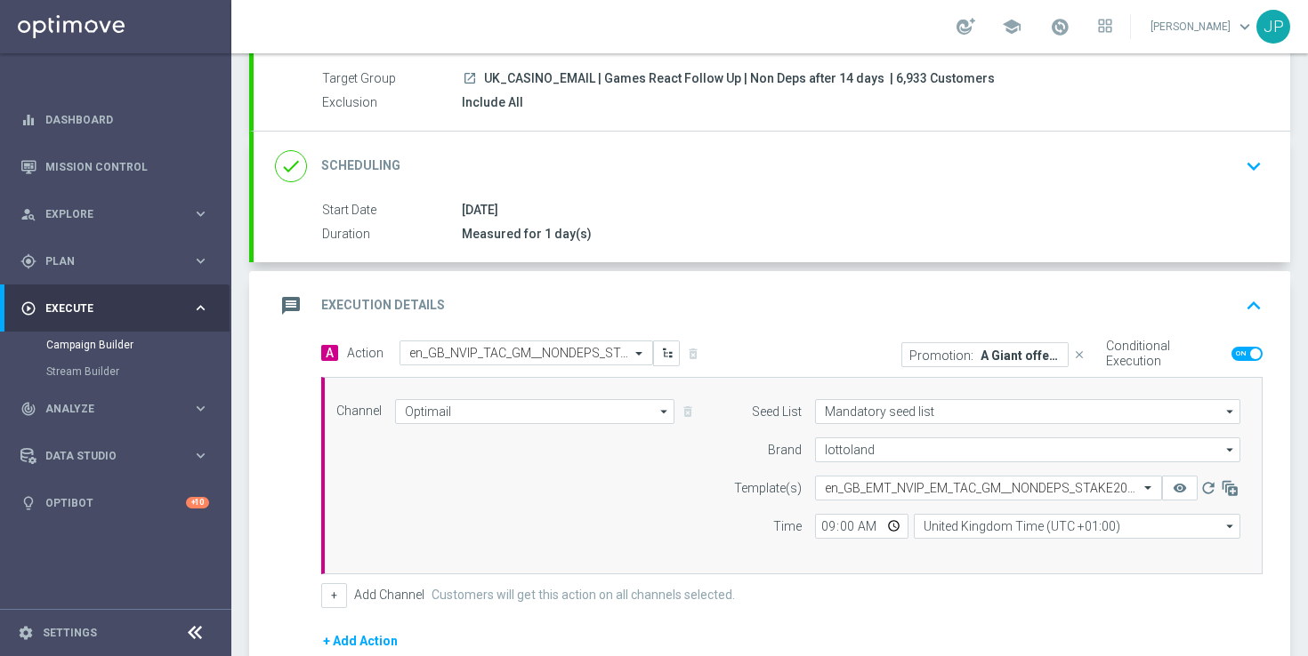
scroll to position [412, 0]
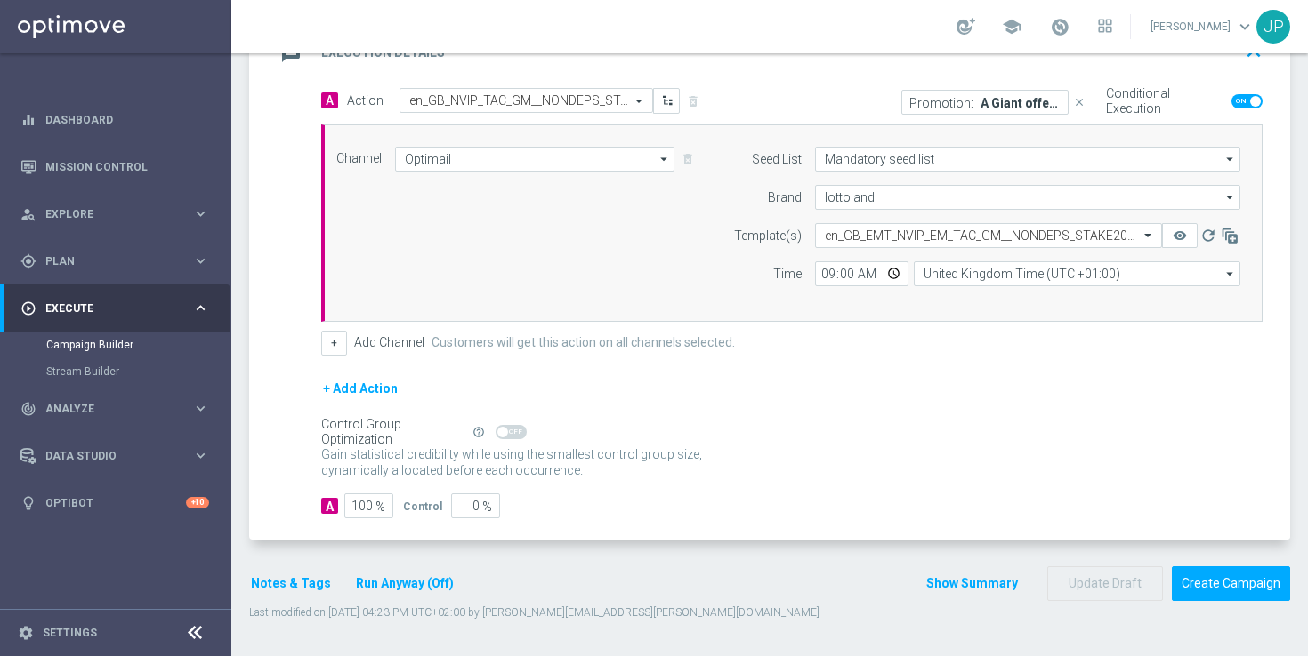
click at [1077, 104] on icon "close" at bounding box center [1079, 102] width 12 height 12
click at [1041, 99] on button "Add Promotion" at bounding box center [1037, 102] width 99 height 20
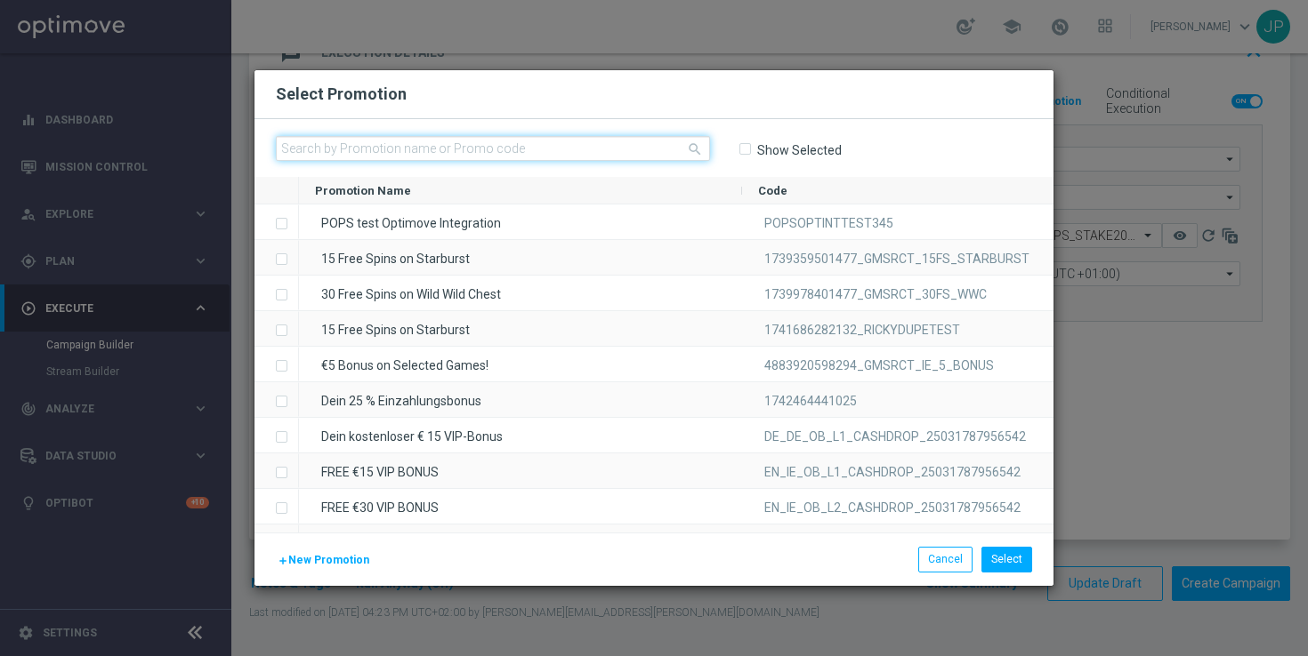
click at [594, 149] on input "text" at bounding box center [493, 148] width 434 height 25
paste input "1754563309149_25_20_50_OPTI"
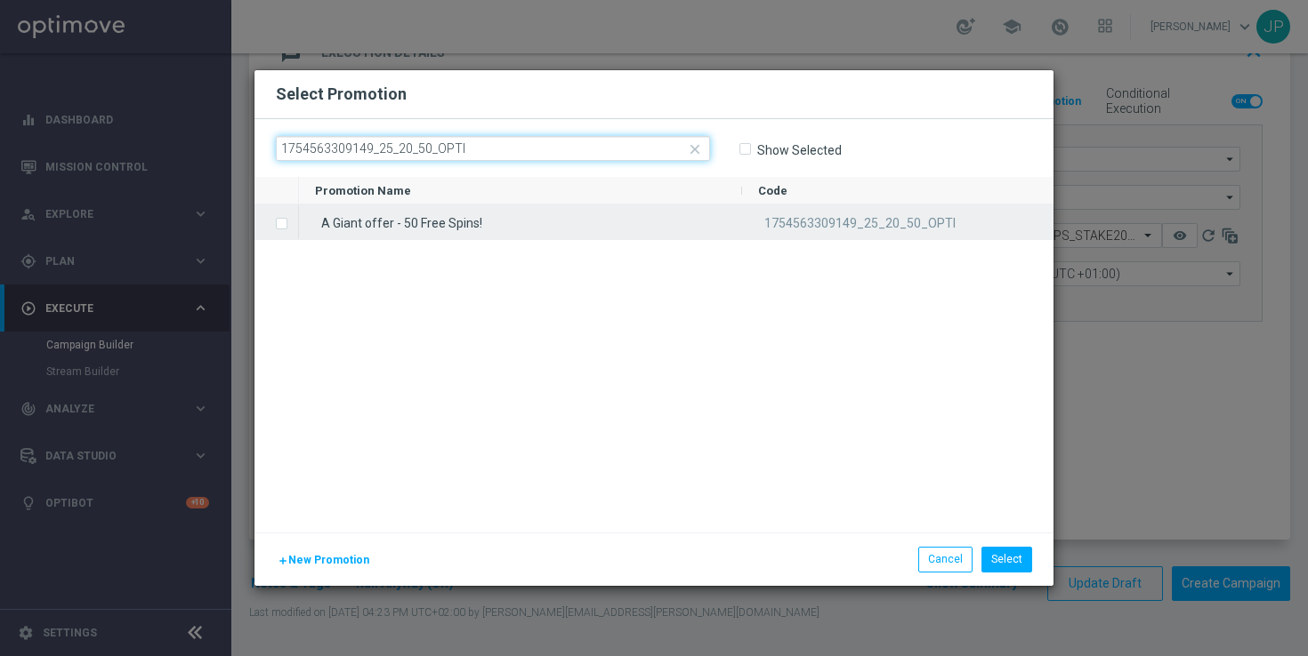
type input "1754563309149_25_20_50_OPTI"
click at [293, 223] on label "Press SPACE to select this row." at bounding box center [296, 225] width 6 height 16
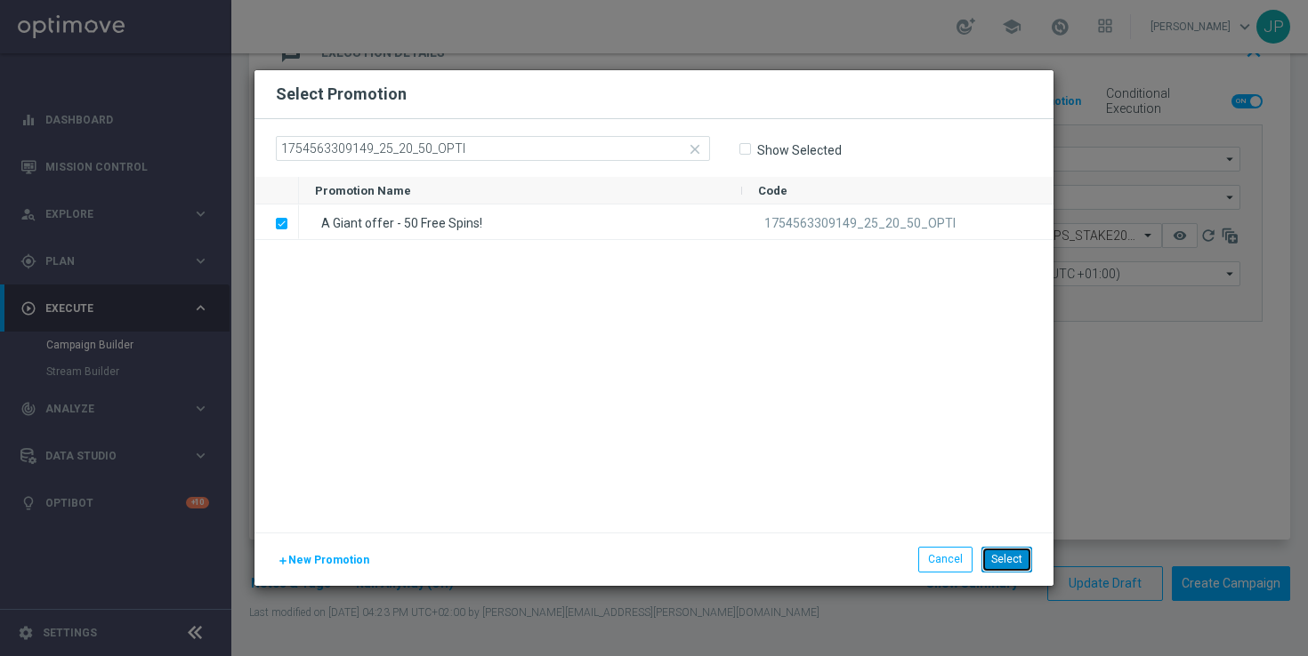
click at [1012, 561] on button "Select" at bounding box center [1006, 559] width 51 height 25
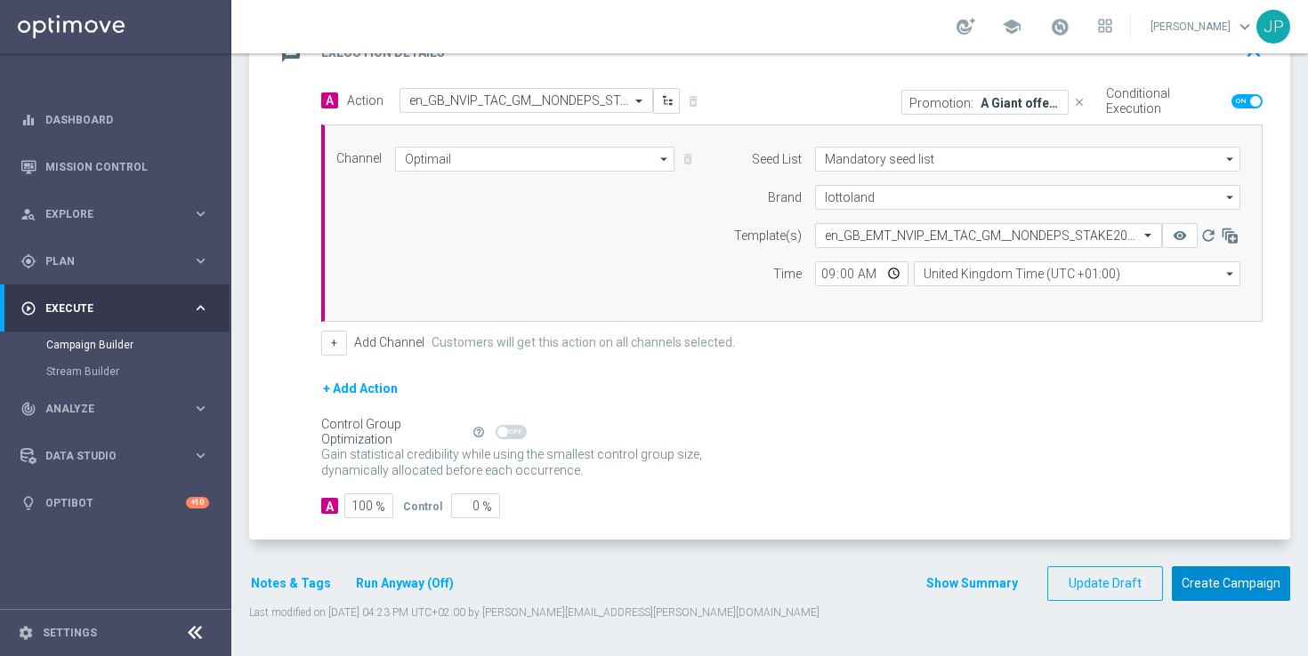
click at [1237, 588] on button "Create Campaign" at bounding box center [1230, 584] width 118 height 35
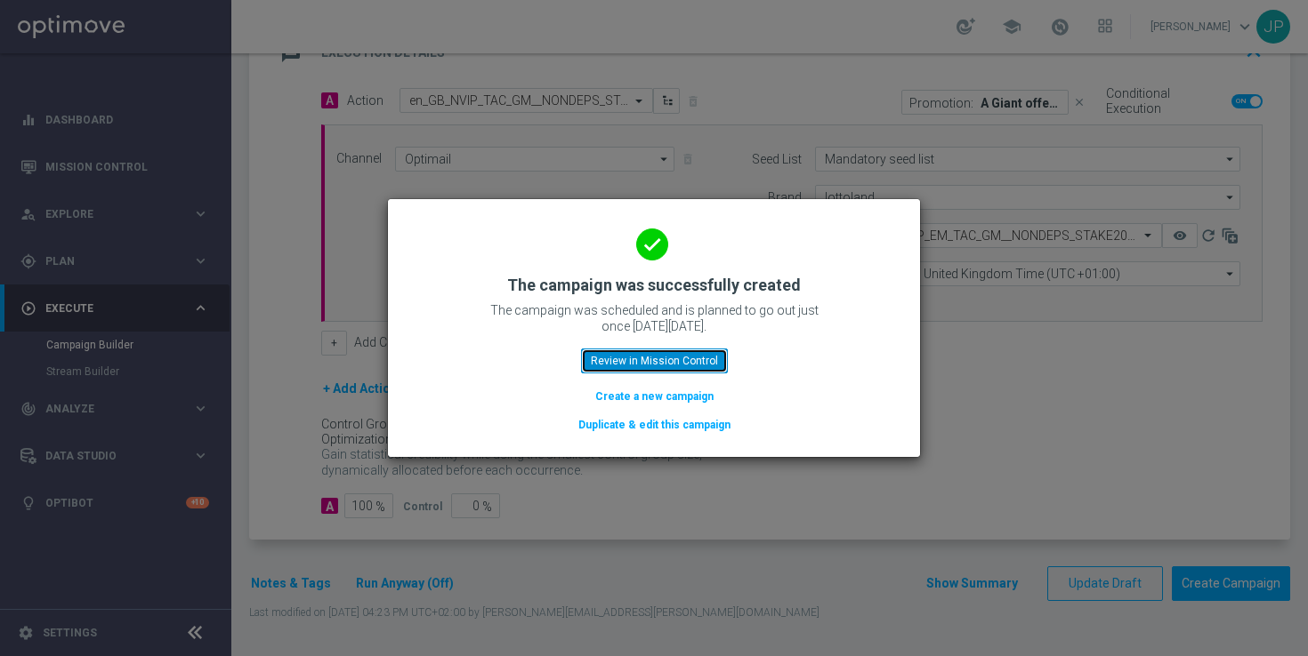
click at [688, 360] on button "Review in Mission Control" at bounding box center [654, 361] width 147 height 25
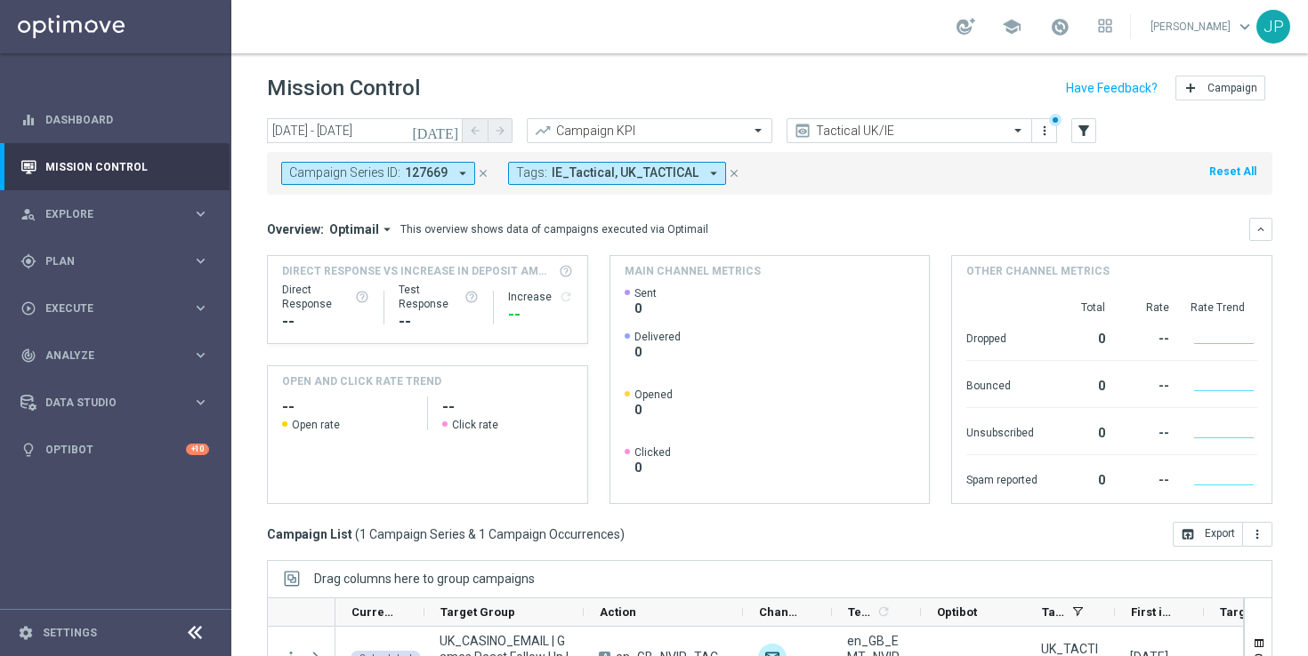
scroll to position [233, 0]
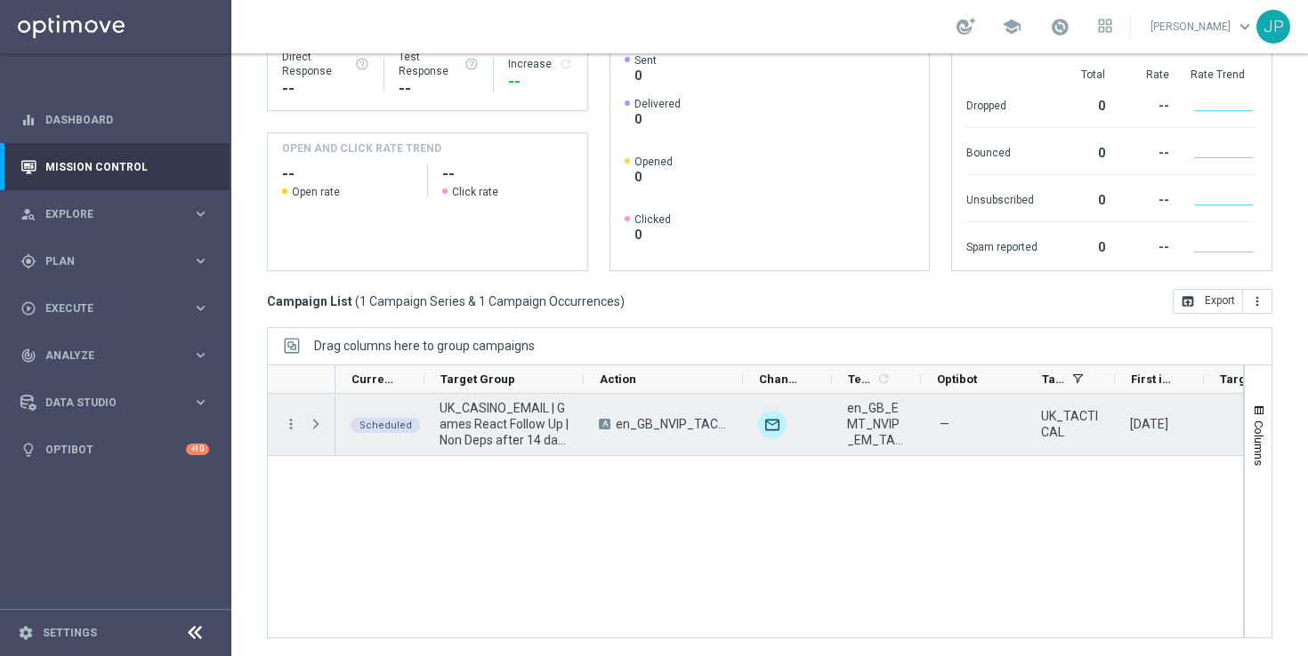
click at [310, 420] on span "Press SPACE to select this row." at bounding box center [316, 424] width 16 height 14
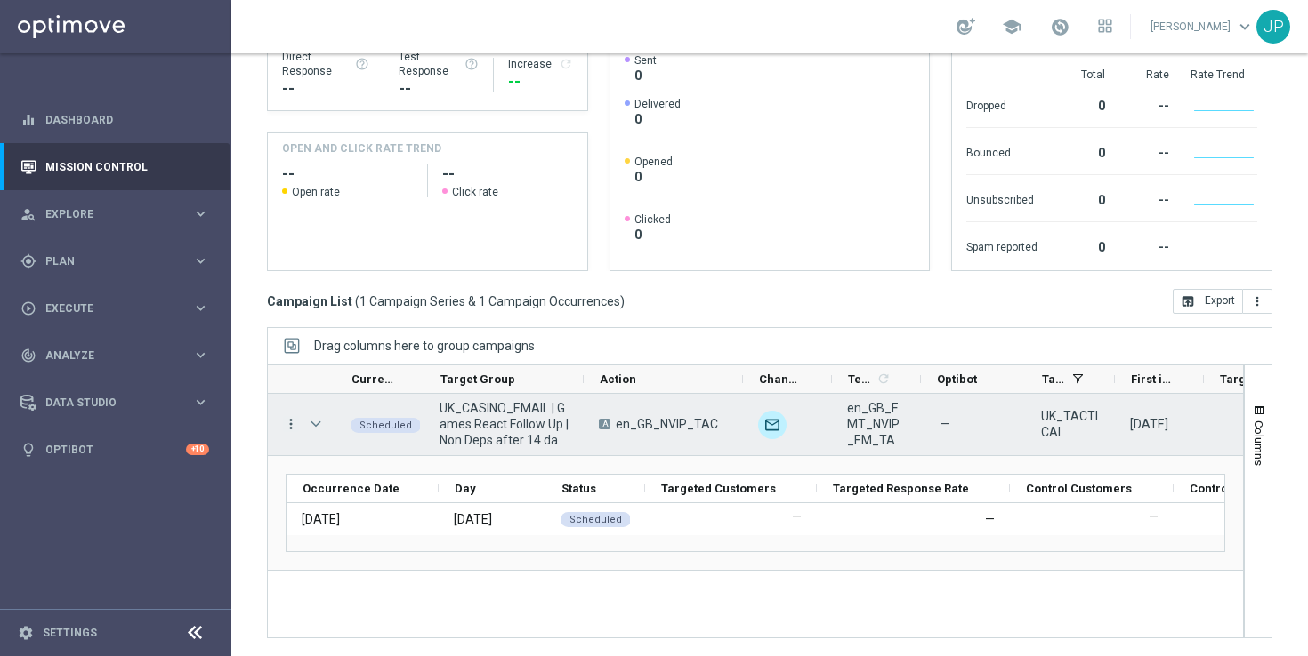
click at [292, 423] on icon "more_vert" at bounding box center [291, 424] width 16 height 16
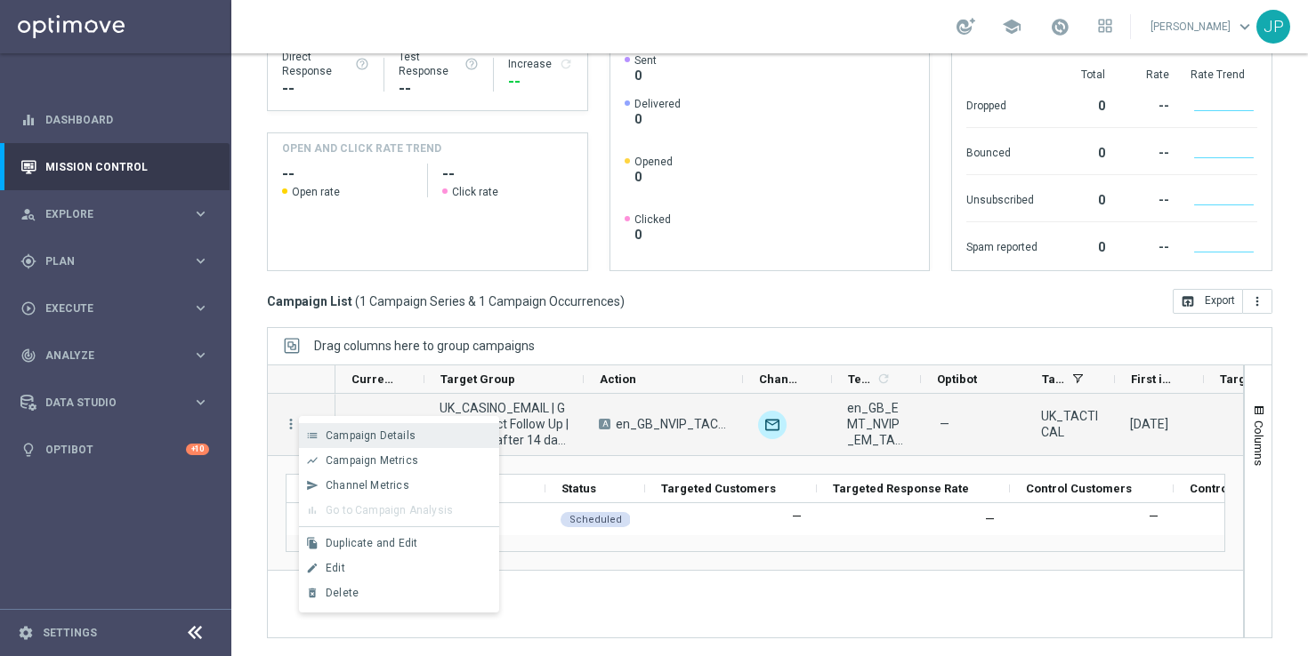
click at [381, 441] on div "Campaign Details" at bounding box center [408, 436] width 165 height 12
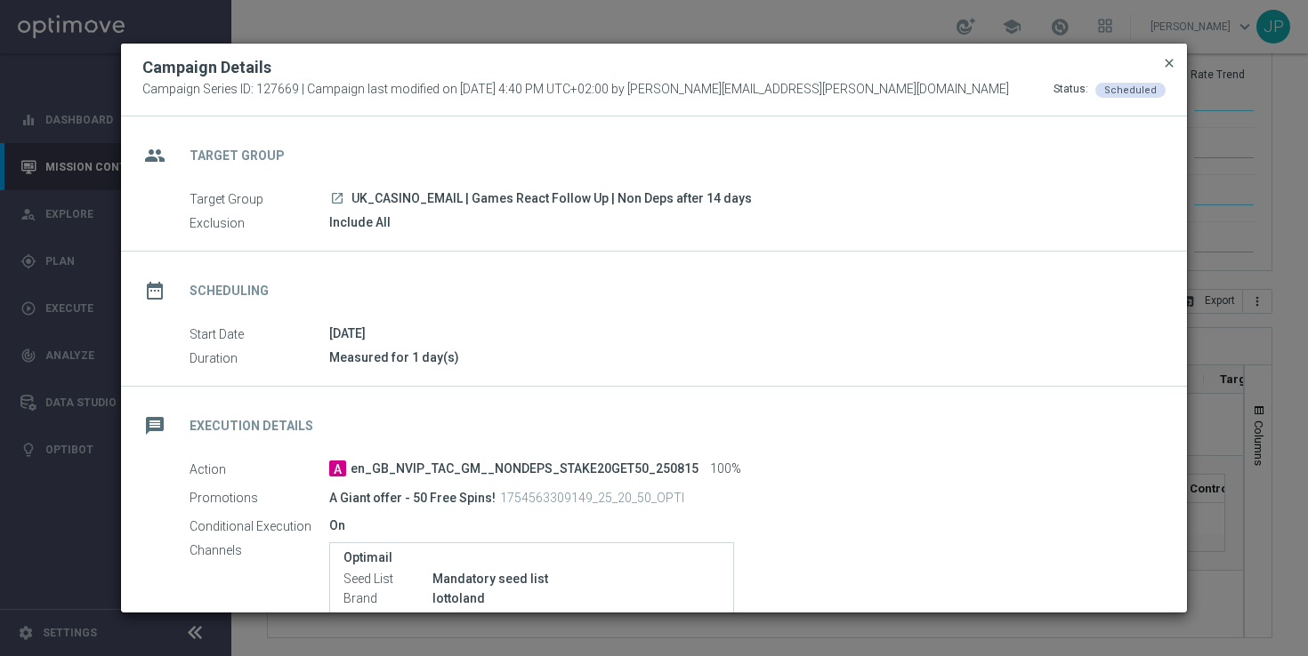
click at [1166, 65] on span "close" at bounding box center [1169, 63] width 14 height 14
